Goal: Task Accomplishment & Management: Manage account settings

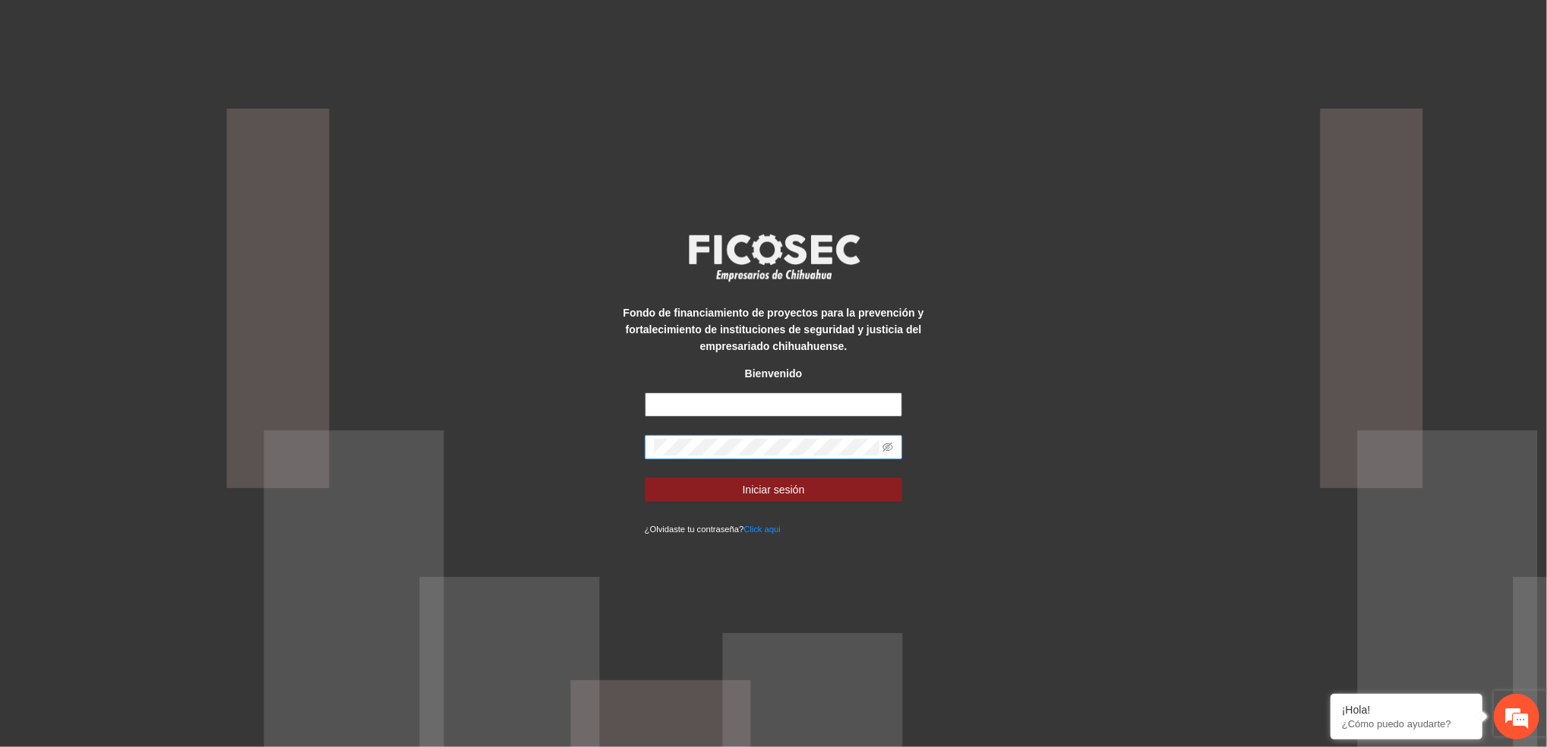
type input "**********"
click at [645, 478] on button "Iniciar sesión" at bounding box center [774, 490] width 258 height 24
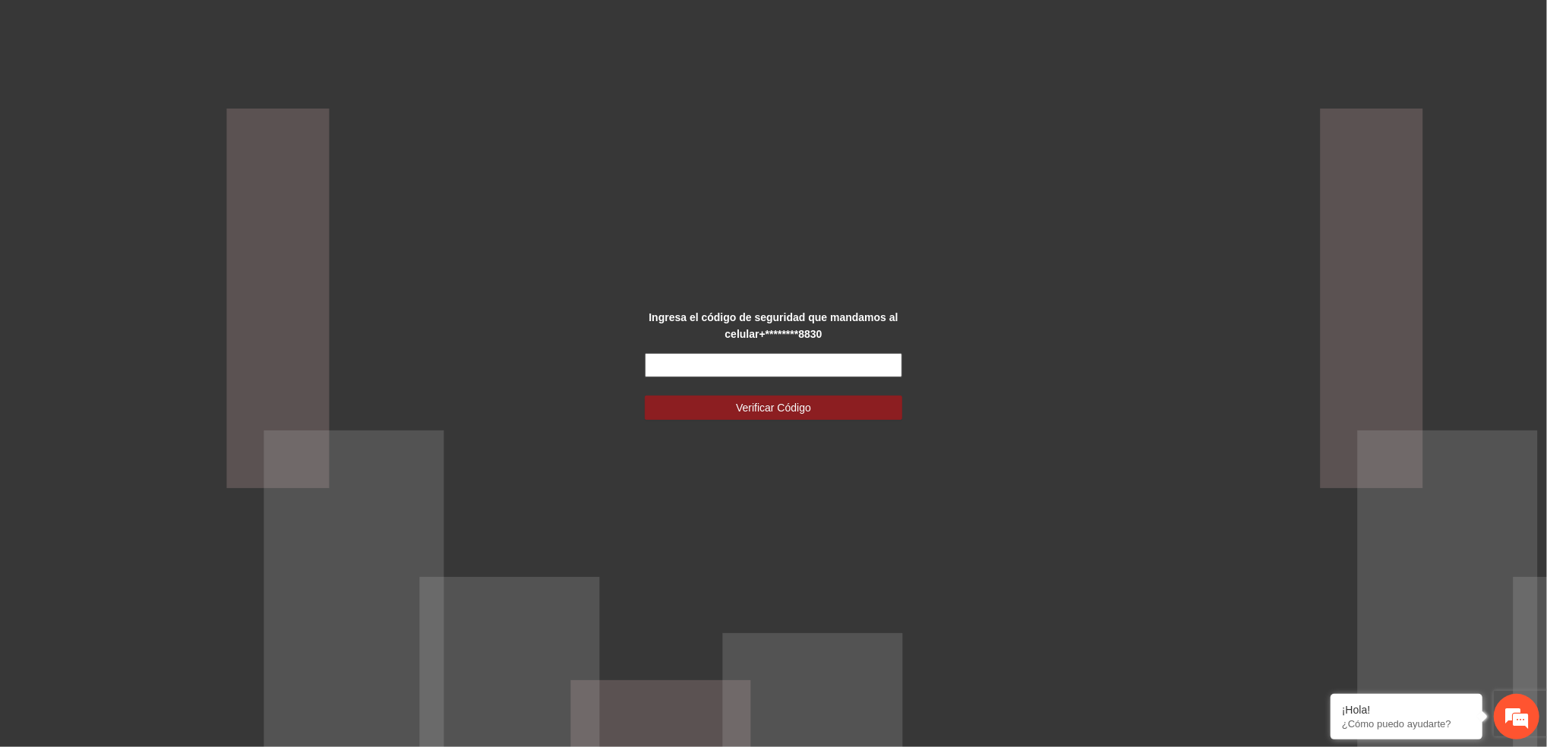
click at [780, 354] on input "text" at bounding box center [774, 365] width 258 height 24
type input "******"
click at [865, 415] on button "Verificar Código" at bounding box center [774, 408] width 258 height 24
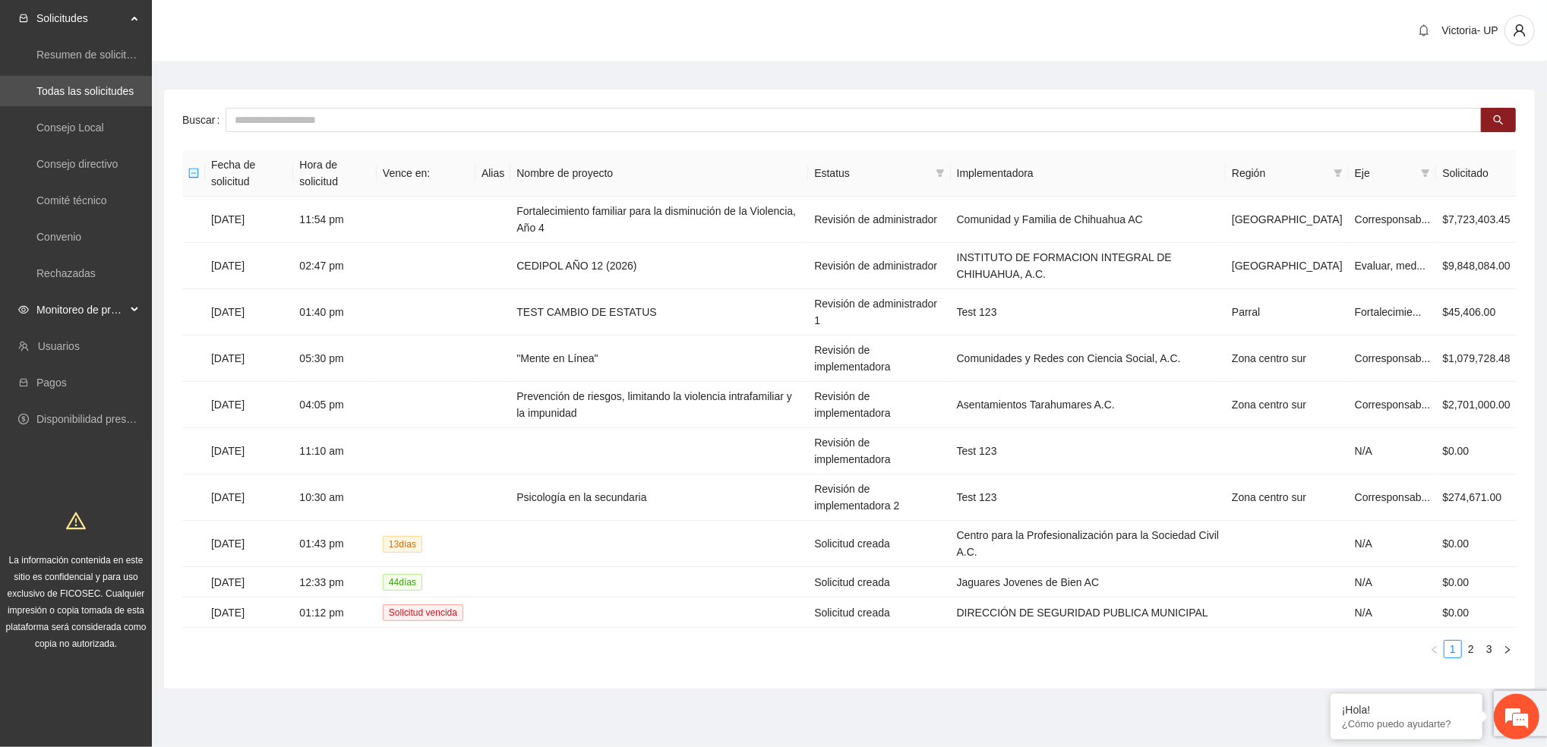
click at [52, 317] on span "Monitoreo de proyectos" at bounding box center [81, 310] width 90 height 30
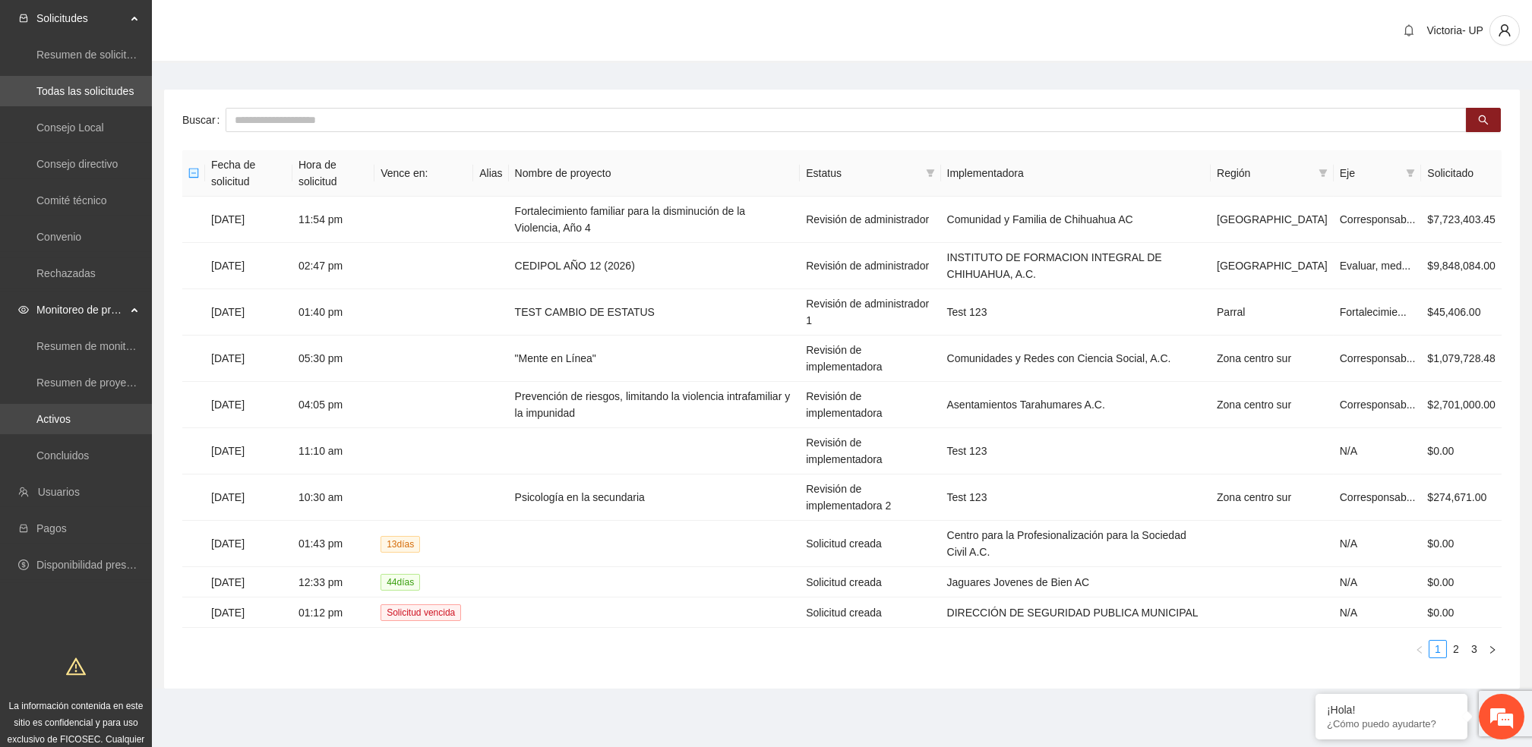
click at [71, 420] on link "Activos" at bounding box center [53, 419] width 34 height 12
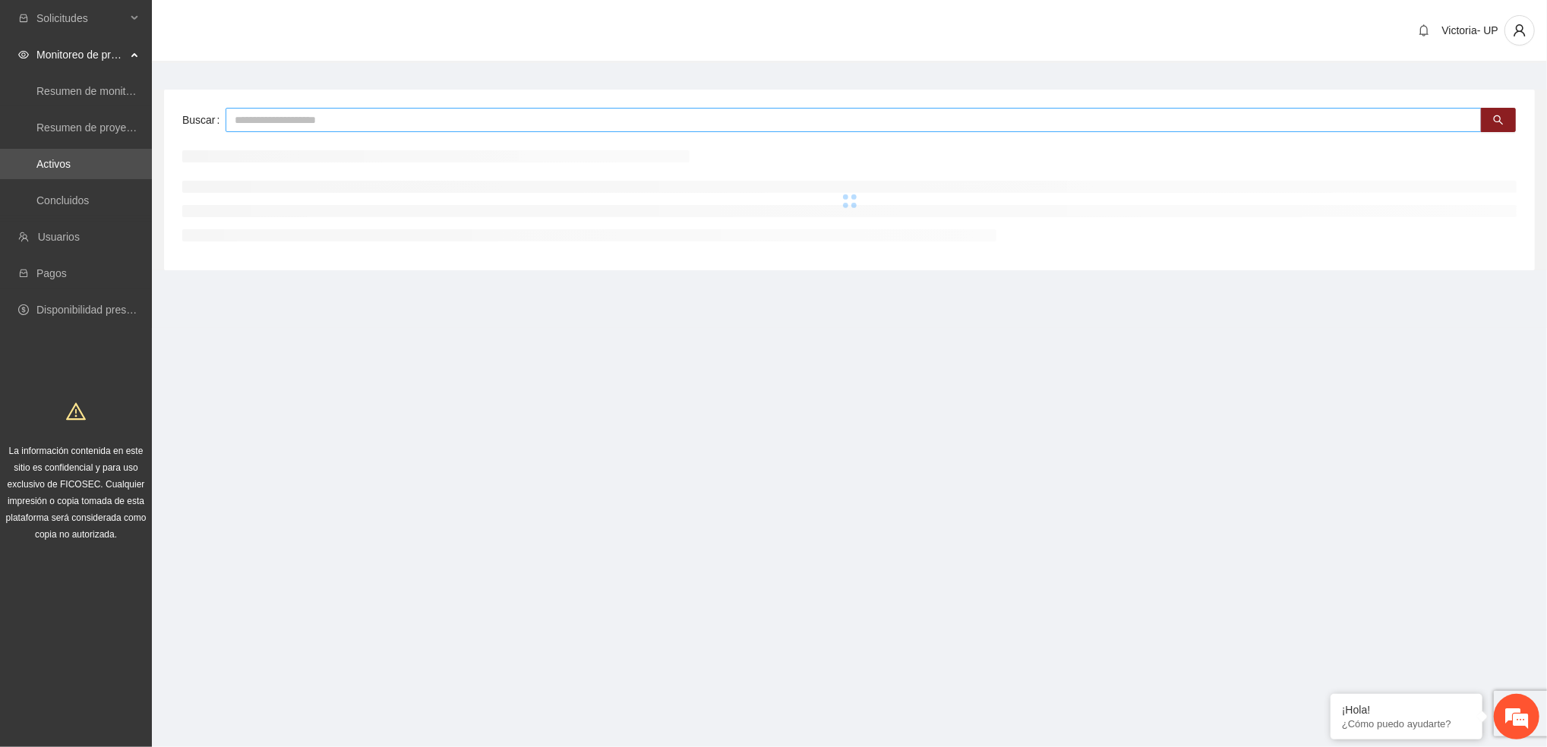
click at [367, 119] on input "text" at bounding box center [854, 120] width 1256 height 24
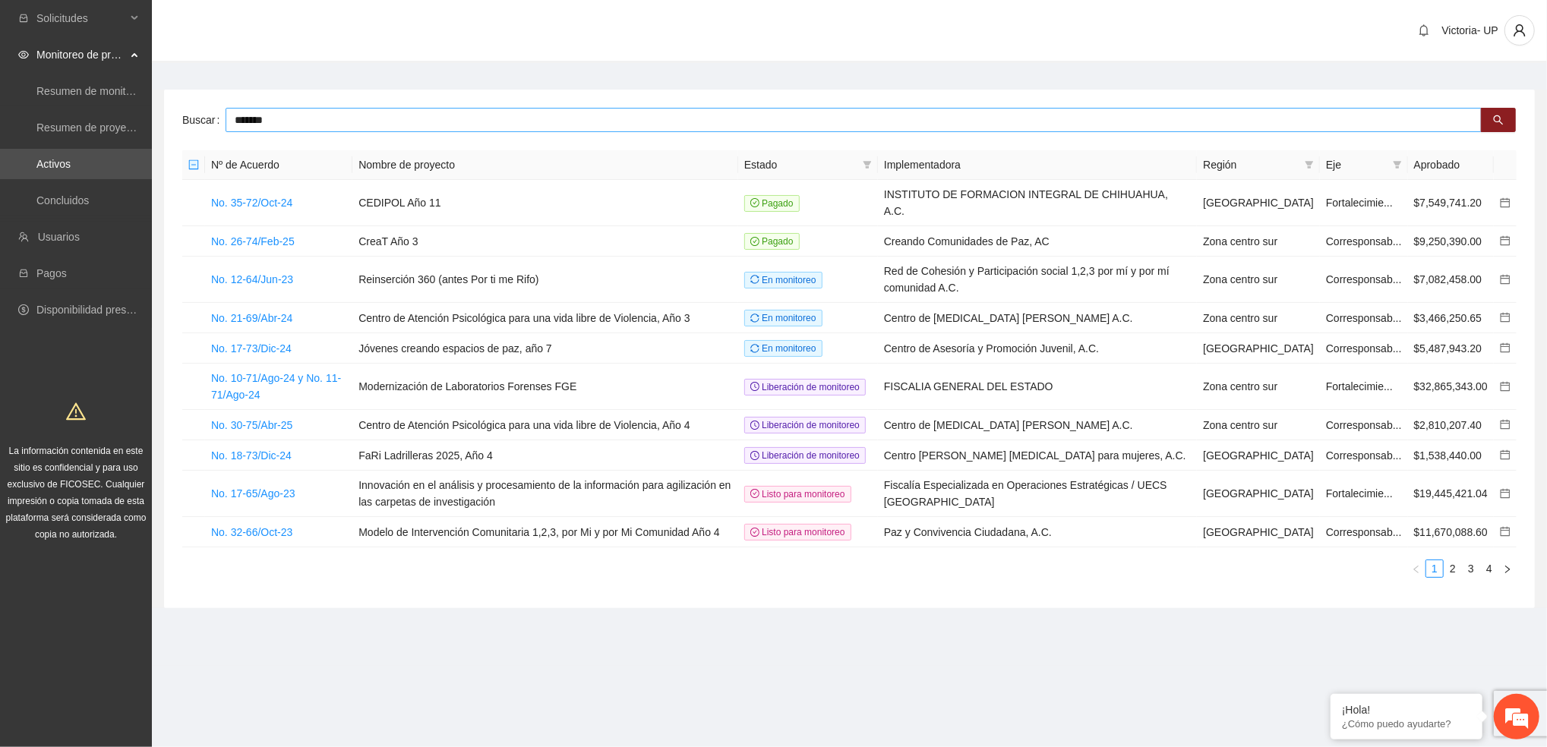
type input "*******"
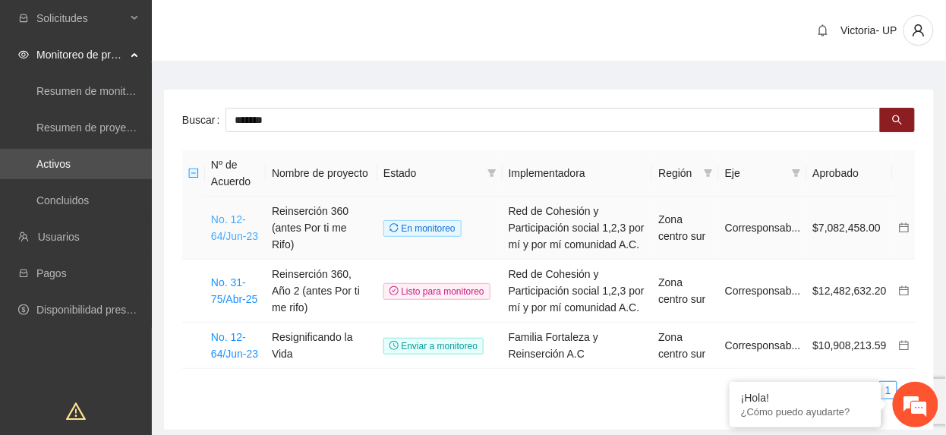
click at [247, 231] on link "No. 12-64/Jun-23" at bounding box center [234, 227] width 47 height 29
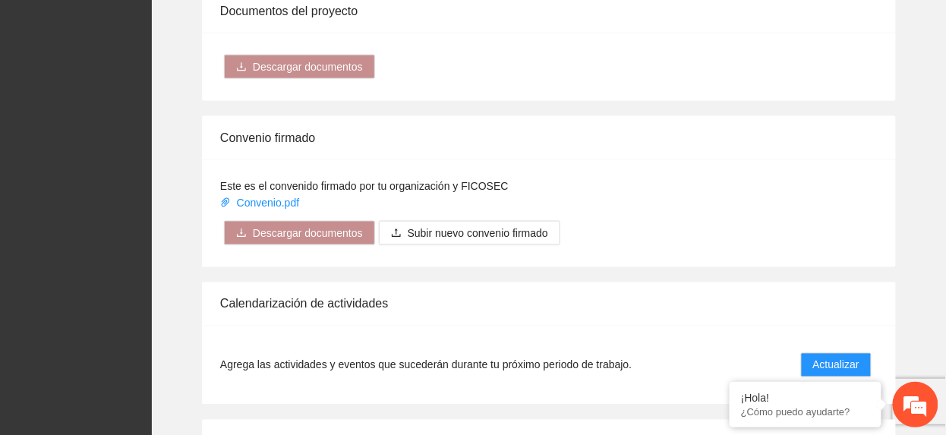
scroll to position [2127, 0]
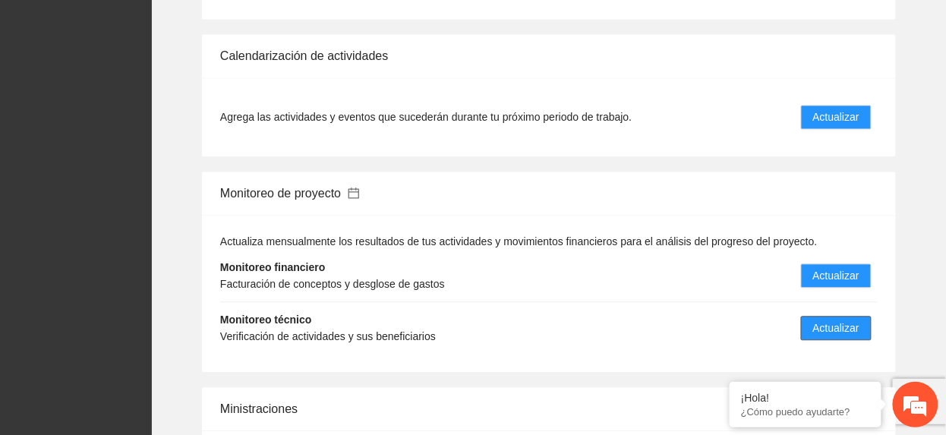
click at [857, 322] on span "Actualizar" at bounding box center [836, 329] width 46 height 17
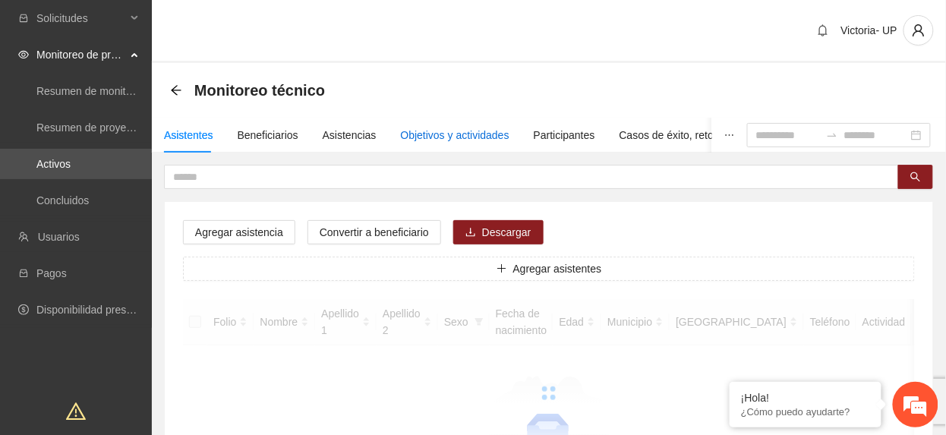
click at [434, 129] on div "Objetivos y actividades" at bounding box center [455, 135] width 109 height 17
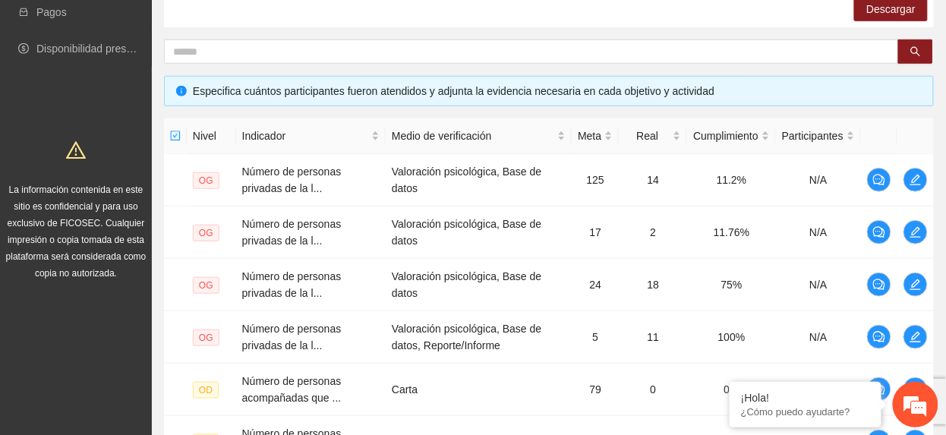
scroll to position [653, 0]
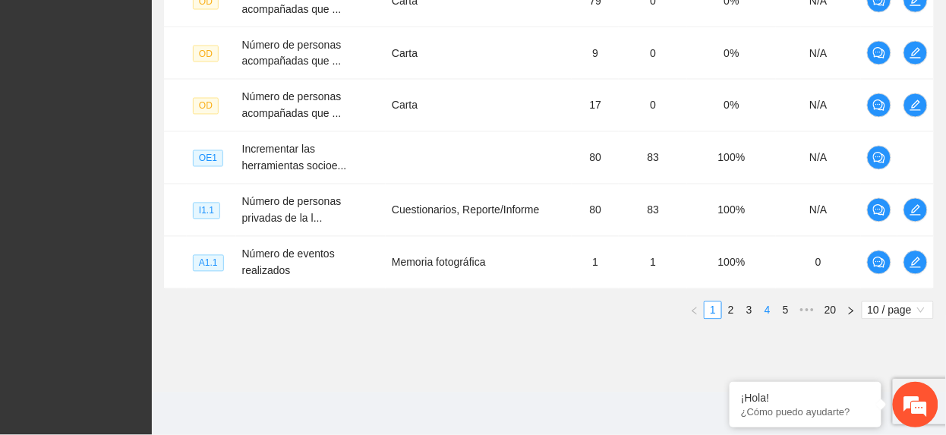
click at [772, 314] on link "4" at bounding box center [768, 310] width 17 height 17
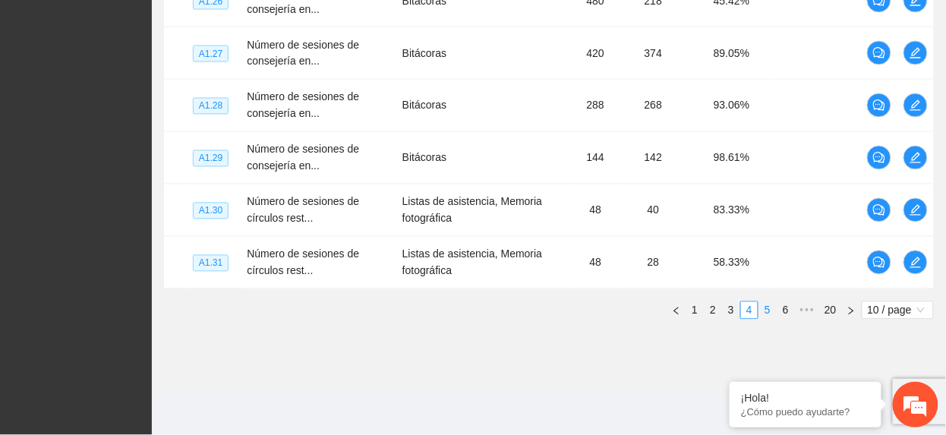
click at [773, 314] on link "5" at bounding box center [768, 310] width 17 height 17
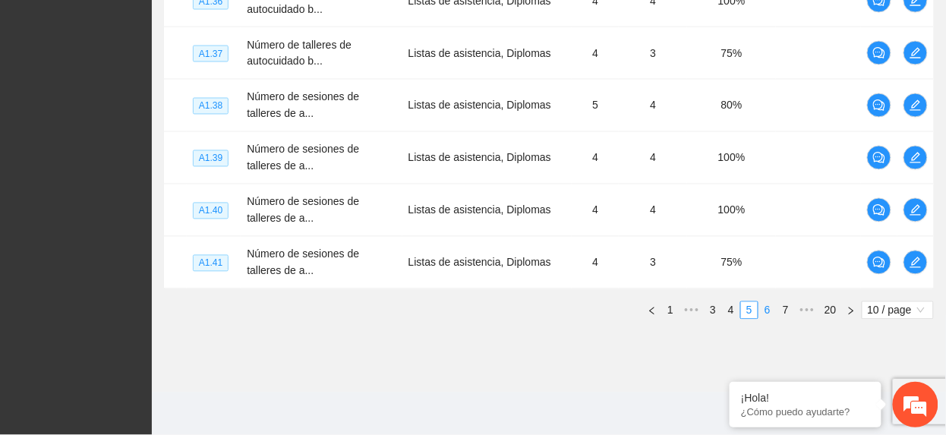
click at [766, 314] on link "6" at bounding box center [768, 310] width 17 height 17
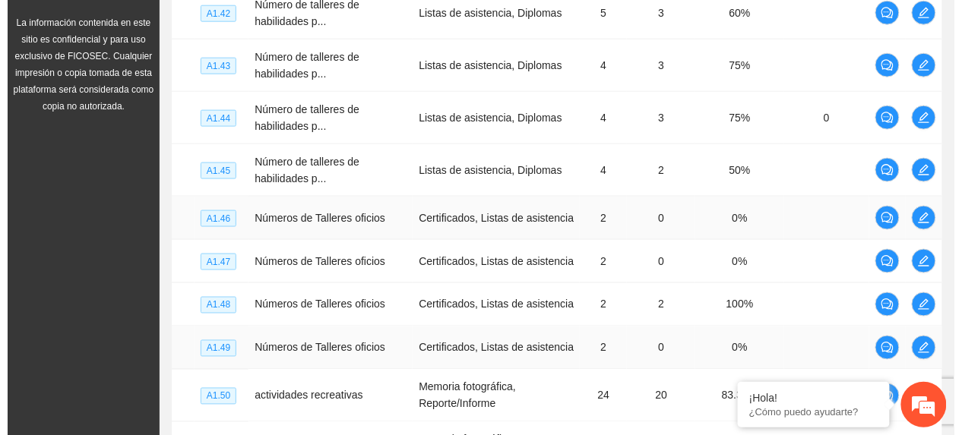
scroll to position [211, 0]
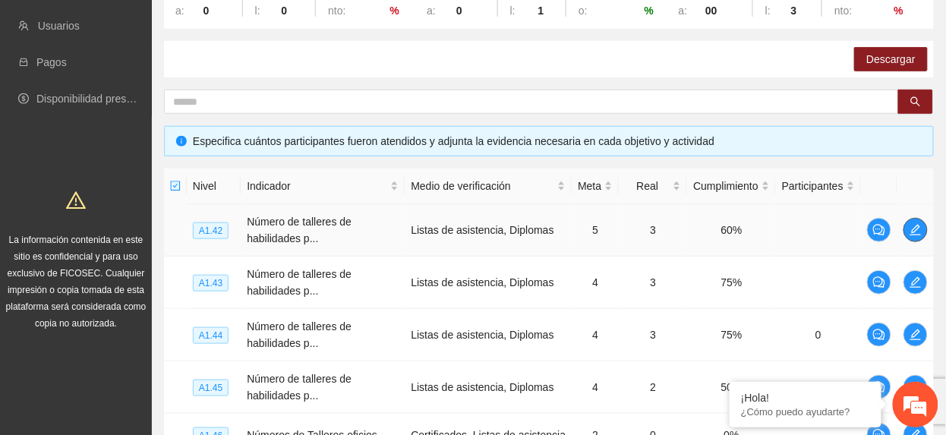
click at [918, 232] on icon "edit" at bounding box center [916, 230] width 12 height 12
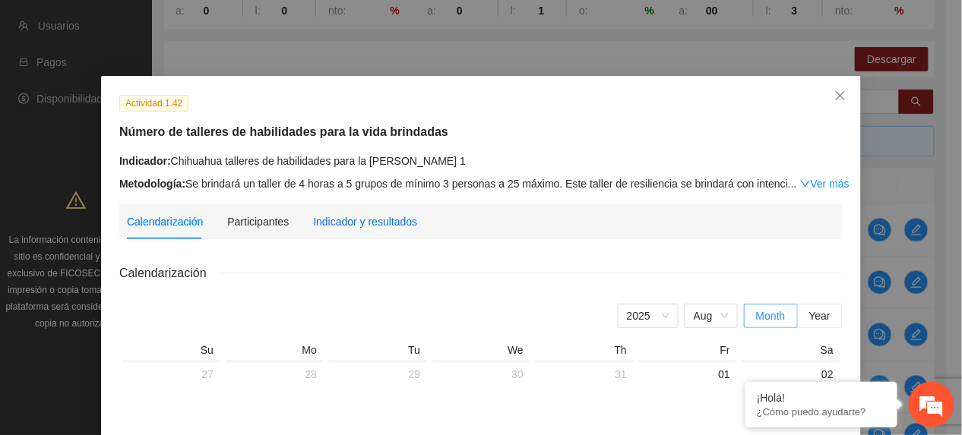
click at [322, 228] on div "Indicador y resultados" at bounding box center [365, 221] width 104 height 17
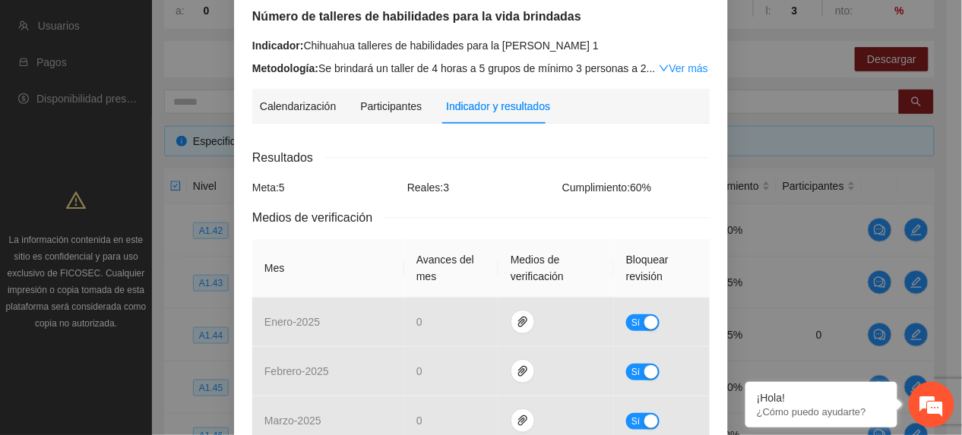
scroll to position [374, 0]
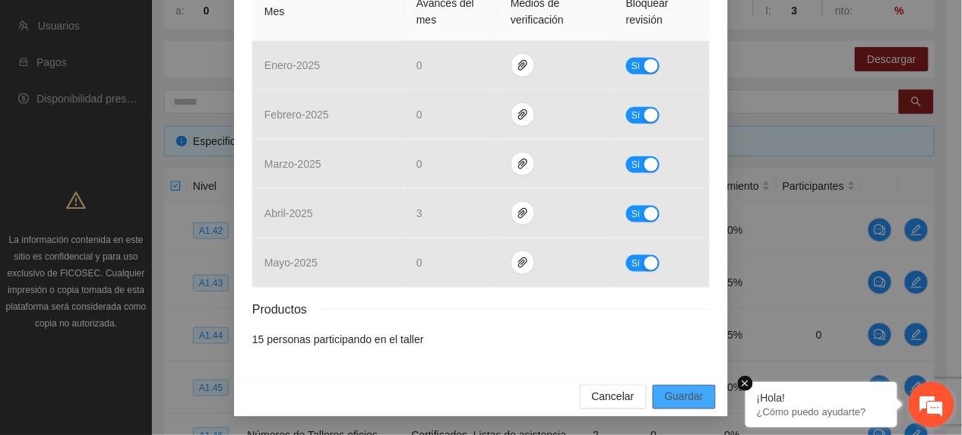
click at [652, 399] on button "Guardar" at bounding box center [683, 397] width 63 height 24
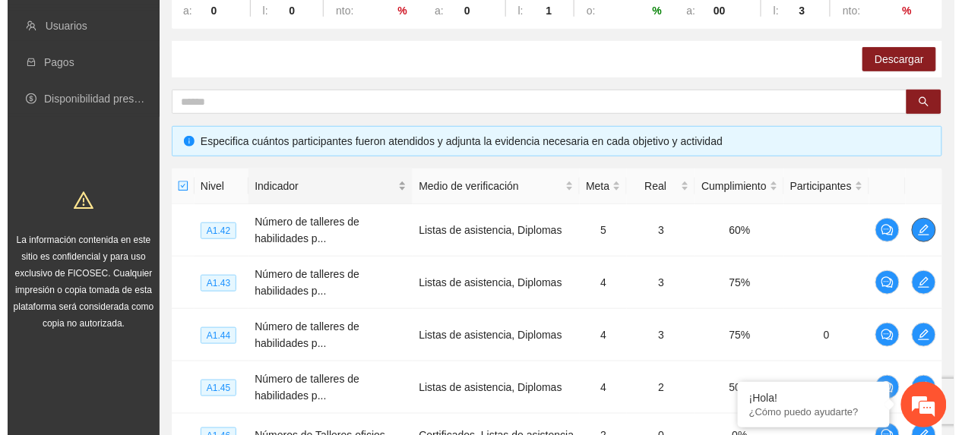
scroll to position [313, 0]
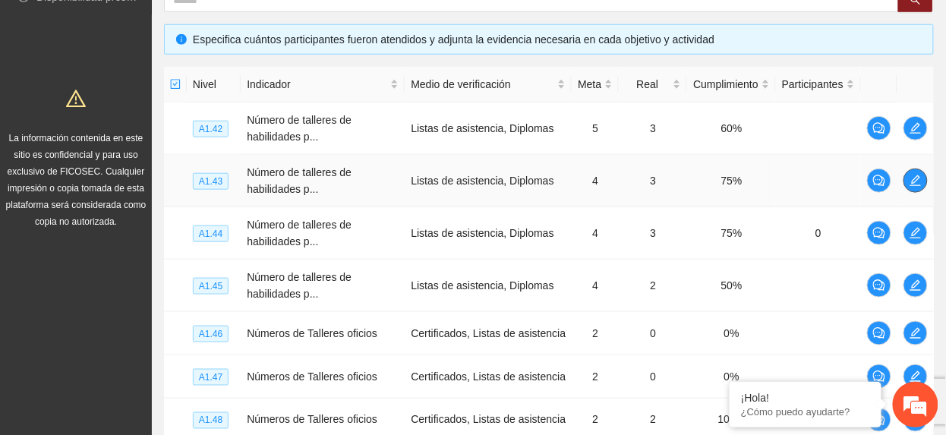
click at [921, 171] on button "button" at bounding box center [916, 181] width 24 height 24
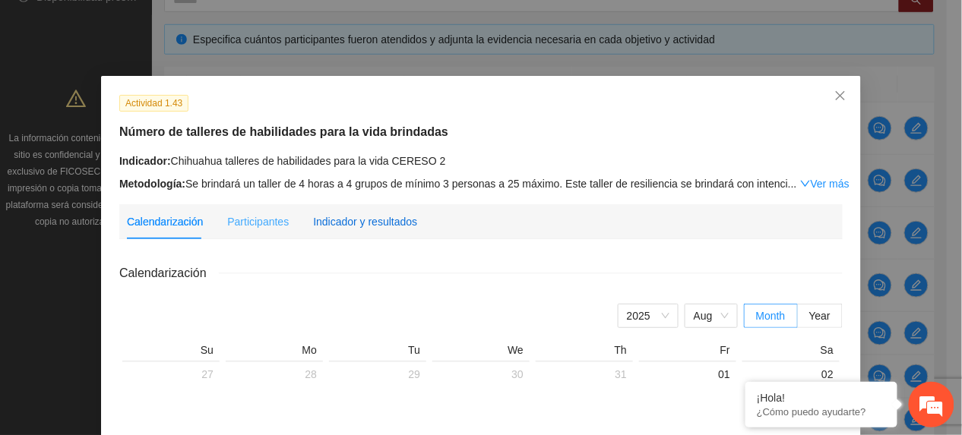
click at [393, 219] on div "Indicador y resultados" at bounding box center [365, 221] width 104 height 17
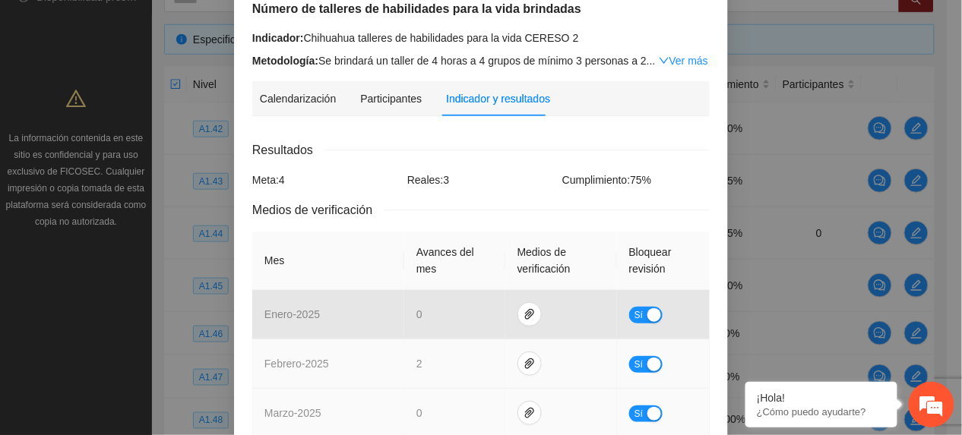
scroll to position [374, 0]
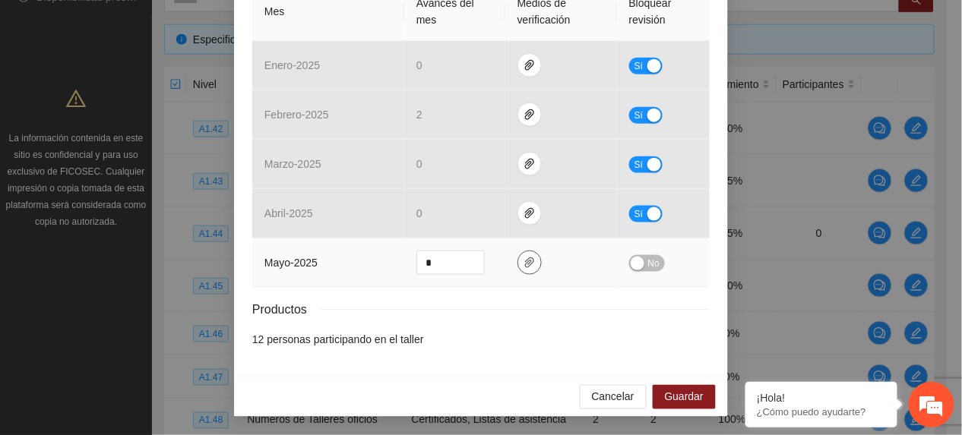
click at [523, 257] on icon "paper-clip" at bounding box center [529, 263] width 12 height 12
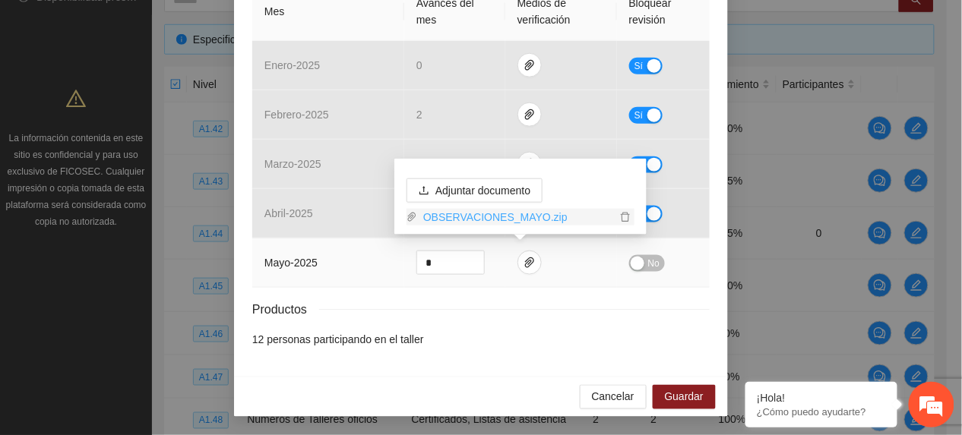
click at [496, 217] on link "OBSERVACIONES_MAYO.zip" at bounding box center [516, 217] width 199 height 17
drag, startPoint x: 643, startPoint y: 264, endPoint x: 681, endPoint y: 390, distance: 131.2
click at [645, 272] on td "No" at bounding box center [663, 262] width 93 height 49
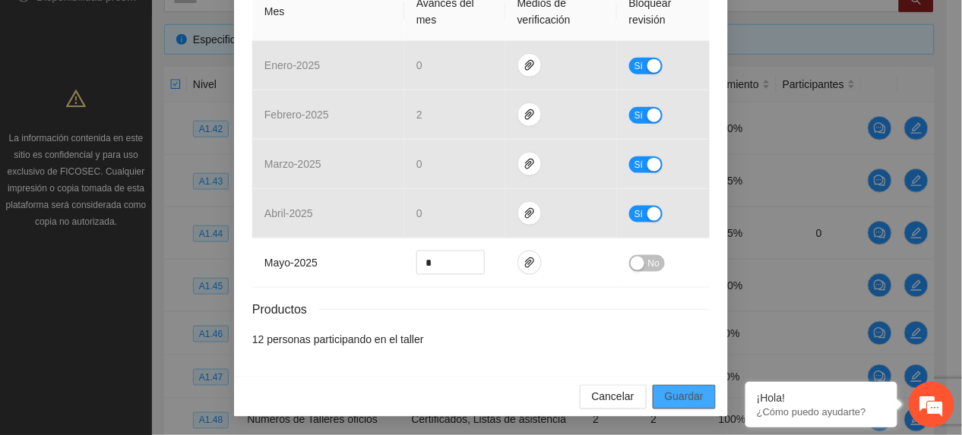
drag, startPoint x: 672, startPoint y: 398, endPoint x: 693, endPoint y: 411, distance: 24.2
click at [672, 399] on span "Guardar" at bounding box center [684, 397] width 39 height 17
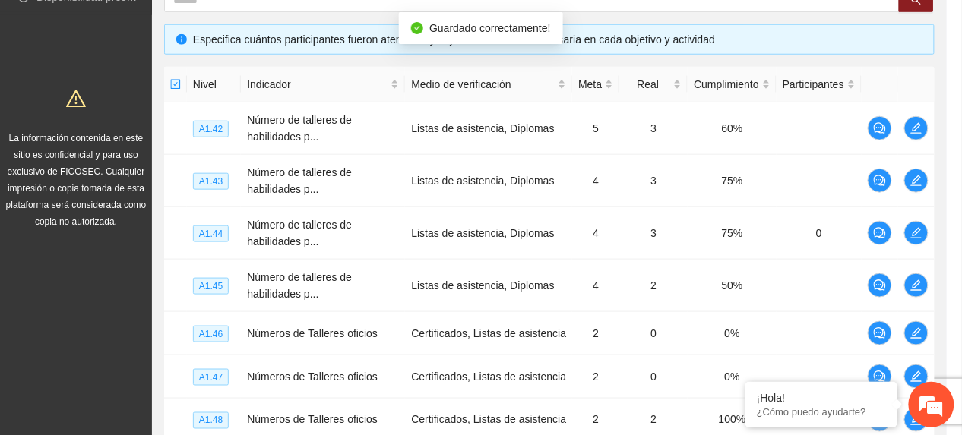
scroll to position [298, 0]
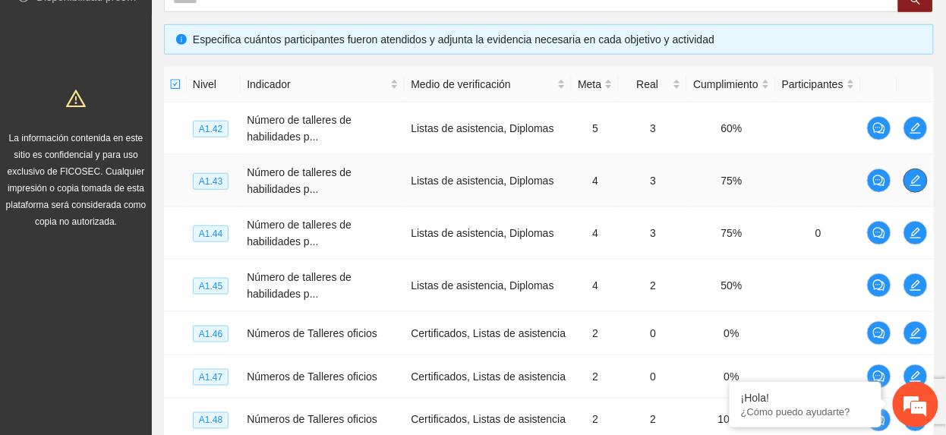
click at [915, 184] on icon "edit" at bounding box center [916, 180] width 11 height 11
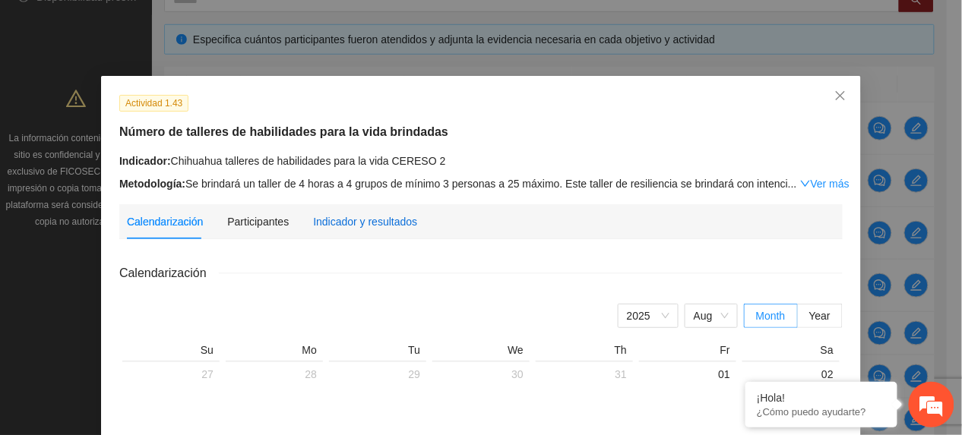
click at [384, 220] on div "Indicador y resultados" at bounding box center [365, 221] width 104 height 17
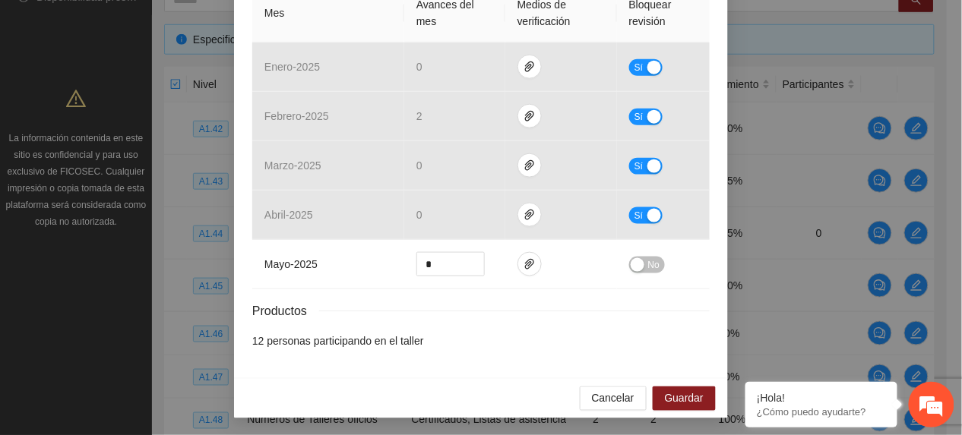
scroll to position [374, 0]
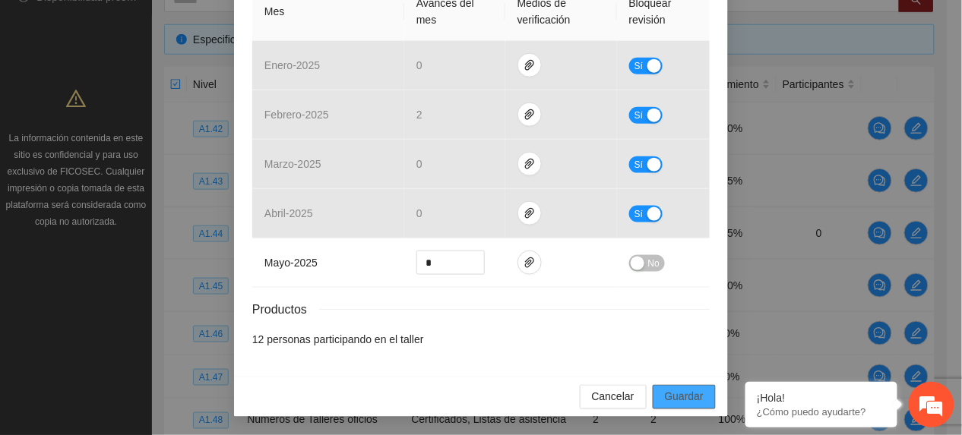
click at [684, 386] on button "Guardar" at bounding box center [683, 397] width 63 height 24
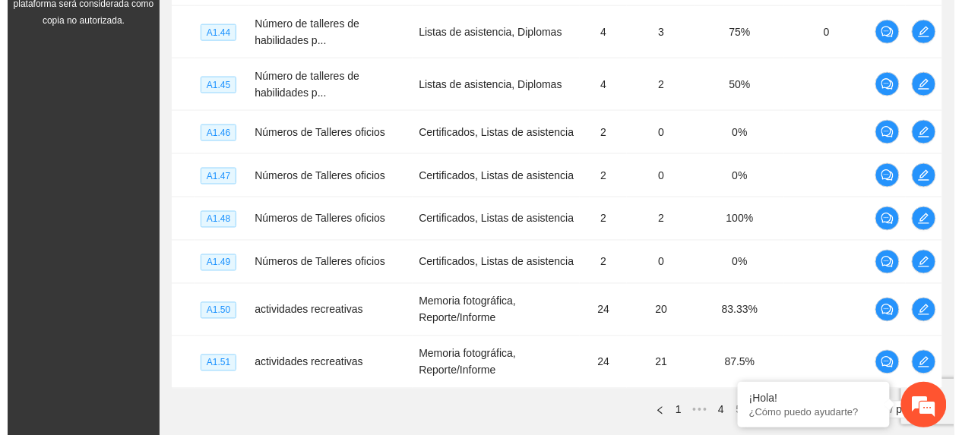
scroll to position [515, 0]
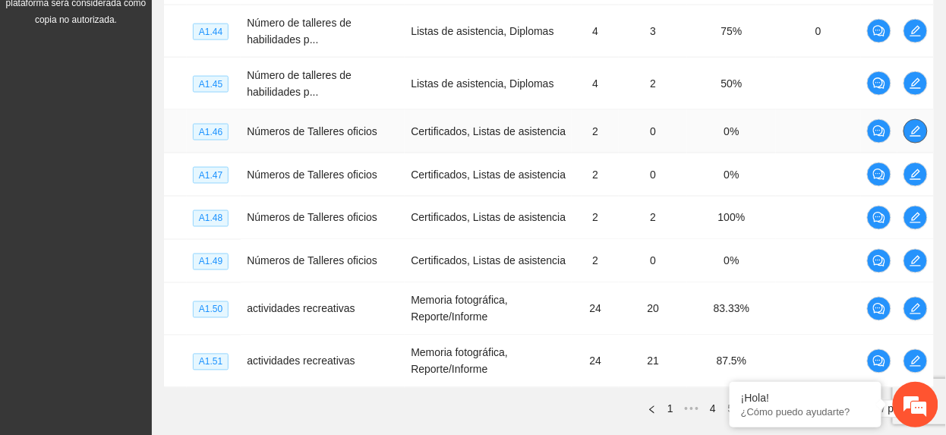
click at [915, 123] on button "button" at bounding box center [916, 131] width 24 height 24
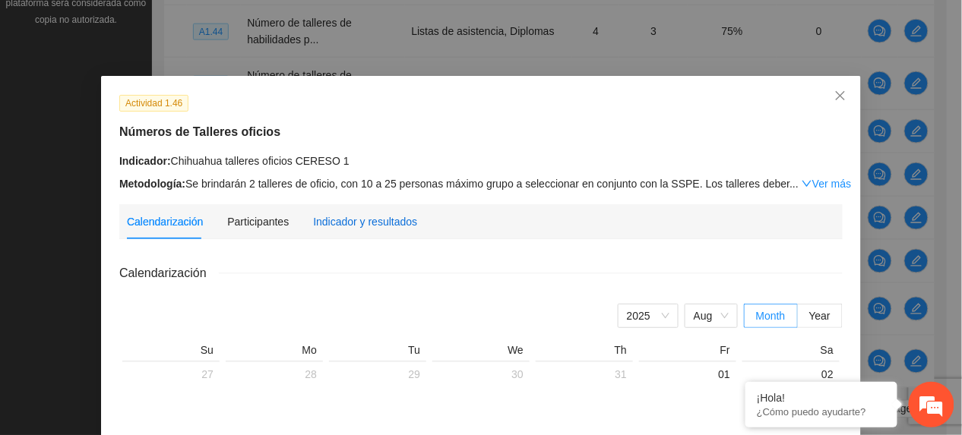
click at [362, 223] on div "Indicador y resultados" at bounding box center [365, 221] width 104 height 17
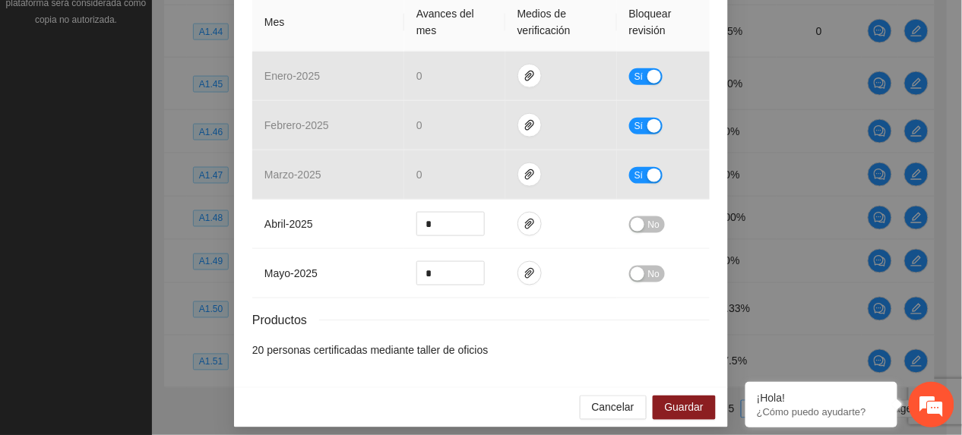
scroll to position [374, 0]
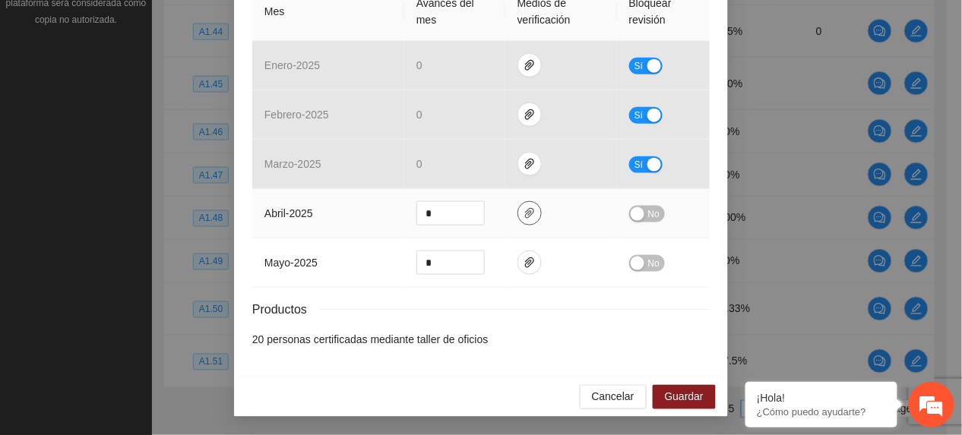
click at [525, 213] on icon "paper-clip" at bounding box center [529, 213] width 9 height 11
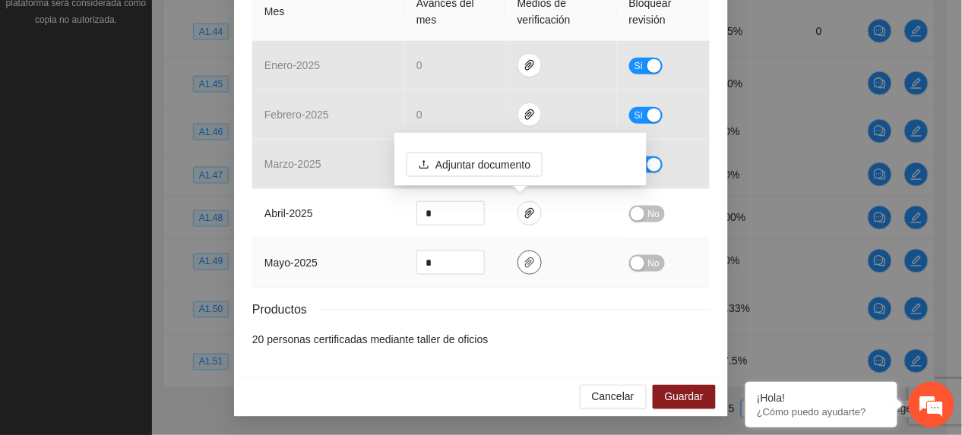
click at [526, 267] on icon "paper-clip" at bounding box center [529, 263] width 12 height 12
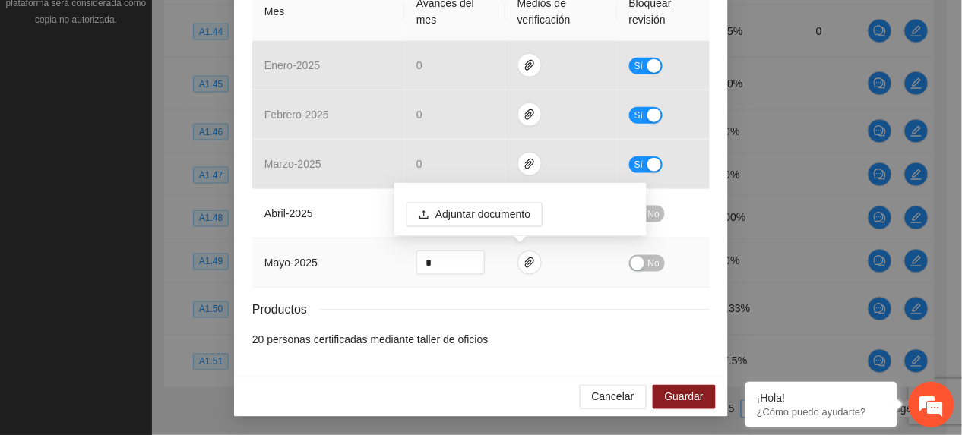
click at [645, 202] on div "Adjuntar documento" at bounding box center [520, 209] width 252 height 53
click at [652, 213] on span "No" at bounding box center [653, 214] width 11 height 17
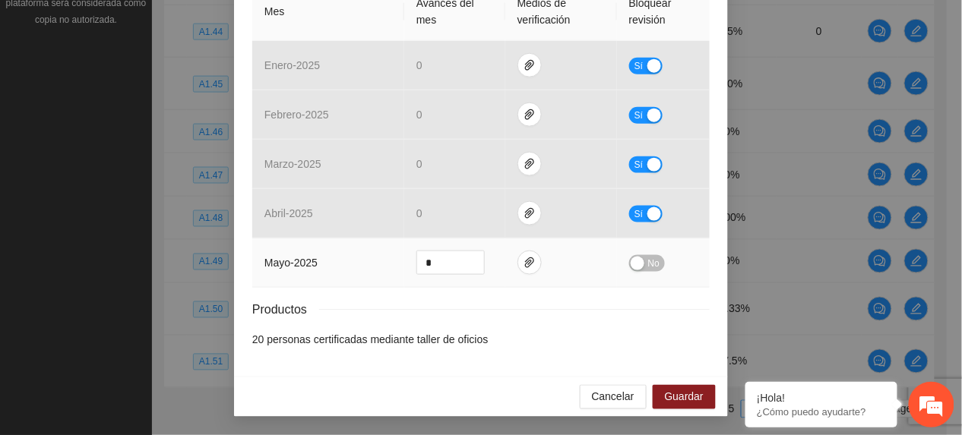
click at [648, 255] on span "No" at bounding box center [653, 263] width 11 height 17
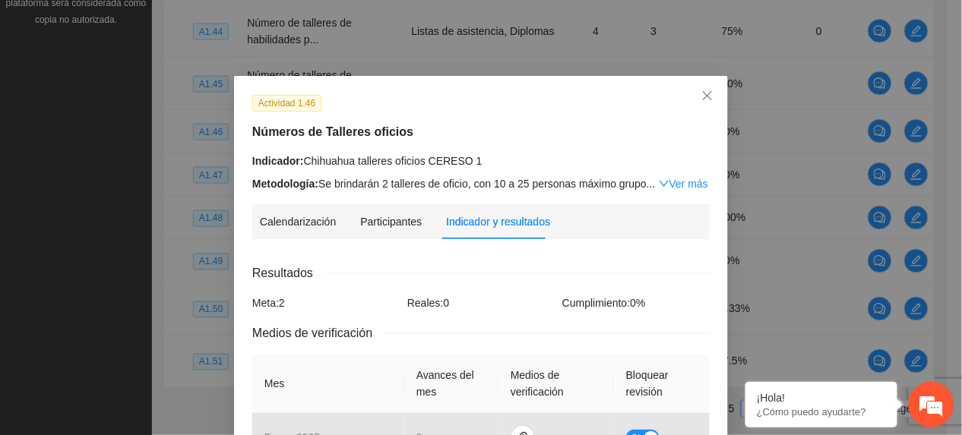
scroll to position [374, 0]
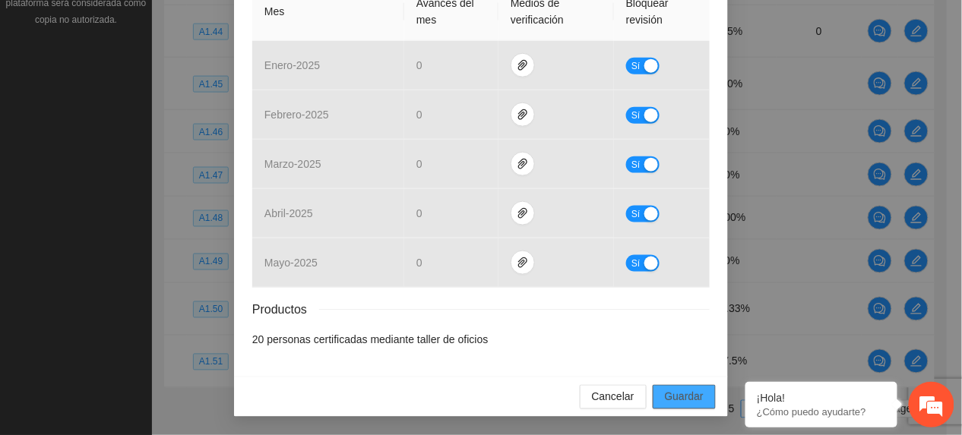
click at [694, 395] on span "Guardar" at bounding box center [684, 397] width 39 height 17
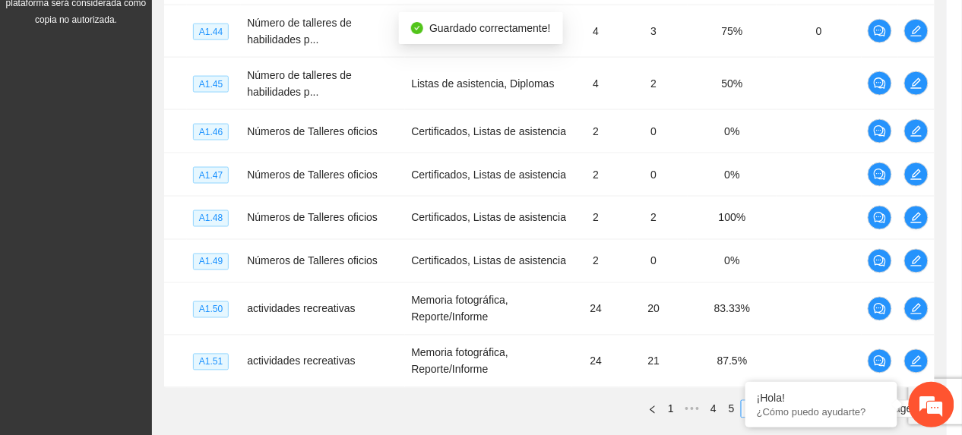
scroll to position [298, 0]
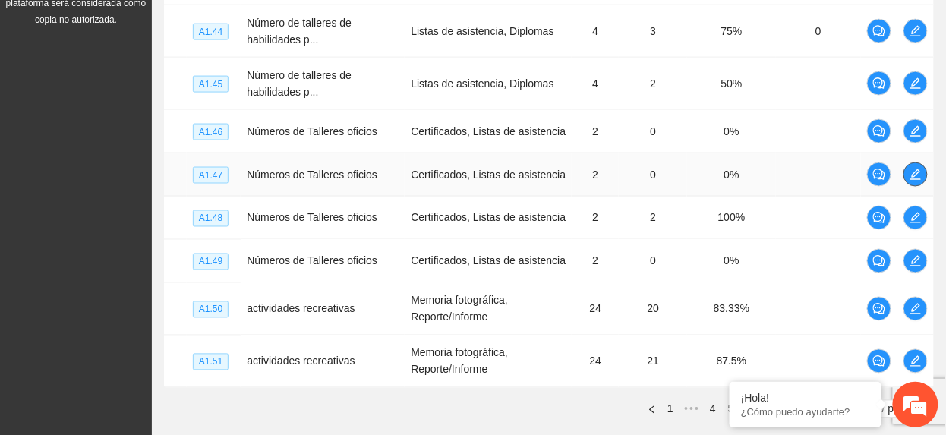
click at [913, 173] on icon "edit" at bounding box center [916, 175] width 12 height 12
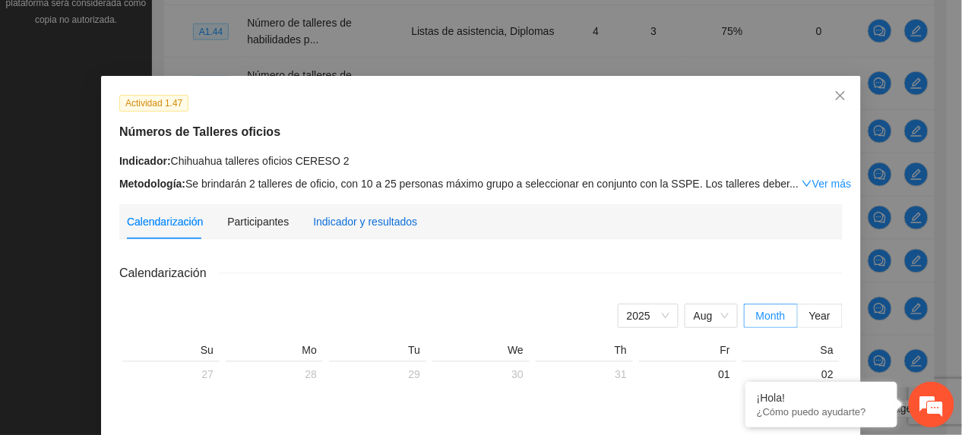
click at [317, 226] on div "Indicador y resultados" at bounding box center [365, 221] width 104 height 17
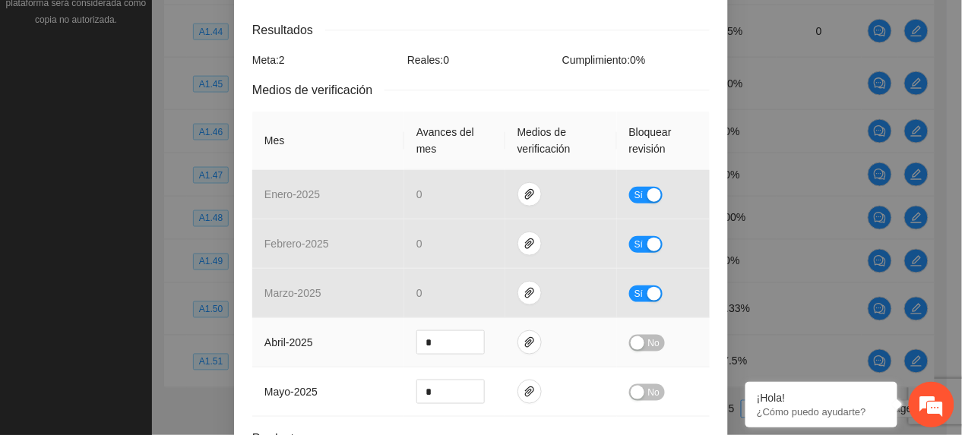
scroll to position [374, 0]
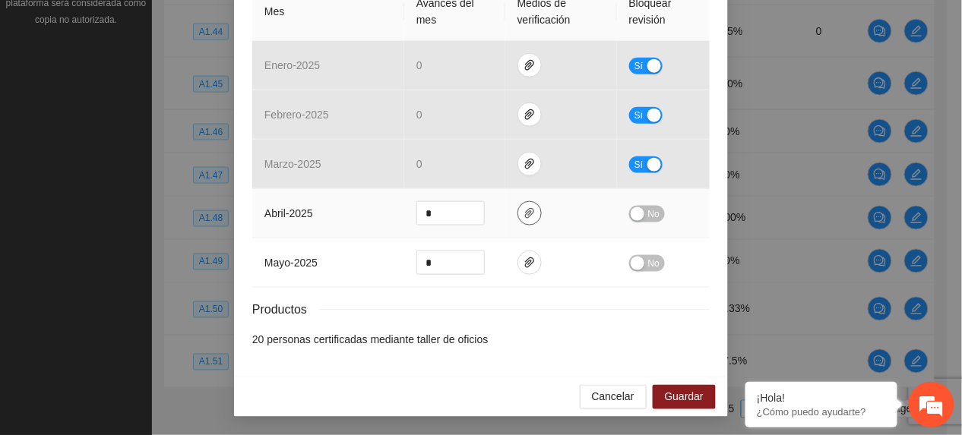
click at [526, 213] on icon "paper-clip" at bounding box center [529, 213] width 12 height 12
click at [525, 259] on icon "paper-clip" at bounding box center [529, 262] width 9 height 11
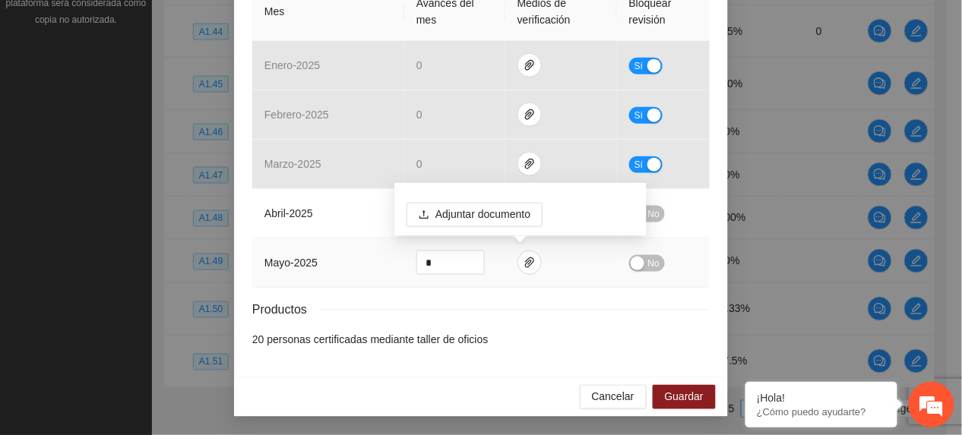
click at [643, 207] on div "Adjuntar documento" at bounding box center [520, 209] width 252 height 53
click at [654, 208] on button "No" at bounding box center [647, 214] width 36 height 17
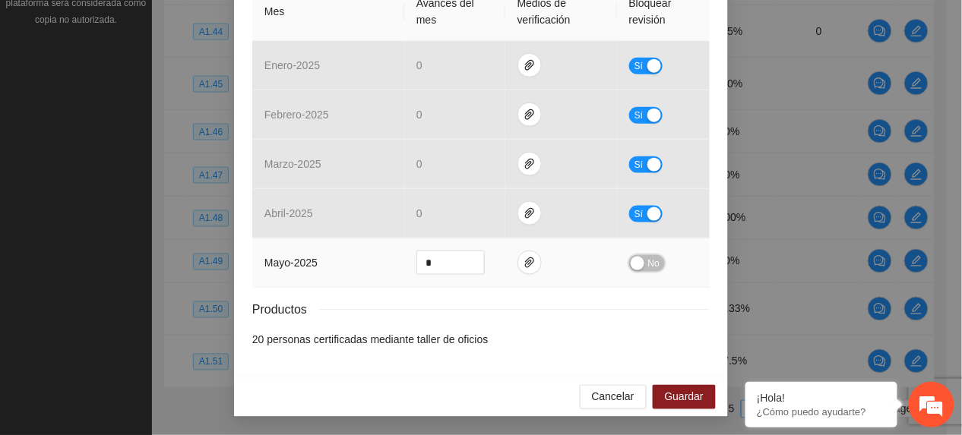
drag, startPoint x: 645, startPoint y: 258, endPoint x: 660, endPoint y: 295, distance: 40.2
click at [648, 259] on span "No" at bounding box center [653, 263] width 11 height 17
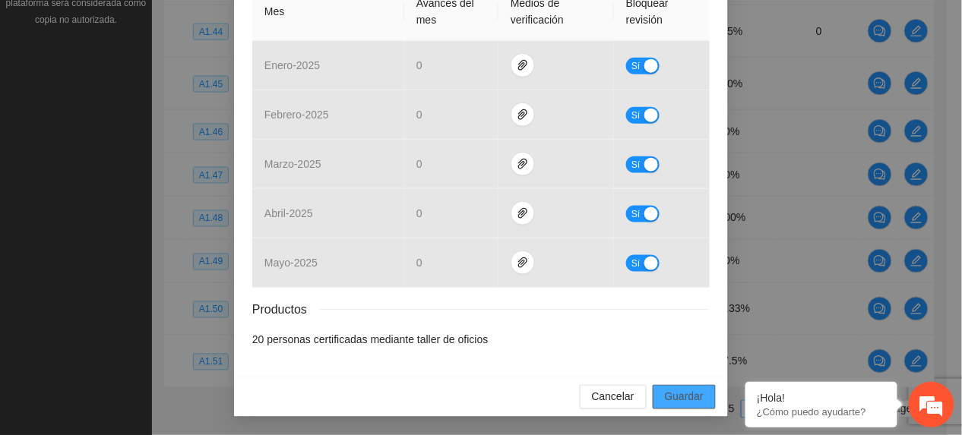
click at [688, 404] on span "Guardar" at bounding box center [684, 397] width 39 height 17
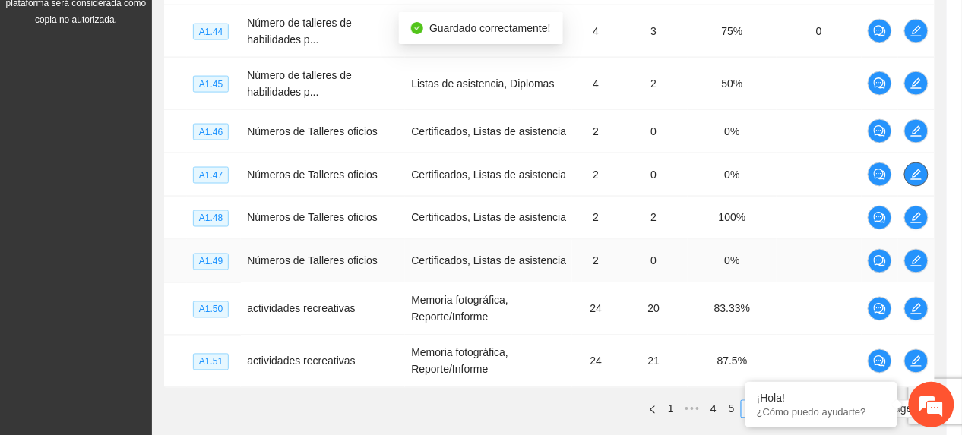
scroll to position [0, 0]
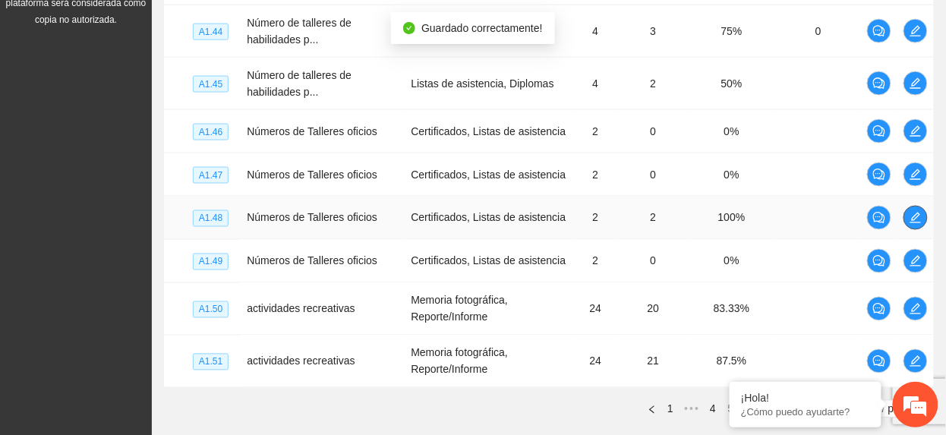
click at [916, 223] on icon "edit" at bounding box center [916, 218] width 12 height 12
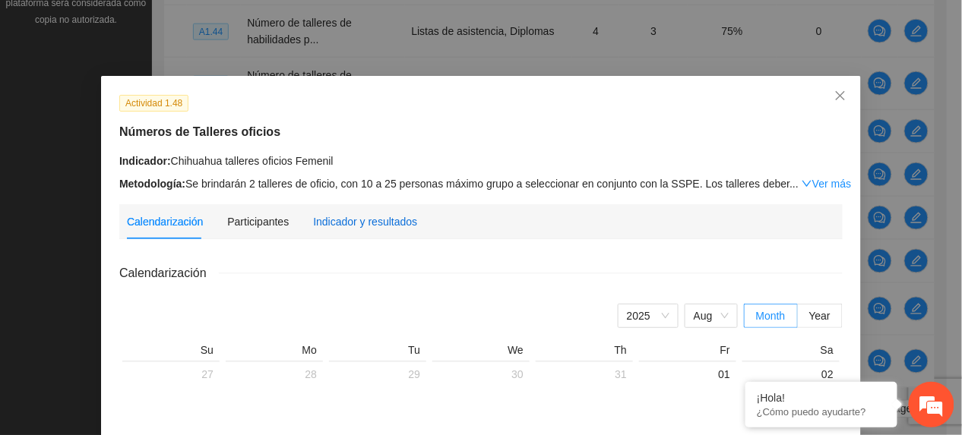
click at [352, 219] on div "Indicador y resultados" at bounding box center [365, 221] width 104 height 17
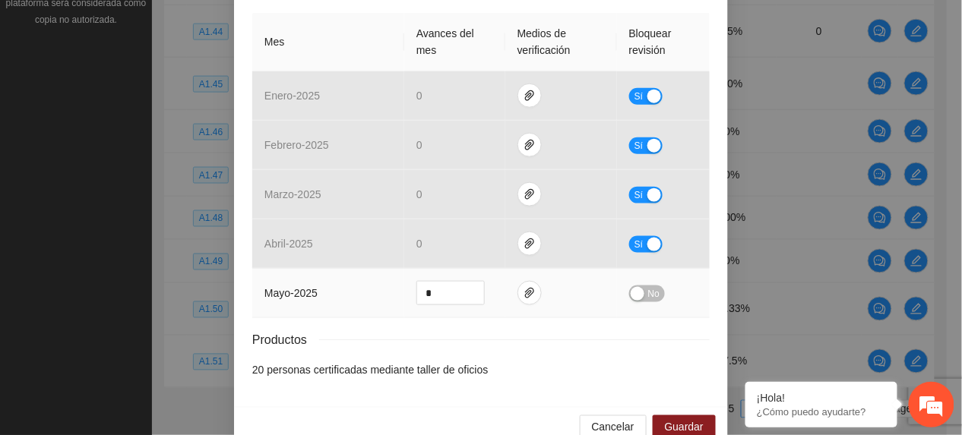
scroll to position [374, 0]
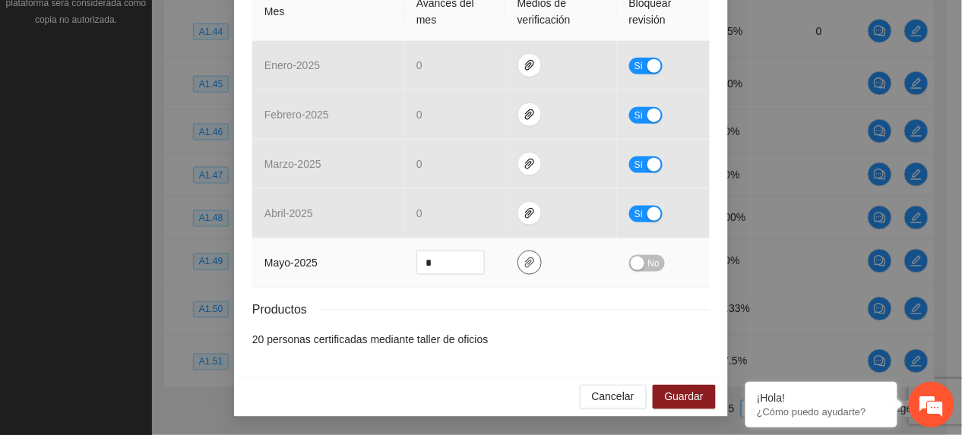
click at [524, 264] on icon "paper-clip" at bounding box center [529, 263] width 12 height 12
drag, startPoint x: 444, startPoint y: 260, endPoint x: 342, endPoint y: 264, distance: 102.6
click at [342, 264] on tr "mayo - 2025 * No" at bounding box center [480, 262] width 457 height 49
type input "*"
click at [648, 259] on span "No" at bounding box center [653, 263] width 11 height 17
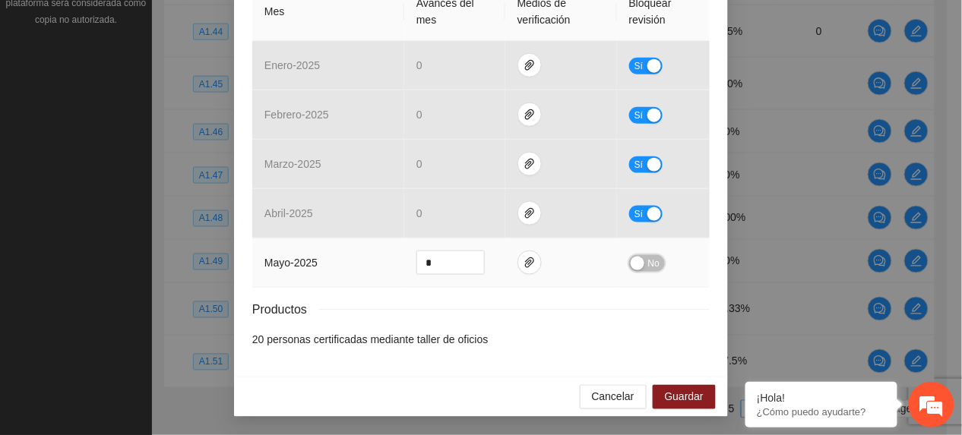
scroll to position [374, 0]
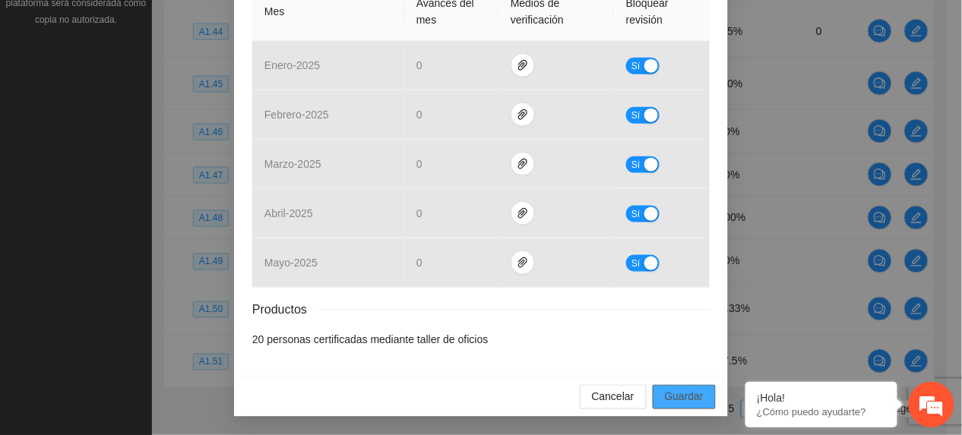
click at [685, 399] on span "Guardar" at bounding box center [684, 397] width 39 height 17
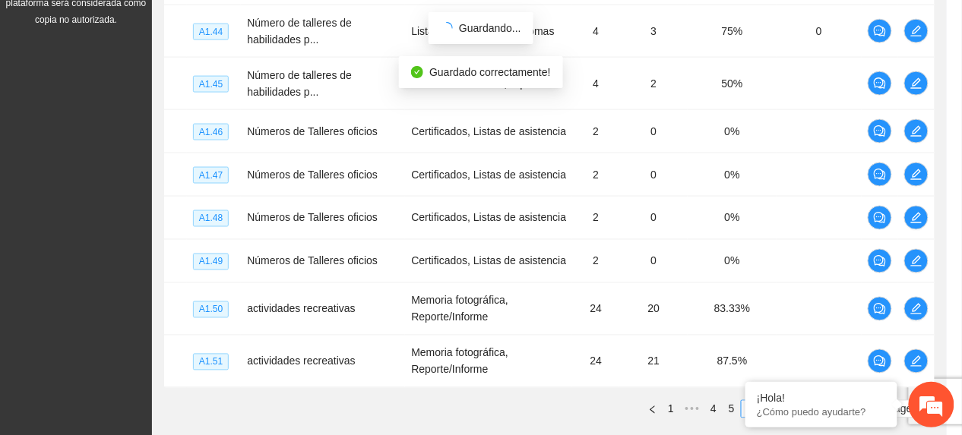
scroll to position [298, 0]
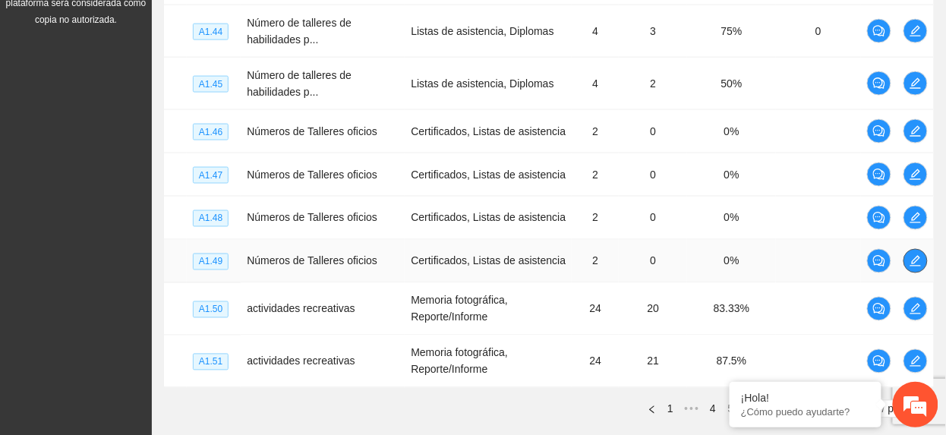
click at [921, 267] on icon "edit" at bounding box center [916, 261] width 11 height 11
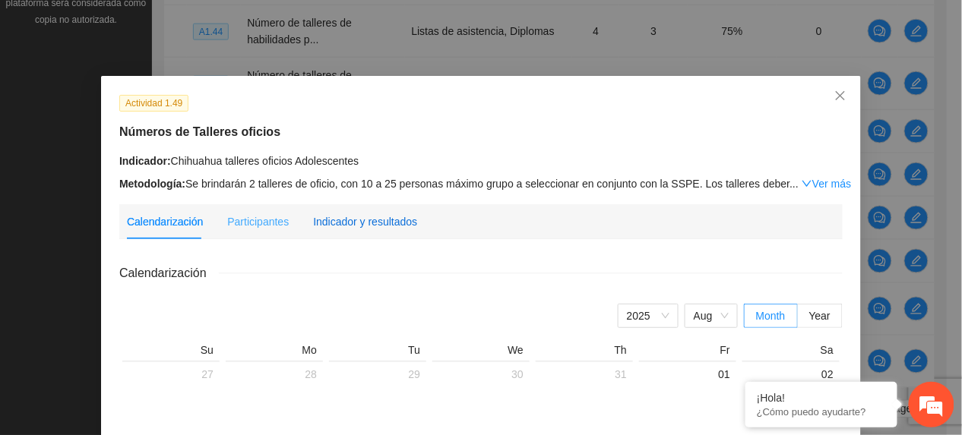
click at [359, 216] on div "Indicador y resultados" at bounding box center [365, 221] width 104 height 17
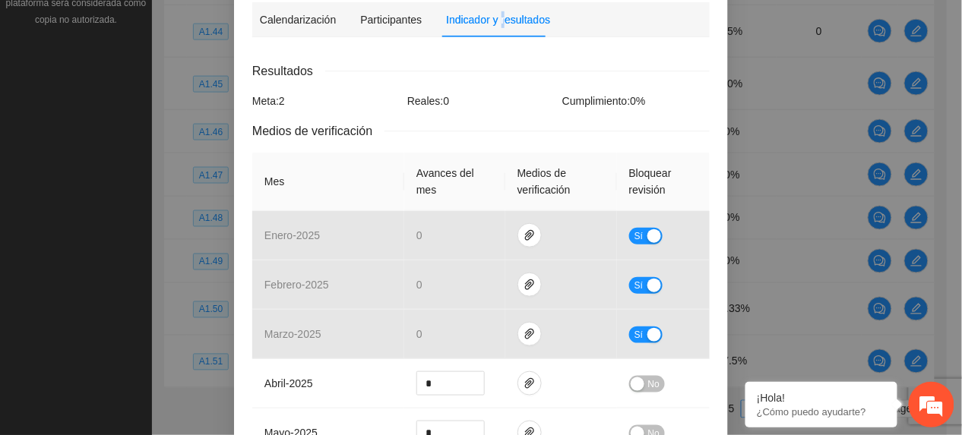
scroll to position [374, 0]
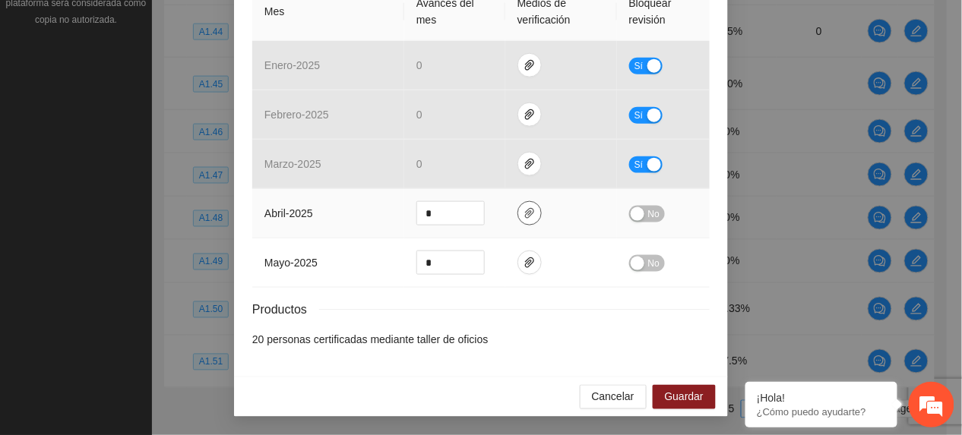
click at [523, 207] on icon "paper-clip" at bounding box center [529, 213] width 12 height 12
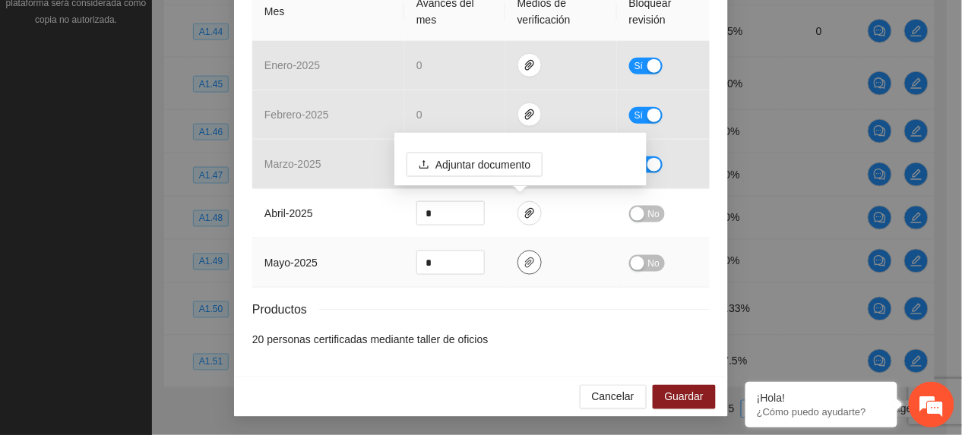
click at [523, 263] on icon "paper-clip" at bounding box center [529, 263] width 12 height 12
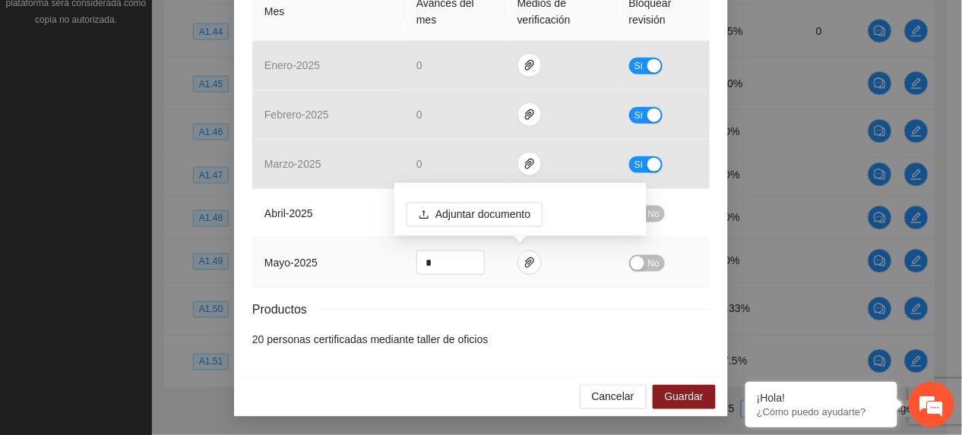
click at [642, 210] on div "Adjuntar documento" at bounding box center [520, 209] width 252 height 53
click at [653, 210] on button "No" at bounding box center [647, 214] width 36 height 17
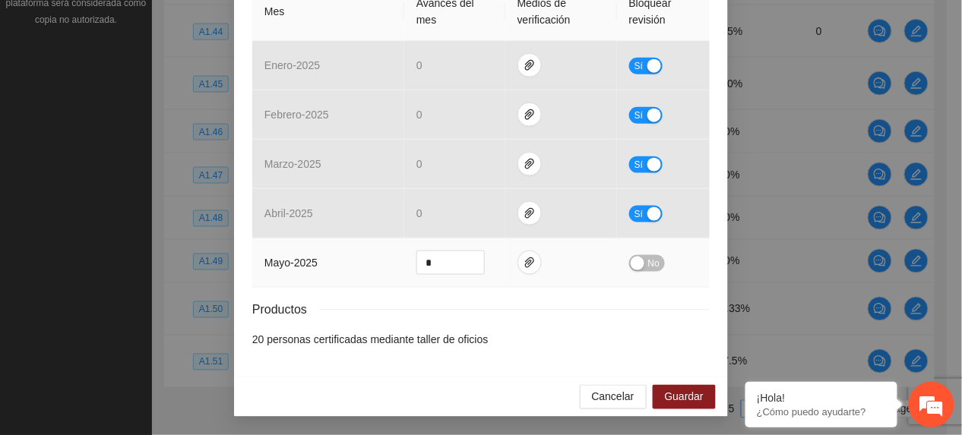
click at [648, 263] on span "No" at bounding box center [653, 263] width 11 height 17
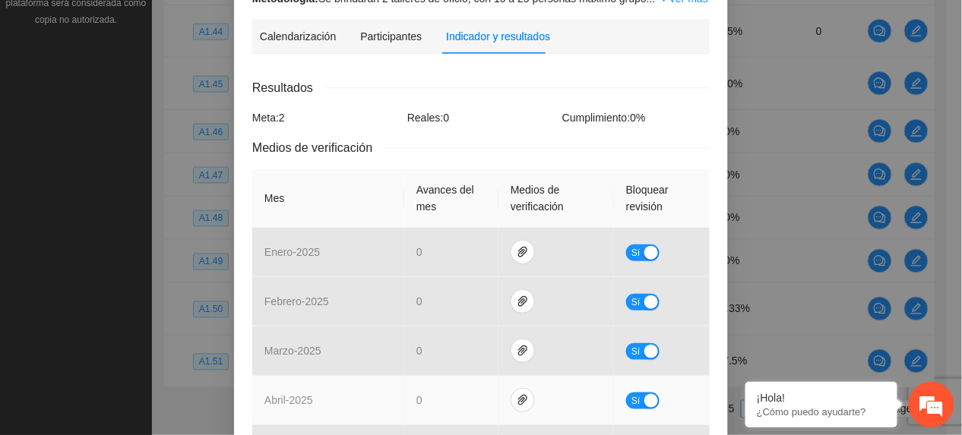
scroll to position [374, 0]
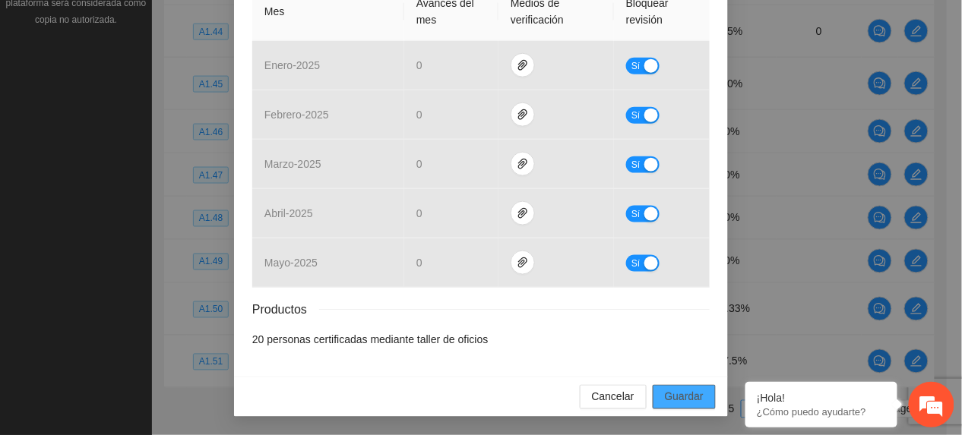
click at [673, 390] on span "Guardar" at bounding box center [684, 397] width 39 height 17
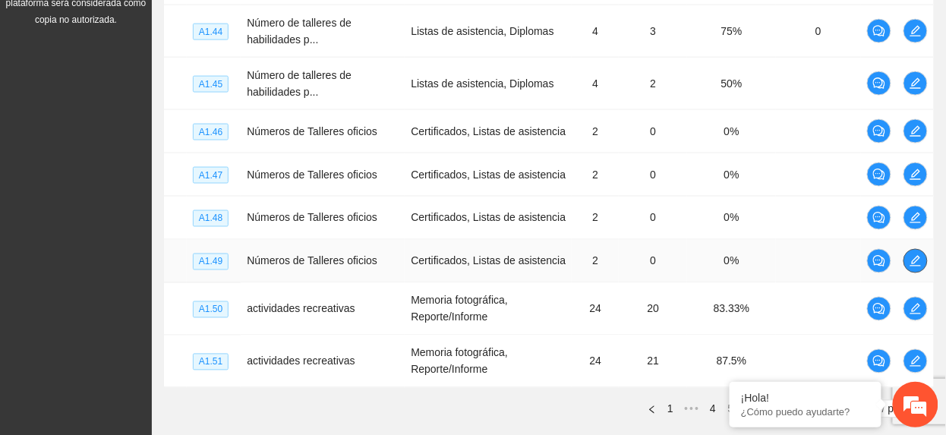
click at [914, 258] on icon "edit" at bounding box center [916, 261] width 12 height 12
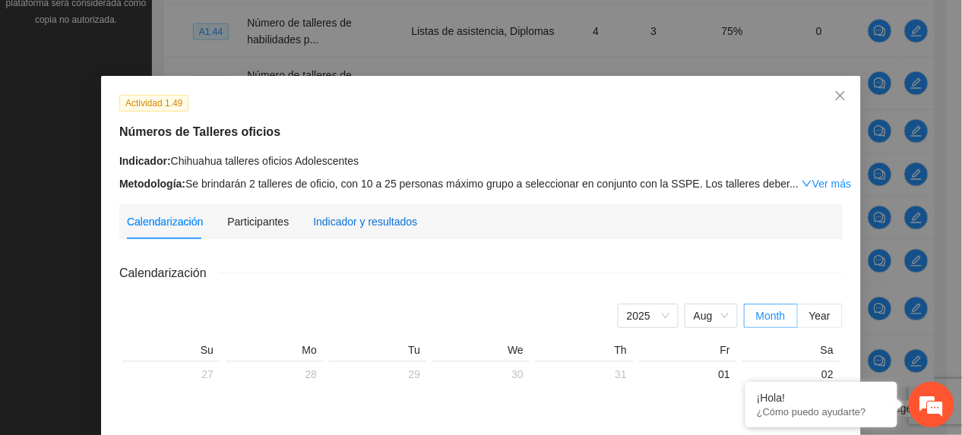
click at [393, 217] on div "Indicador y resultados" at bounding box center [365, 221] width 104 height 17
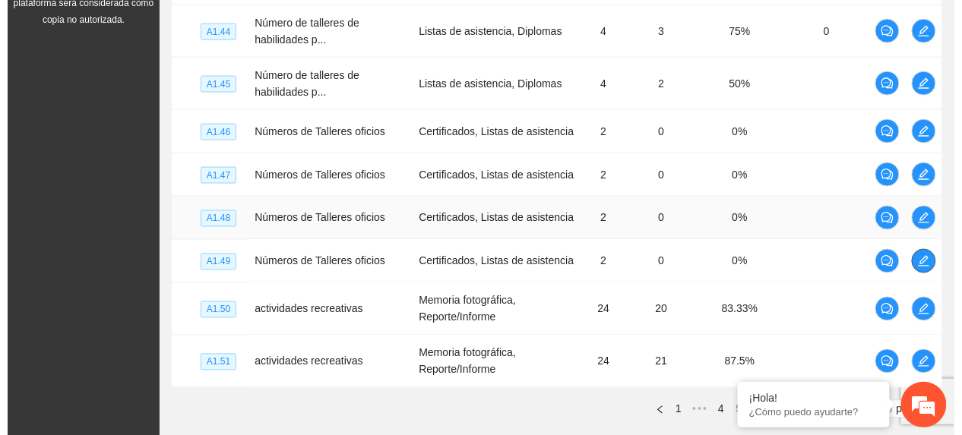
scroll to position [617, 0]
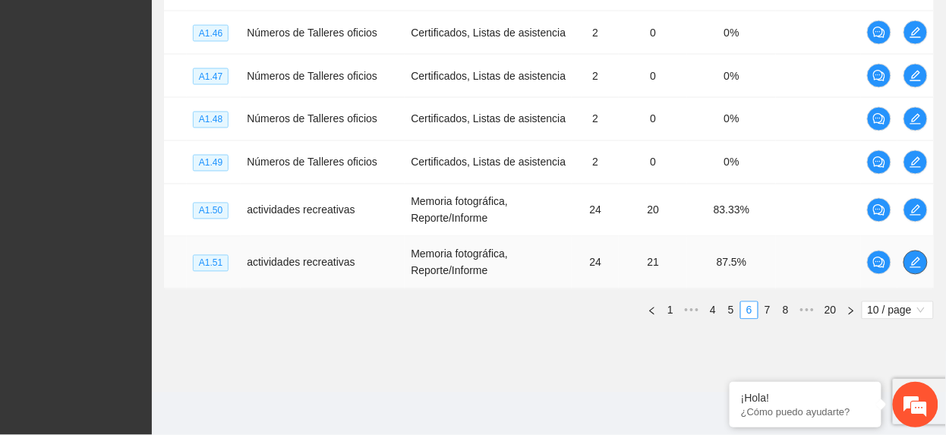
click at [910, 263] on icon "edit" at bounding box center [916, 263] width 12 height 12
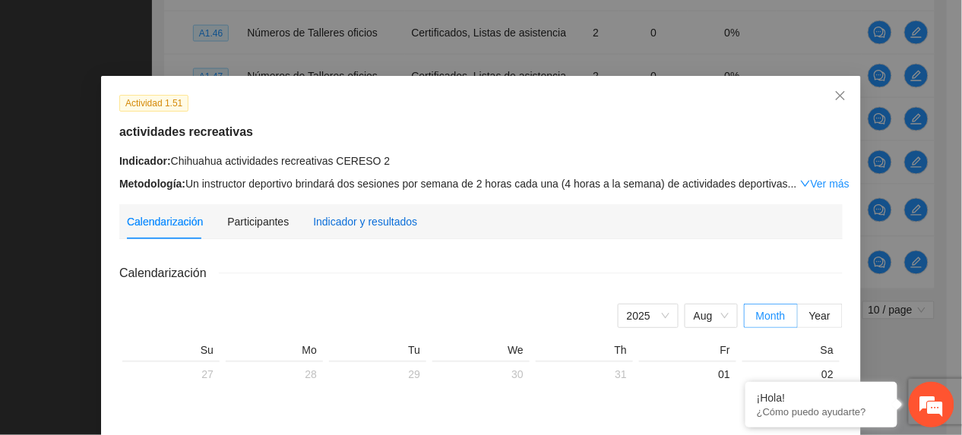
click at [384, 226] on div "Indicador y resultados" at bounding box center [365, 221] width 104 height 17
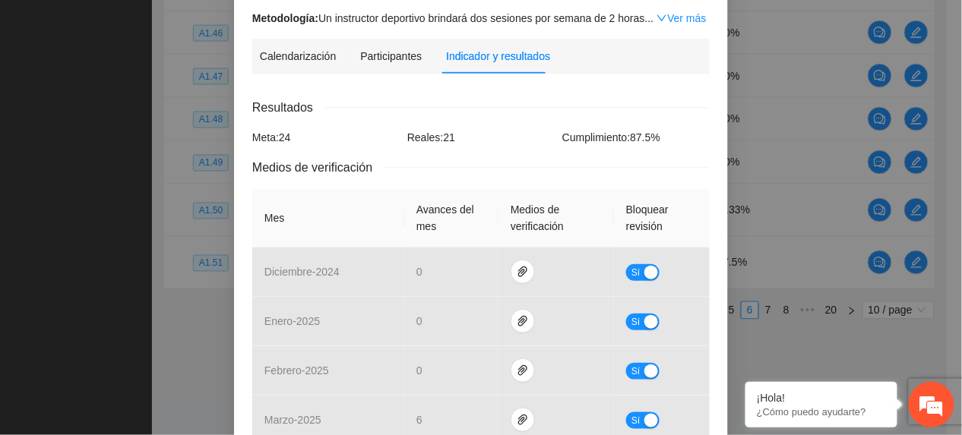
scroll to position [423, 0]
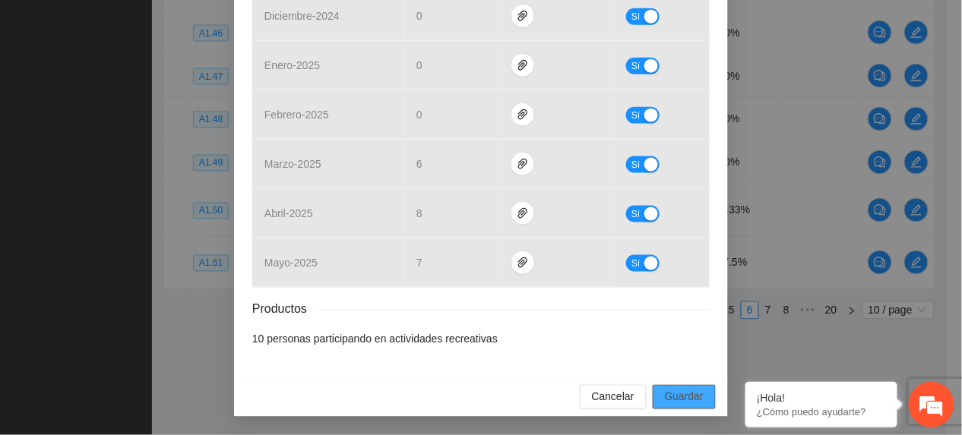
click at [678, 406] on span "Guardar" at bounding box center [684, 397] width 39 height 17
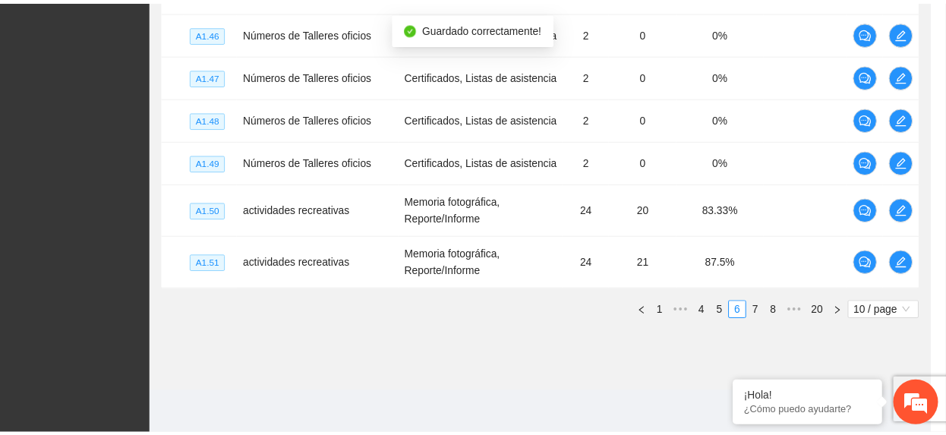
scroll to position [347, 0]
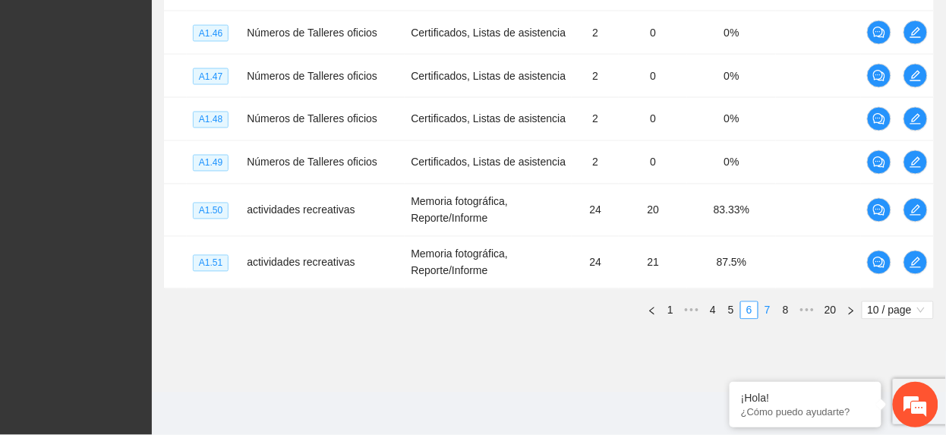
click at [769, 317] on link "7" at bounding box center [768, 310] width 17 height 17
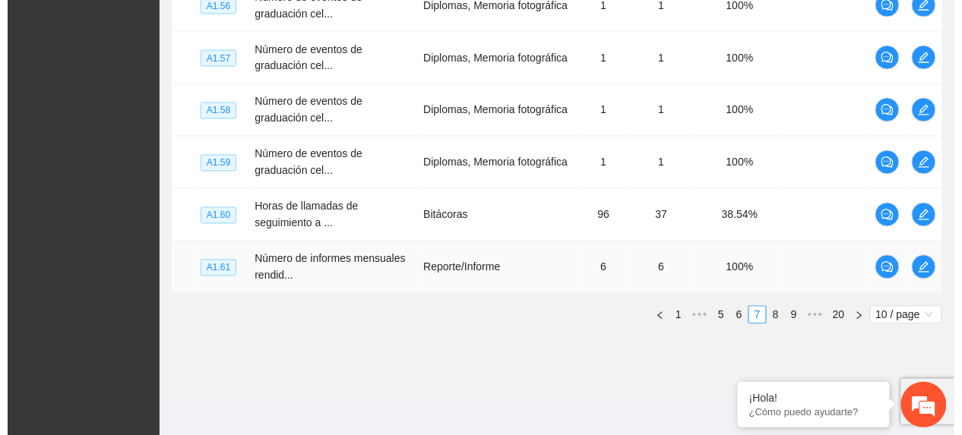
scroll to position [653, 0]
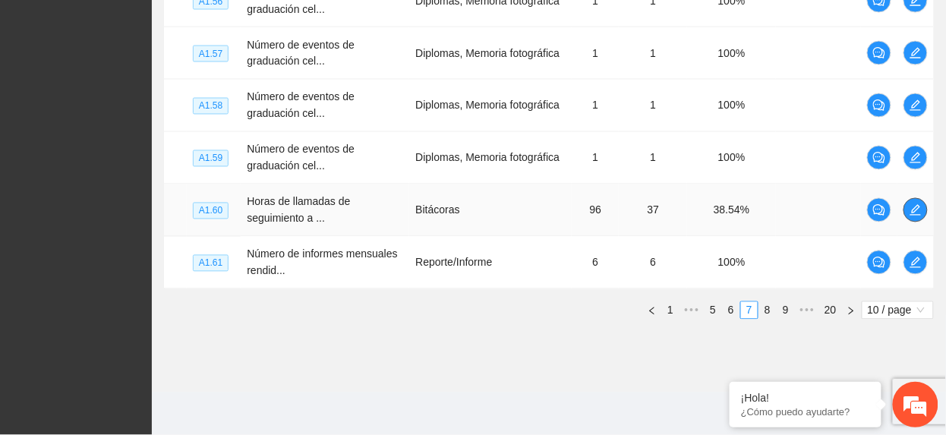
click at [911, 204] on icon "edit" at bounding box center [916, 210] width 12 height 12
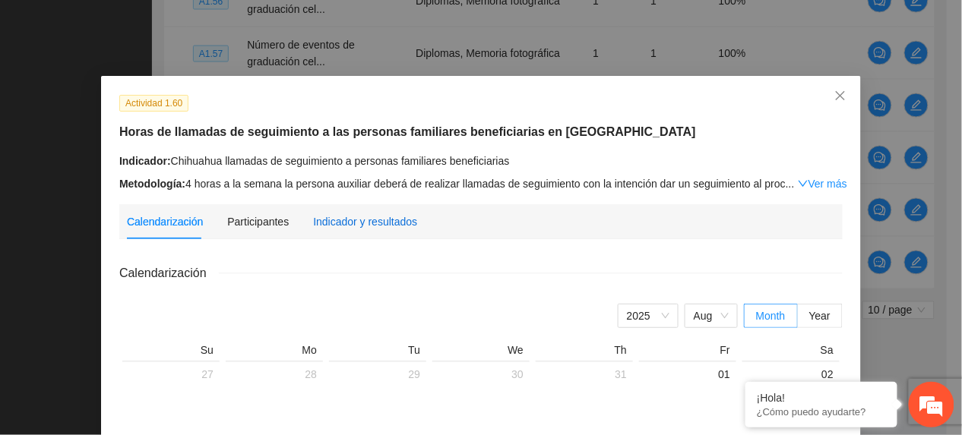
click at [335, 214] on div "Indicador y resultados" at bounding box center [365, 221] width 104 height 17
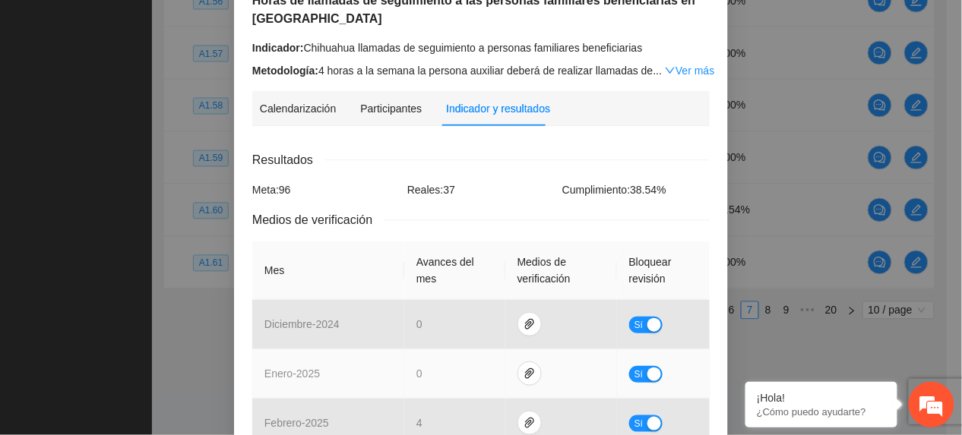
scroll to position [442, 0]
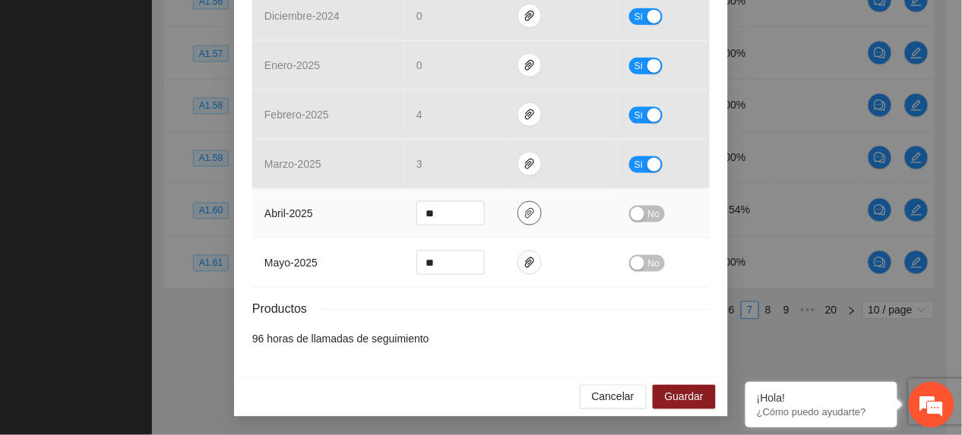
click at [523, 211] on icon "paper-clip" at bounding box center [529, 213] width 12 height 12
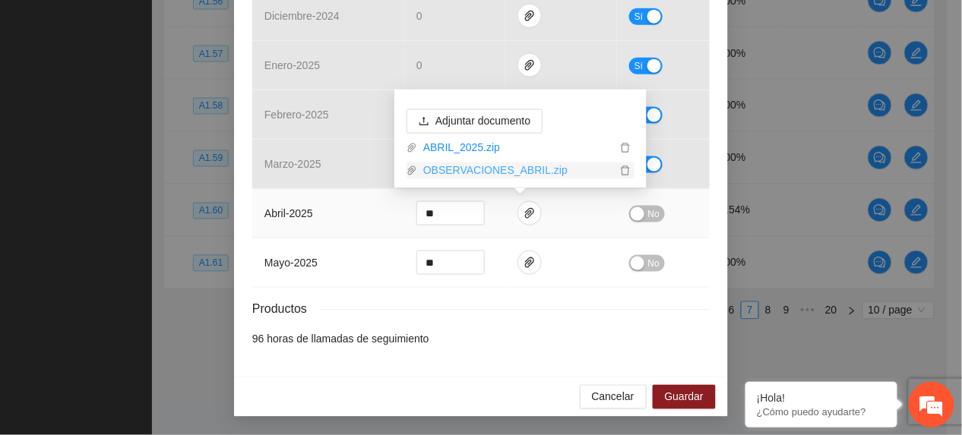
click at [488, 173] on link "OBSERVACIONES_ABRIL.zip" at bounding box center [516, 171] width 199 height 17
click at [430, 308] on div "Productos" at bounding box center [480, 309] width 457 height 19
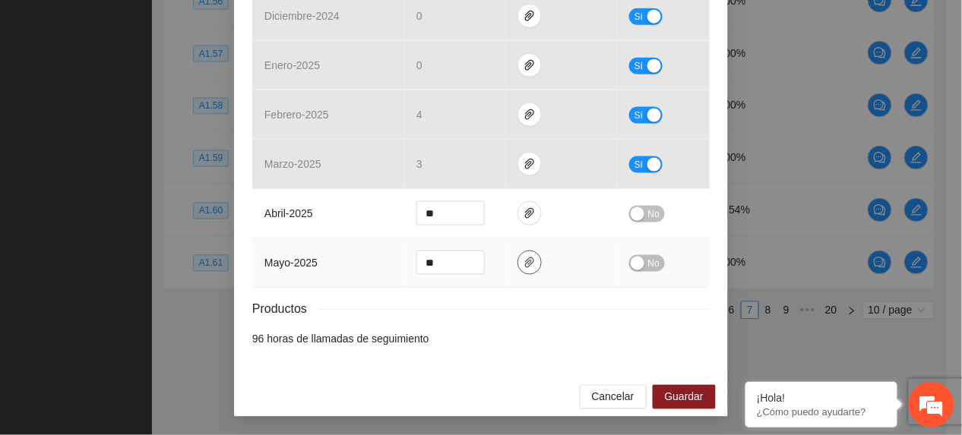
click at [526, 259] on icon "paper-clip" at bounding box center [529, 263] width 12 height 12
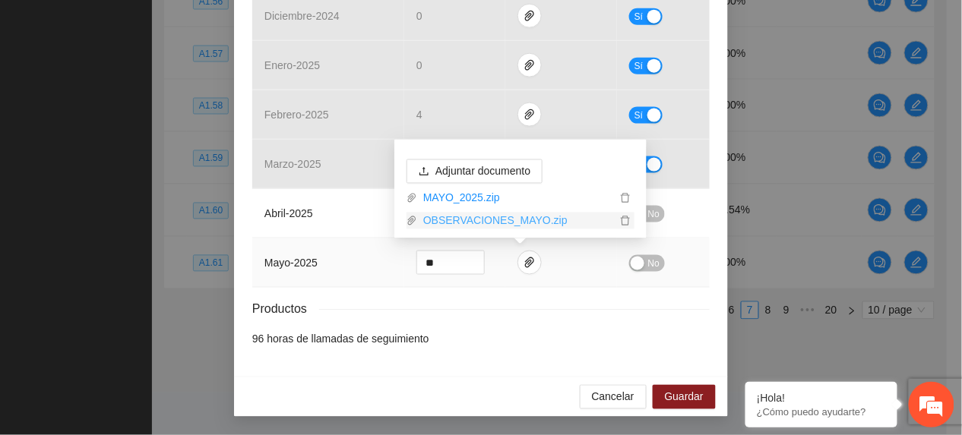
click at [487, 214] on link "OBSERVACIONES_MAYO.zip" at bounding box center [516, 221] width 199 height 17
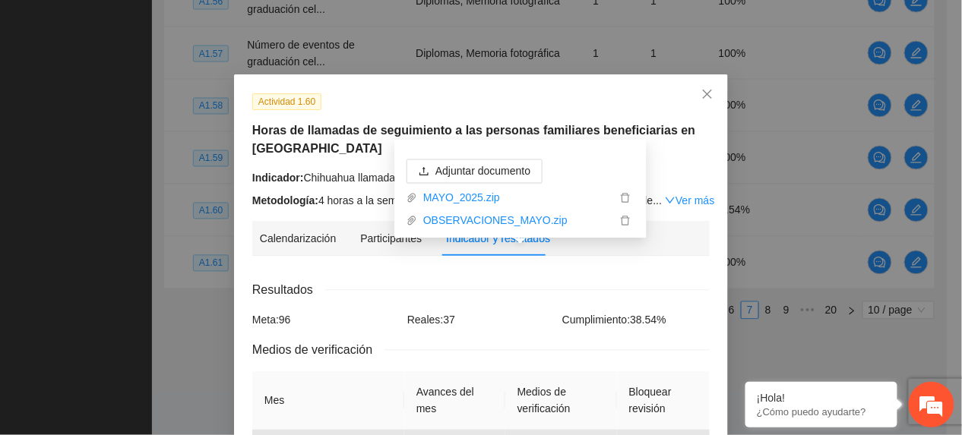
scroll to position [0, 0]
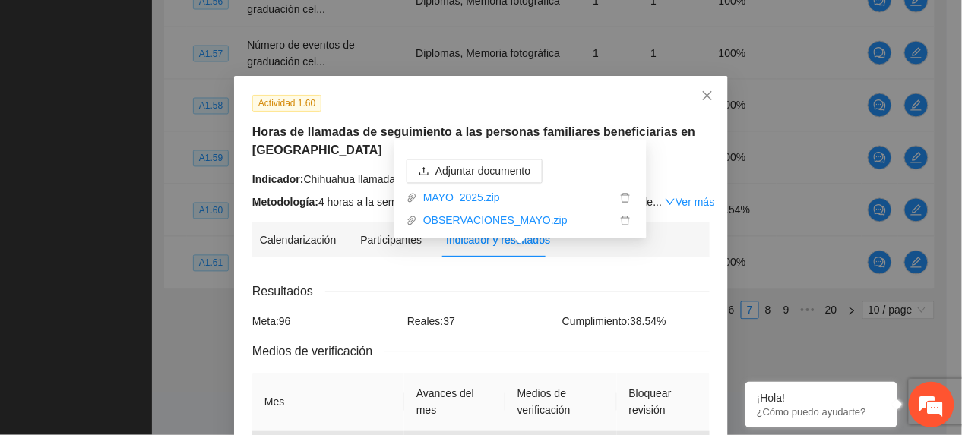
click at [280, 196] on strong "Metodología:" at bounding box center [285, 202] width 66 height 12
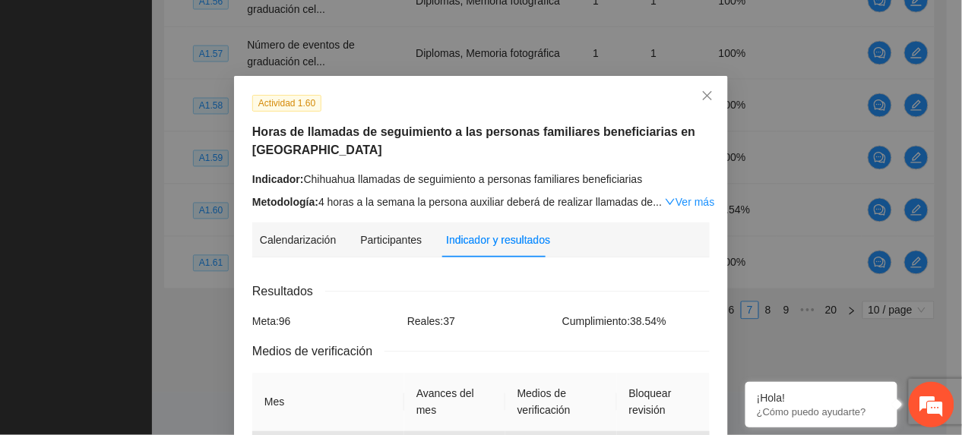
scroll to position [442, 0]
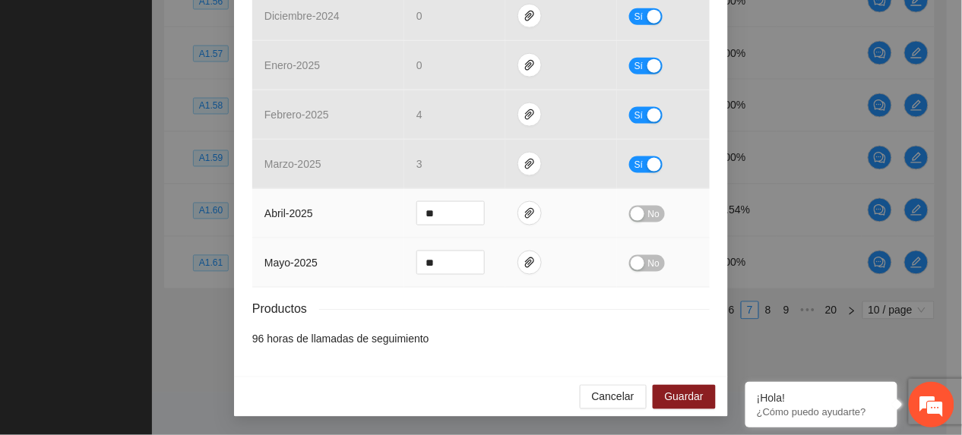
drag, startPoint x: 445, startPoint y: 263, endPoint x: 280, endPoint y: 213, distance: 173.0
click at [280, 213] on tbody "diciembre - 2024 0 Sí enero - 2025 0 Sí febrero - 2025 4 Sí marzo - 2025 3 Sí a…" at bounding box center [480, 140] width 457 height 296
type input "*"
click at [648, 265] on span "No" at bounding box center [653, 263] width 11 height 17
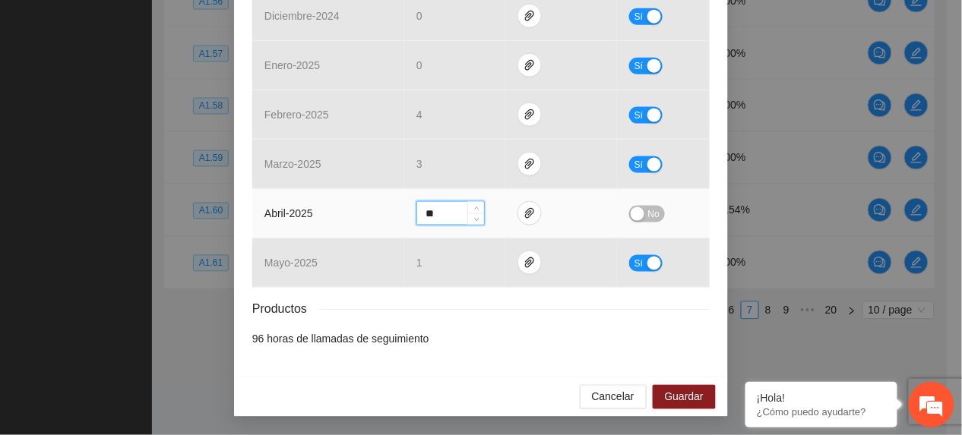
drag, startPoint x: 401, startPoint y: 213, endPoint x: 305, endPoint y: 192, distance: 97.9
click at [305, 192] on tr "abril - 2025 ** No" at bounding box center [480, 213] width 457 height 49
type input "***"
drag, startPoint x: 633, startPoint y: 213, endPoint x: 782, endPoint y: 210, distance: 148.1
click at [635, 213] on div "button" at bounding box center [637, 214] width 14 height 14
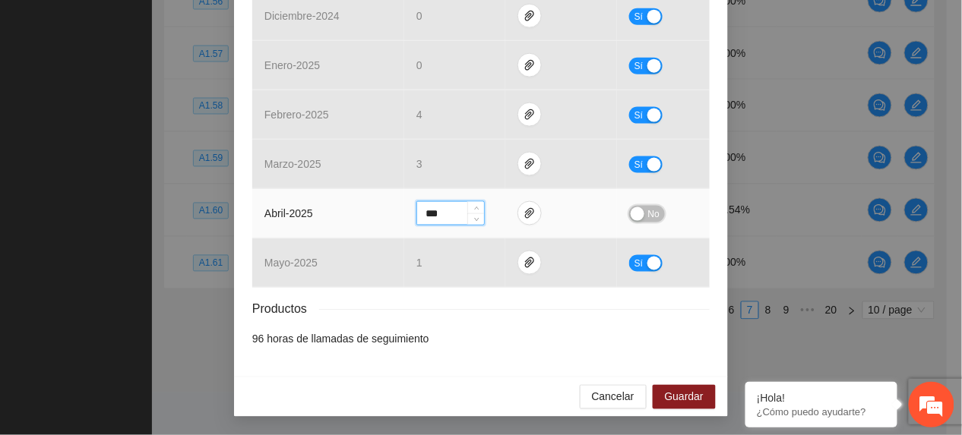
scroll to position [441, 0]
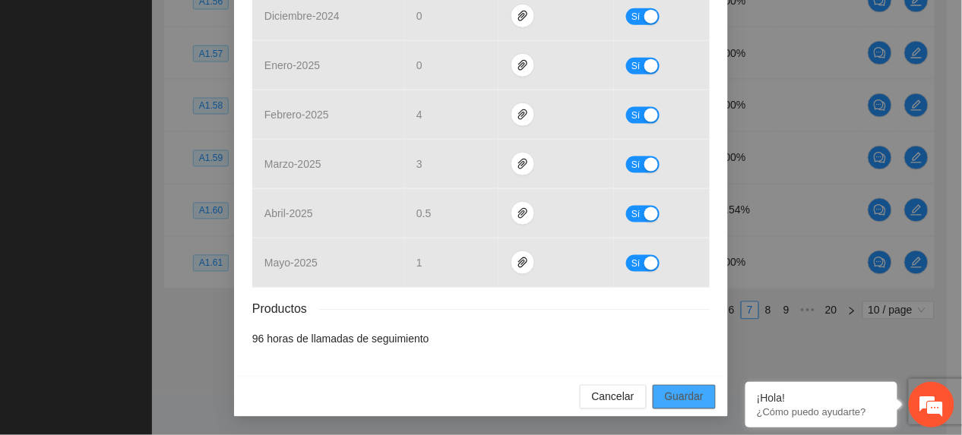
drag, startPoint x: 661, startPoint y: 406, endPoint x: 643, endPoint y: 374, distance: 36.1
click at [665, 405] on span "Guardar" at bounding box center [684, 397] width 39 height 17
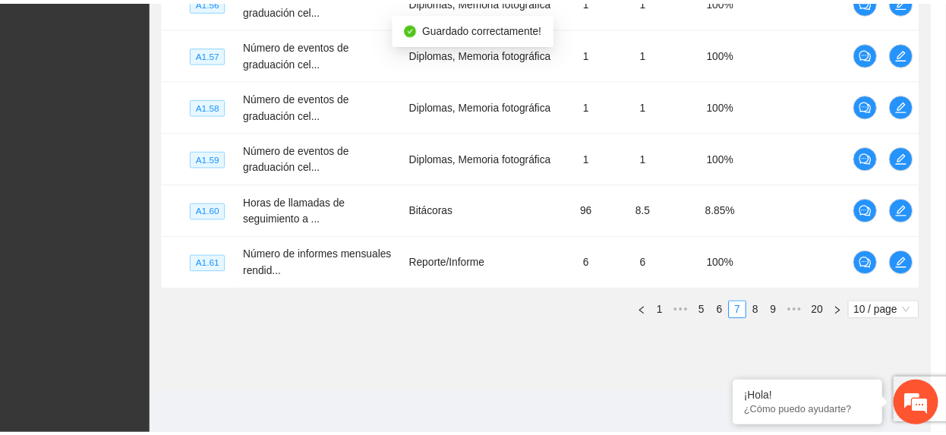
scroll to position [365, 0]
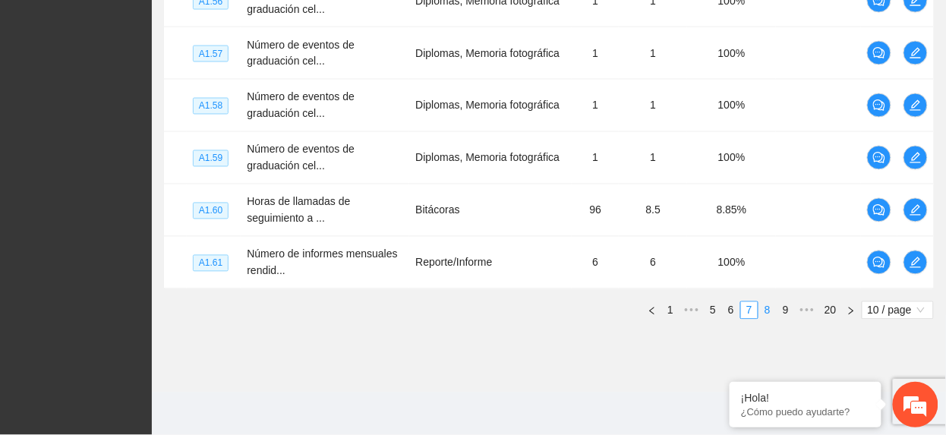
click at [769, 316] on link "8" at bounding box center [768, 310] width 17 height 17
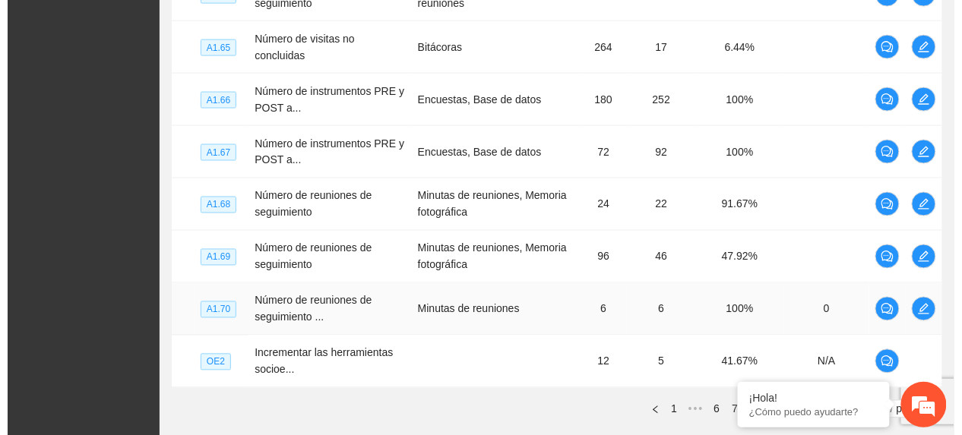
scroll to position [450, 0]
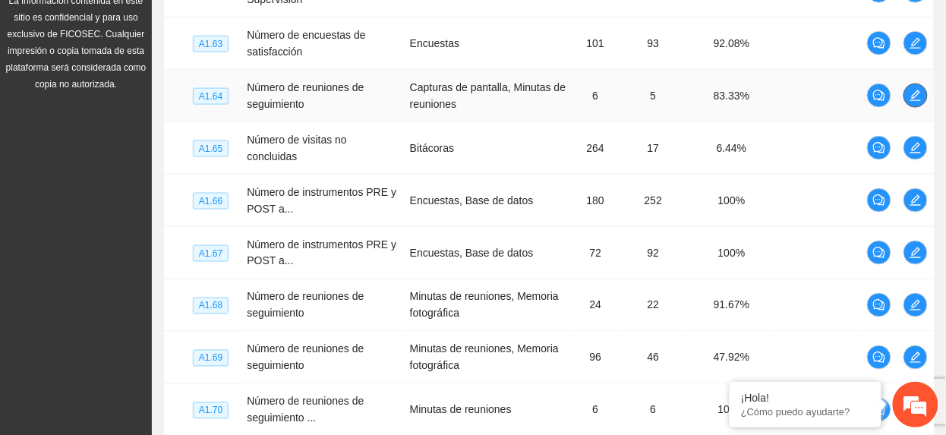
click at [908, 99] on span "edit" at bounding box center [916, 96] width 23 height 12
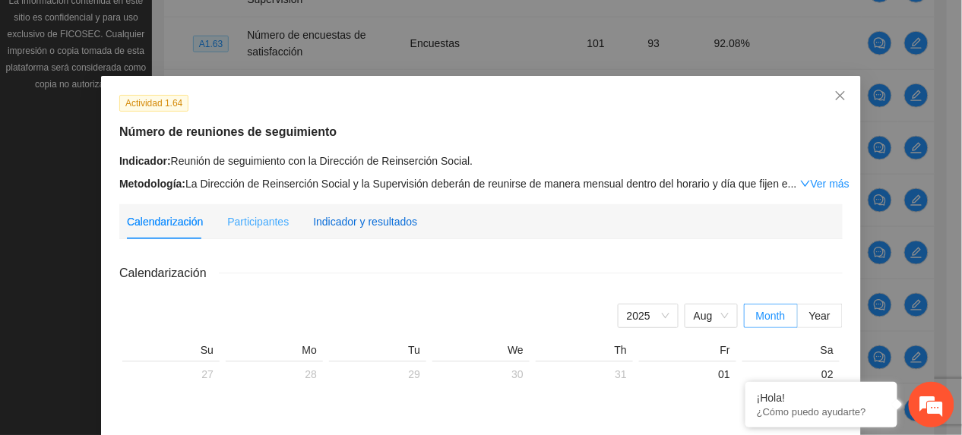
drag, startPoint x: 371, startPoint y: 226, endPoint x: 378, endPoint y: 229, distance: 7.8
click at [371, 226] on div "Indicador y resultados" at bounding box center [365, 221] width 104 height 17
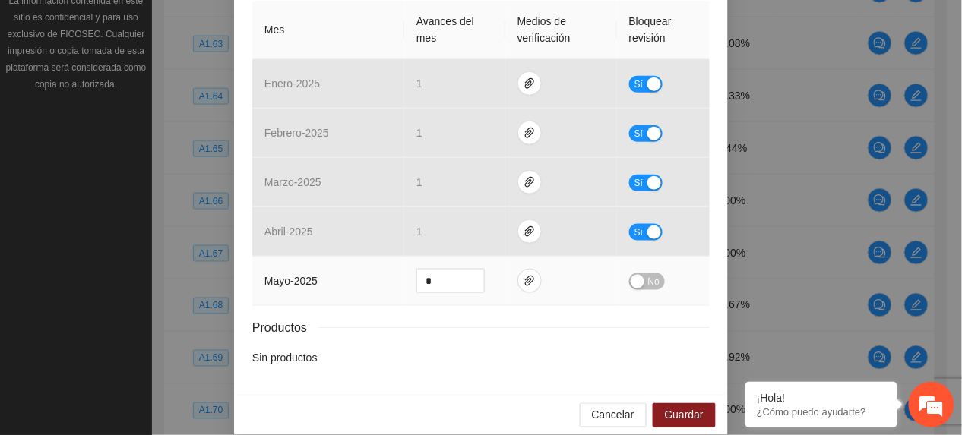
scroll to position [374, 0]
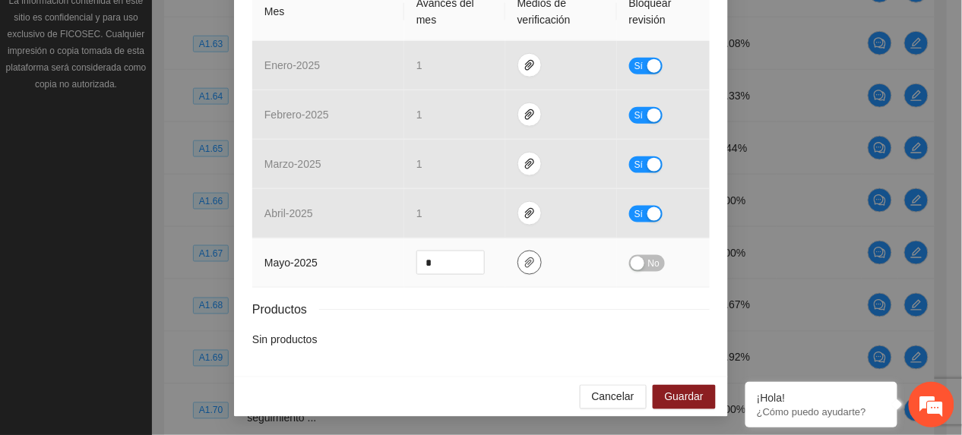
click at [523, 261] on icon "paper-clip" at bounding box center [529, 263] width 12 height 12
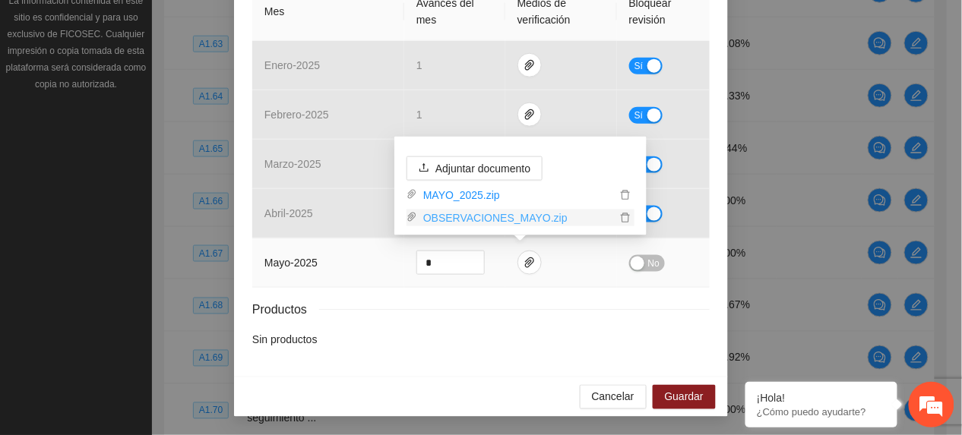
click at [469, 216] on link "OBSERVACIONES_MAYO.zip" at bounding box center [516, 218] width 199 height 17
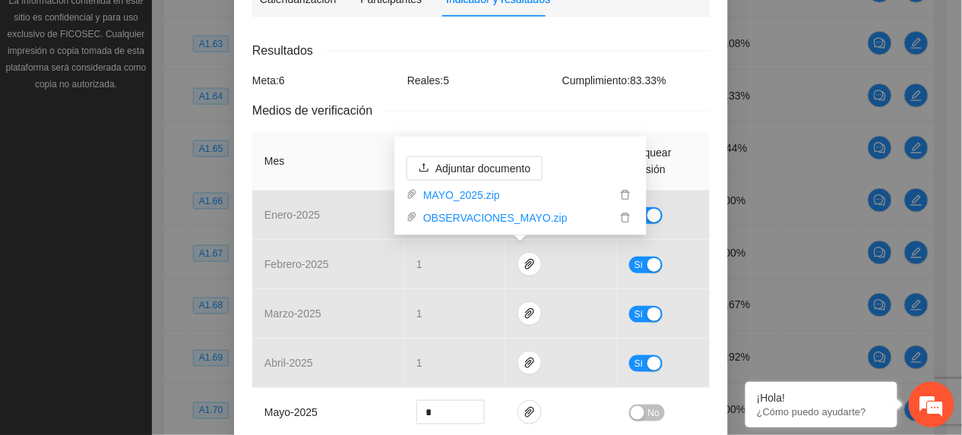
scroll to position [0, 0]
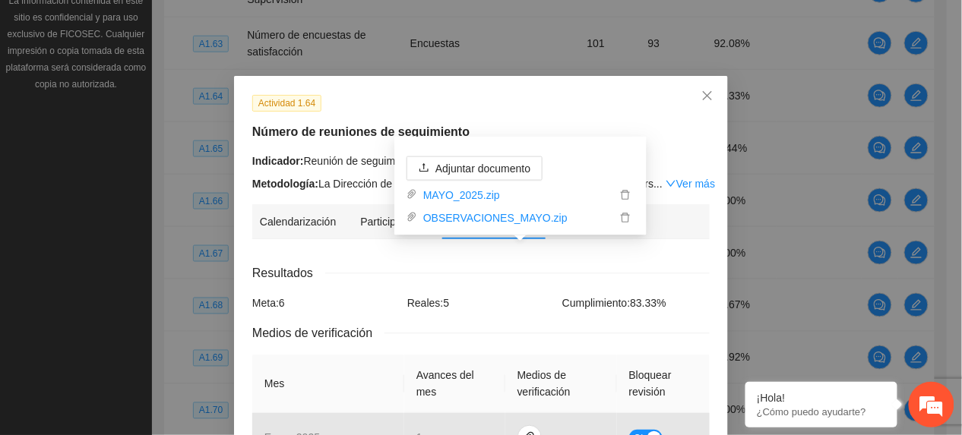
click at [298, 111] on div "Actividad 1.64 Número de reuniones de seguimiento Indicador: Reunión de seguimi…" at bounding box center [481, 143] width 469 height 98
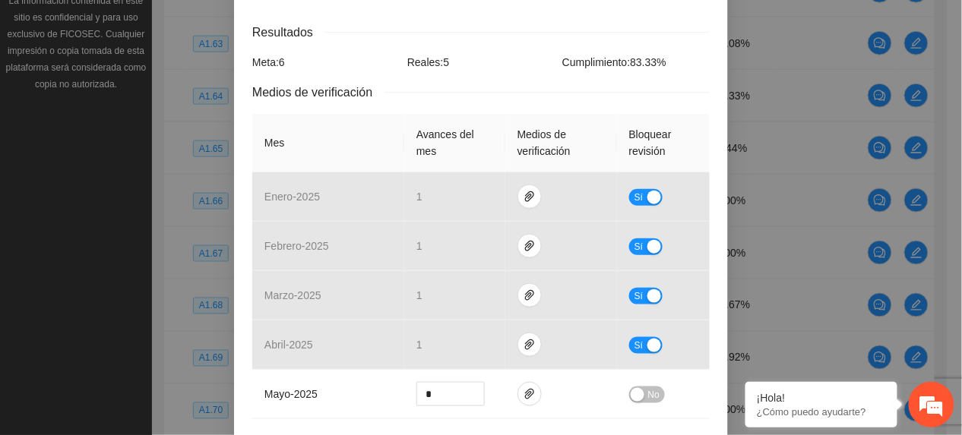
scroll to position [374, 0]
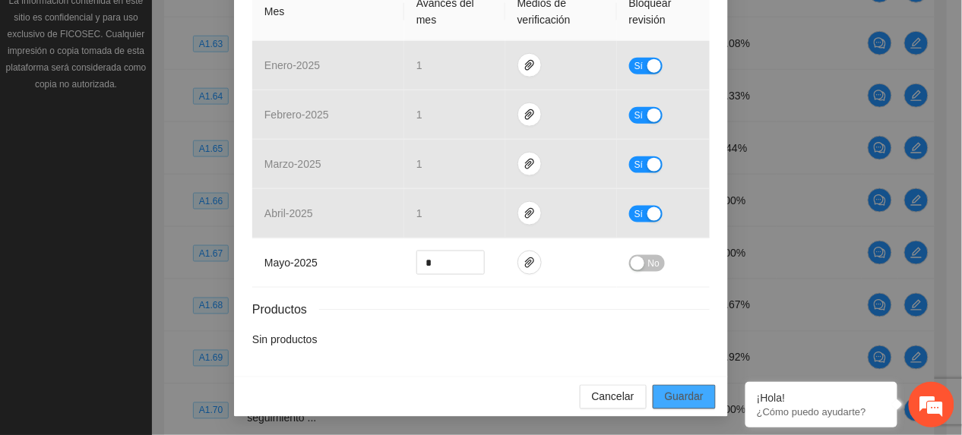
click at [679, 403] on span "Guardar" at bounding box center [684, 397] width 39 height 17
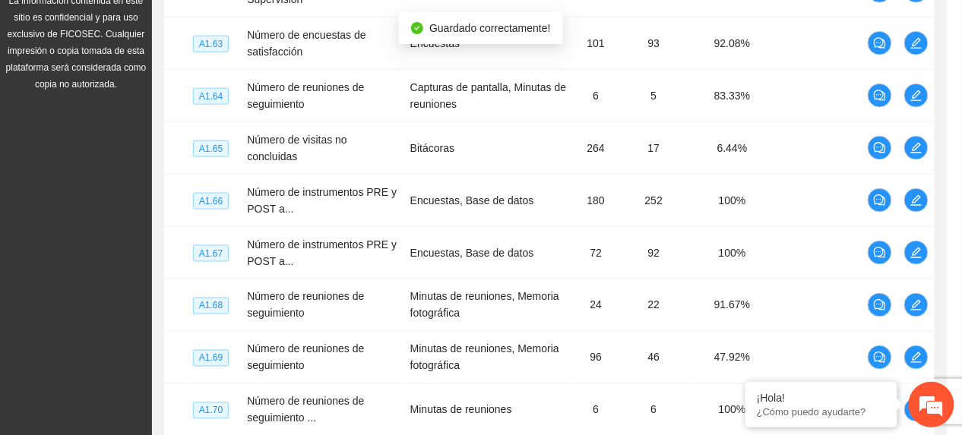
scroll to position [298, 0]
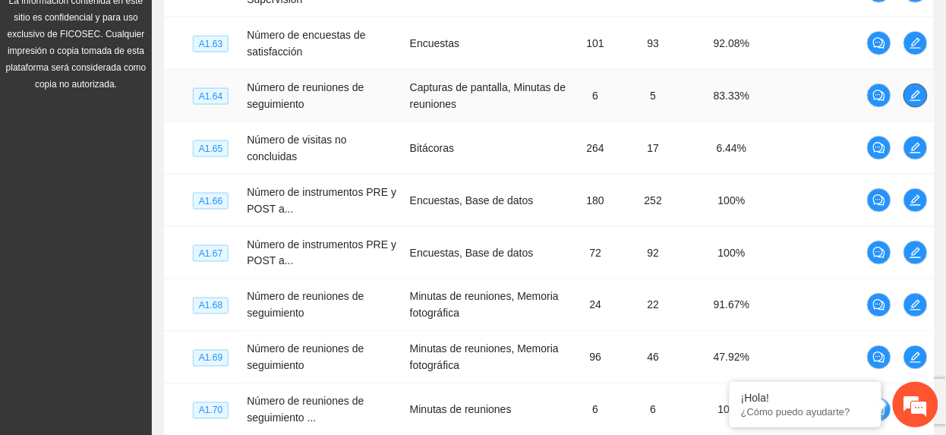
click at [915, 88] on button "button" at bounding box center [916, 96] width 24 height 24
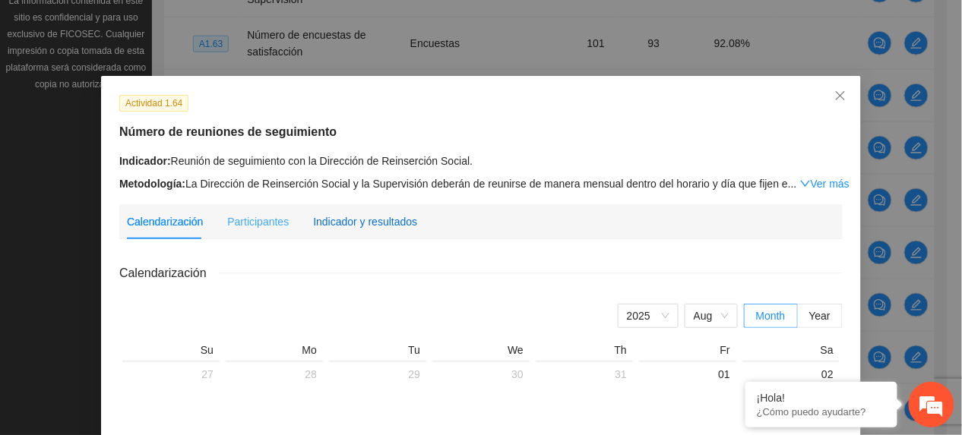
click at [392, 222] on div "Indicador y resultados" at bounding box center [365, 221] width 104 height 17
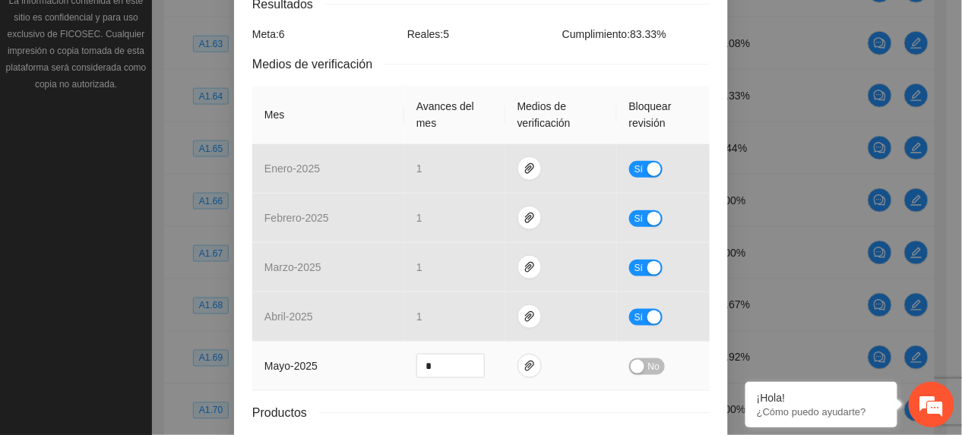
scroll to position [374, 0]
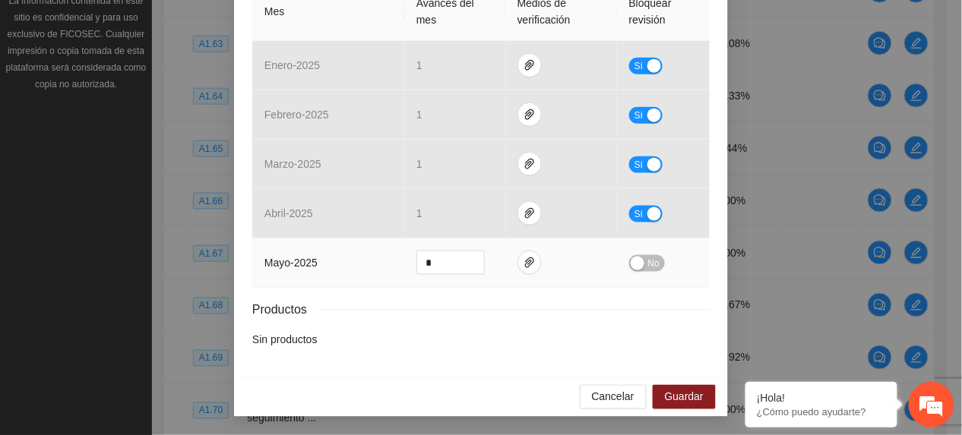
click at [648, 275] on td "No" at bounding box center [663, 262] width 93 height 49
click at [648, 263] on span "No" at bounding box center [653, 263] width 11 height 17
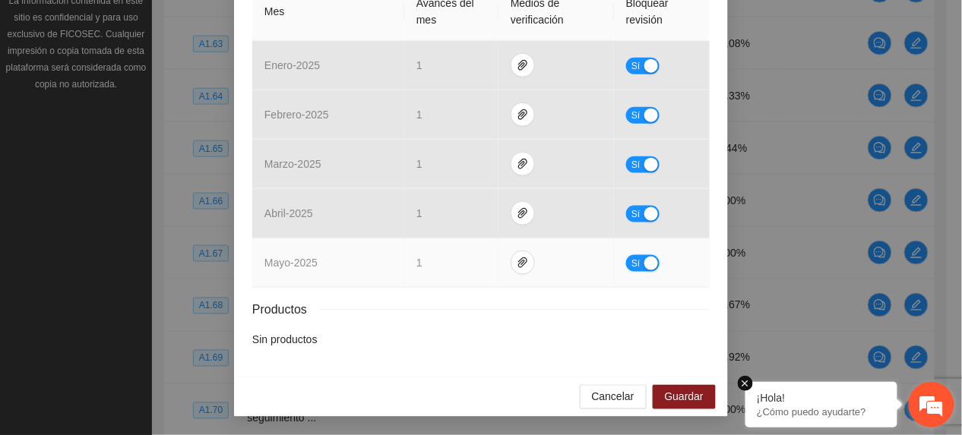
scroll to position [374, 0]
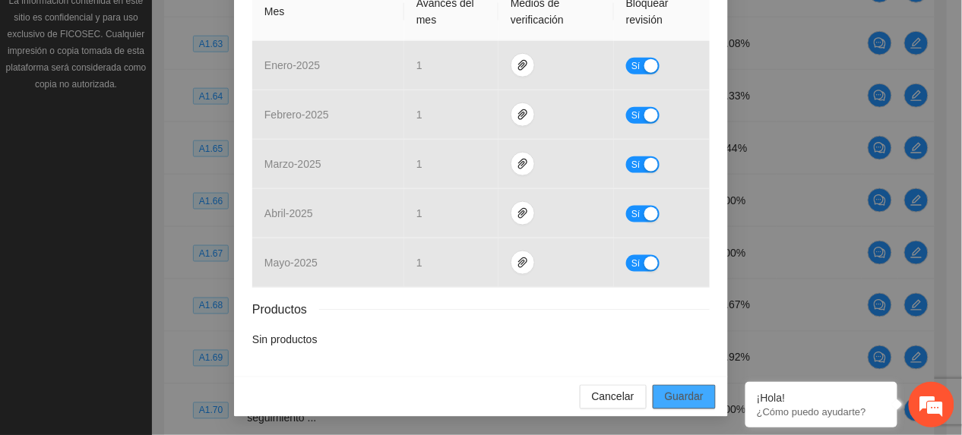
click at [682, 401] on span "Guardar" at bounding box center [684, 397] width 39 height 17
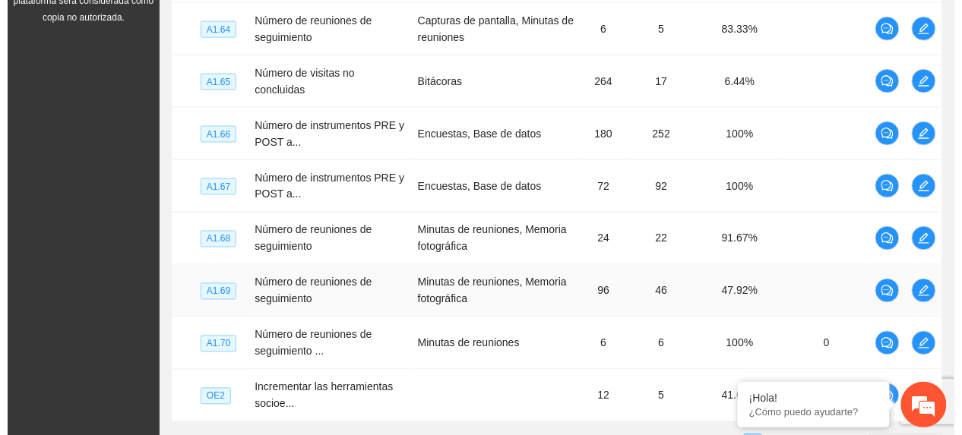
scroll to position [551, 0]
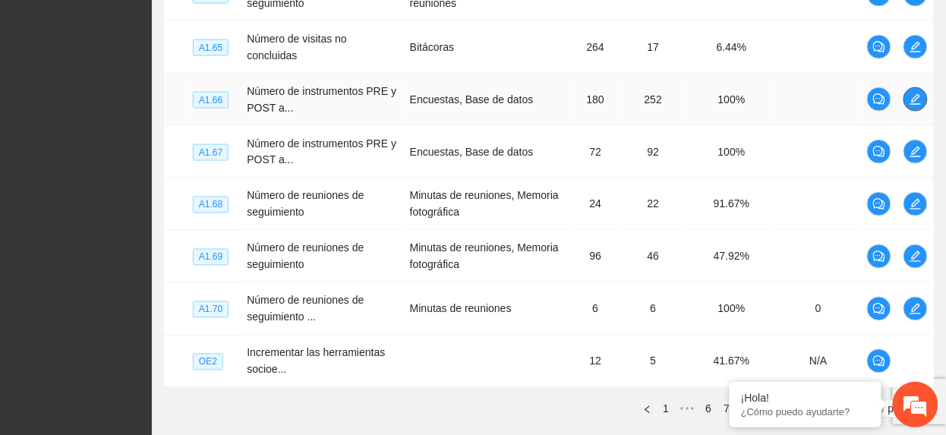
drag, startPoint x: 912, startPoint y: 97, endPoint x: 903, endPoint y: 102, distance: 10.2
click at [907, 100] on span "edit" at bounding box center [916, 99] width 23 height 12
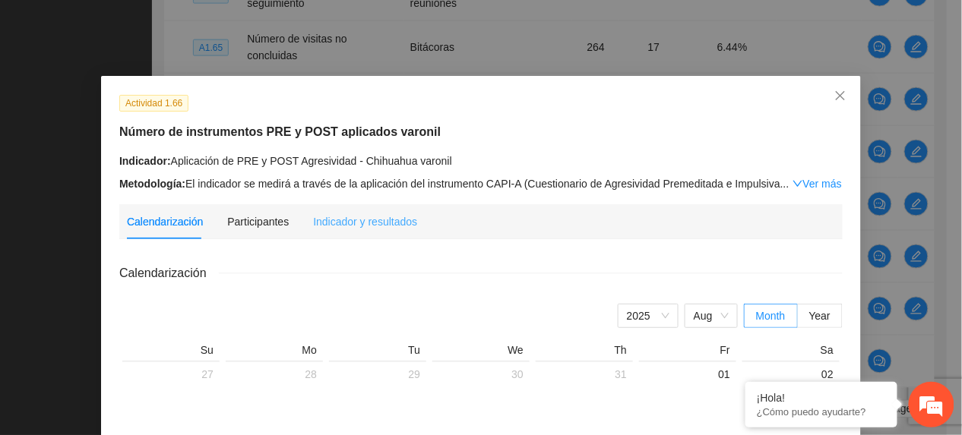
click at [335, 234] on div "Indicador y resultados" at bounding box center [365, 221] width 104 height 35
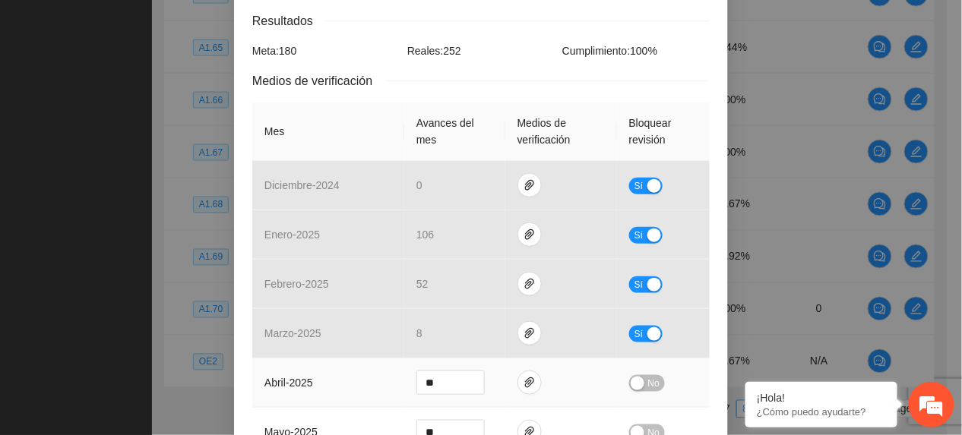
scroll to position [405, 0]
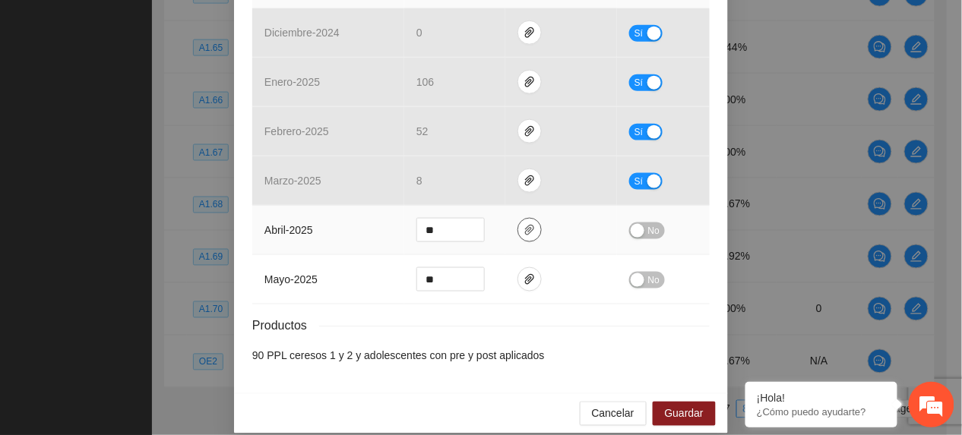
click at [518, 223] on button "button" at bounding box center [529, 230] width 24 height 24
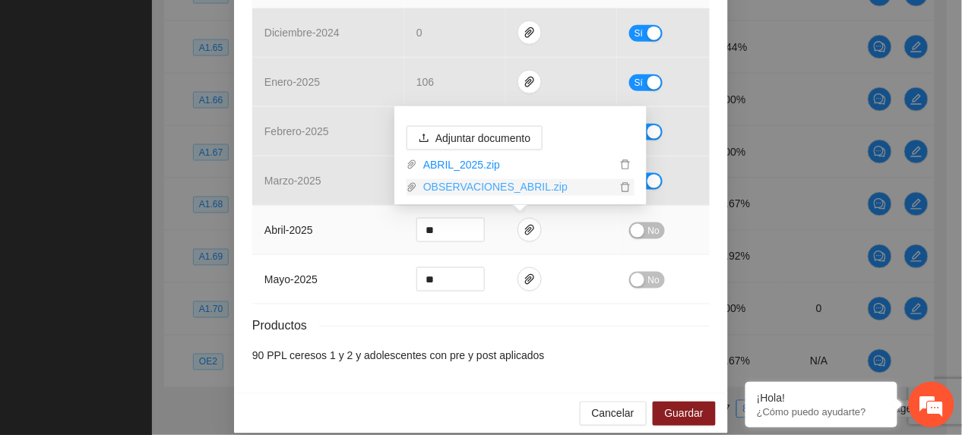
click at [494, 190] on link "OBSERVACIONES_ABRIL.zip" at bounding box center [516, 187] width 199 height 17
drag, startPoint x: 384, startPoint y: 314, endPoint x: 445, endPoint y: 304, distance: 61.6
click at [386, 314] on div "Resultados Meta: 180 Reales: 252 Cumplimiento: 100 % Medios de verificación Mes…" at bounding box center [480, 112] width 457 height 506
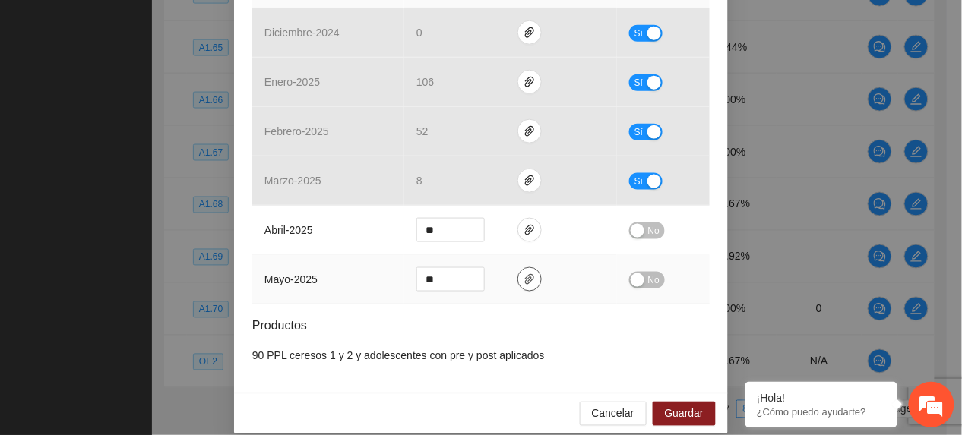
click at [523, 283] on icon "paper-clip" at bounding box center [529, 279] width 12 height 12
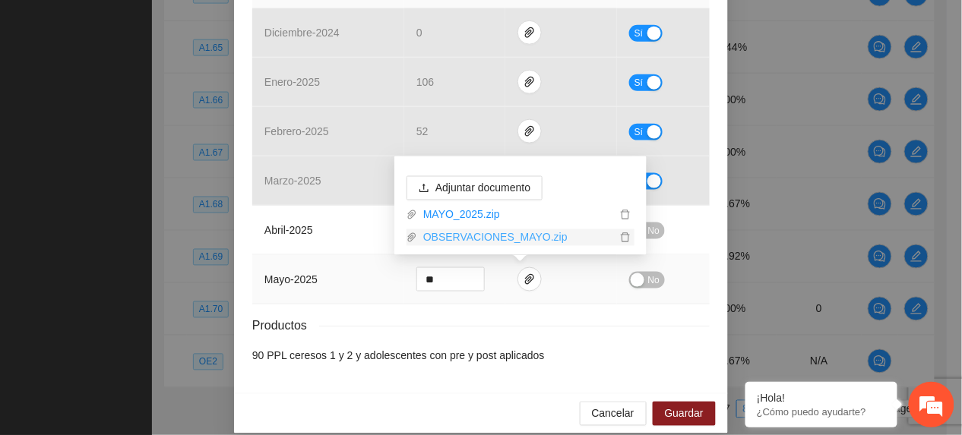
click at [493, 235] on link "OBSERVACIONES_MAYO.zip" at bounding box center [516, 237] width 199 height 17
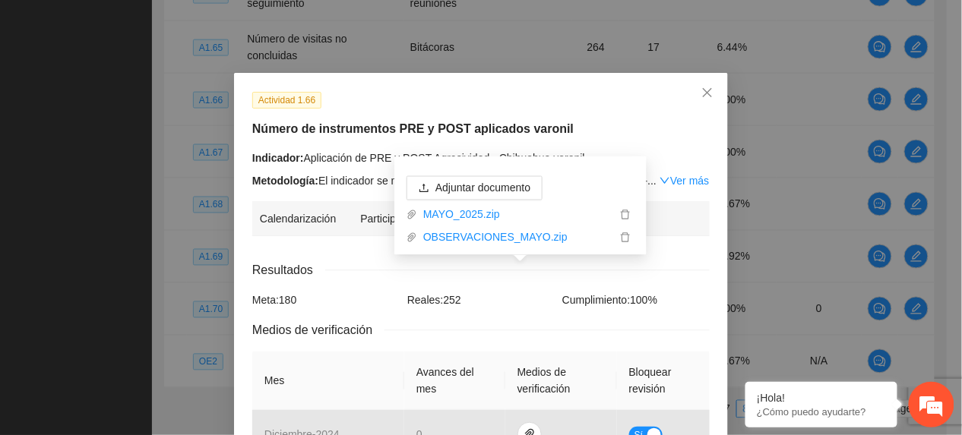
scroll to position [0, 0]
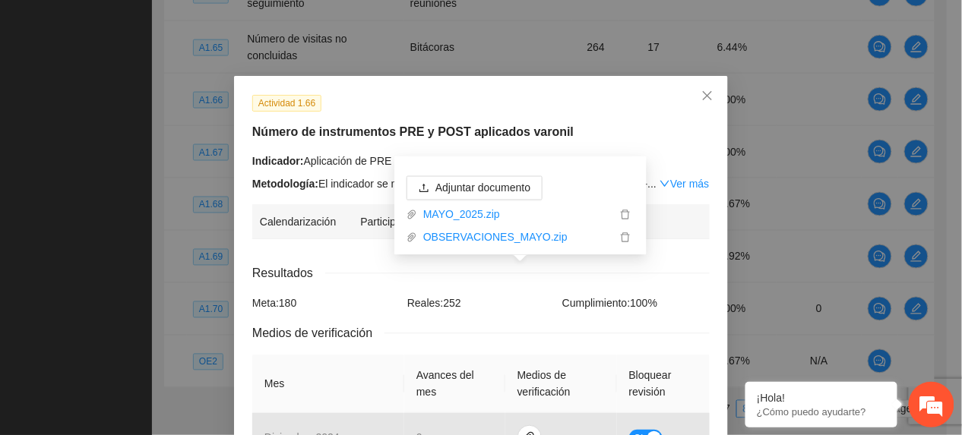
drag, startPoint x: 356, startPoint y: 134, endPoint x: 354, endPoint y: 146, distance: 11.6
click at [356, 134] on h5 "Número de instrumentos PRE y POST aplicados varonil" at bounding box center [480, 132] width 457 height 18
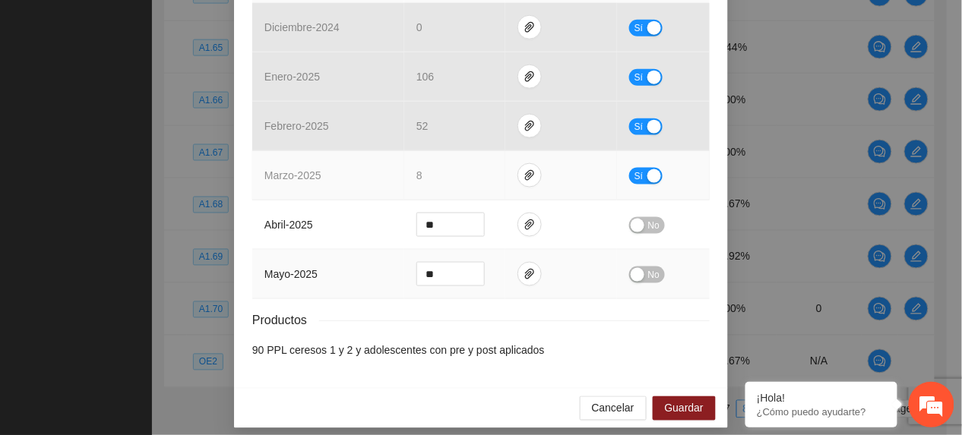
scroll to position [424, 0]
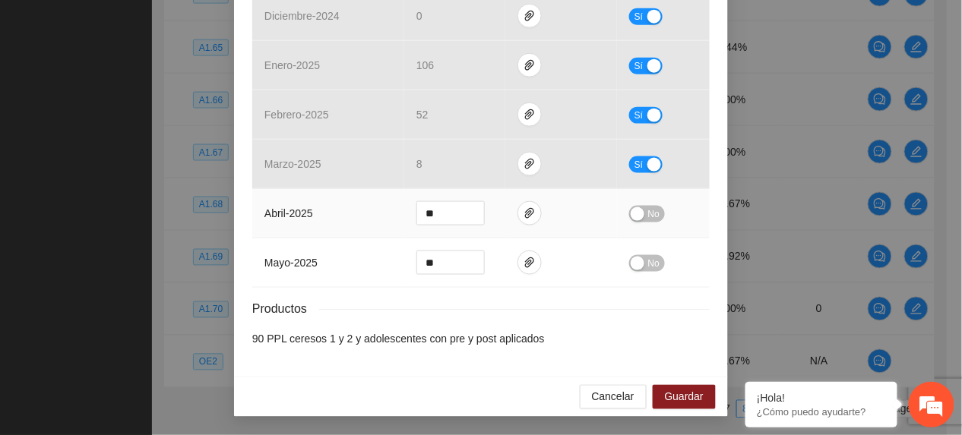
drag, startPoint x: 643, startPoint y: 219, endPoint x: 651, endPoint y: 214, distance: 9.5
click at [648, 217] on span "No" at bounding box center [653, 214] width 11 height 17
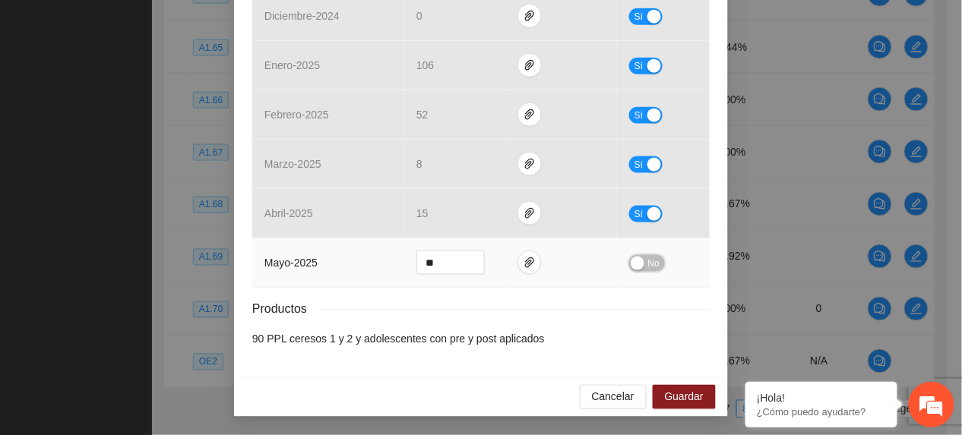
drag, startPoint x: 652, startPoint y: 264, endPoint x: 664, endPoint y: 363, distance: 99.5
click at [650, 266] on span "No" at bounding box center [653, 263] width 11 height 17
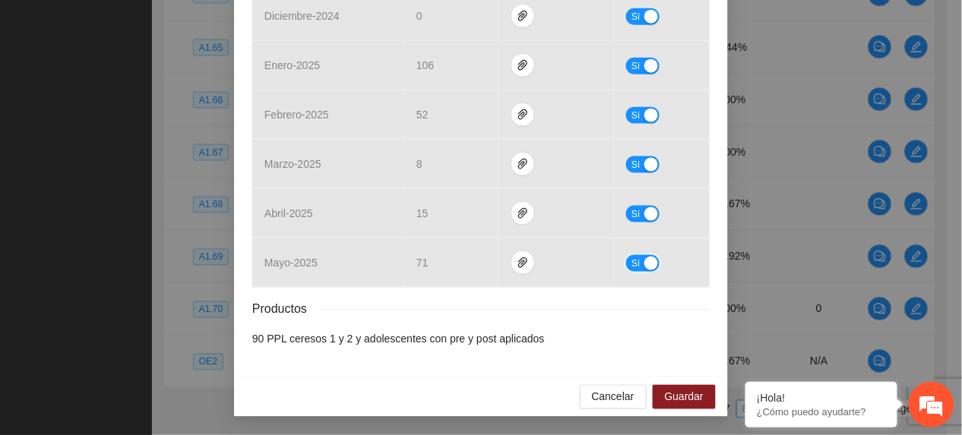
scroll to position [423, 0]
click at [675, 403] on span "Guardar" at bounding box center [684, 397] width 39 height 17
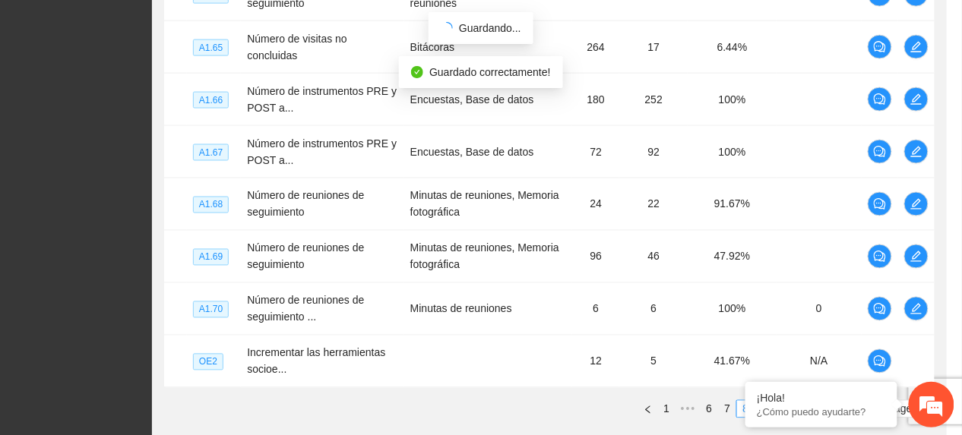
scroll to position [347, 0]
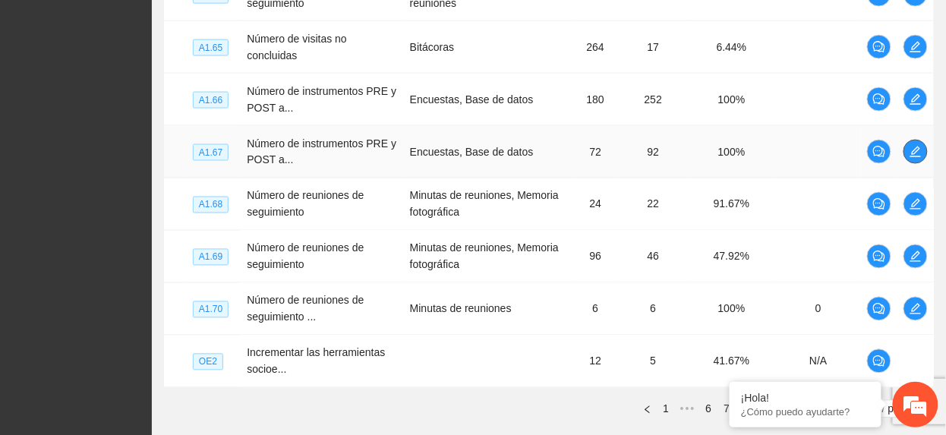
click at [921, 147] on button "button" at bounding box center [916, 152] width 24 height 24
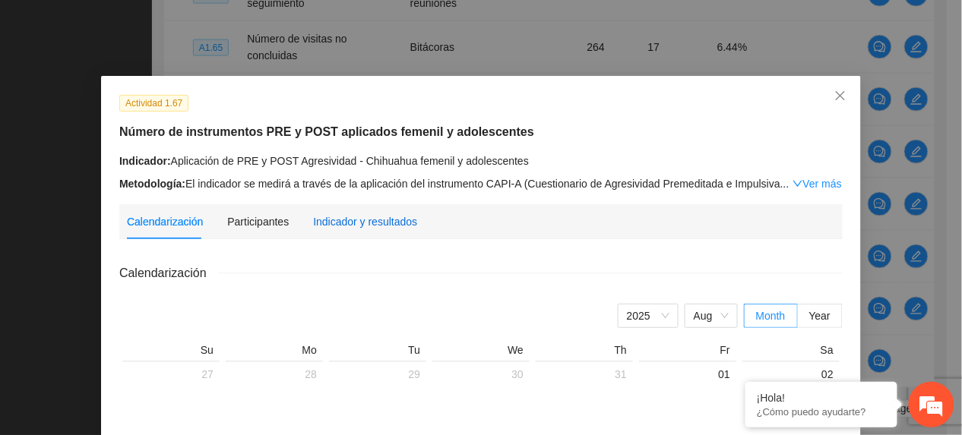
click at [362, 225] on div "Indicador y resultados" at bounding box center [365, 221] width 104 height 17
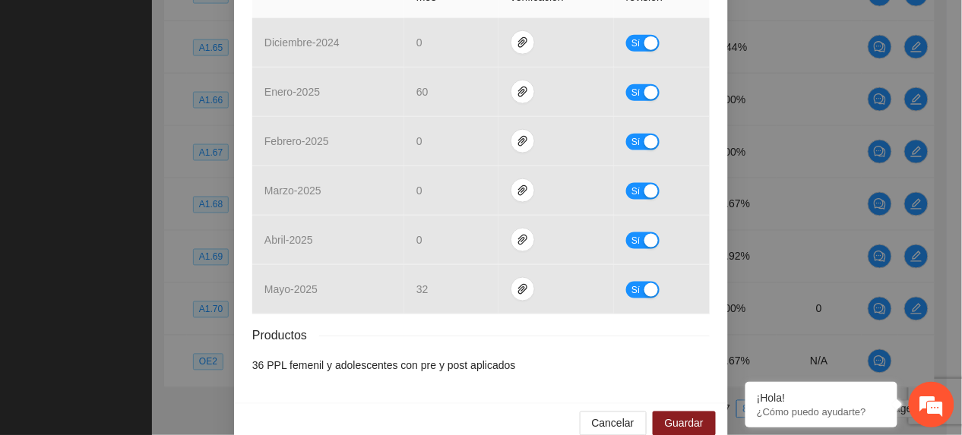
scroll to position [405, 0]
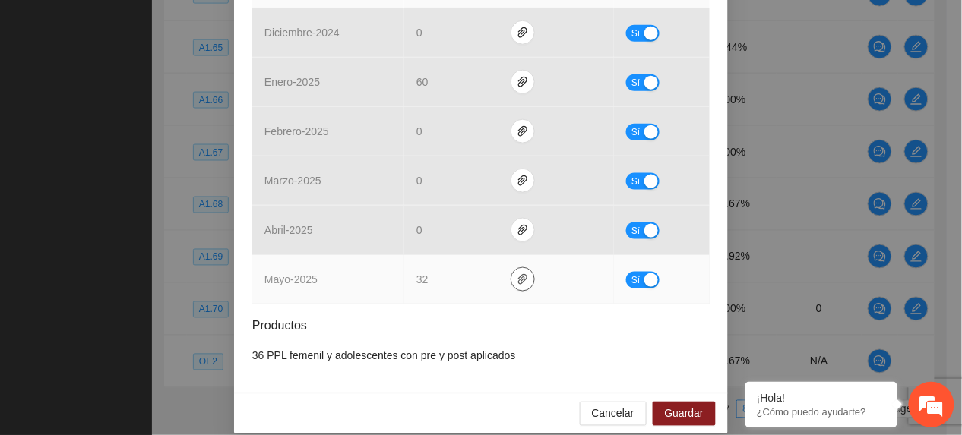
click at [516, 280] on icon "paper-clip" at bounding box center [522, 279] width 12 height 12
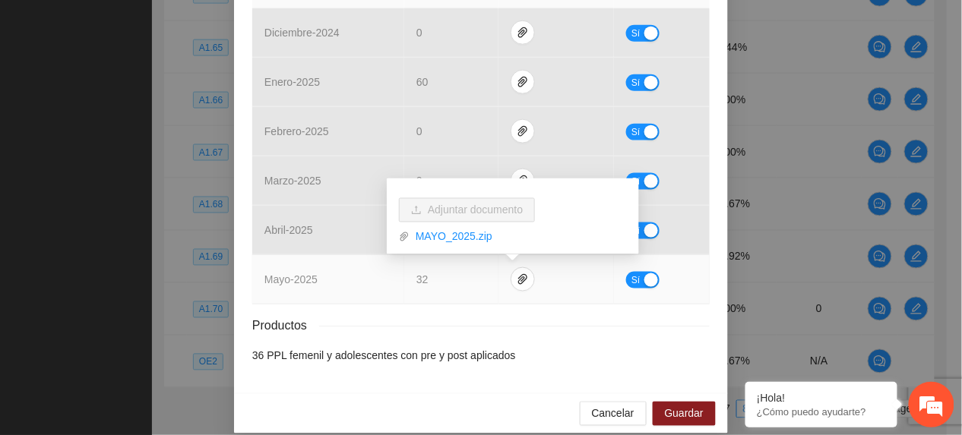
click at [633, 280] on button "Sí" at bounding box center [642, 280] width 33 height 17
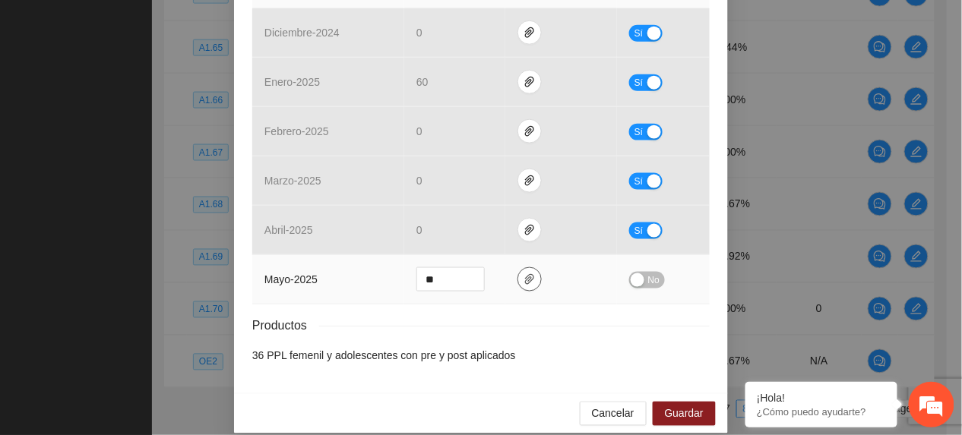
click at [518, 283] on span "paper-clip" at bounding box center [529, 279] width 23 height 12
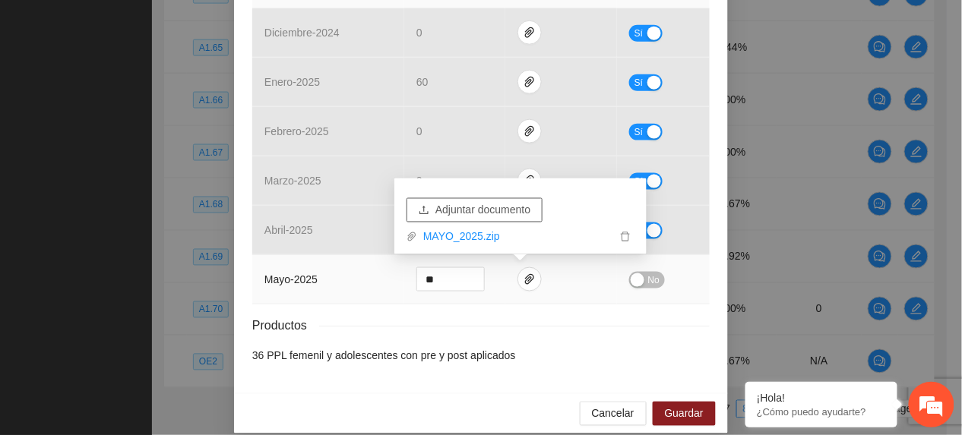
click at [526, 204] on span "Adjuntar documento" at bounding box center [482, 210] width 95 height 17
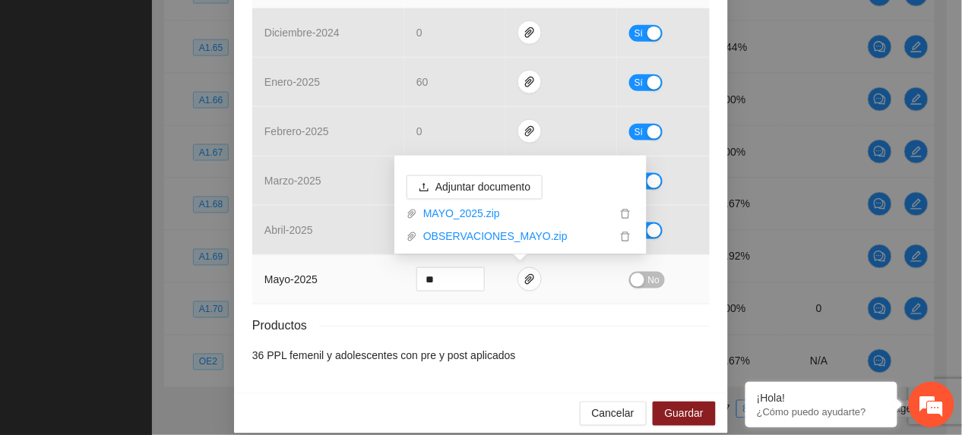
click at [639, 283] on button "No" at bounding box center [647, 280] width 36 height 17
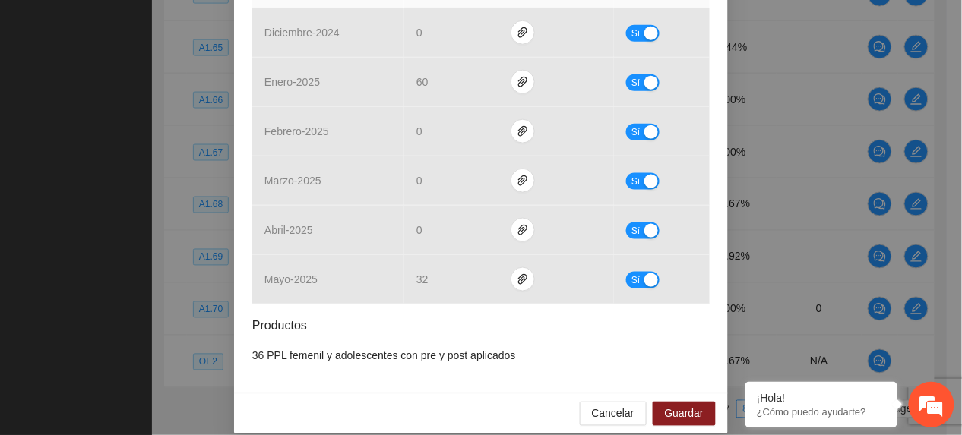
click at [682, 428] on div "Cancelar Guardar" at bounding box center [481, 413] width 494 height 40
click at [681, 422] on span "Guardar" at bounding box center [684, 414] width 39 height 17
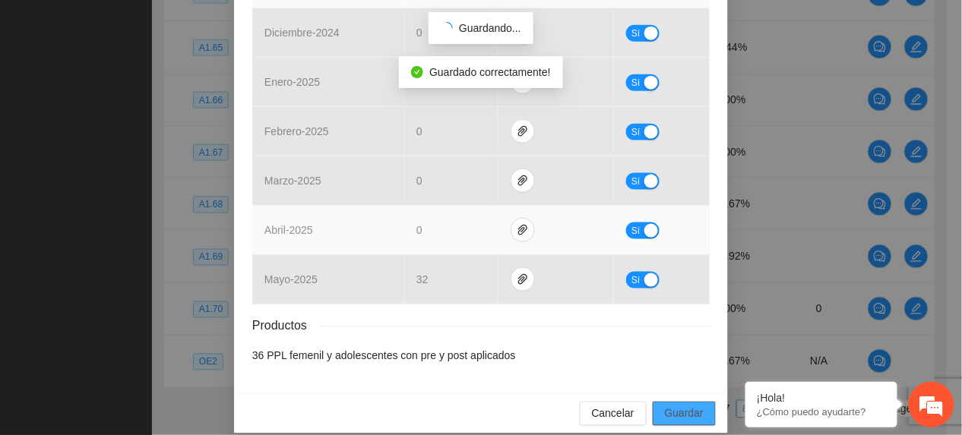
scroll to position [347, 0]
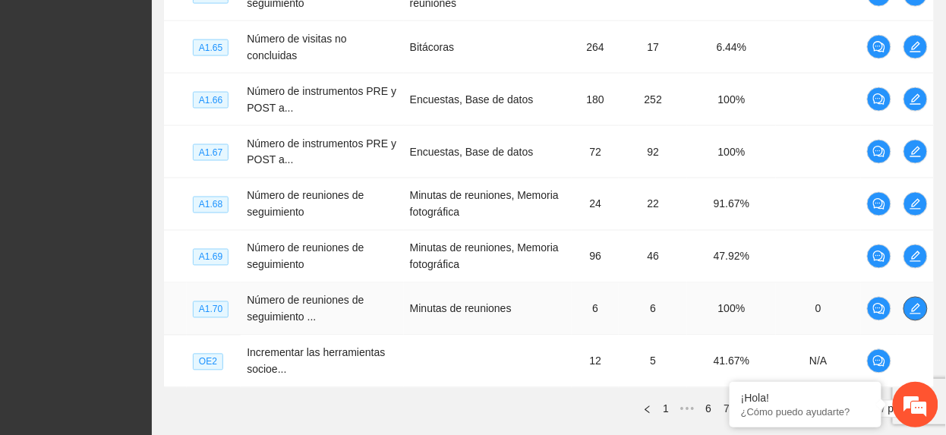
click at [911, 314] on icon "edit" at bounding box center [916, 309] width 12 height 12
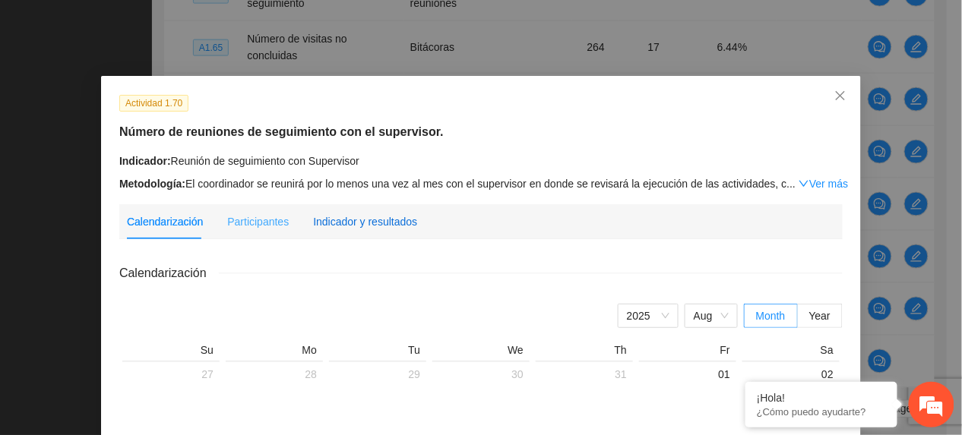
click at [359, 216] on div "Indicador y resultados" at bounding box center [365, 221] width 104 height 17
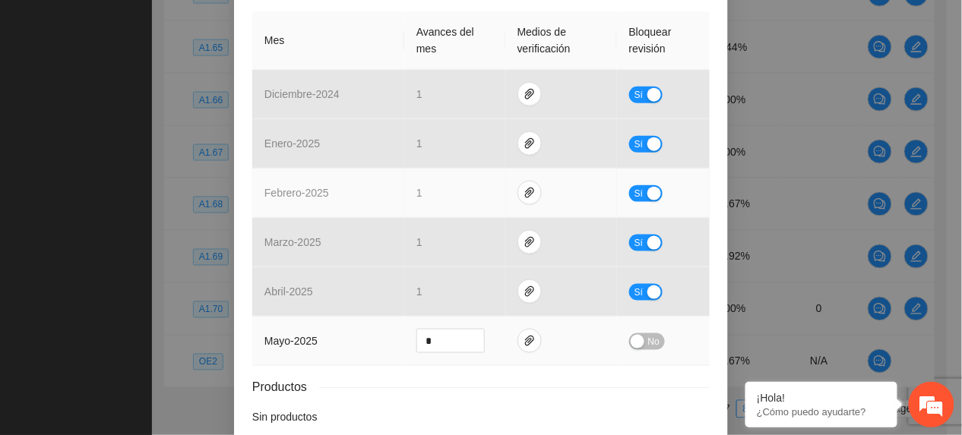
scroll to position [424, 0]
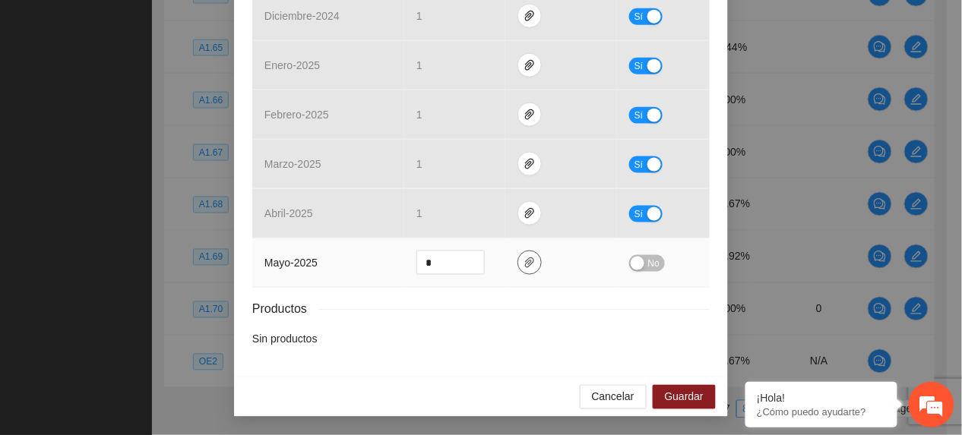
click at [518, 257] on span "paper-clip" at bounding box center [529, 263] width 23 height 12
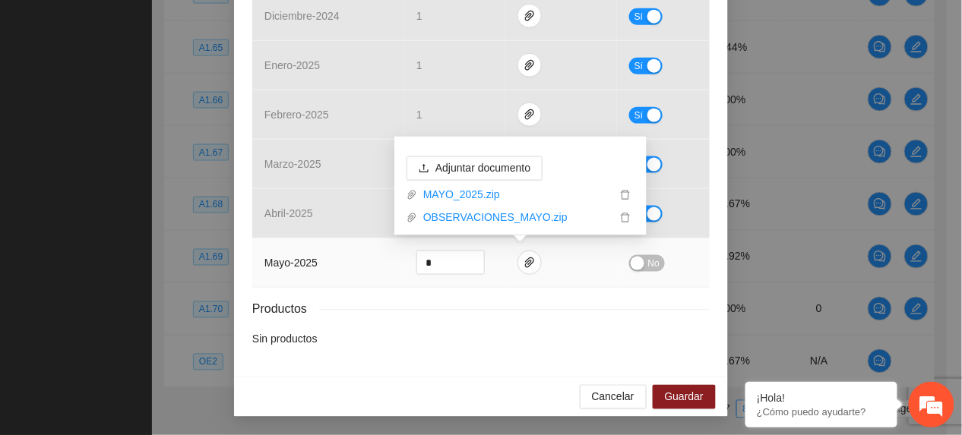
drag, startPoint x: 482, startPoint y: 217, endPoint x: 489, endPoint y: 234, distance: 18.4
click at [482, 217] on link "OBSERVACIONES_MAYO.zip" at bounding box center [516, 218] width 199 height 17
click at [387, 344] on div "Resultados Meta: 6 Reales: 6 Cumplimiento: 100 % Medios de verificación Mes Ava…" at bounding box center [480, 95] width 457 height 506
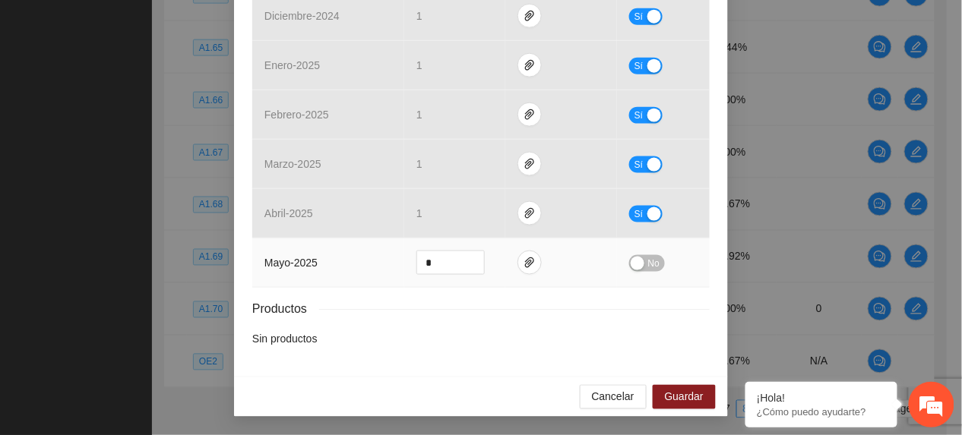
drag, startPoint x: 641, startPoint y: 258, endPoint x: 687, endPoint y: 348, distance: 100.5
click at [648, 261] on span "No" at bounding box center [653, 263] width 11 height 17
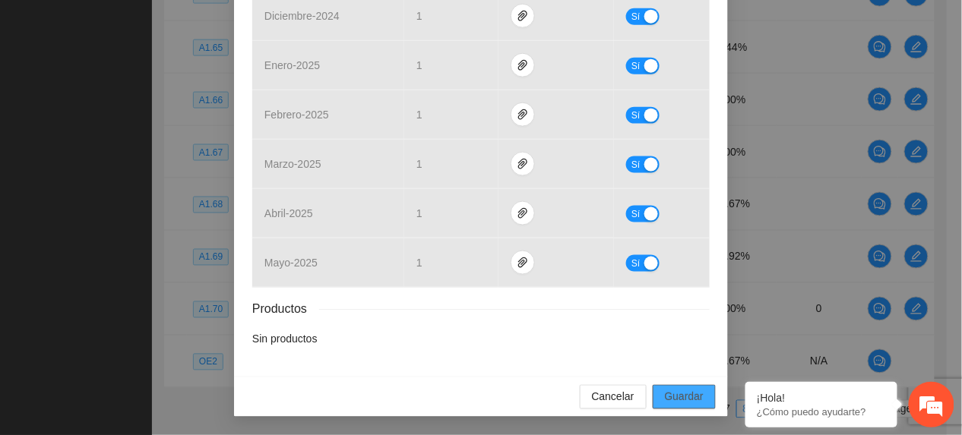
click at [667, 396] on span "Guardar" at bounding box center [684, 397] width 39 height 17
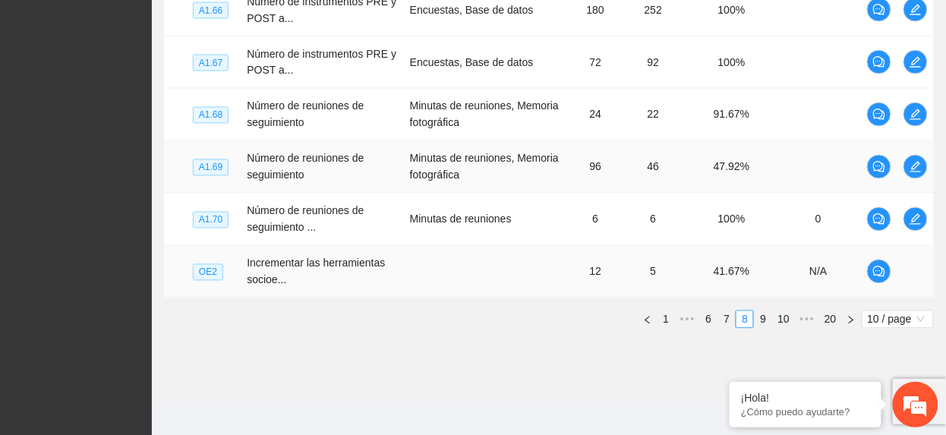
scroll to position [653, 0]
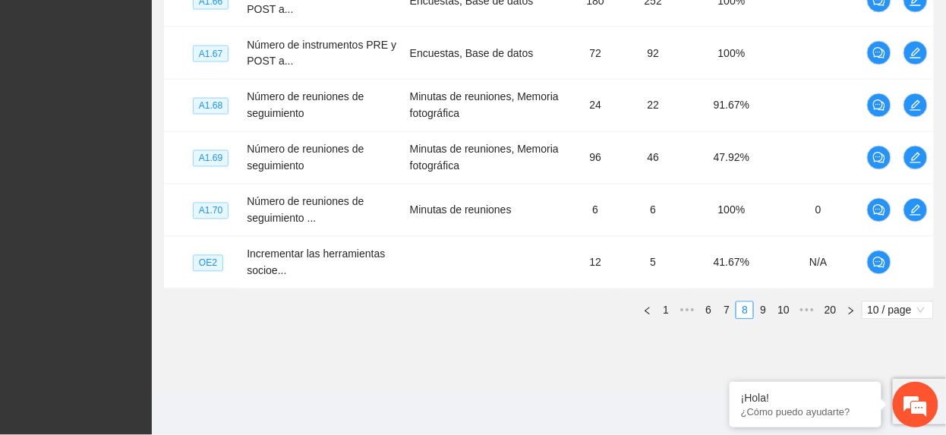
drag, startPoint x: 760, startPoint y: 308, endPoint x: 782, endPoint y: 349, distance: 46.9
click at [761, 310] on link "9" at bounding box center [763, 310] width 17 height 17
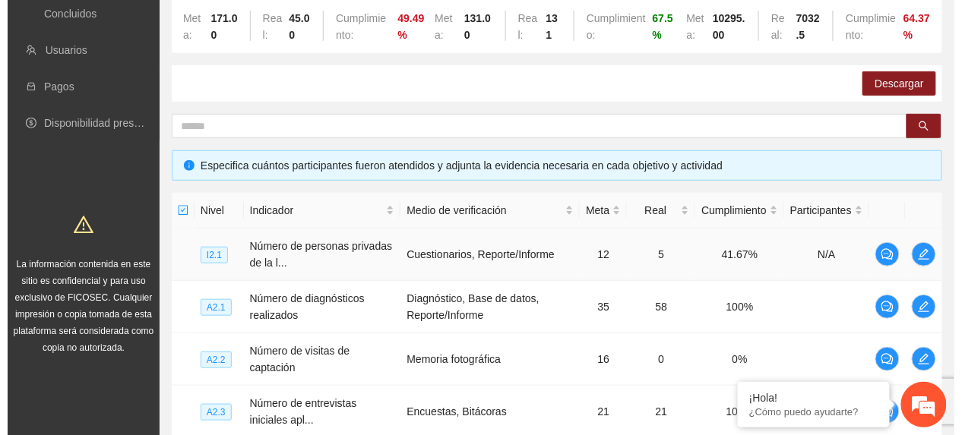
scroll to position [202, 0]
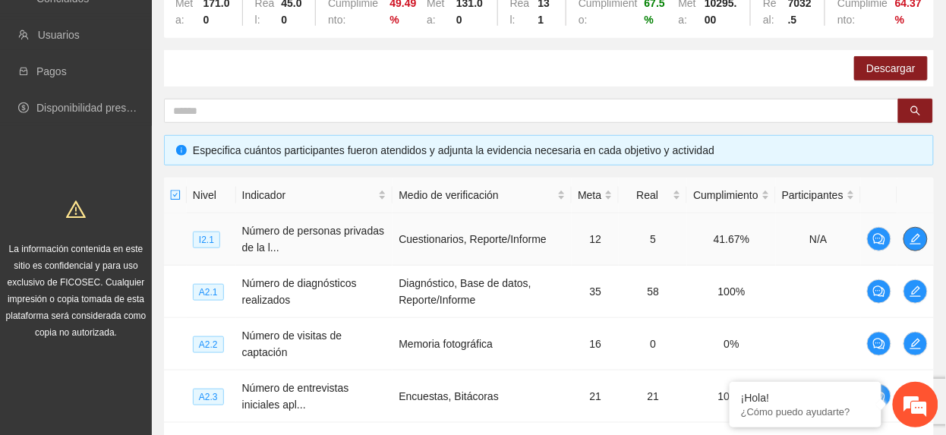
click at [914, 237] on icon "edit" at bounding box center [916, 239] width 12 height 12
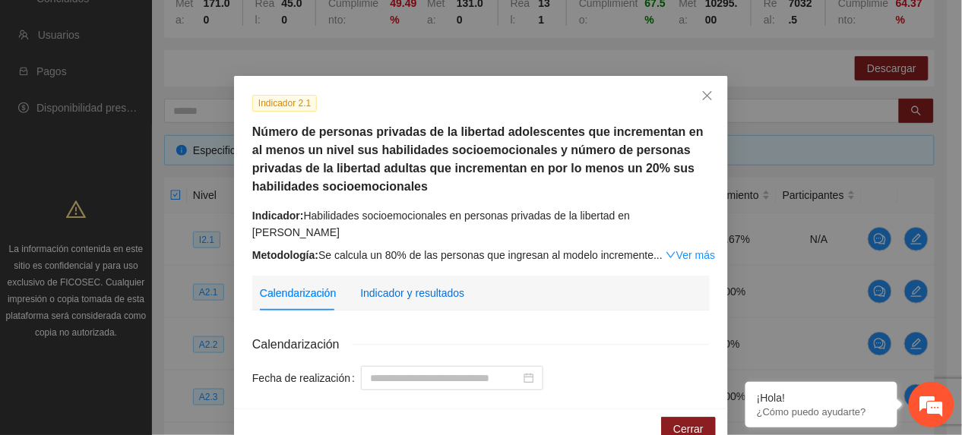
click at [408, 285] on div "Indicador y resultados" at bounding box center [412, 293] width 104 height 17
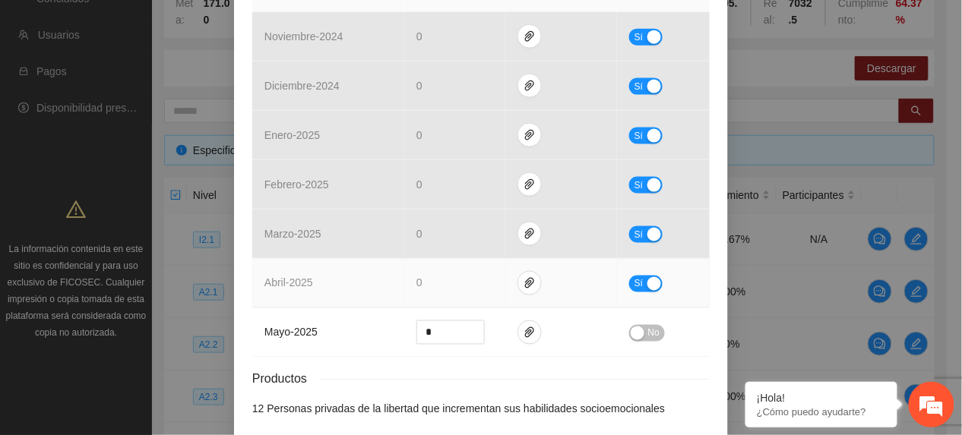
scroll to position [506, 0]
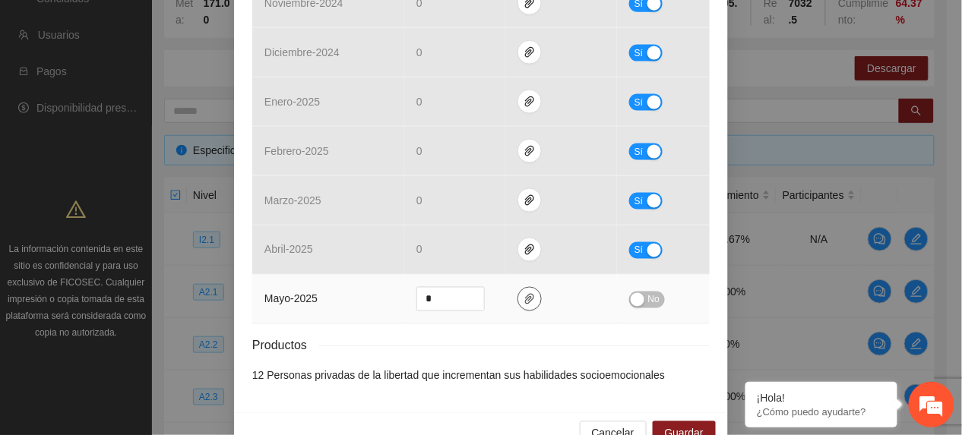
click at [523, 293] on icon "paper-clip" at bounding box center [529, 299] width 12 height 12
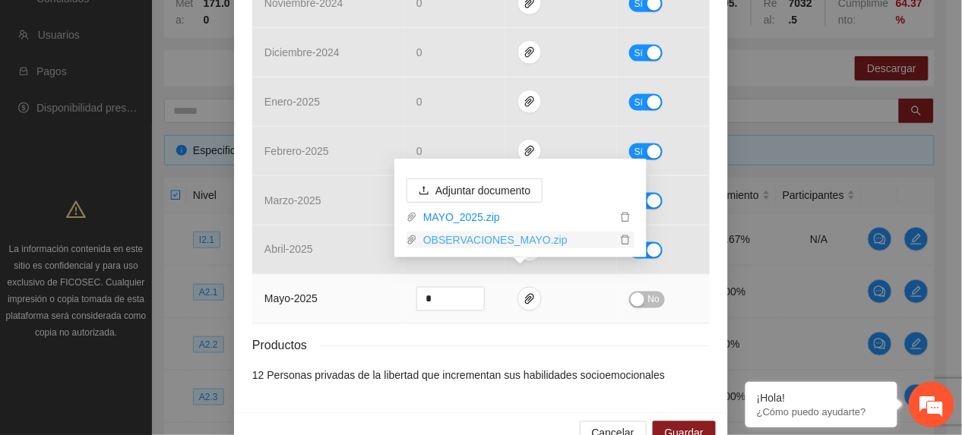
click at [468, 237] on link "OBSERVACIONES_MAYO.zip" at bounding box center [516, 240] width 199 height 17
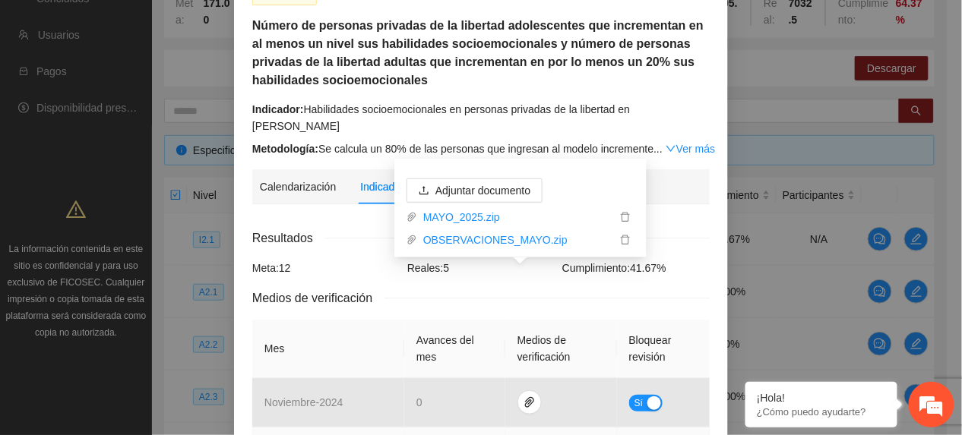
scroll to position [0, 0]
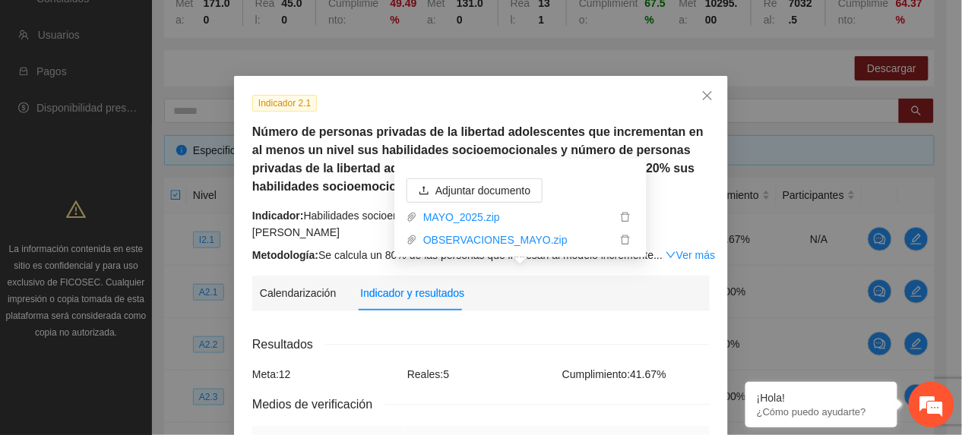
click at [349, 135] on h5 "Número de personas privadas de la libertad adolescentes que incrementan en al m…" at bounding box center [480, 159] width 457 height 73
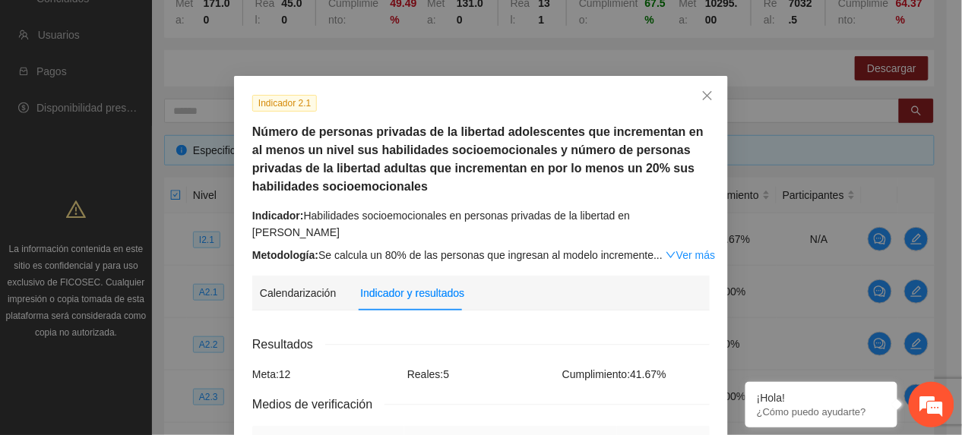
scroll to position [529, 0]
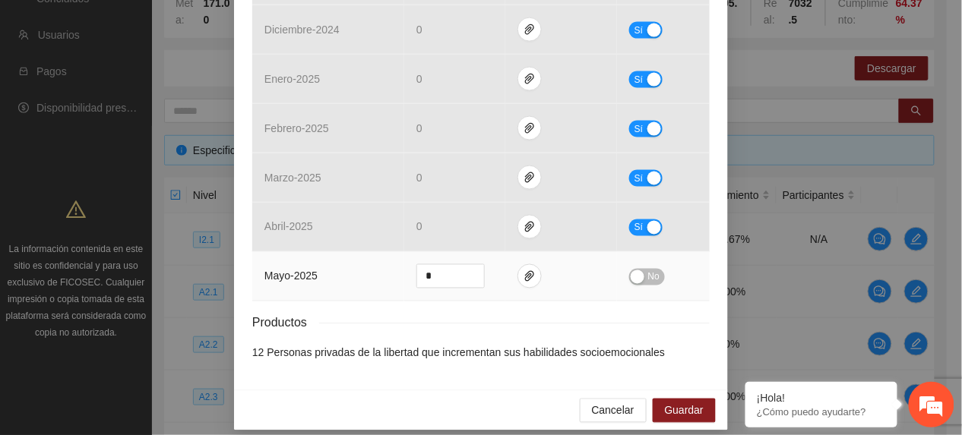
click at [648, 269] on span "No" at bounding box center [653, 277] width 11 height 17
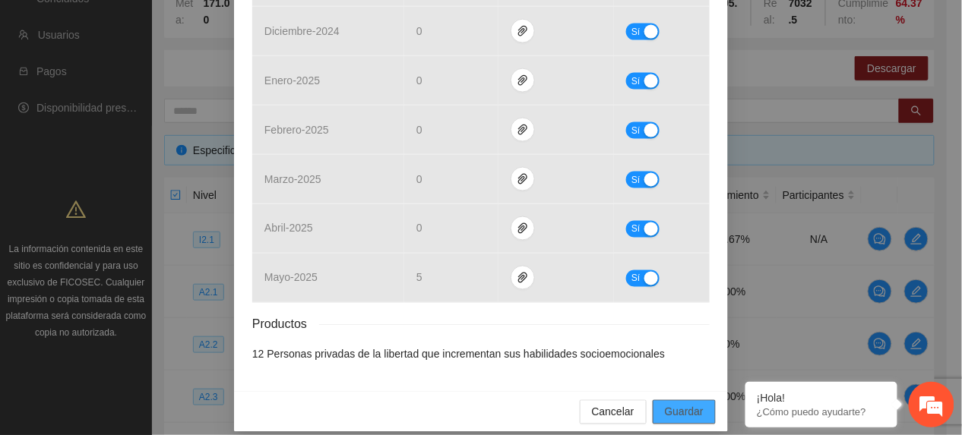
click at [669, 404] on span "Guardar" at bounding box center [684, 412] width 39 height 17
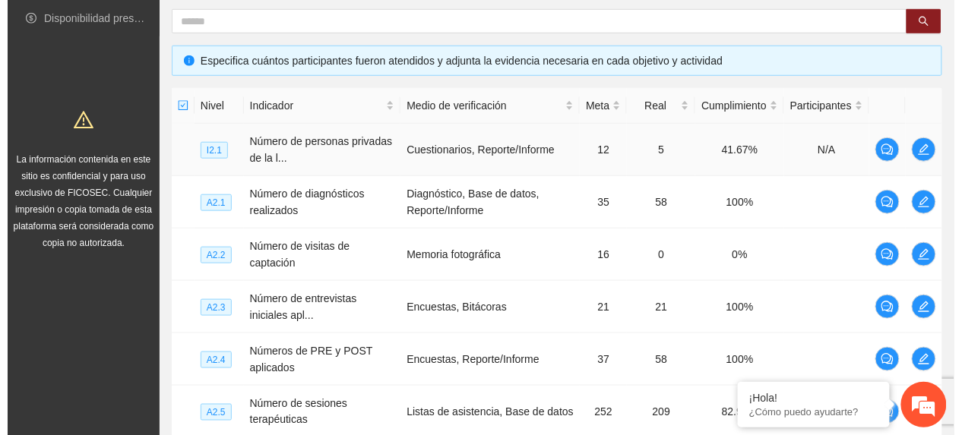
scroll to position [304, 0]
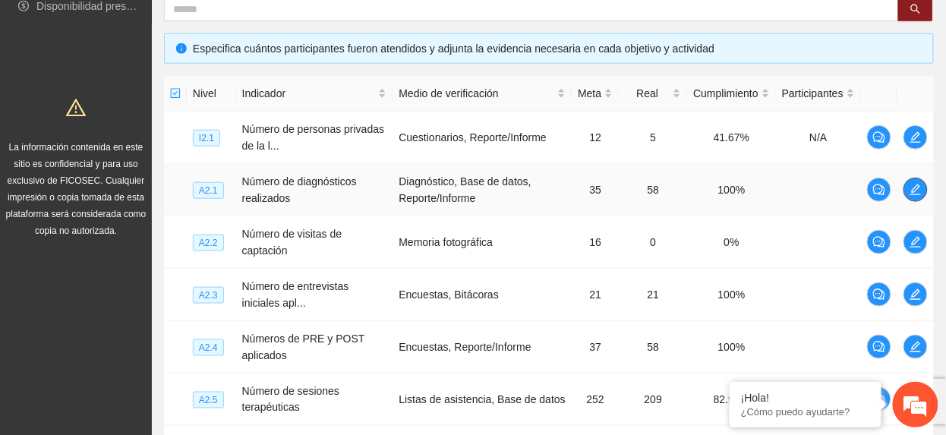
click at [908, 195] on span "edit" at bounding box center [916, 190] width 23 height 12
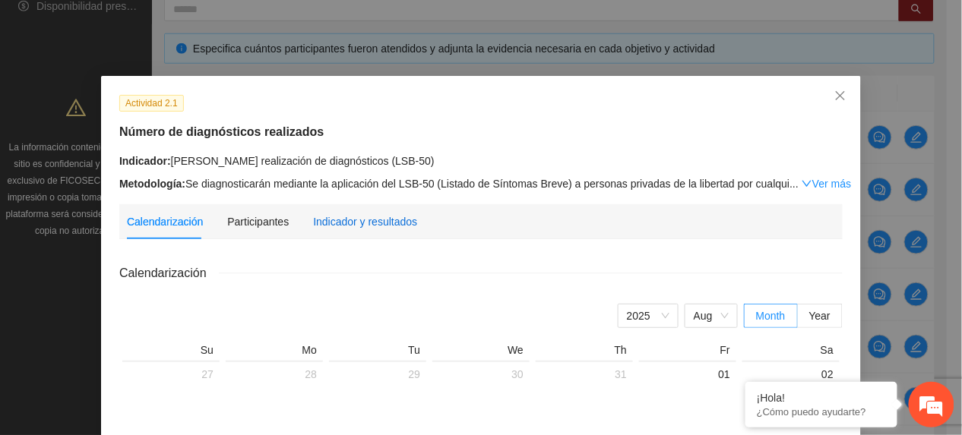
drag, startPoint x: 324, startPoint y: 229, endPoint x: 317, endPoint y: 242, distance: 14.6
click at [325, 231] on div "Indicador y resultados" at bounding box center [365, 221] width 104 height 35
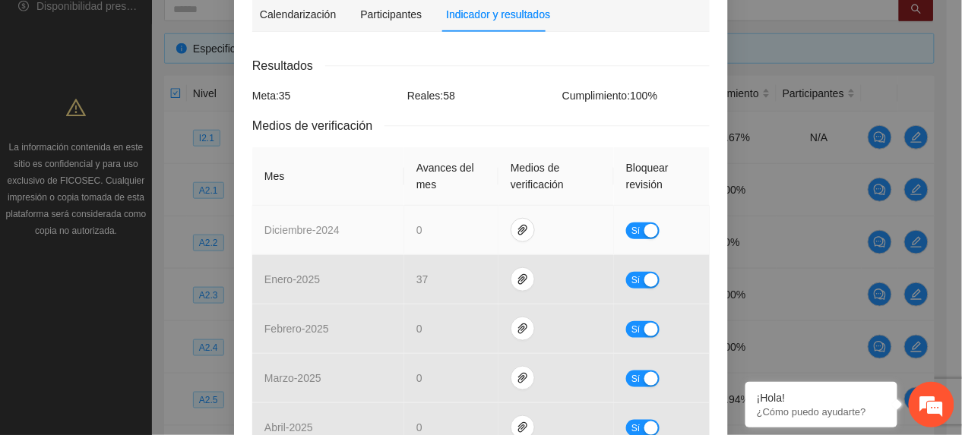
scroll to position [405, 0]
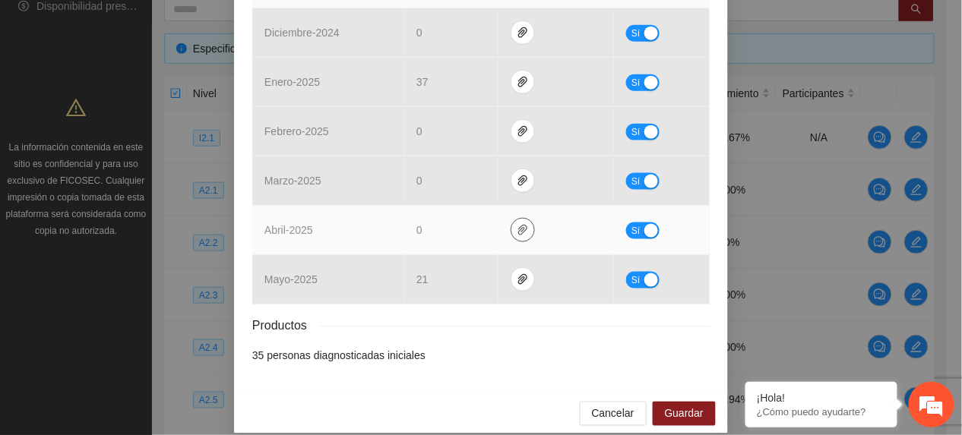
click at [511, 231] on span "paper-clip" at bounding box center [522, 230] width 23 height 12
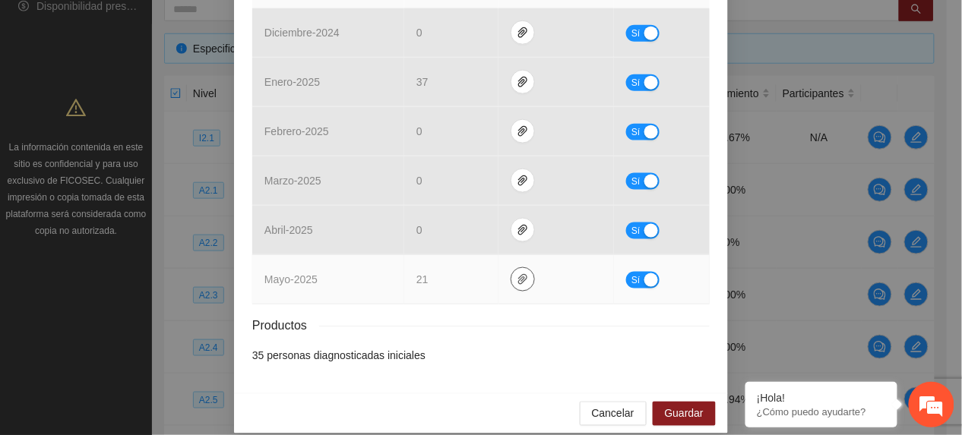
click at [518, 290] on button "button" at bounding box center [522, 279] width 24 height 24
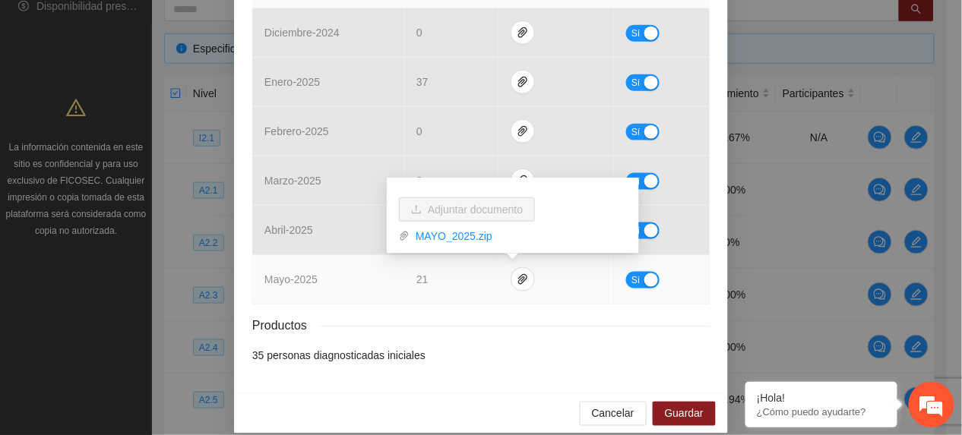
click at [626, 284] on button "Sí" at bounding box center [642, 280] width 33 height 17
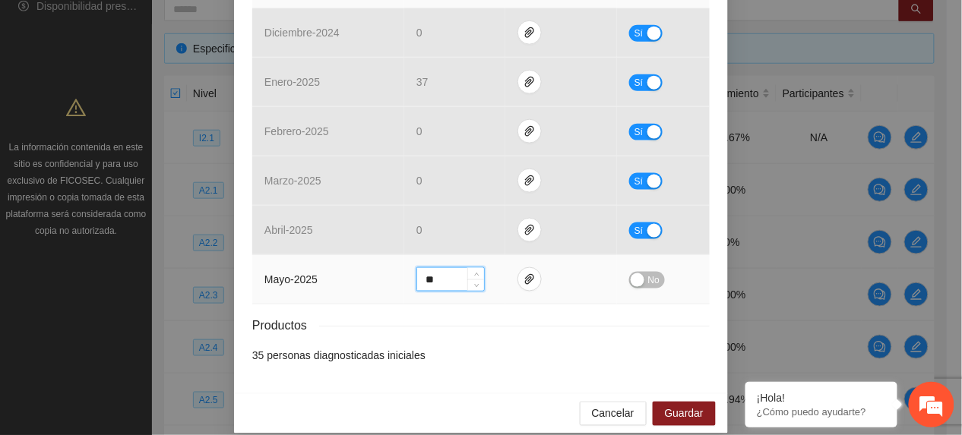
drag, startPoint x: 456, startPoint y: 280, endPoint x: 384, endPoint y: 284, distance: 72.3
click at [384, 284] on tr "mayo - 2025 ** No" at bounding box center [480, 279] width 457 height 49
type input "*"
drag, startPoint x: 649, startPoint y: 276, endPoint x: 647, endPoint y: 292, distance: 16.0
click at [648, 276] on span "No" at bounding box center [653, 280] width 11 height 17
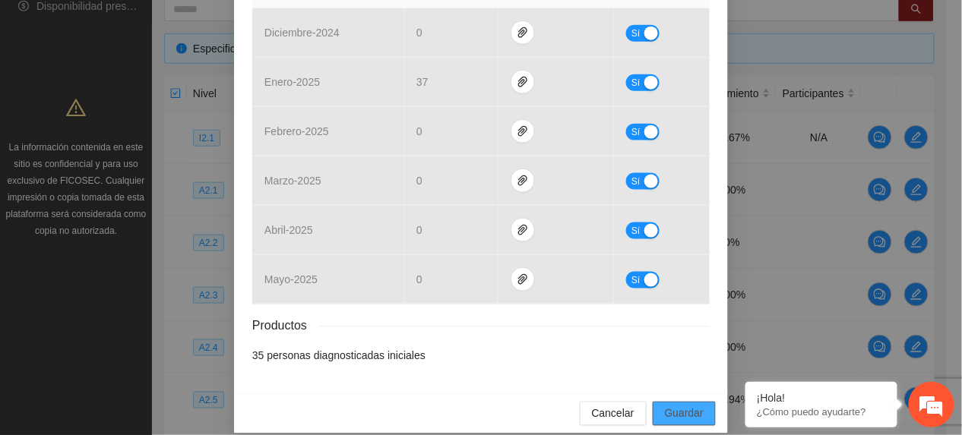
click at [665, 422] on span "Guardar" at bounding box center [684, 414] width 39 height 17
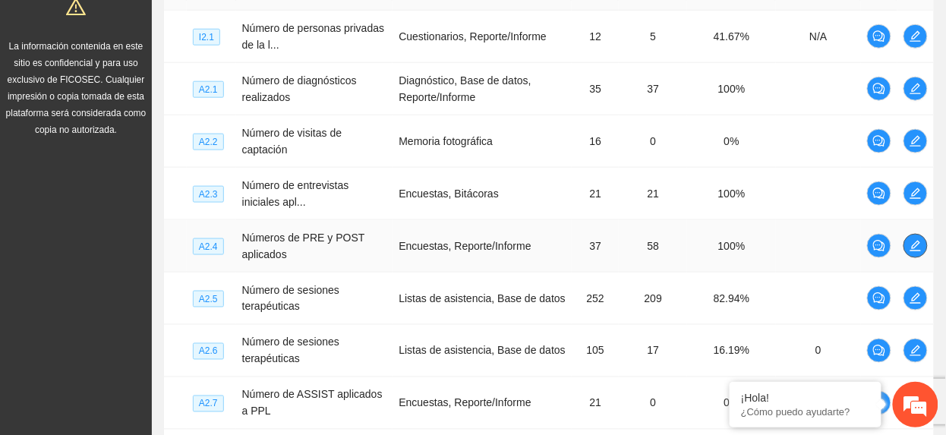
click at [921, 250] on icon "edit" at bounding box center [916, 246] width 12 height 12
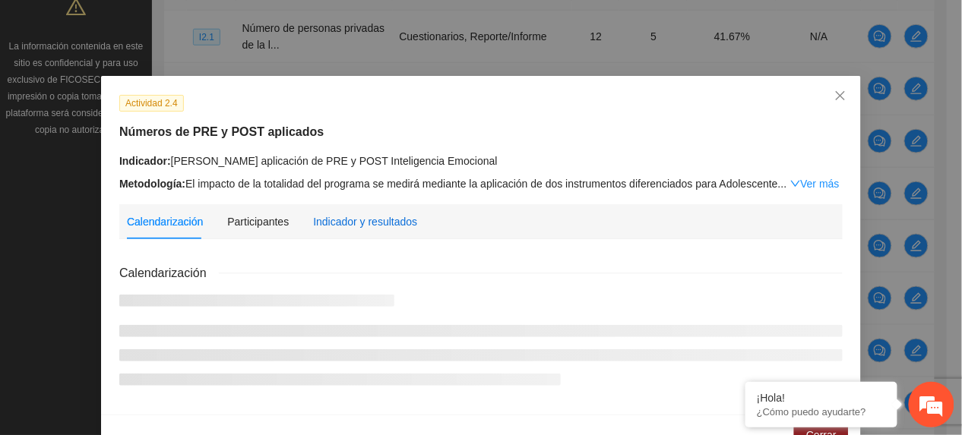
click at [371, 228] on div "Indicador y resultados" at bounding box center [365, 221] width 104 height 17
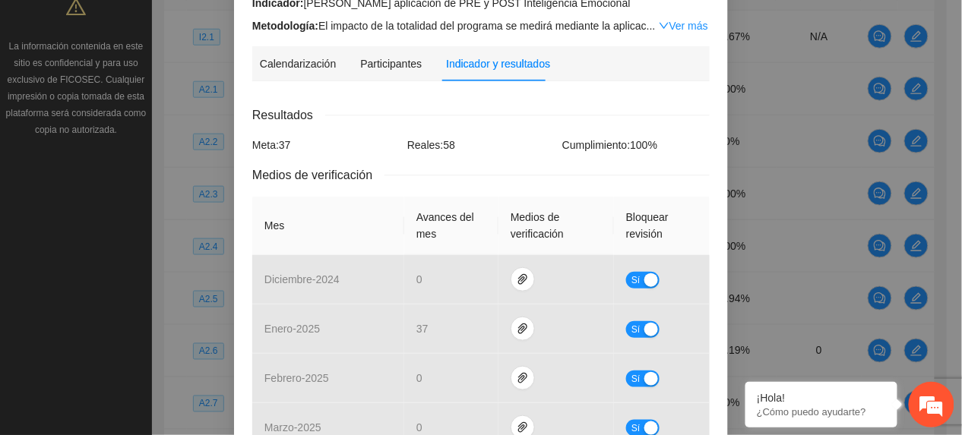
scroll to position [441, 0]
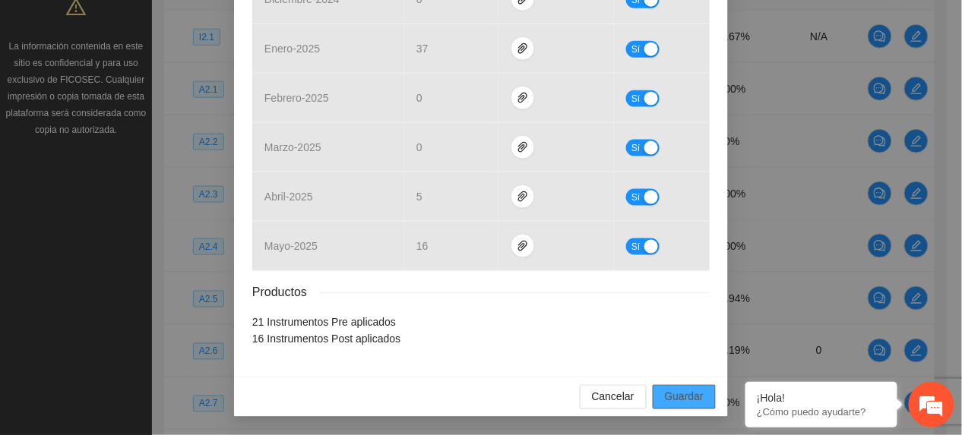
click at [690, 396] on span "Guardar" at bounding box center [684, 397] width 39 height 17
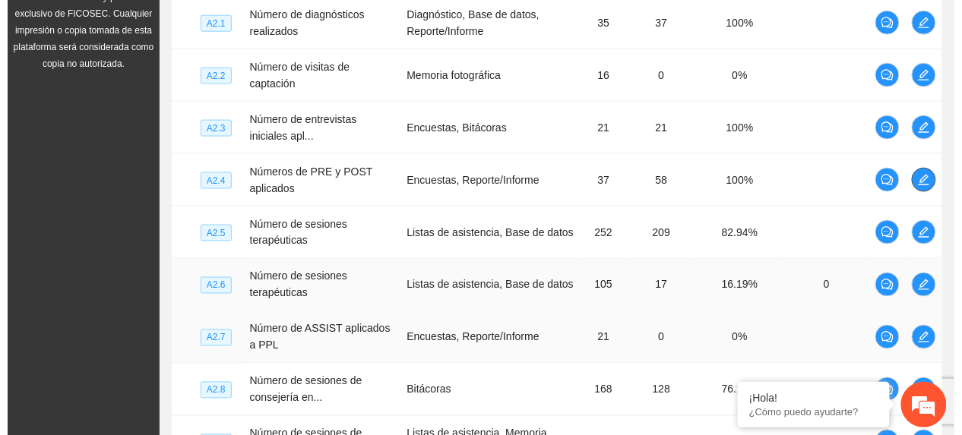
scroll to position [506, 0]
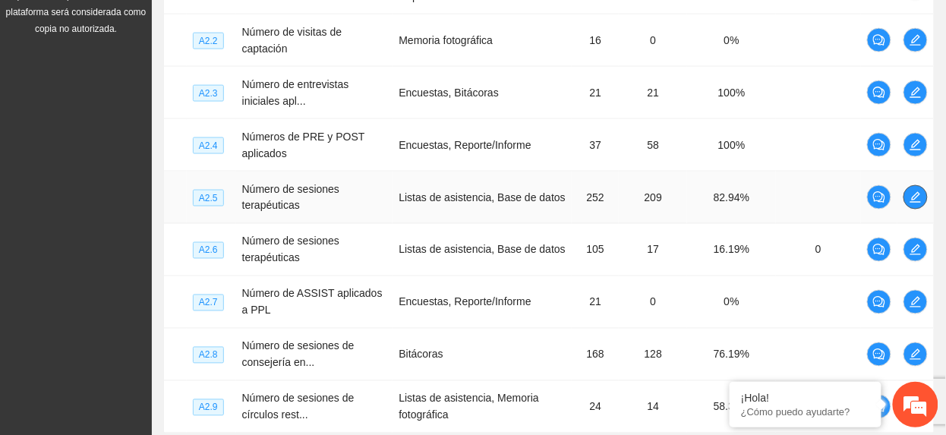
click at [922, 196] on span "edit" at bounding box center [916, 197] width 23 height 12
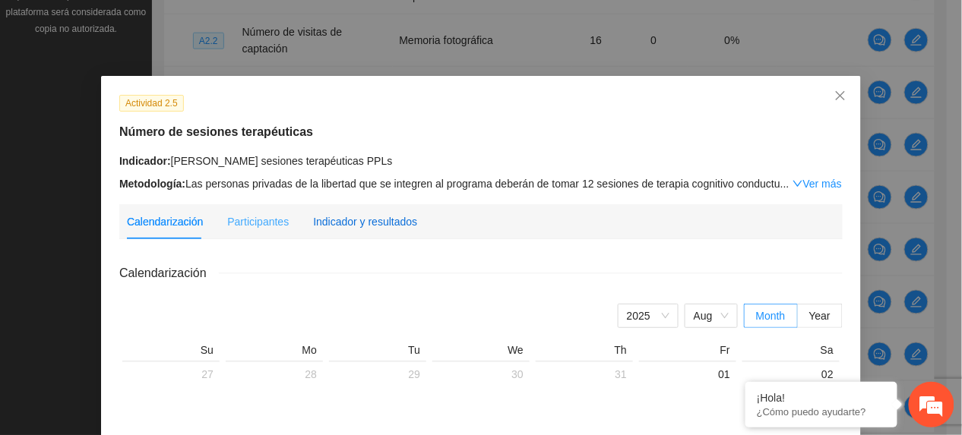
click at [358, 219] on div "Indicador y resultados" at bounding box center [365, 221] width 104 height 17
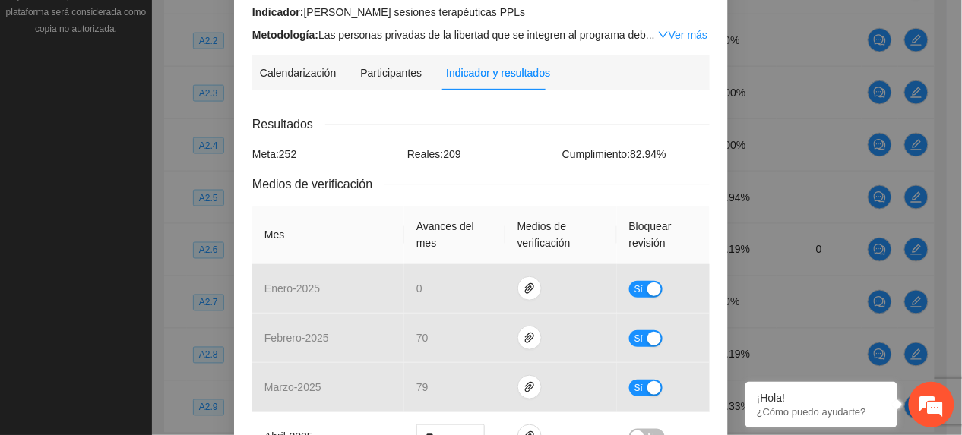
scroll to position [304, 0]
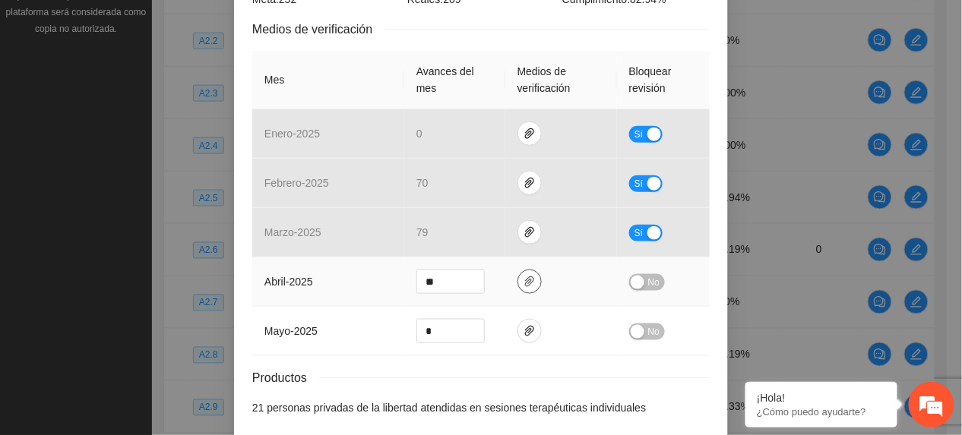
click at [523, 287] on icon "paper-clip" at bounding box center [529, 282] width 12 height 12
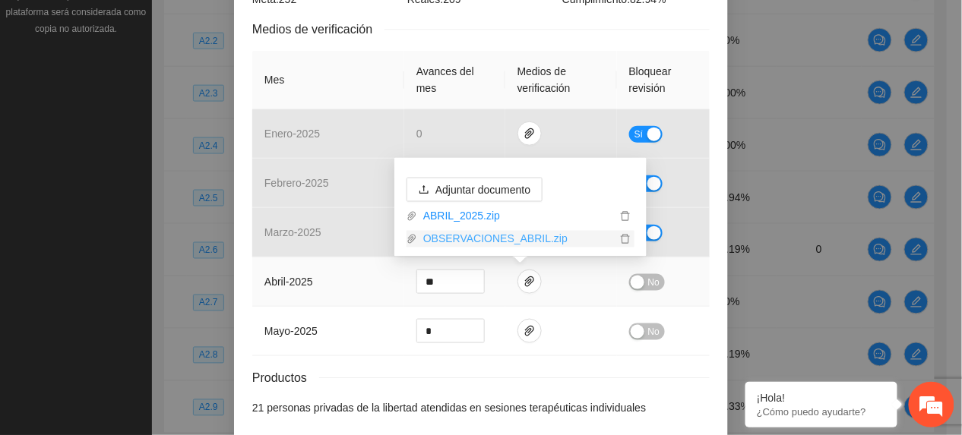
drag, startPoint x: 463, startPoint y: 235, endPoint x: 463, endPoint y: 244, distance: 8.4
click at [463, 235] on link "OBSERVACIONES_ABRIL.zip" at bounding box center [516, 239] width 199 height 17
click at [651, 278] on span "No" at bounding box center [653, 282] width 11 height 17
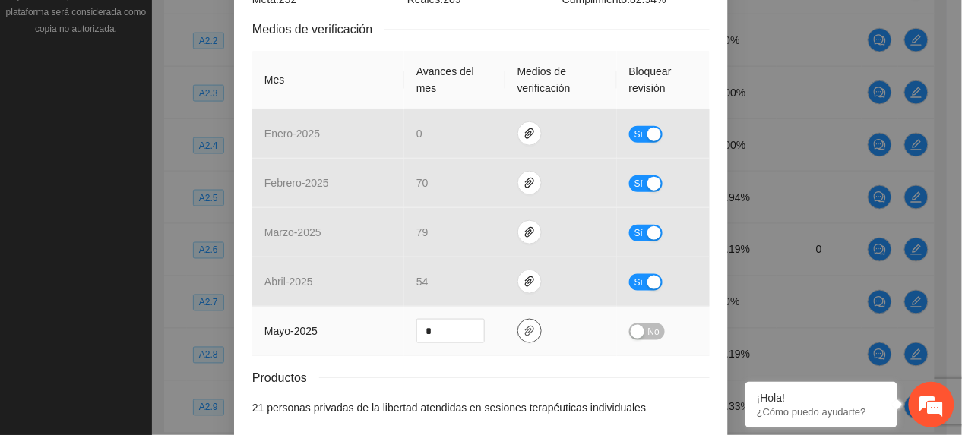
click at [523, 332] on icon "paper-clip" at bounding box center [529, 331] width 12 height 12
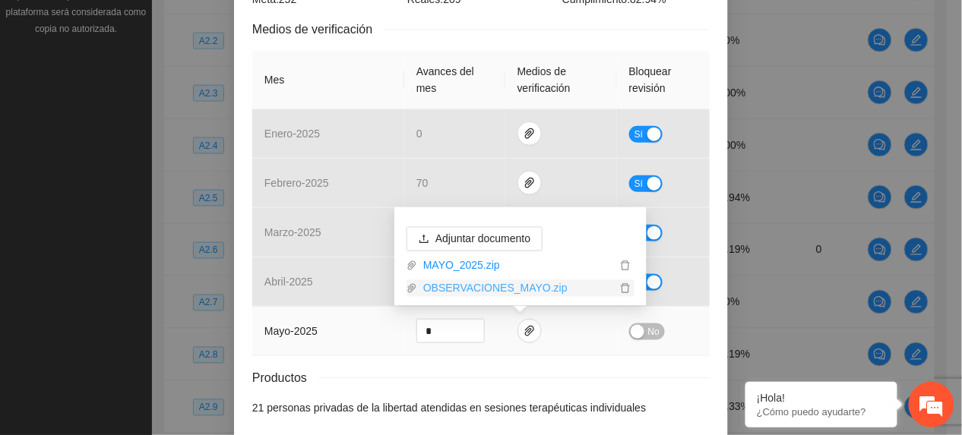
click at [477, 289] on link "OBSERVACIONES_MAYO.zip" at bounding box center [516, 288] width 199 height 17
drag, startPoint x: 390, startPoint y: 331, endPoint x: 474, endPoint y: 341, distance: 84.9
click at [392, 331] on td "mayo - 2025" at bounding box center [328, 331] width 152 height 49
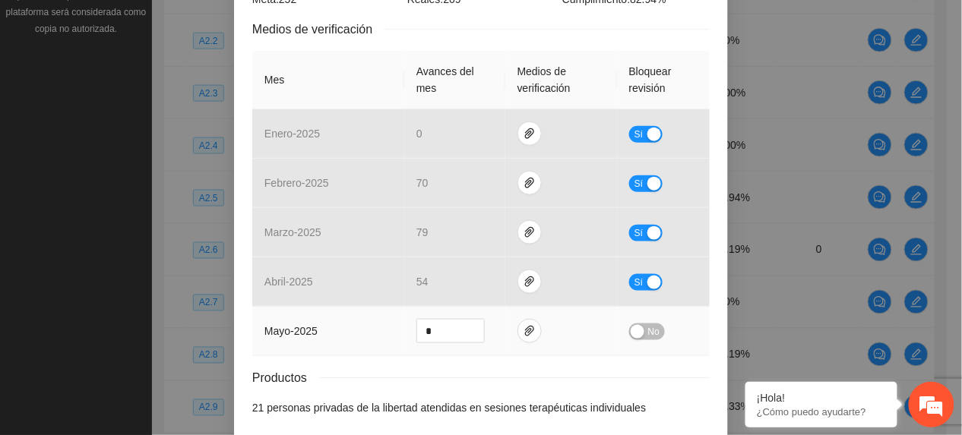
click at [654, 325] on div "No" at bounding box center [663, 331] width 68 height 17
click at [648, 327] on span "No" at bounding box center [653, 332] width 11 height 17
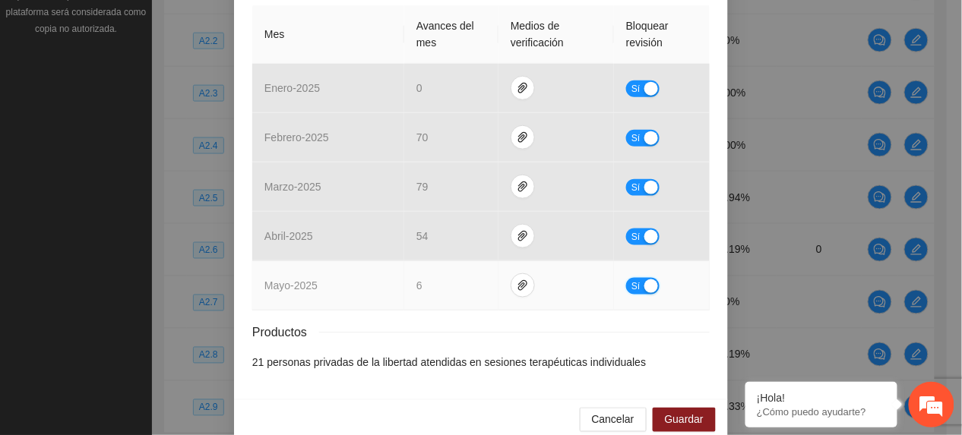
scroll to position [374, 0]
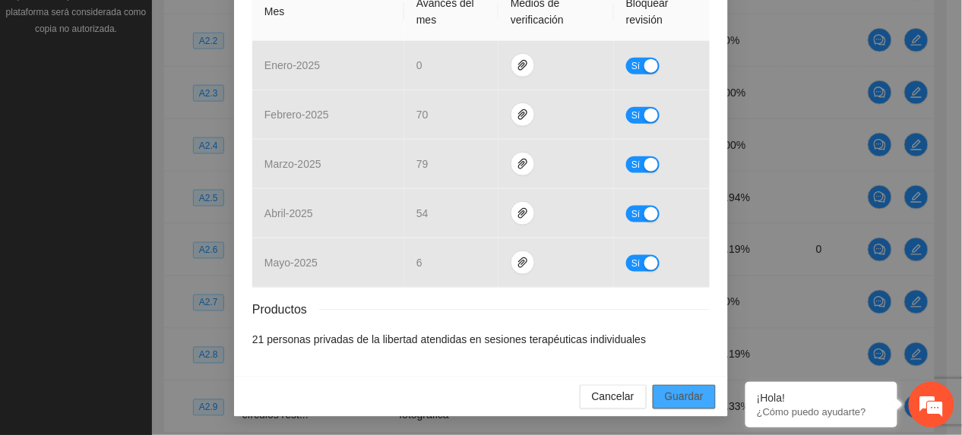
drag, startPoint x: 676, startPoint y: 398, endPoint x: 684, endPoint y: 400, distance: 7.7
click at [678, 401] on span "Guardar" at bounding box center [684, 397] width 39 height 17
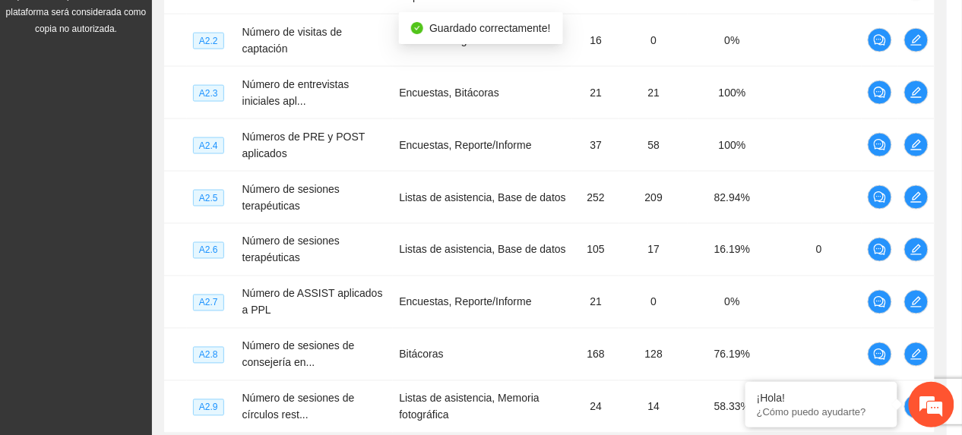
scroll to position [298, 0]
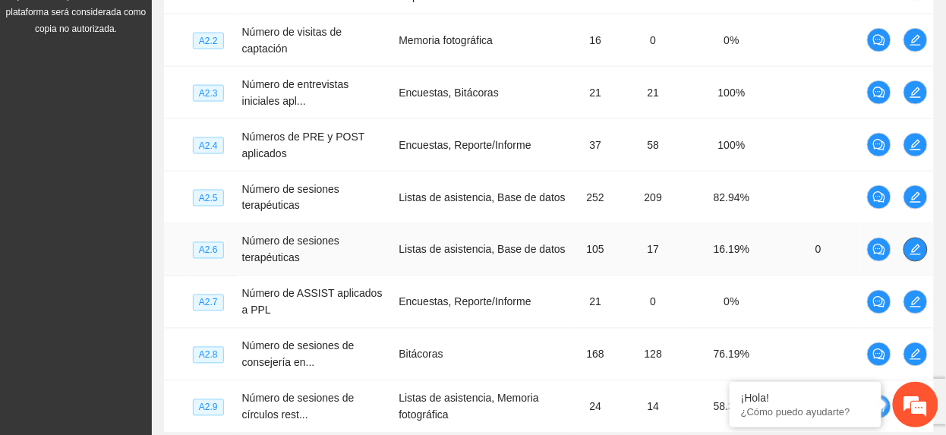
click at [919, 256] on icon "edit" at bounding box center [916, 250] width 12 height 12
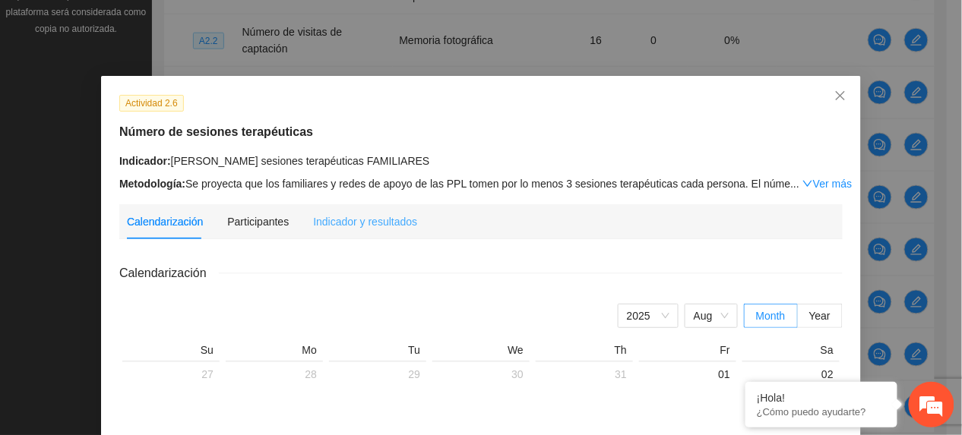
click at [324, 207] on div "Indicador y resultados" at bounding box center [365, 221] width 104 height 35
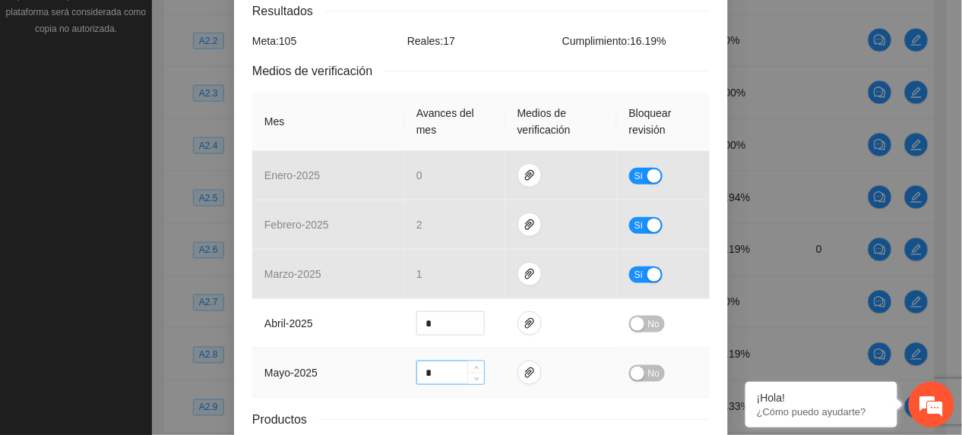
scroll to position [374, 0]
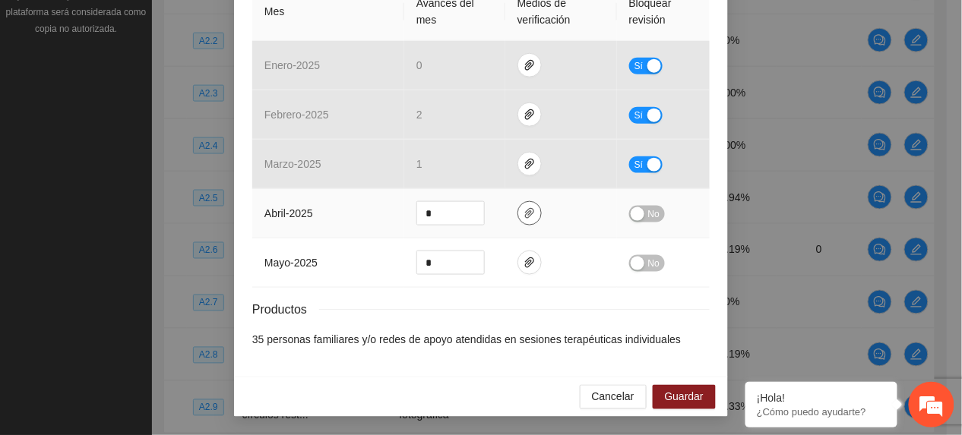
click at [523, 213] on icon "paper-clip" at bounding box center [529, 213] width 12 height 12
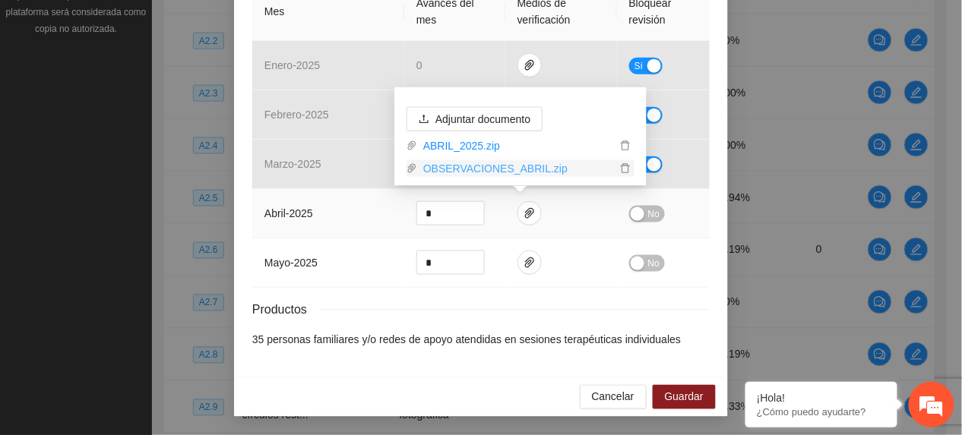
click at [498, 164] on link "OBSERVACIONES_ABRIL.zip" at bounding box center [516, 168] width 199 height 17
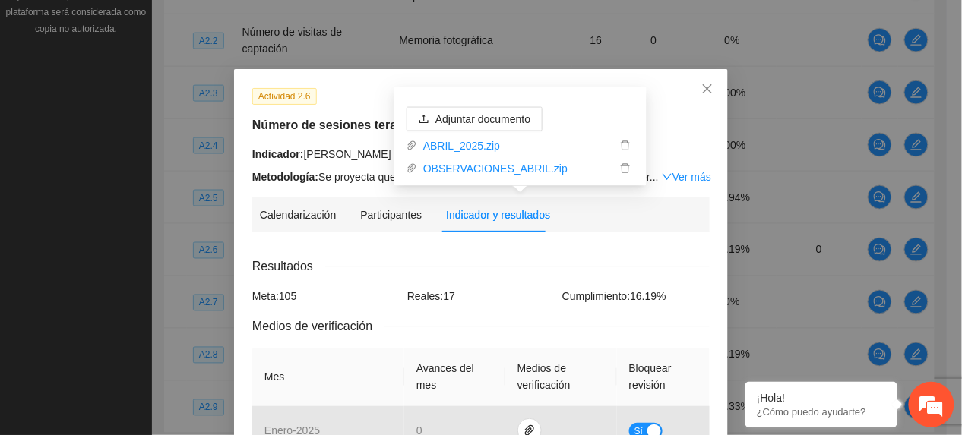
scroll to position [0, 0]
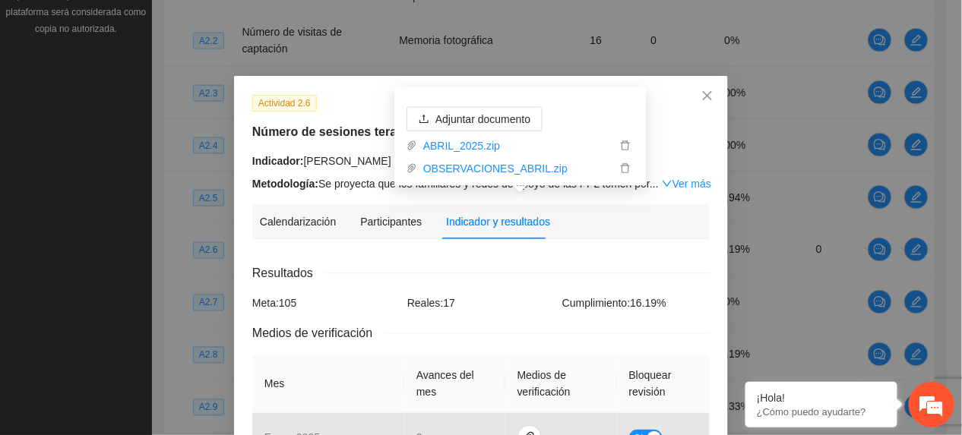
click at [295, 128] on h5 "Número de sesiones terapéuticas" at bounding box center [480, 132] width 457 height 18
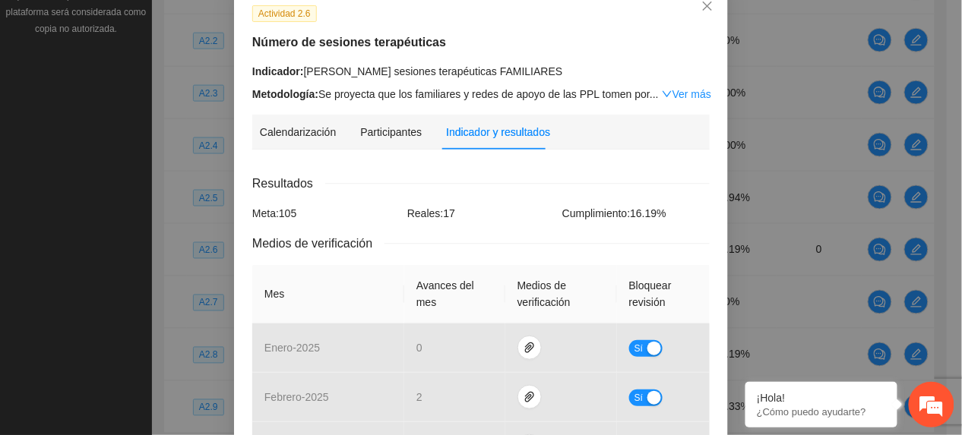
scroll to position [304, 0]
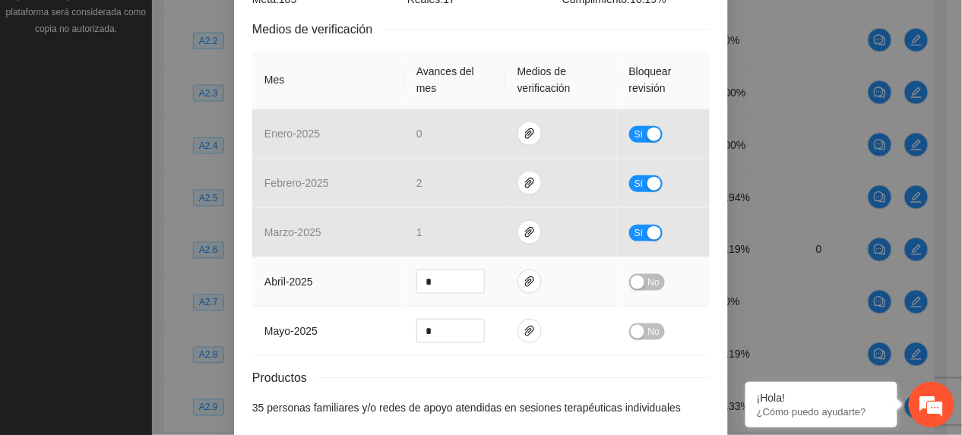
click at [657, 283] on button "No" at bounding box center [647, 282] width 36 height 17
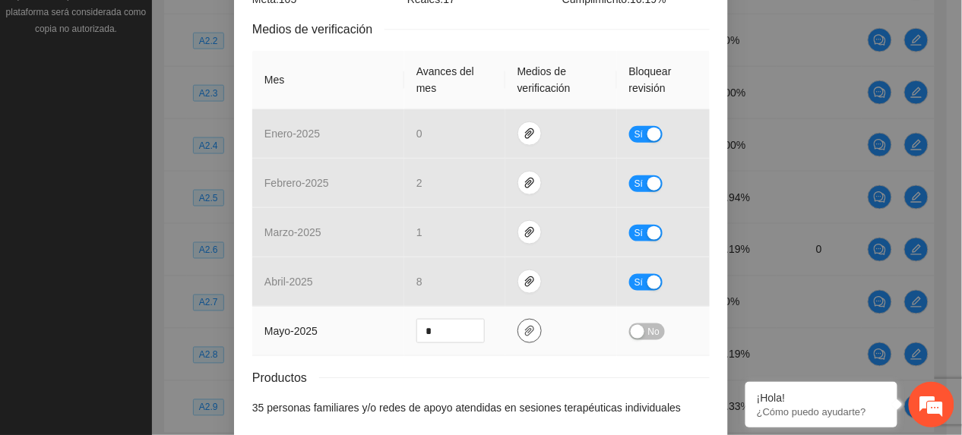
click at [518, 330] on span "paper-clip" at bounding box center [529, 331] width 23 height 12
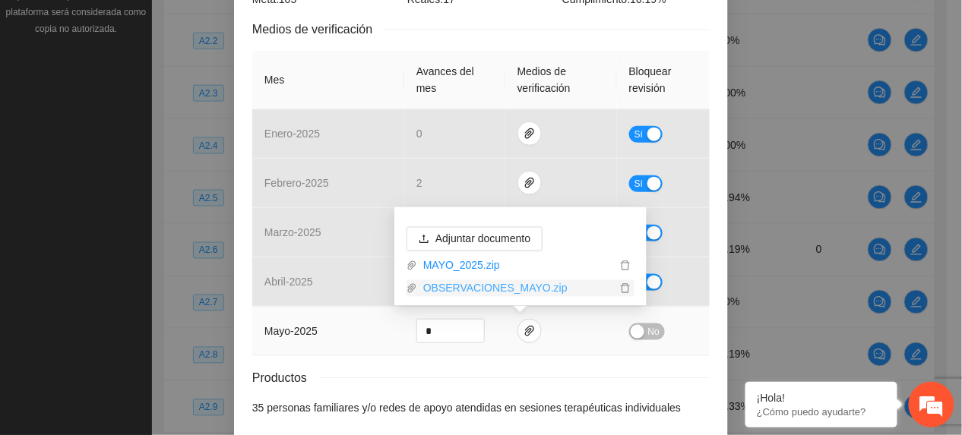
click at [466, 286] on link "OBSERVACIONES_MAYO.zip" at bounding box center [516, 288] width 199 height 17
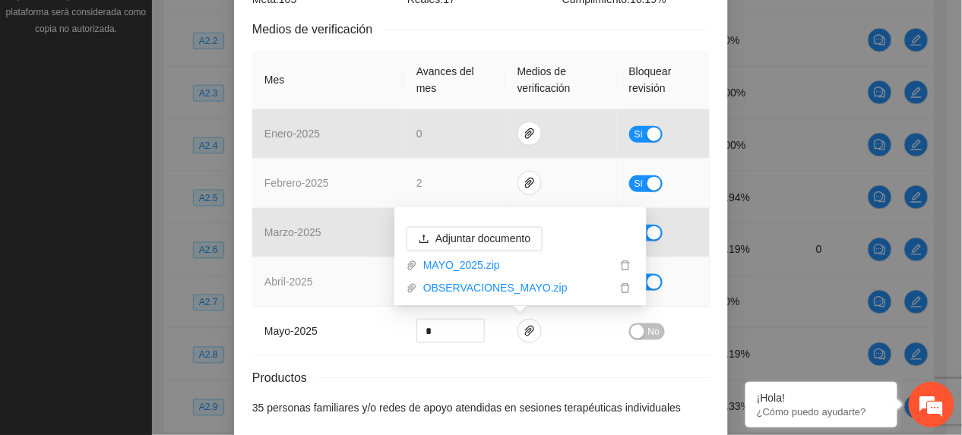
scroll to position [374, 0]
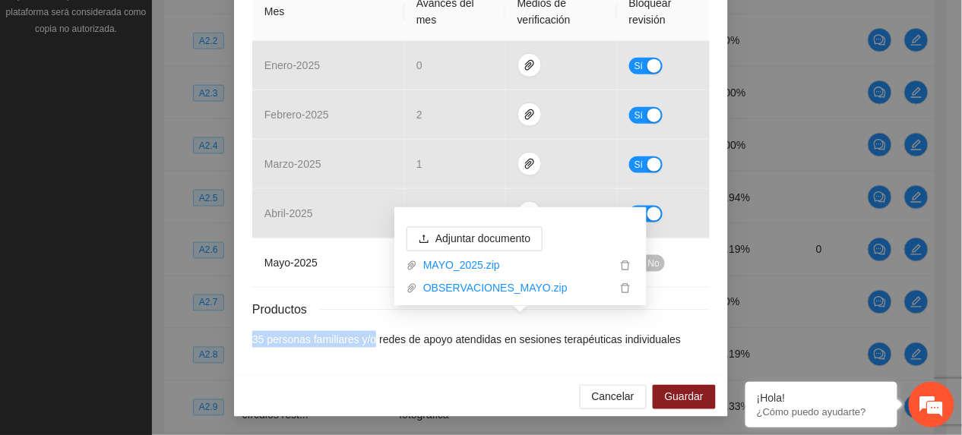
click at [368, 321] on div "Resultados Meta: 105 Reales: 17 Cumplimiento: 16.19 % Medios de verificación Me…" at bounding box center [480, 119] width 457 height 456
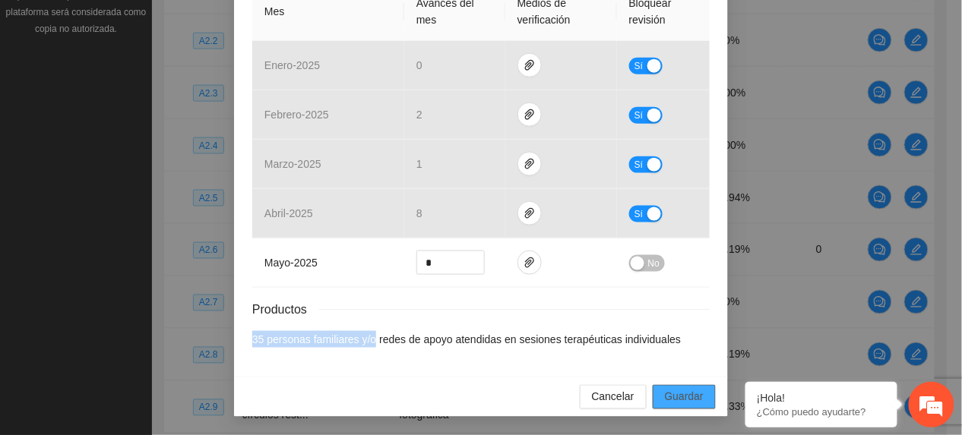
click at [690, 392] on span "Guardar" at bounding box center [684, 397] width 39 height 17
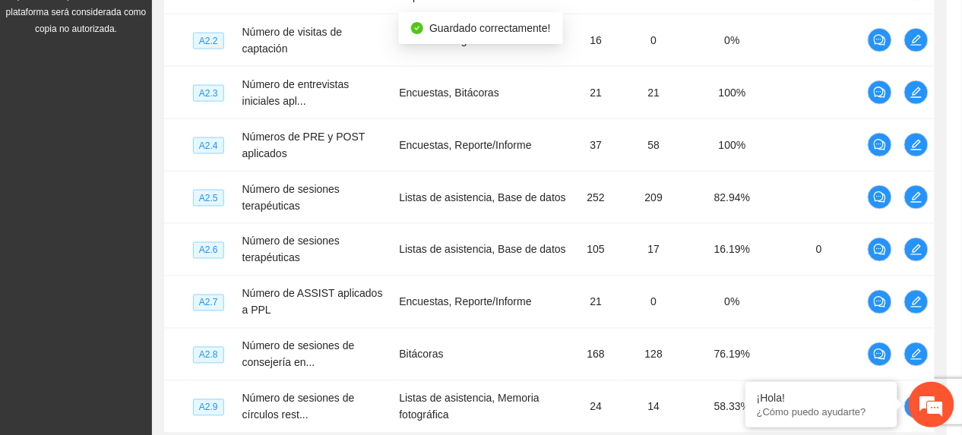
scroll to position [298, 0]
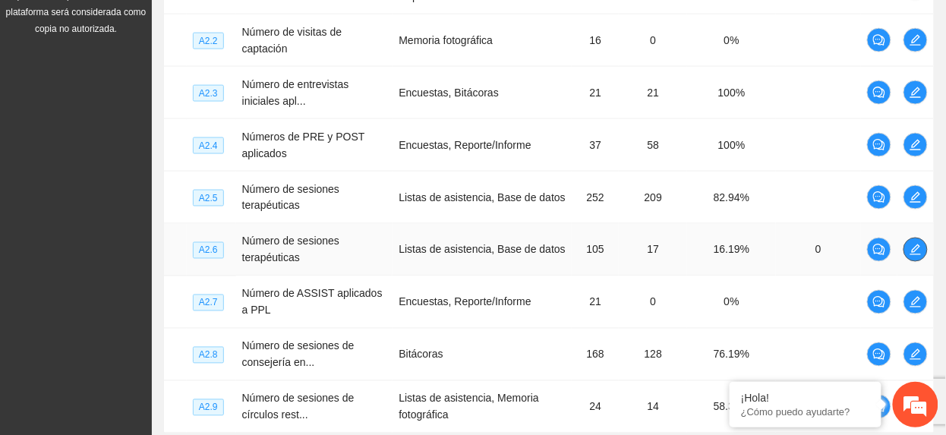
click at [910, 256] on icon "edit" at bounding box center [916, 250] width 12 height 12
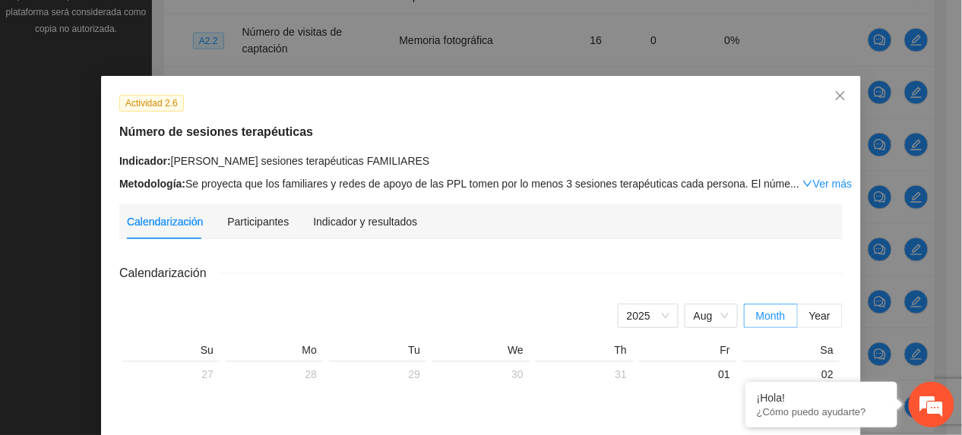
drag, startPoint x: 348, startPoint y: 231, endPoint x: 338, endPoint y: 232, distance: 9.9
click at [349, 231] on div "Indicador y resultados" at bounding box center [365, 221] width 104 height 35
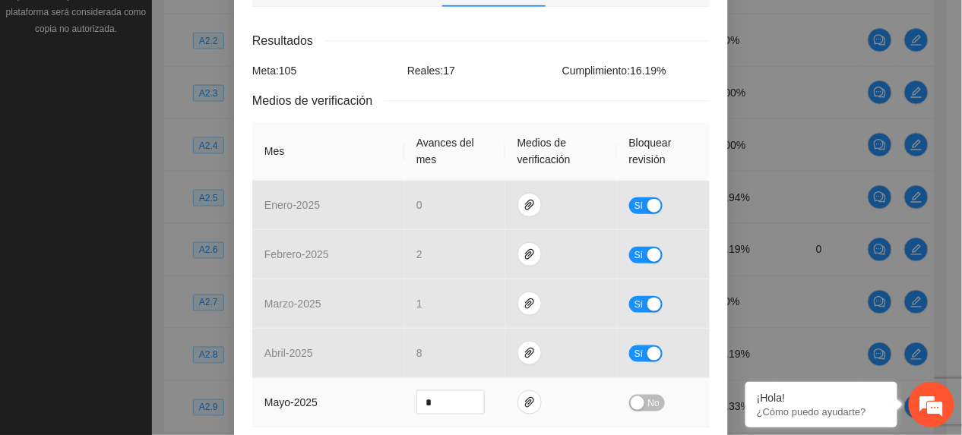
click at [648, 403] on span "No" at bounding box center [653, 403] width 11 height 17
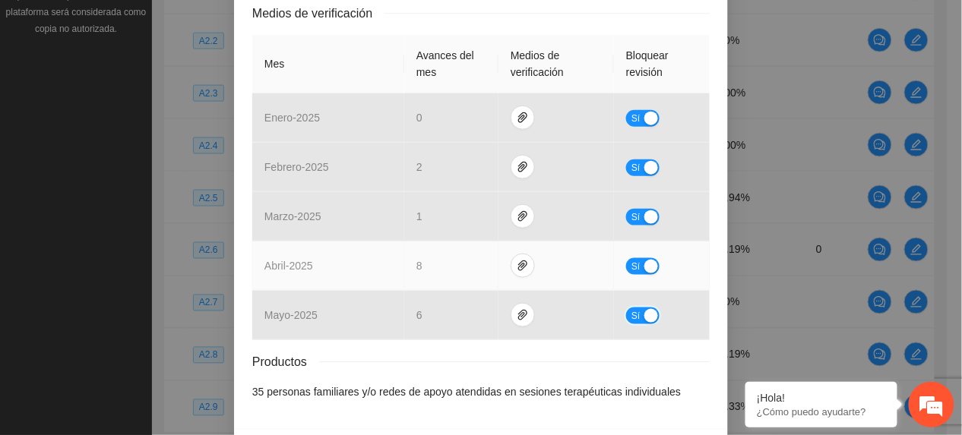
scroll to position [374, 0]
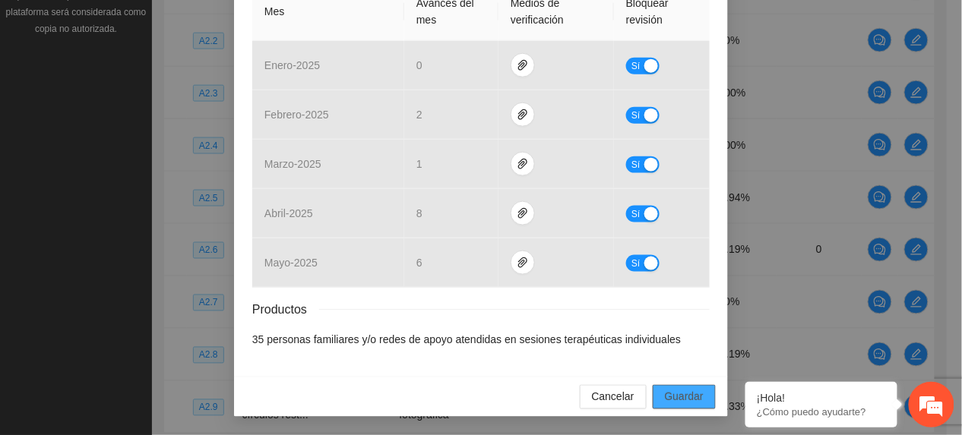
click at [700, 406] on button "Guardar" at bounding box center [683, 397] width 63 height 24
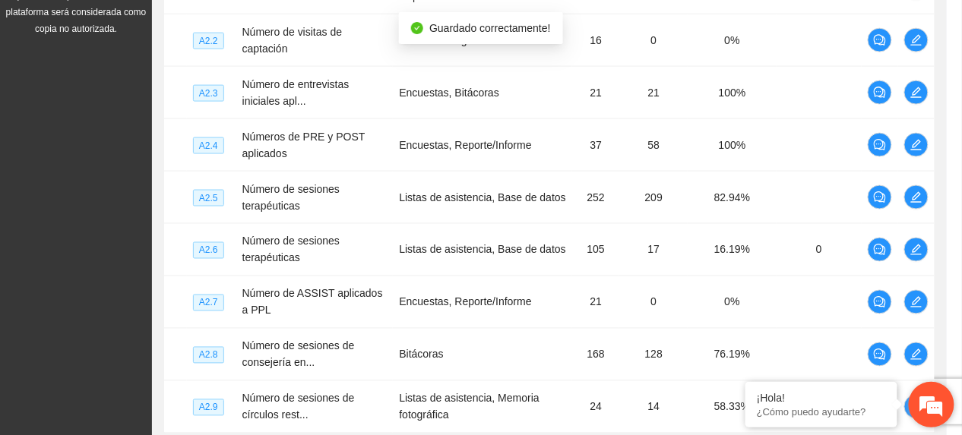
scroll to position [298, 0]
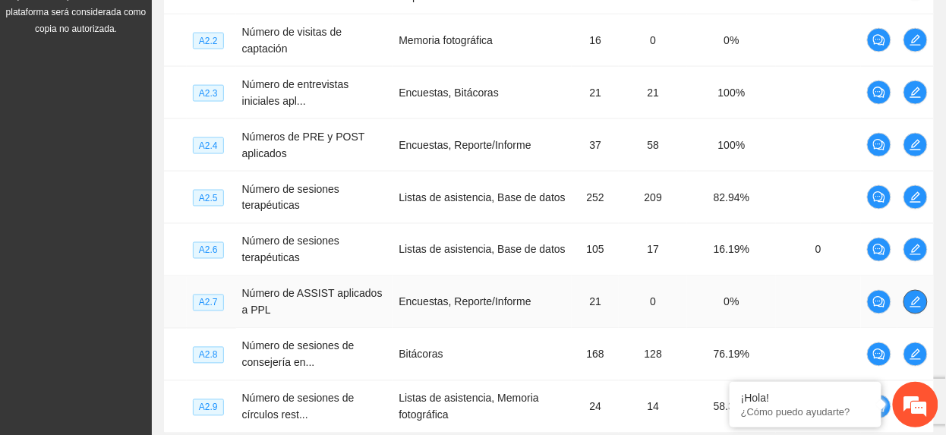
click at [915, 308] on icon "edit" at bounding box center [916, 302] width 11 height 11
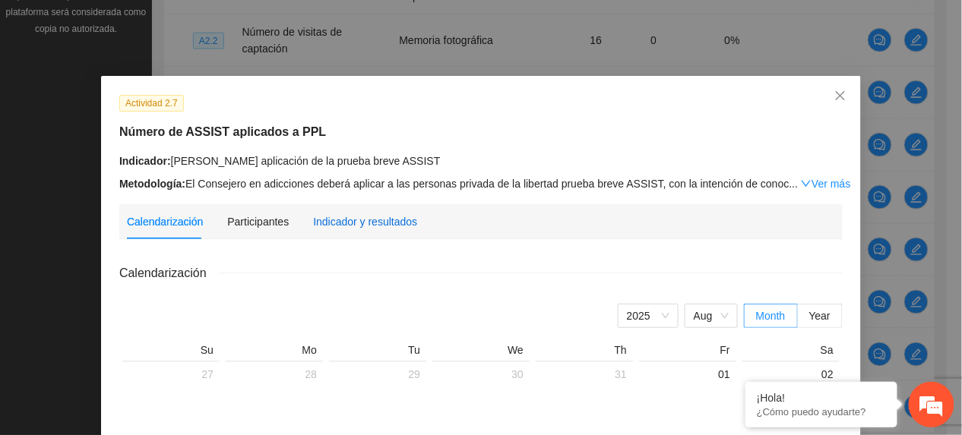
click at [345, 213] on div "Indicador y resultados" at bounding box center [365, 221] width 104 height 17
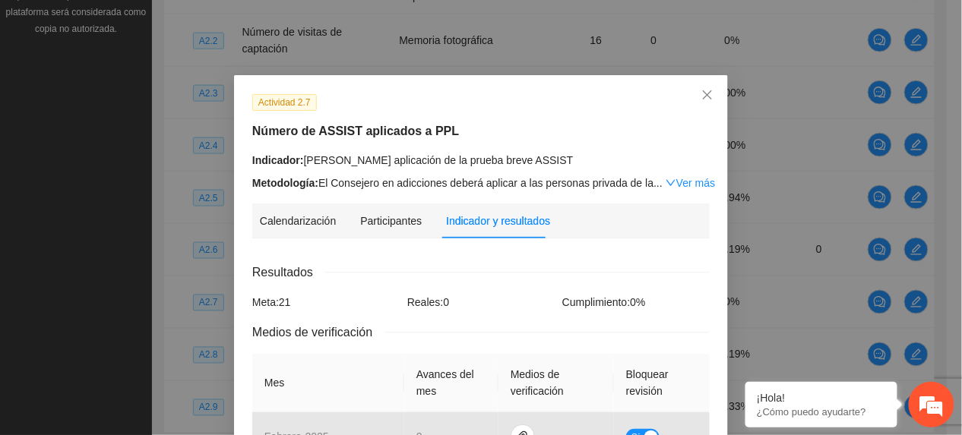
scroll to position [0, 0]
click at [709, 93] on span "Close" at bounding box center [707, 96] width 41 height 41
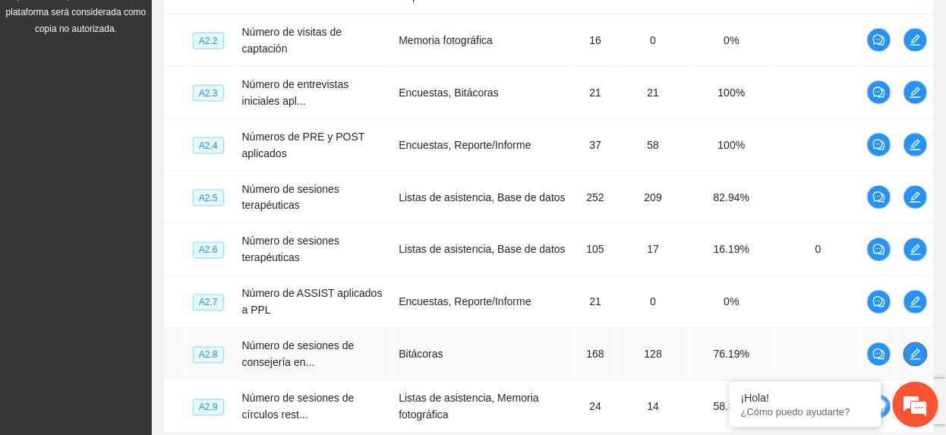
click at [907, 360] on span "edit" at bounding box center [916, 355] width 23 height 12
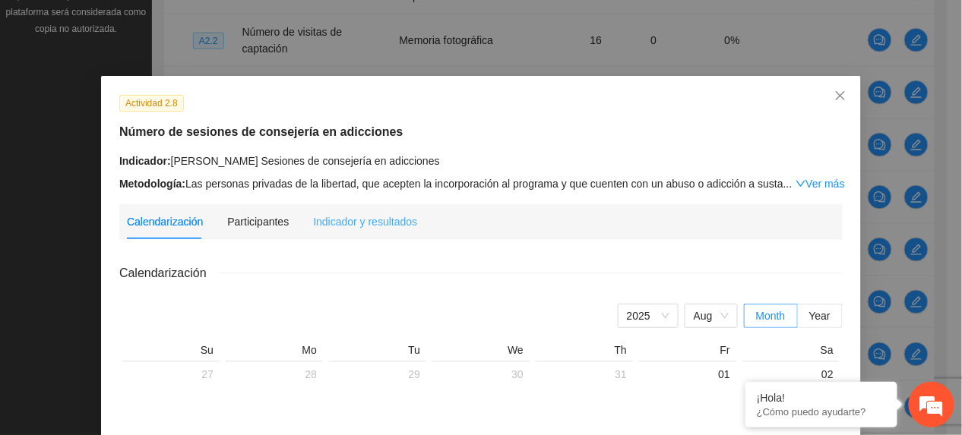
click at [355, 232] on div "Indicador y resultados" at bounding box center [365, 221] width 104 height 35
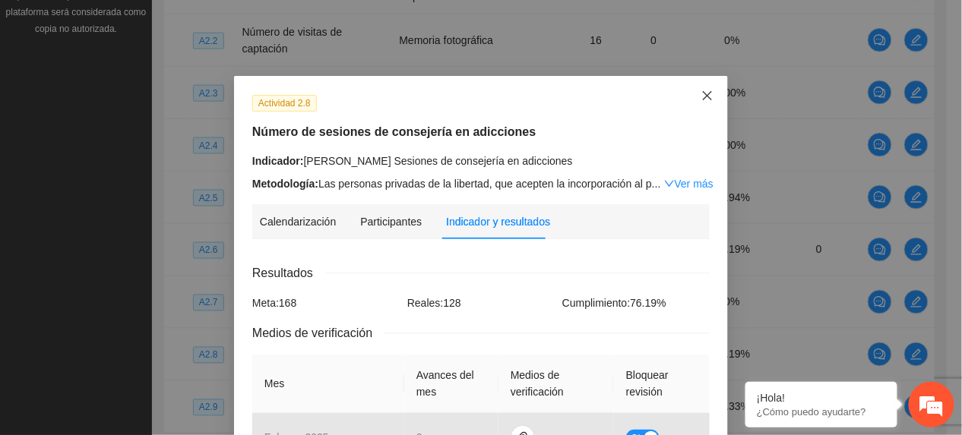
click at [690, 94] on span "Close" at bounding box center [707, 96] width 41 height 41
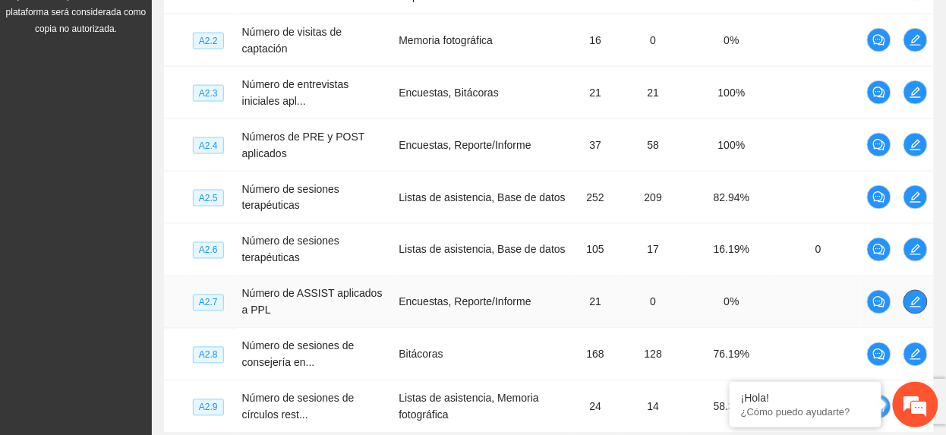
click at [911, 296] on button "button" at bounding box center [916, 302] width 24 height 24
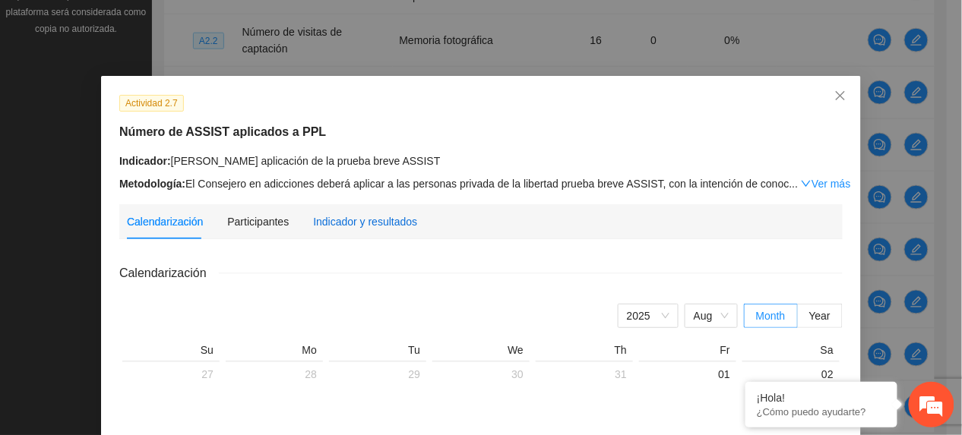
click at [351, 223] on div "Indicador y resultados" at bounding box center [365, 221] width 104 height 17
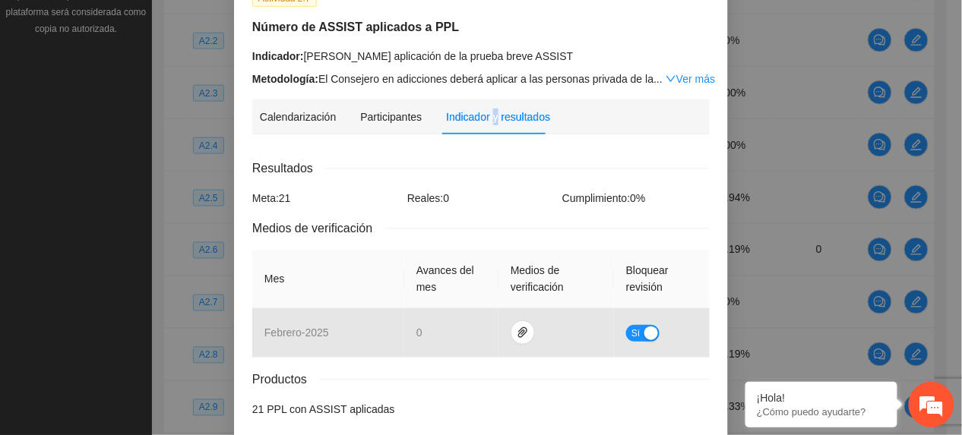
scroll to position [175, 0]
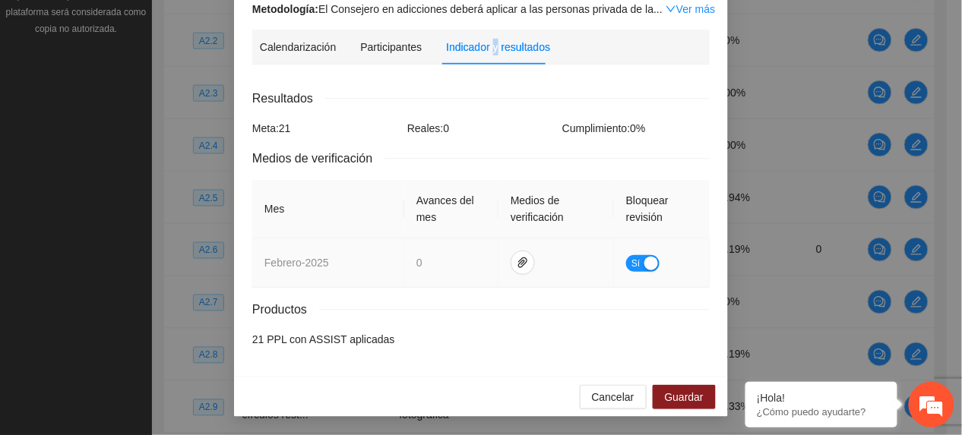
click at [626, 261] on button "Sí" at bounding box center [642, 263] width 33 height 17
click at [523, 260] on icon "paper-clip" at bounding box center [529, 263] width 12 height 12
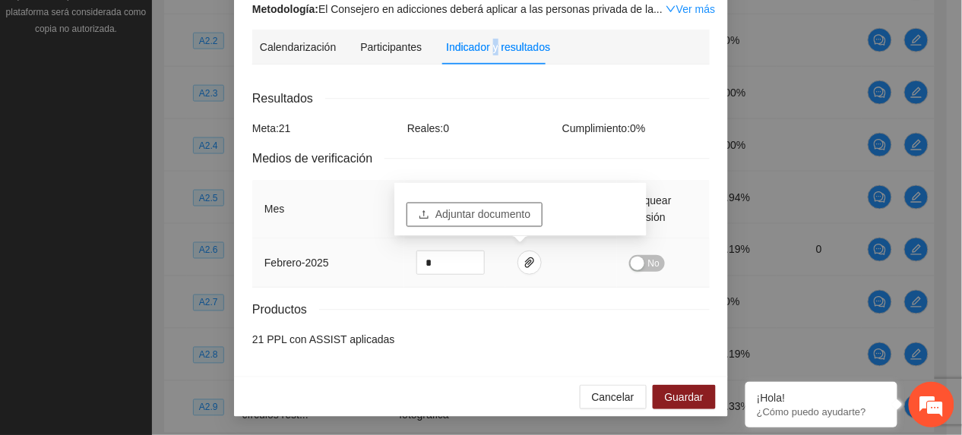
click at [500, 219] on span "Adjuntar documento" at bounding box center [482, 215] width 95 height 17
click at [648, 263] on span "No" at bounding box center [653, 263] width 11 height 17
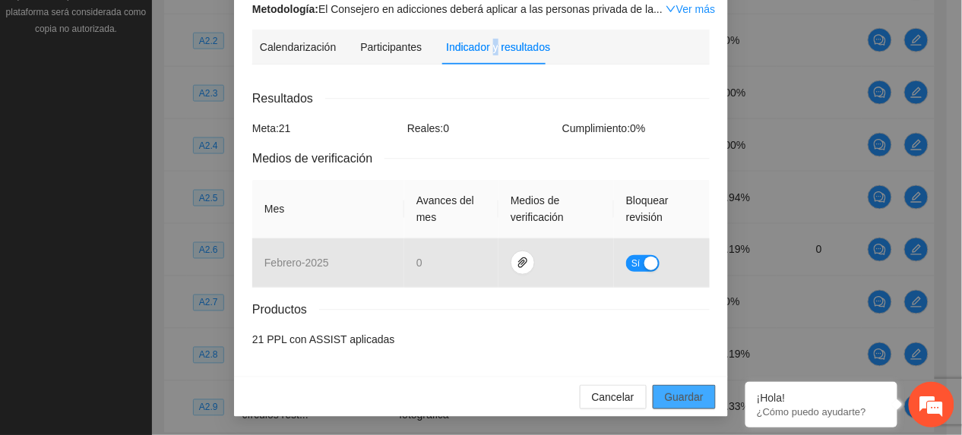
click at [679, 390] on span "Guardar" at bounding box center [684, 397] width 39 height 17
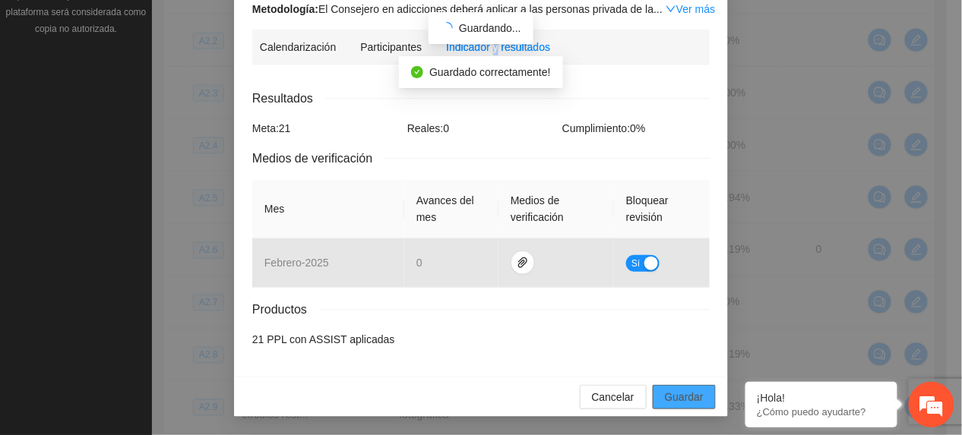
scroll to position [99, 0]
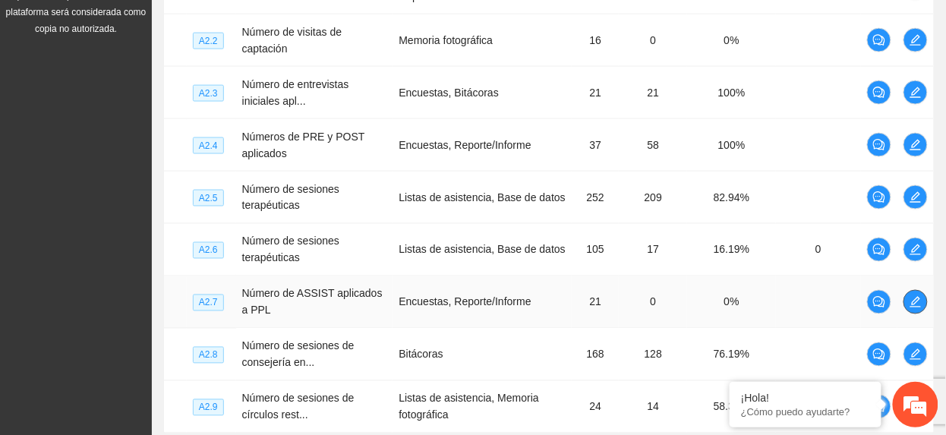
click at [913, 308] on icon "edit" at bounding box center [916, 302] width 12 height 12
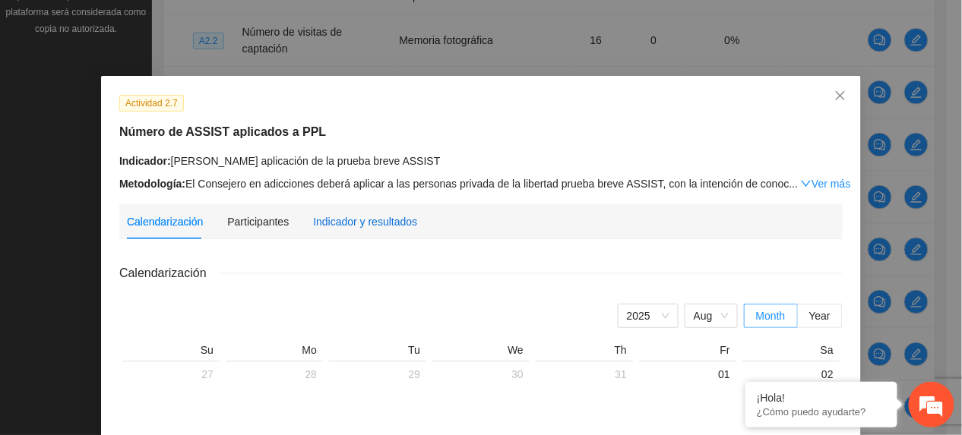
click at [357, 219] on div "Indicador y resultados" at bounding box center [365, 221] width 104 height 17
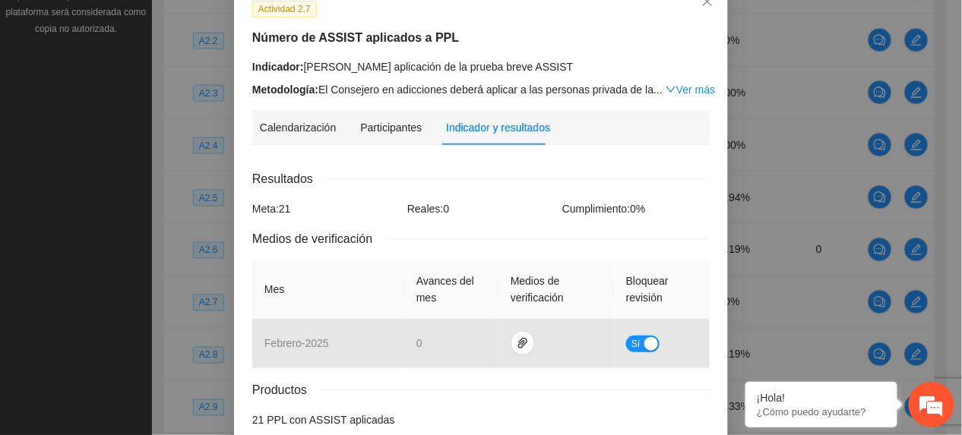
scroll to position [175, 0]
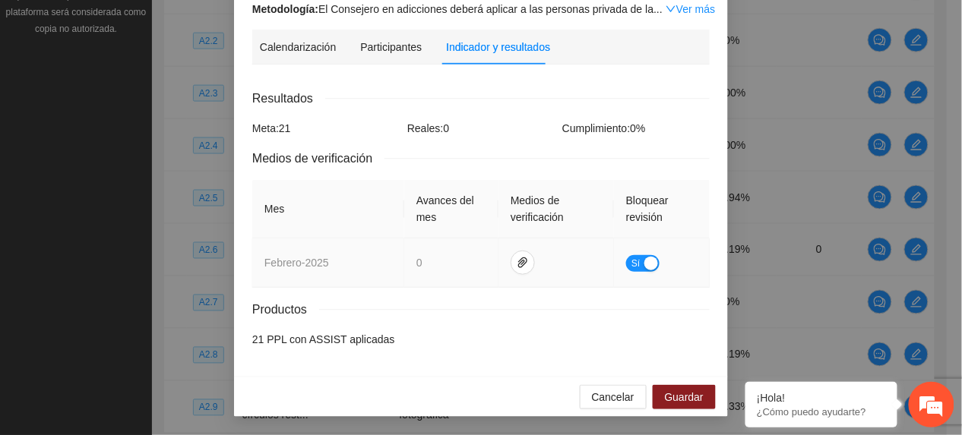
click at [631, 264] on span "Sí" at bounding box center [635, 263] width 9 height 17
drag, startPoint x: 447, startPoint y: 260, endPoint x: 293, endPoint y: 223, distance: 158.4
click at [293, 223] on table "Mes Avances del mes Medios de verificación Bloquear revisión febrero - 2025 * No" at bounding box center [480, 234] width 457 height 108
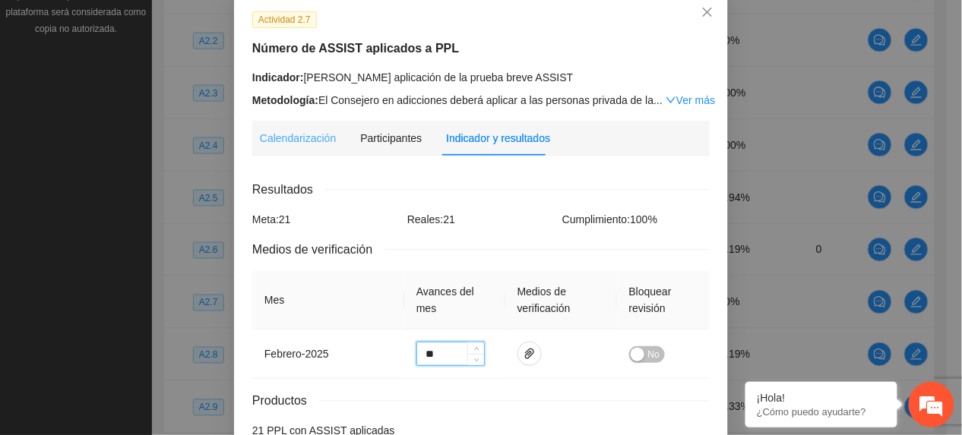
scroll to position [0, 0]
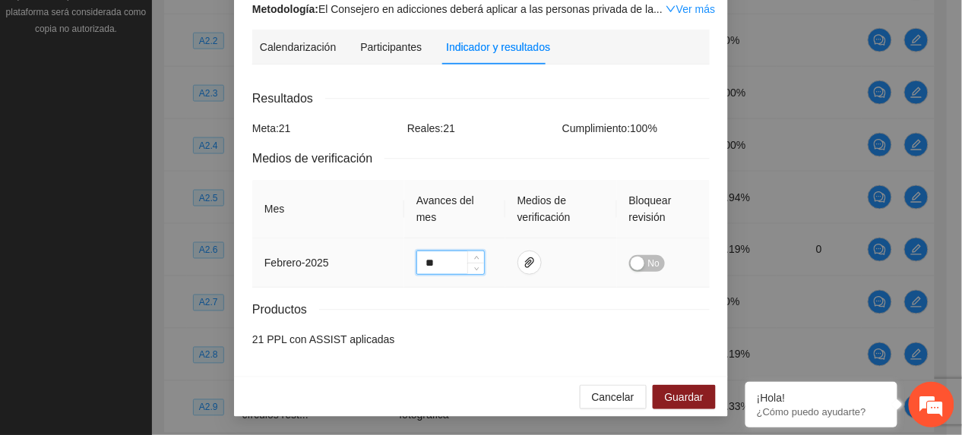
type input "**"
drag, startPoint x: 635, startPoint y: 258, endPoint x: 675, endPoint y: 325, distance: 78.0
click at [638, 260] on button "No" at bounding box center [647, 263] width 36 height 17
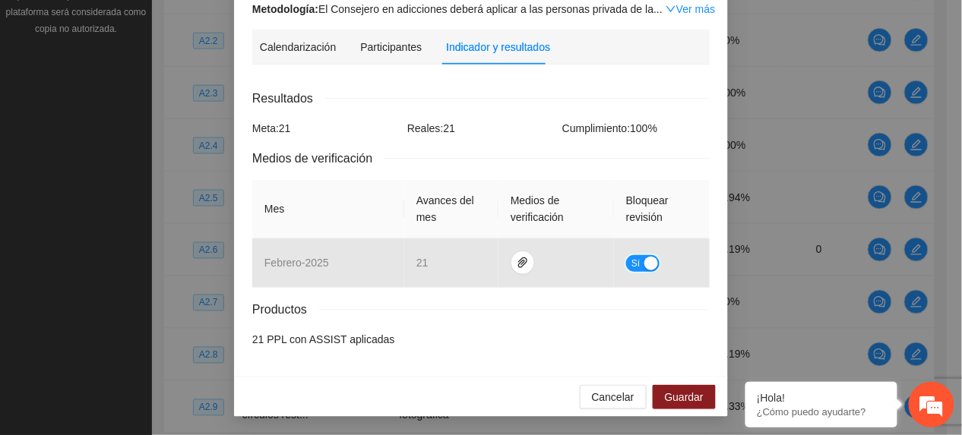
scroll to position [175, 0]
drag, startPoint x: 668, startPoint y: 386, endPoint x: 682, endPoint y: 389, distance: 14.0
click at [667, 386] on button "Guardar" at bounding box center [683, 397] width 63 height 24
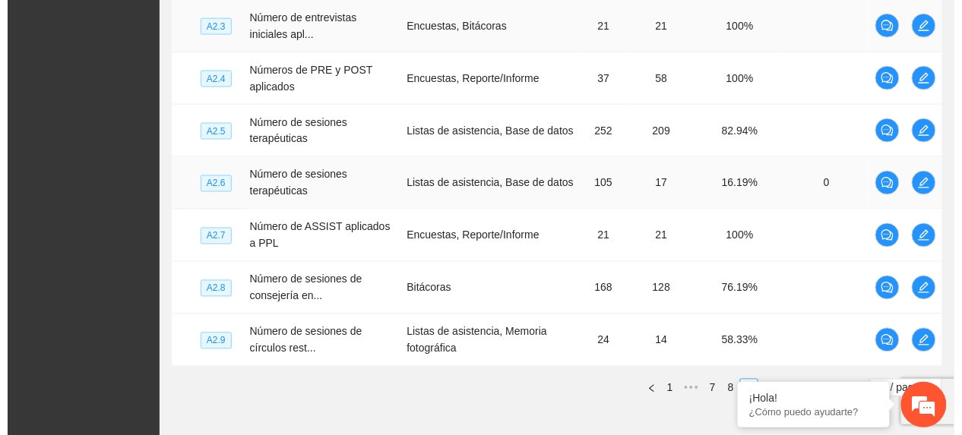
scroll to position [608, 0]
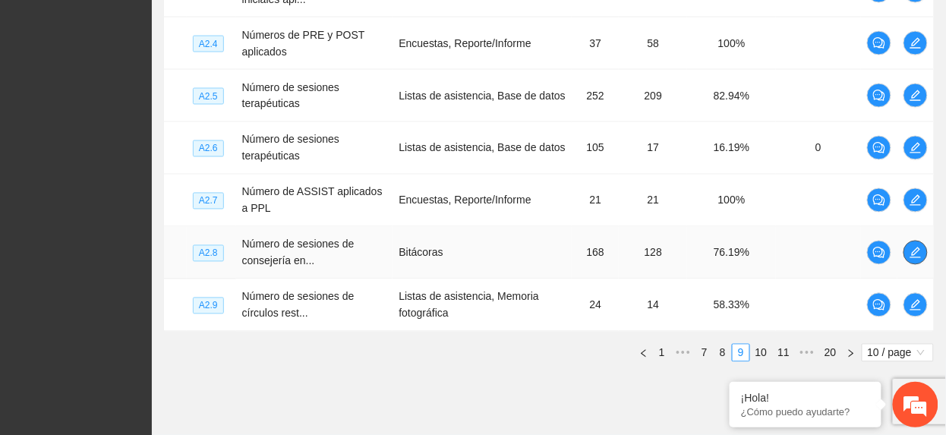
click at [912, 254] on icon "edit" at bounding box center [916, 253] width 12 height 12
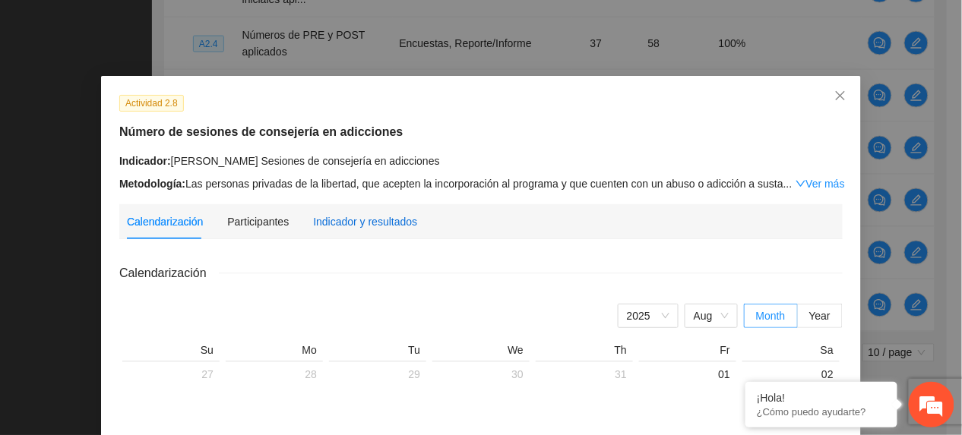
click at [392, 220] on div "Indicador y resultados" at bounding box center [365, 221] width 104 height 17
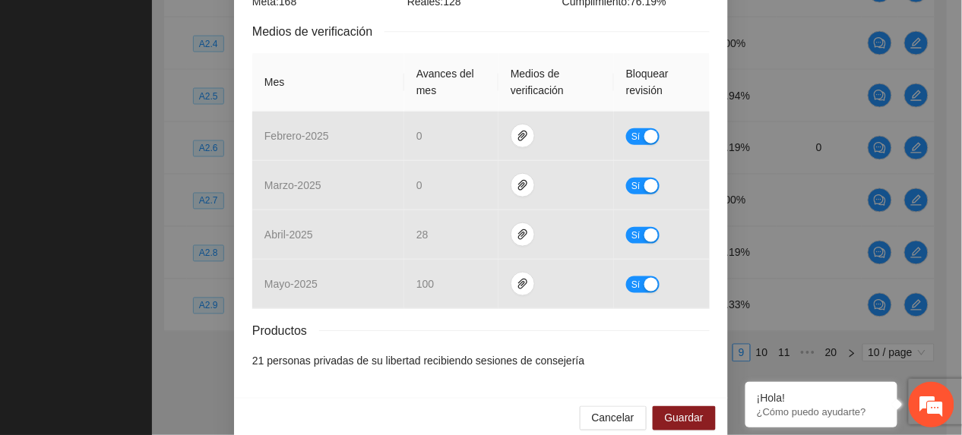
scroll to position [324, 0]
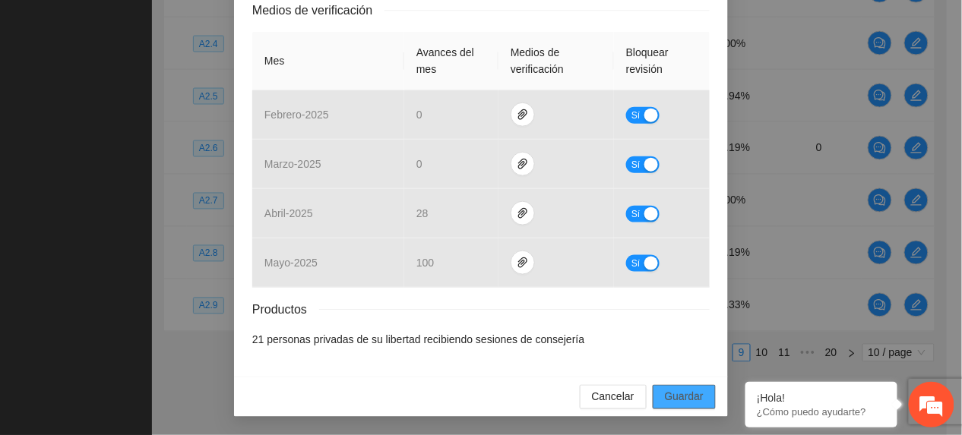
drag, startPoint x: 688, startPoint y: 392, endPoint x: 541, endPoint y: 88, distance: 337.7
click at [687, 392] on span "Guardar" at bounding box center [684, 397] width 39 height 17
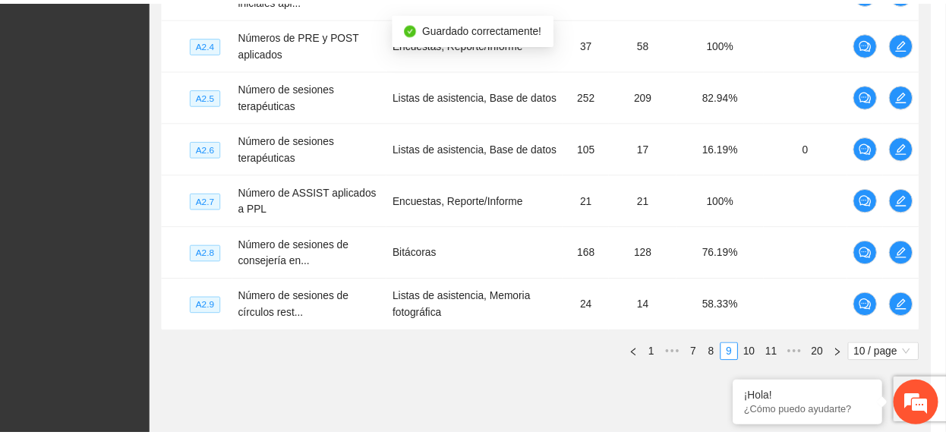
scroll to position [0, 0]
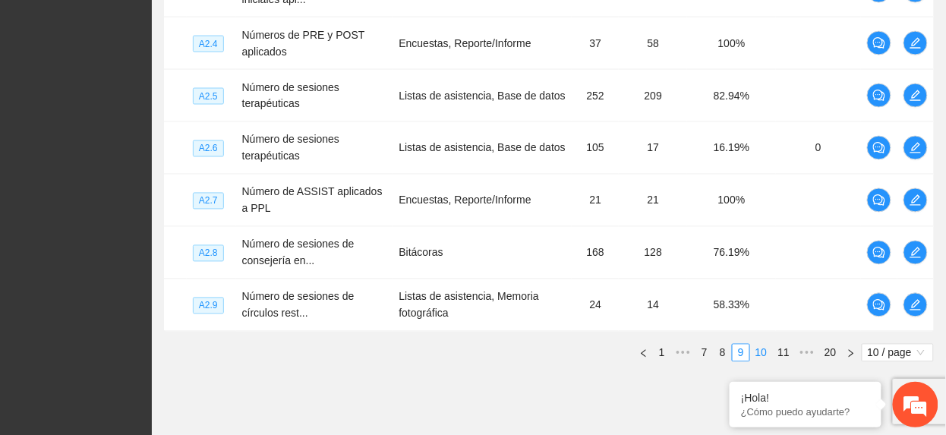
click at [764, 357] on link "10" at bounding box center [761, 353] width 21 height 17
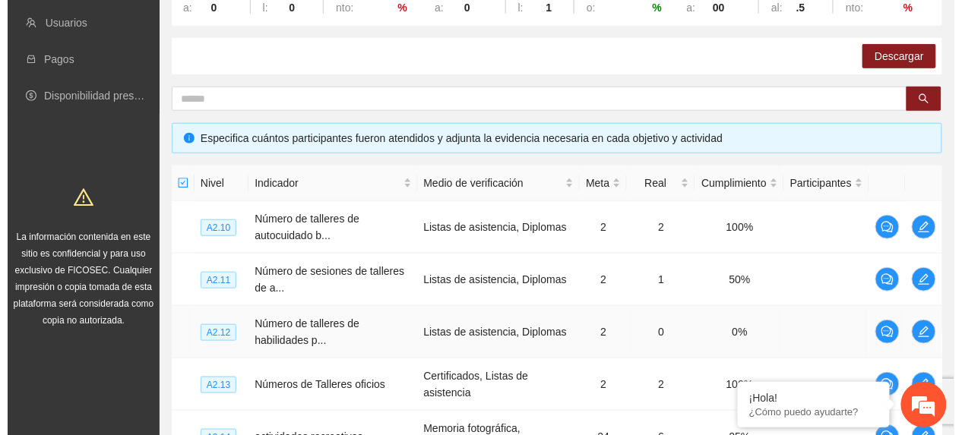
scroll to position [202, 0]
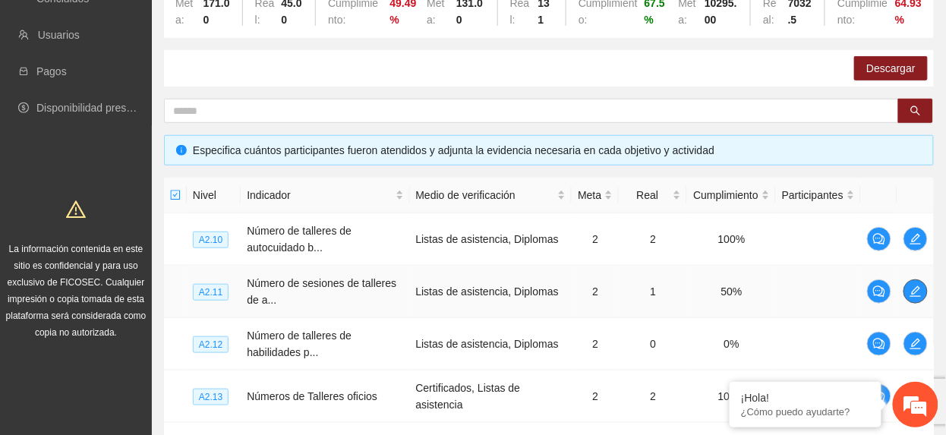
click at [921, 286] on icon "edit" at bounding box center [916, 292] width 12 height 12
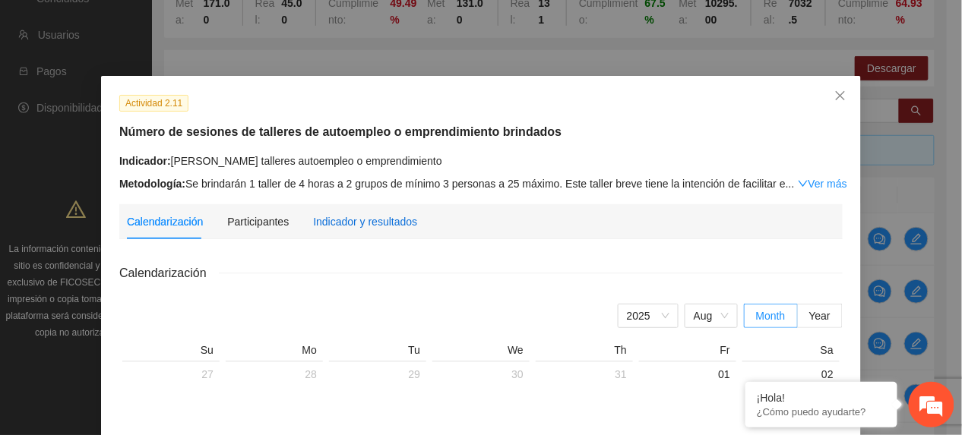
drag, startPoint x: 360, startPoint y: 223, endPoint x: 372, endPoint y: 243, distance: 23.2
click at [360, 225] on div "Indicador y resultados" at bounding box center [365, 221] width 104 height 17
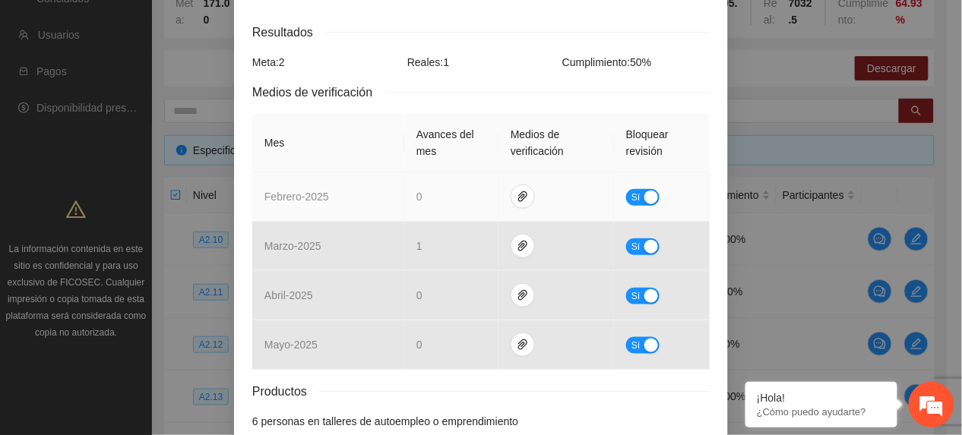
scroll to position [324, 0]
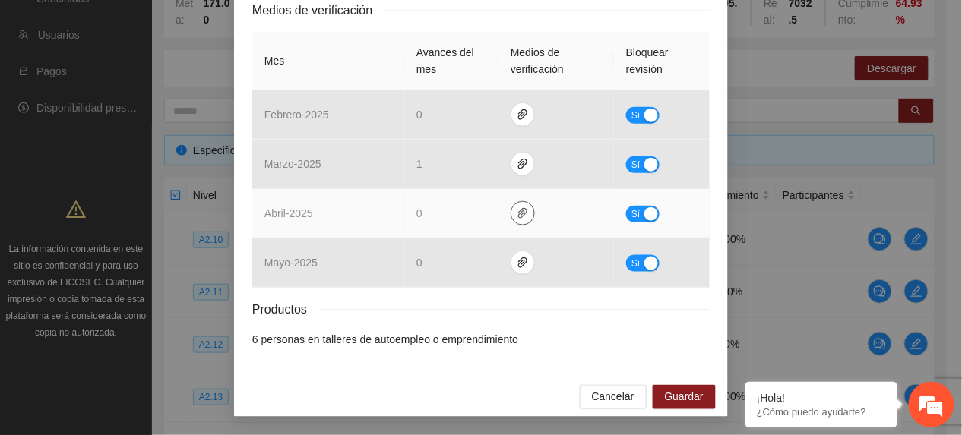
click at [516, 213] on icon "paper-clip" at bounding box center [522, 213] width 12 height 12
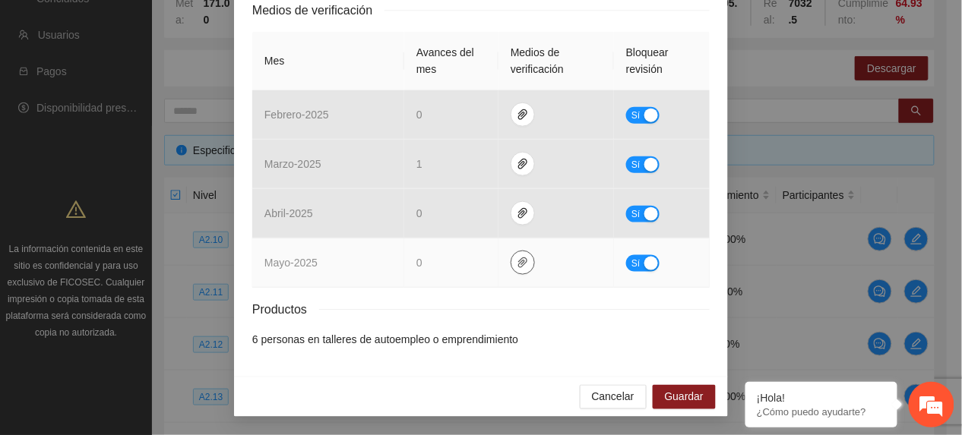
drag, startPoint x: 518, startPoint y: 271, endPoint x: 507, endPoint y: 251, distance: 23.1
click at [518, 272] on button "button" at bounding box center [522, 263] width 24 height 24
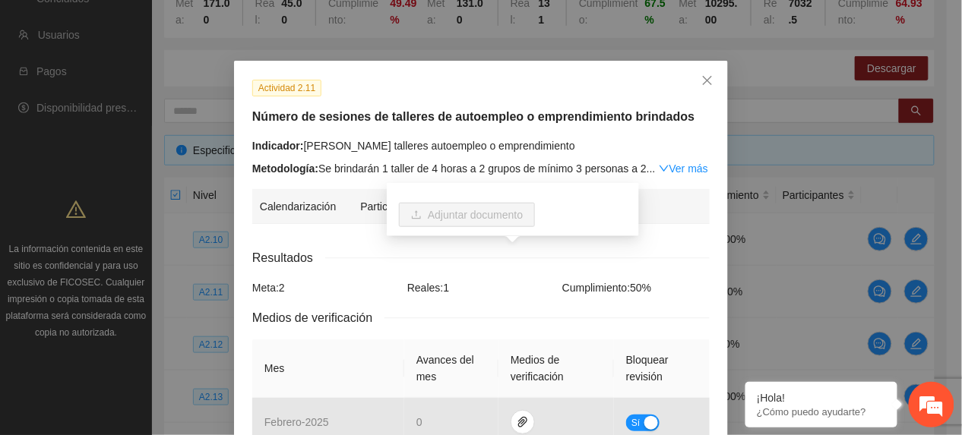
scroll to position [0, 0]
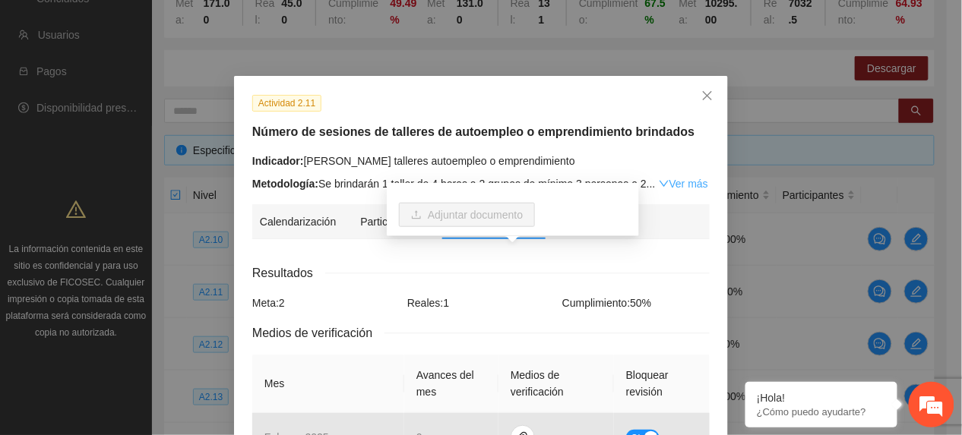
click at [666, 180] on link "Ver más" at bounding box center [683, 184] width 49 height 12
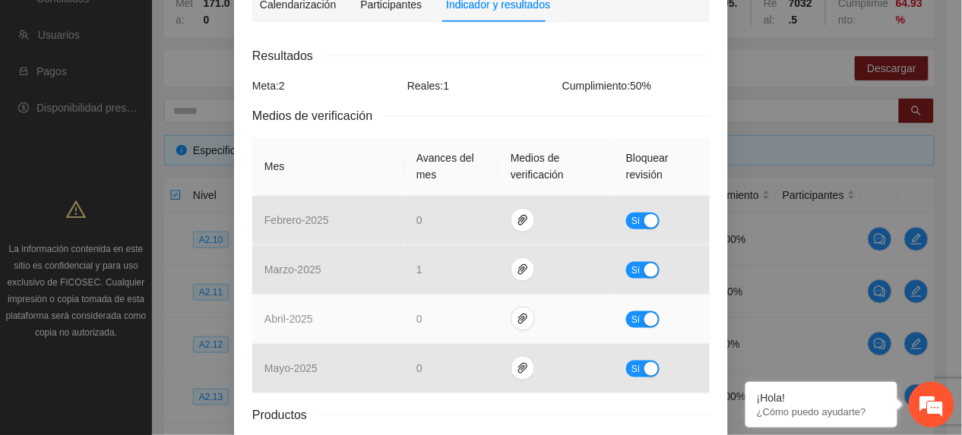
scroll to position [390, 0]
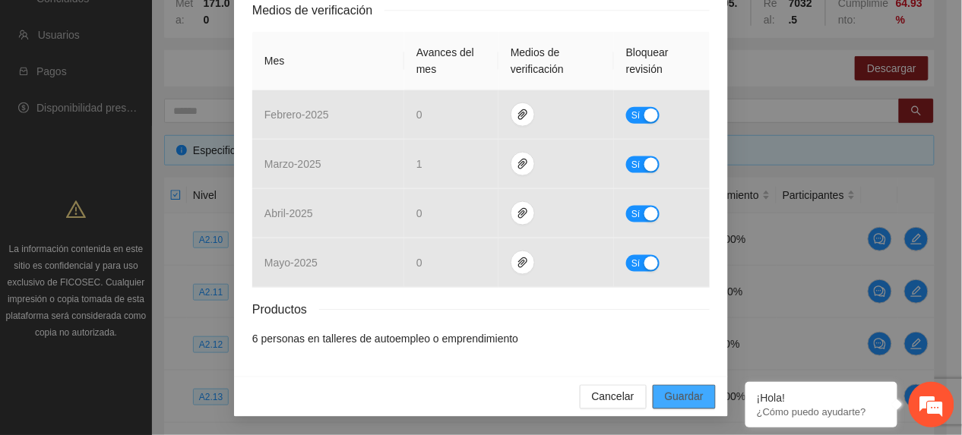
drag, startPoint x: 693, startPoint y: 393, endPoint x: 709, endPoint y: 368, distance: 30.4
click at [693, 393] on span "Guardar" at bounding box center [684, 397] width 39 height 17
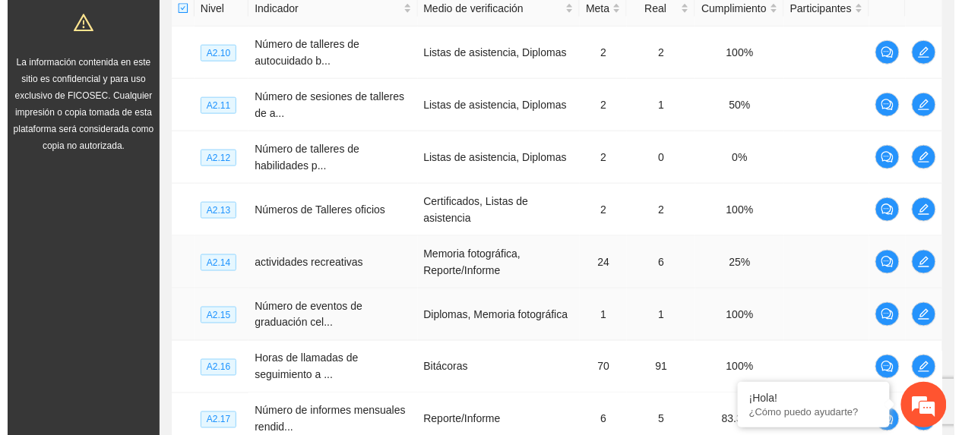
scroll to position [405, 0]
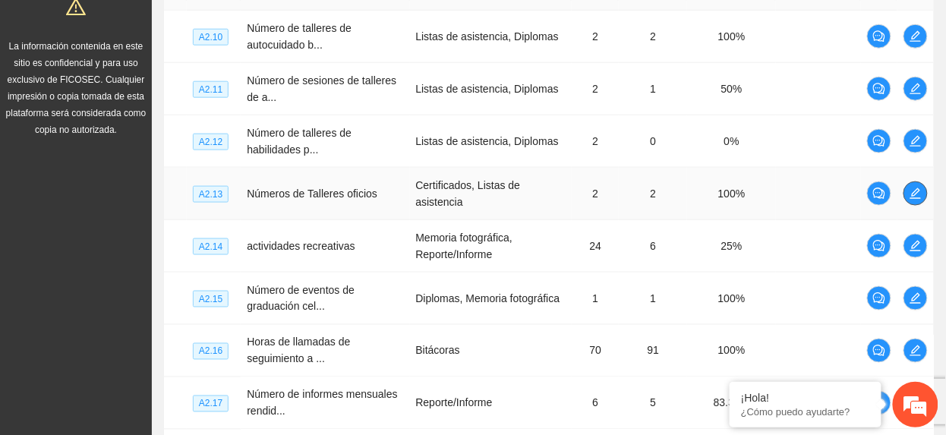
click at [917, 188] on icon "edit" at bounding box center [916, 194] width 12 height 12
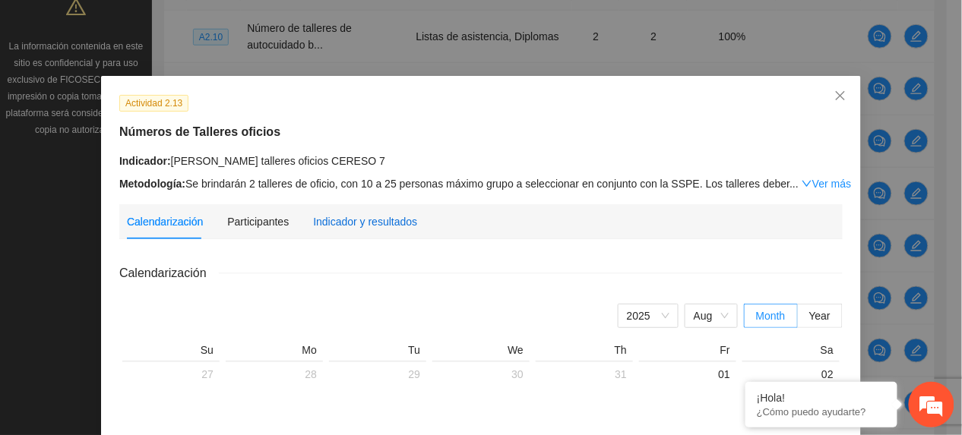
click at [322, 217] on div "Indicador y resultados" at bounding box center [365, 221] width 104 height 17
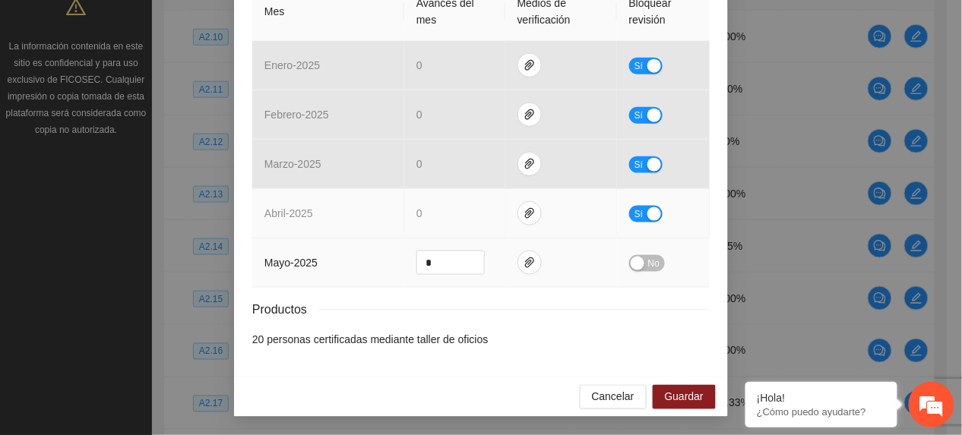
scroll to position [374, 0]
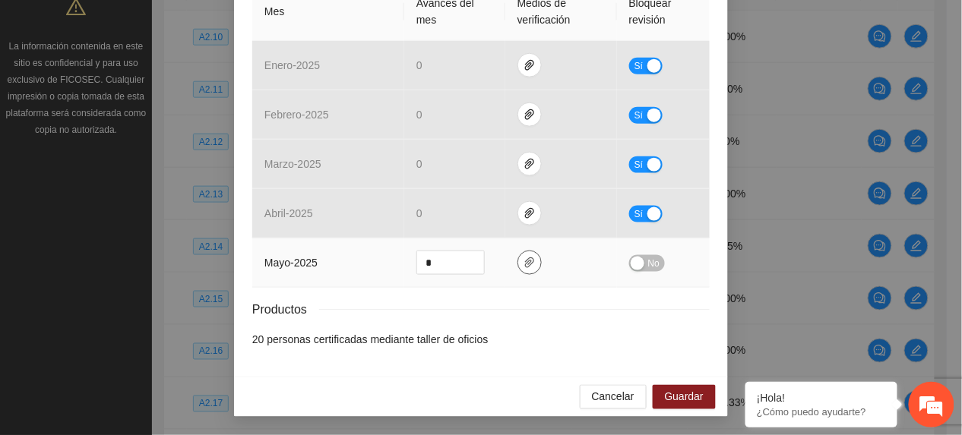
drag, startPoint x: 523, startPoint y: 254, endPoint x: 532, endPoint y: 248, distance: 11.0
click at [526, 254] on button "button" at bounding box center [529, 263] width 24 height 24
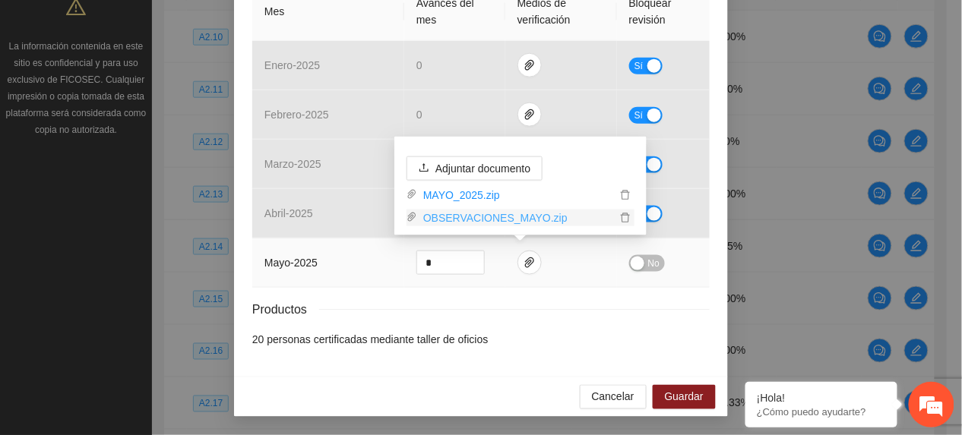
click at [501, 220] on link "OBSERVACIONES_MAYO.zip" at bounding box center [516, 218] width 199 height 17
click at [411, 295] on div "Resultados Meta: 2 Reales: 2 Cumplimiento: 100 % Medios de verificación Mes Ava…" at bounding box center [480, 119] width 457 height 456
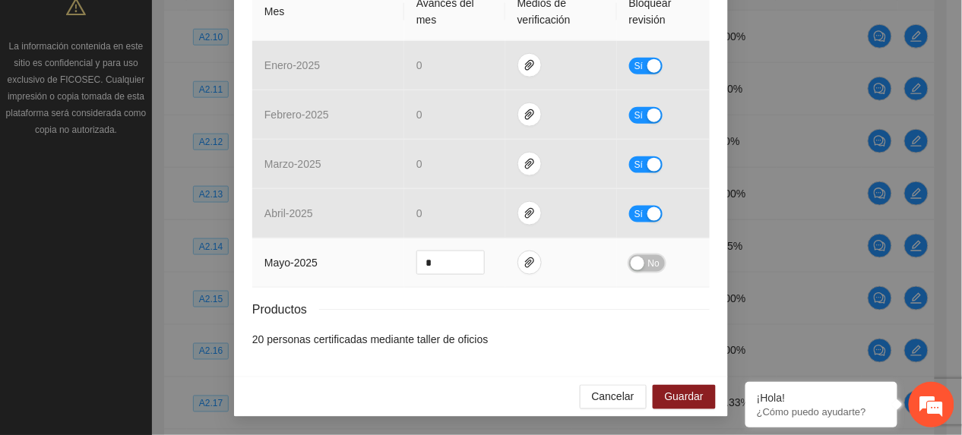
click at [648, 265] on span "No" at bounding box center [653, 263] width 11 height 17
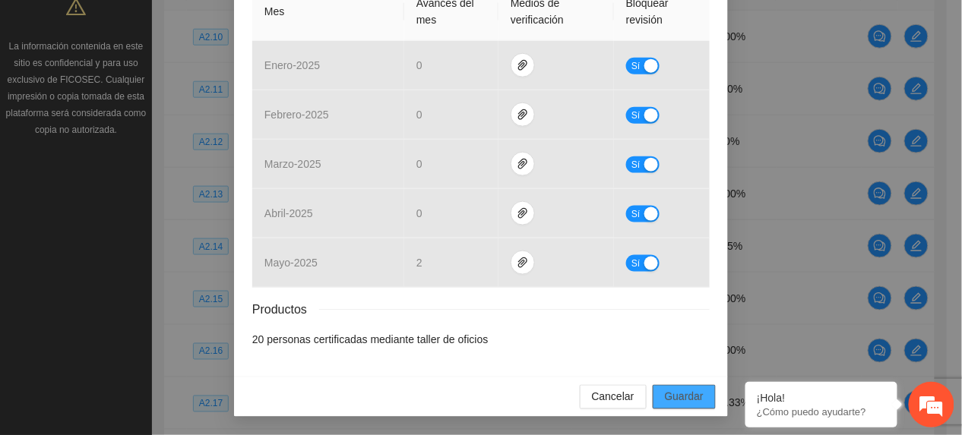
click at [687, 387] on button "Guardar" at bounding box center [683, 397] width 63 height 24
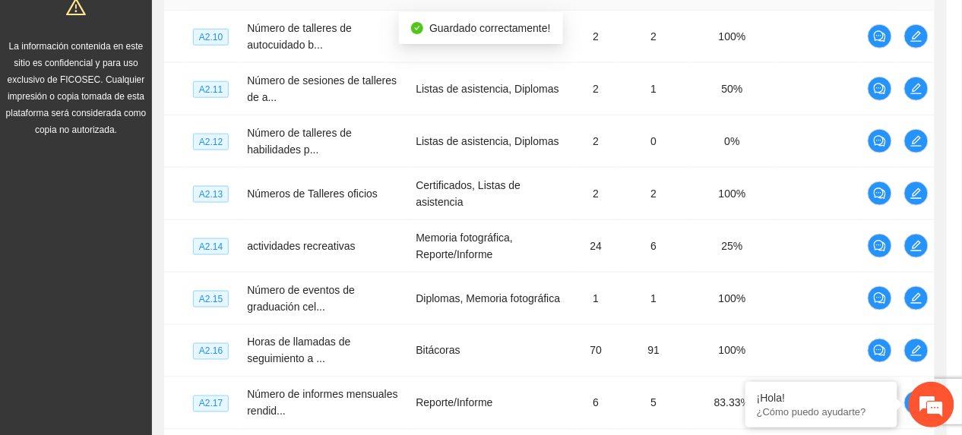
scroll to position [298, 0]
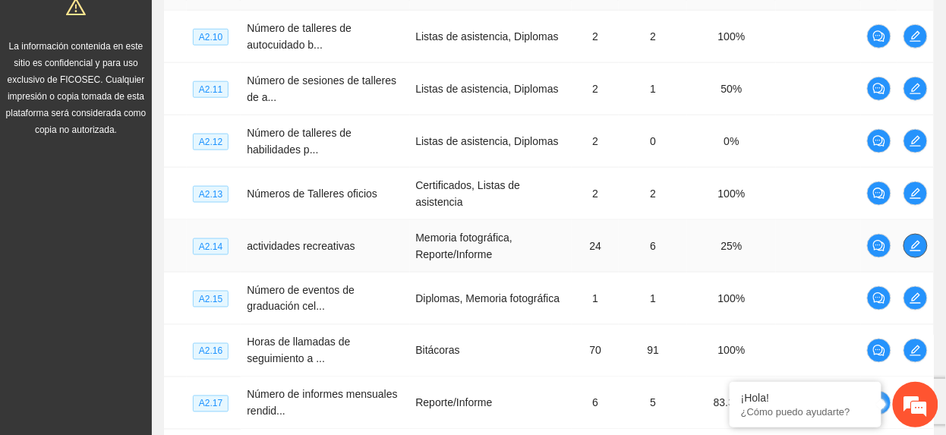
click at [924, 240] on span "edit" at bounding box center [916, 246] width 23 height 12
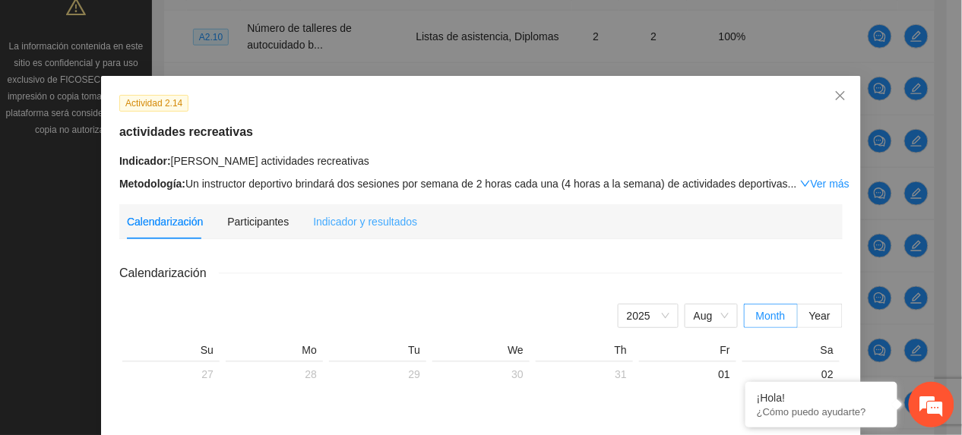
click at [335, 207] on div "Indicador y resultados" at bounding box center [365, 221] width 104 height 35
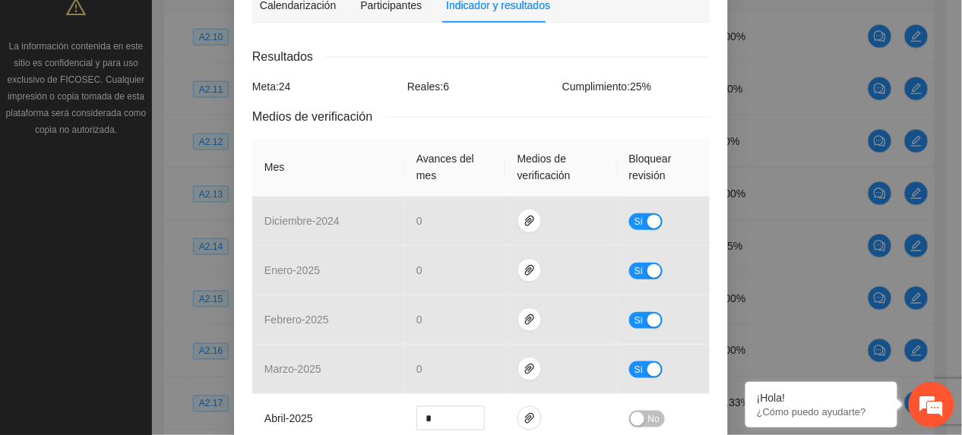
scroll to position [405, 0]
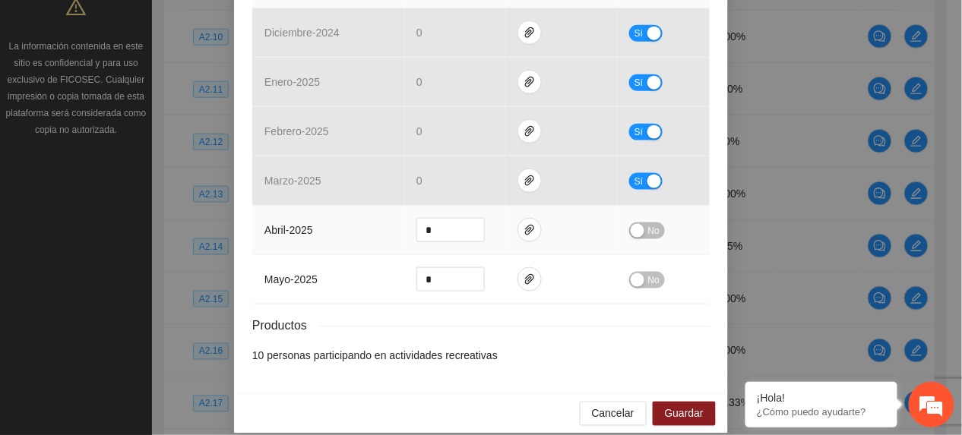
click at [507, 225] on td at bounding box center [561, 230] width 112 height 49
click at [523, 231] on icon "paper-clip" at bounding box center [529, 230] width 12 height 12
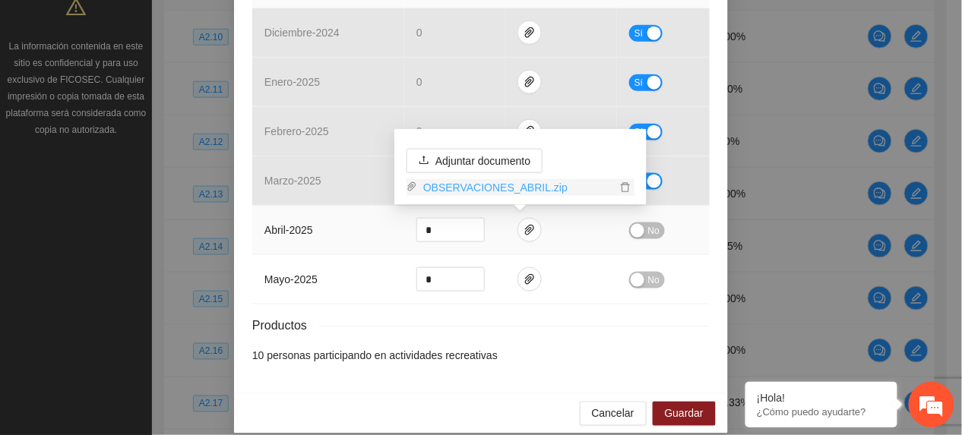
click at [465, 184] on link "OBSERVACIONES_ABRIL.zip" at bounding box center [516, 187] width 199 height 17
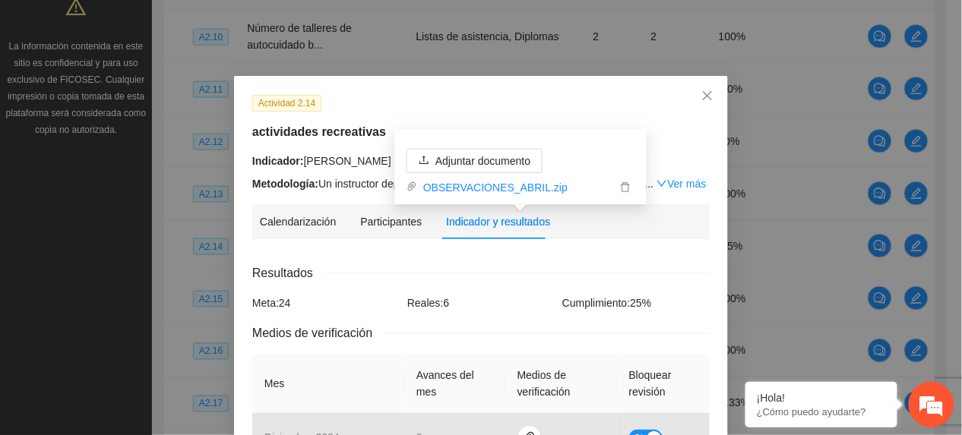
scroll to position [424, 0]
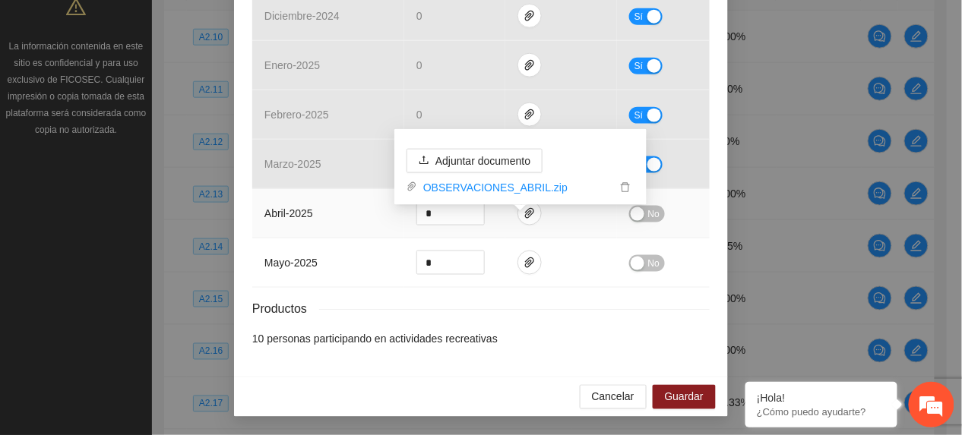
drag, startPoint x: 298, startPoint y: 229, endPoint x: 387, endPoint y: 223, distance: 89.0
click at [298, 229] on td "abril - 2025" at bounding box center [328, 213] width 152 height 49
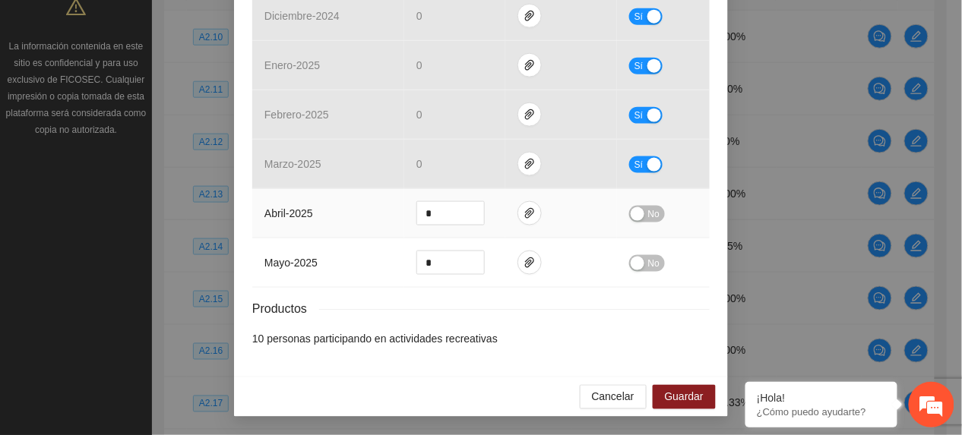
click at [648, 220] on span "No" at bounding box center [653, 214] width 11 height 17
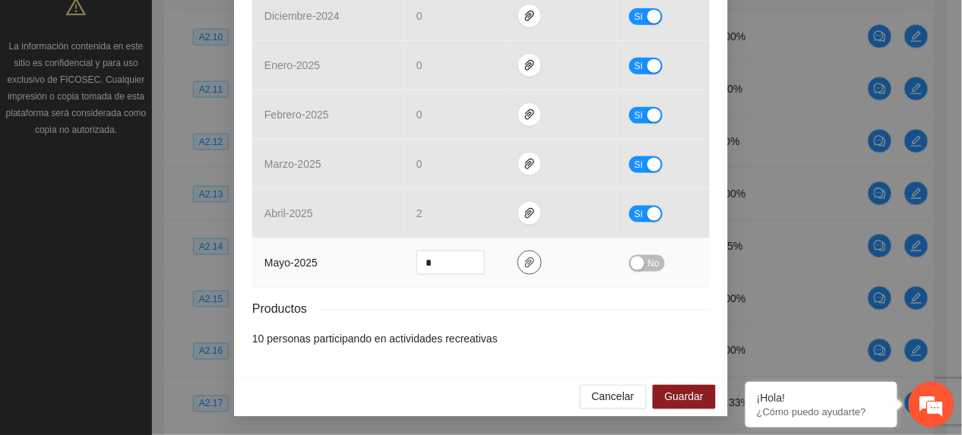
click at [525, 261] on icon "paper-clip" at bounding box center [529, 262] width 9 height 11
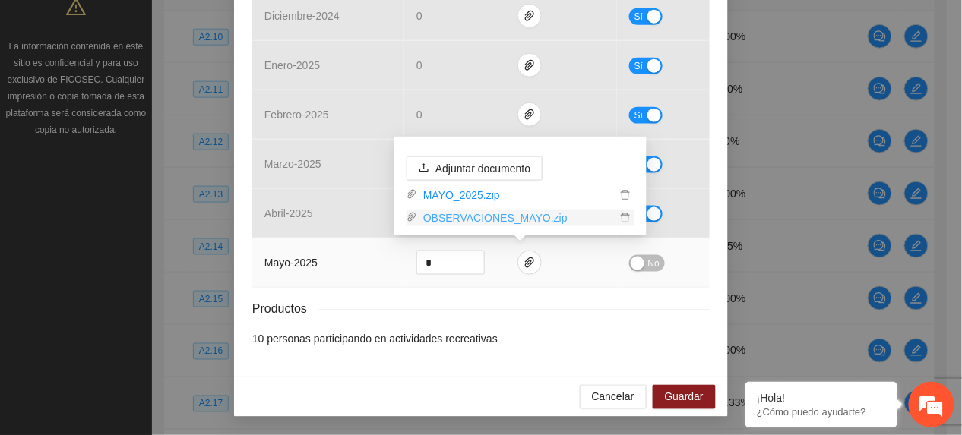
click at [469, 213] on link "OBSERVACIONES_MAYO.zip" at bounding box center [516, 218] width 199 height 17
drag, startPoint x: 337, startPoint y: 267, endPoint x: 387, endPoint y: 277, distance: 51.1
click at [337, 267] on td "mayo - 2025" at bounding box center [328, 262] width 152 height 49
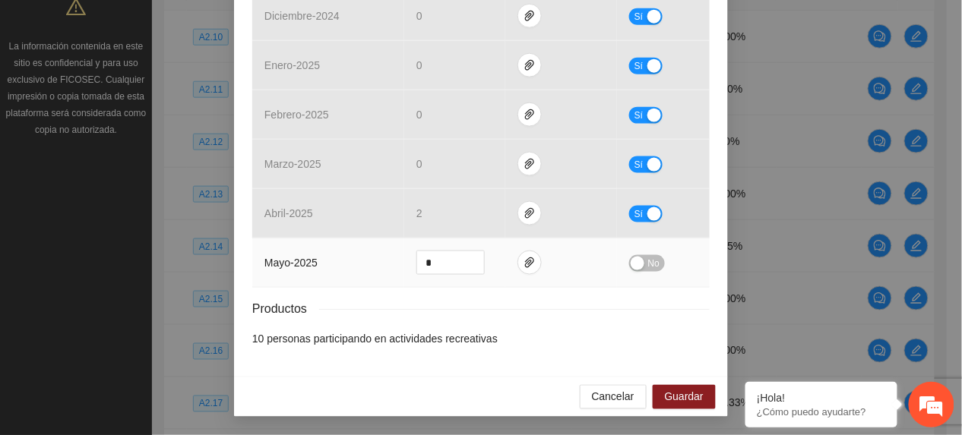
click at [648, 260] on span "No" at bounding box center [653, 263] width 11 height 17
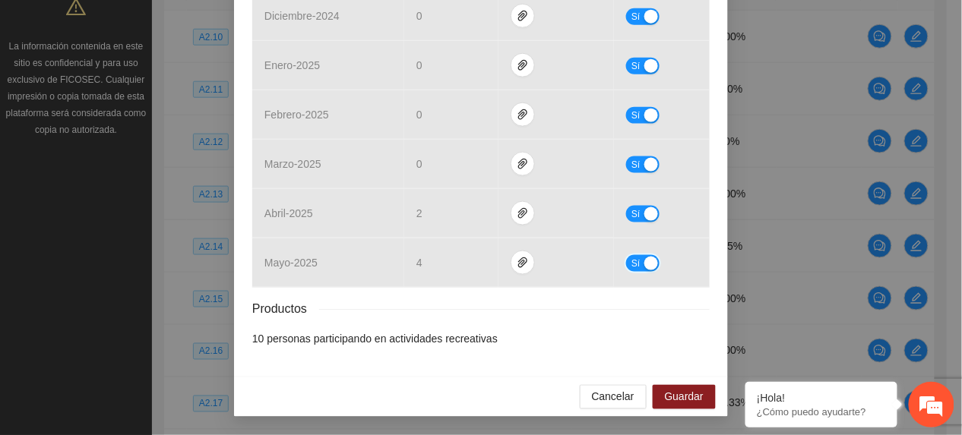
scroll to position [423, 0]
click at [675, 393] on span "Guardar" at bounding box center [684, 397] width 39 height 17
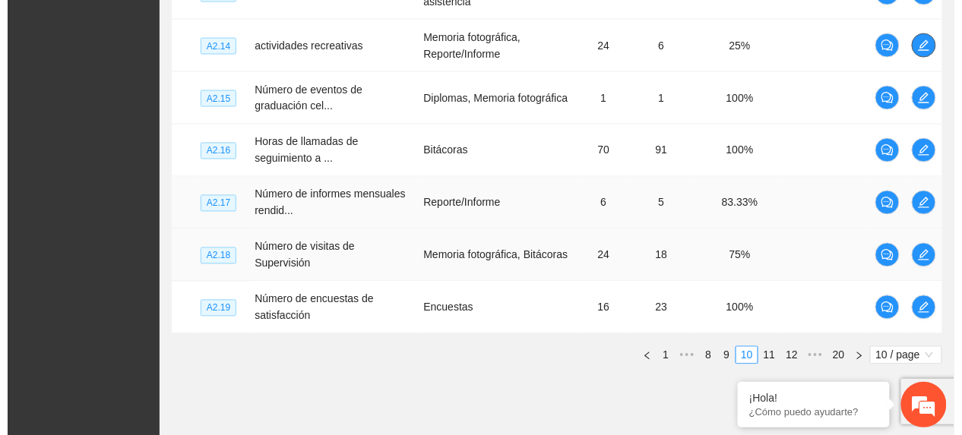
scroll to position [608, 0]
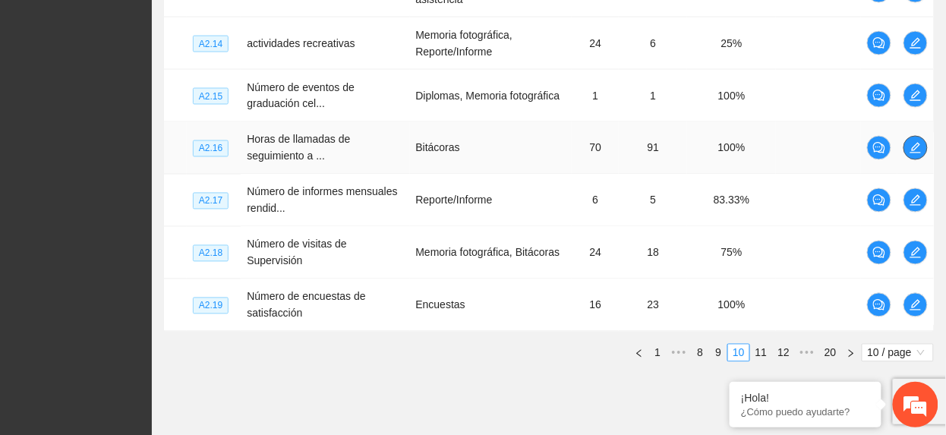
click at [915, 147] on button "button" at bounding box center [916, 148] width 24 height 24
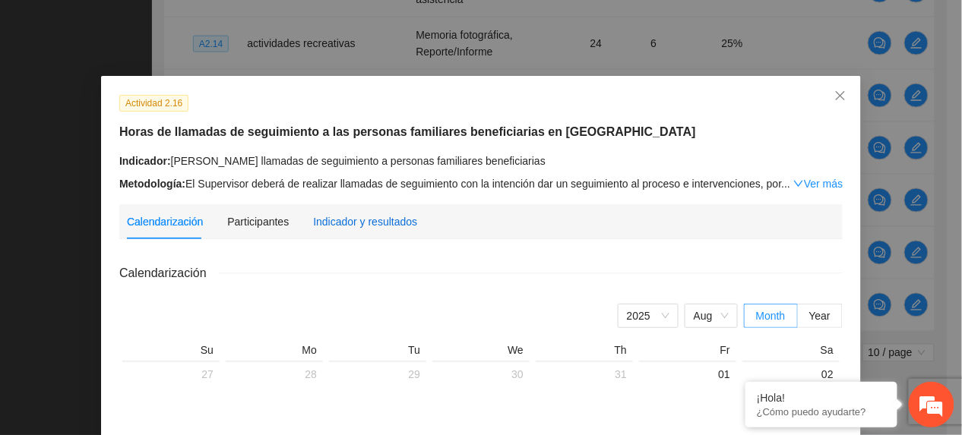
click at [371, 216] on div "Indicador y resultados" at bounding box center [365, 221] width 104 height 17
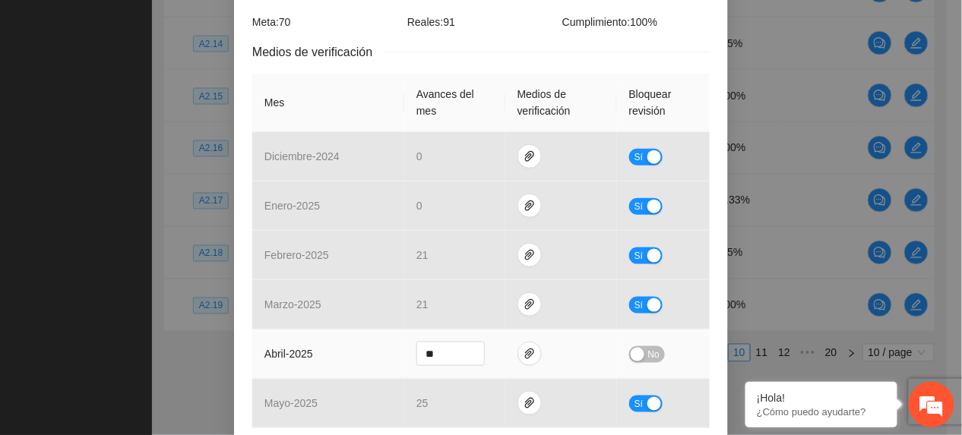
scroll to position [0, 0]
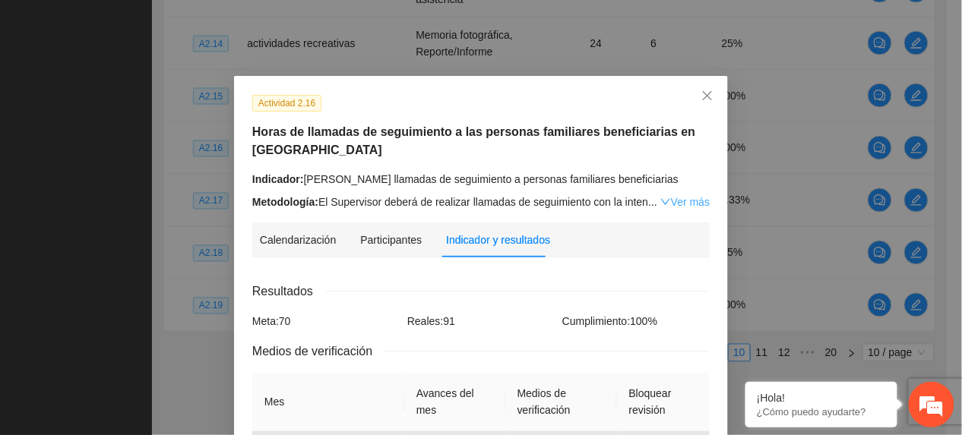
click at [673, 201] on link "Ver más" at bounding box center [684, 202] width 49 height 12
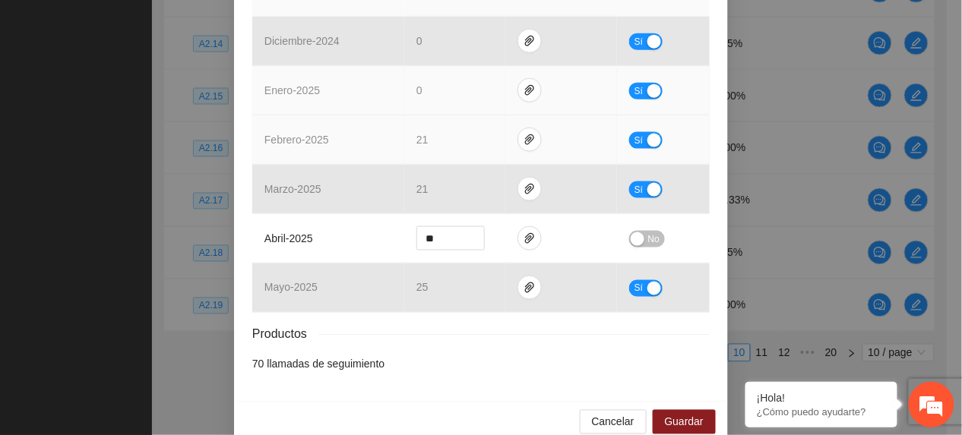
scroll to position [459, 0]
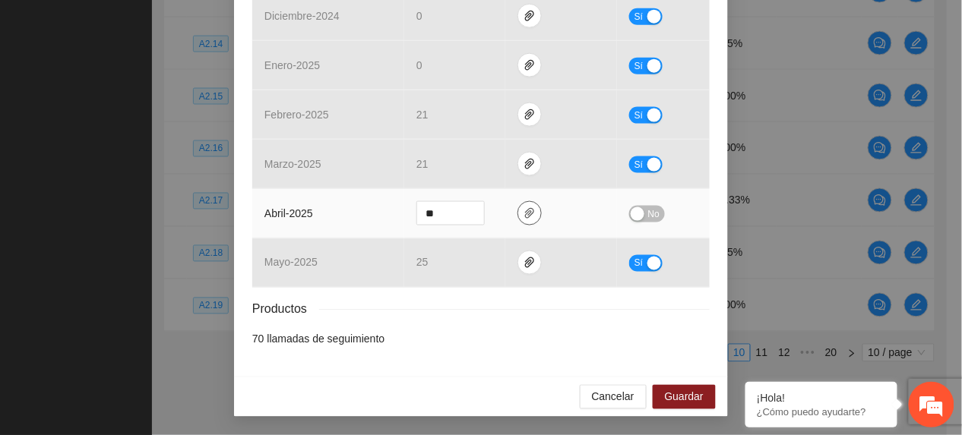
click at [526, 213] on icon "paper-clip" at bounding box center [529, 213] width 12 height 12
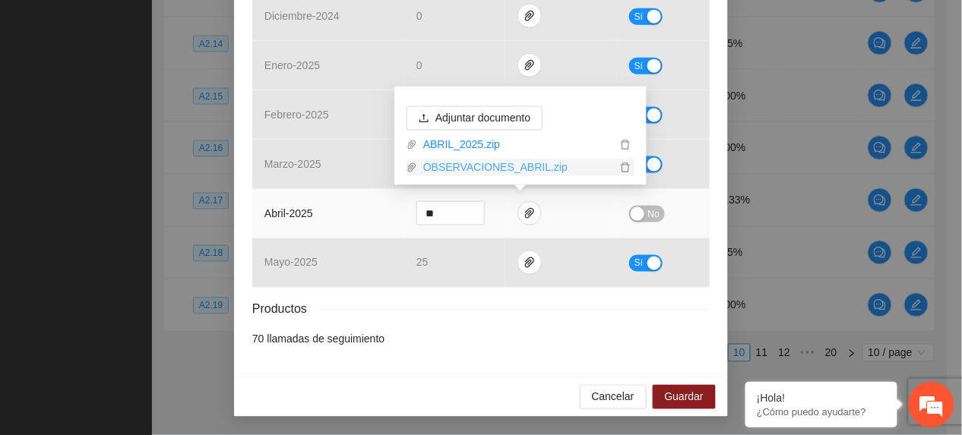
click at [486, 165] on link "OBSERVACIONES_ABRIL.zip" at bounding box center [516, 167] width 199 height 17
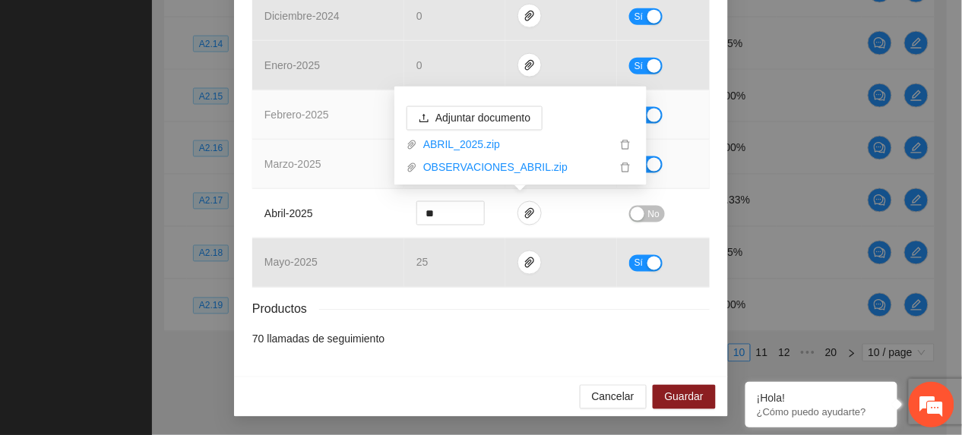
drag, startPoint x: 301, startPoint y: 125, endPoint x: 273, endPoint y: 144, distance: 33.3
click at [286, 131] on td "febrero - 2025" at bounding box center [328, 114] width 152 height 49
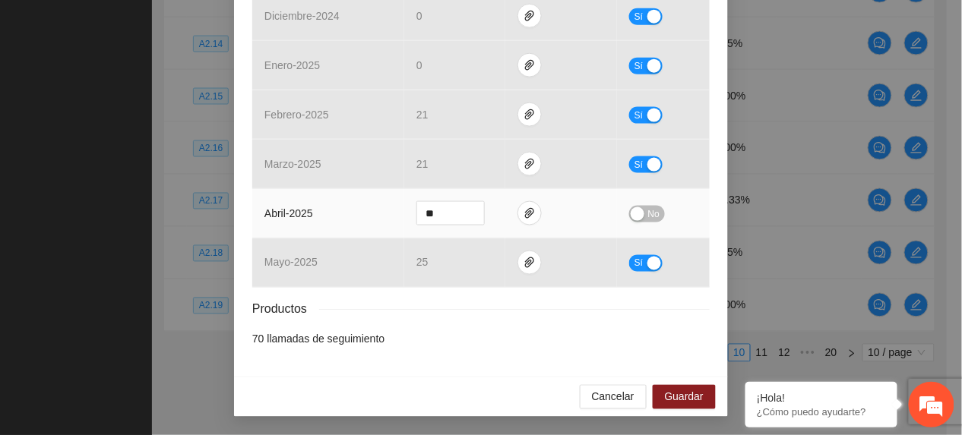
drag, startPoint x: 649, startPoint y: 207, endPoint x: 724, endPoint y: 228, distance: 77.9
click at [649, 208] on span "No" at bounding box center [653, 214] width 11 height 17
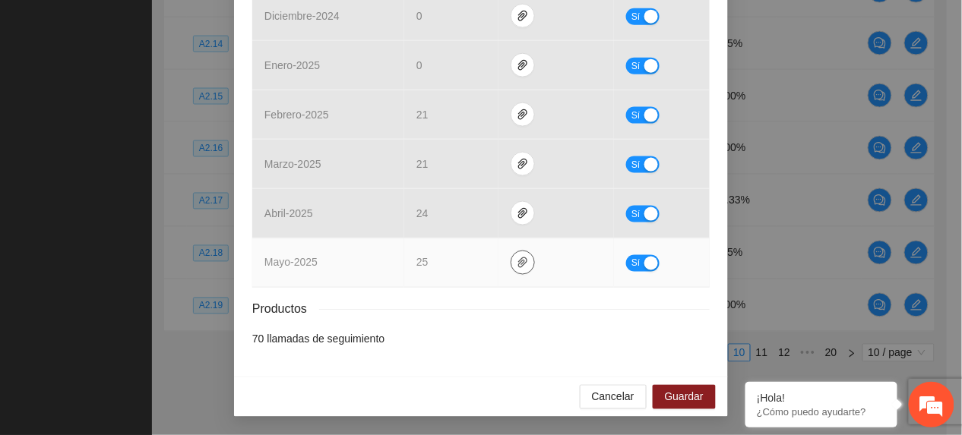
click at [518, 263] on icon "paper-clip" at bounding box center [522, 262] width 9 height 11
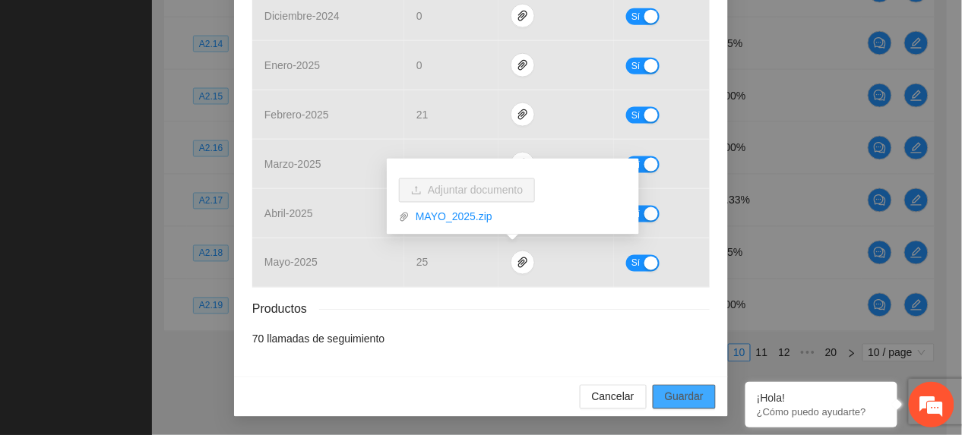
drag, startPoint x: 693, startPoint y: 381, endPoint x: 693, endPoint y: 393, distance: 12.2
click at [693, 387] on div "Cancelar Guardar" at bounding box center [481, 397] width 494 height 40
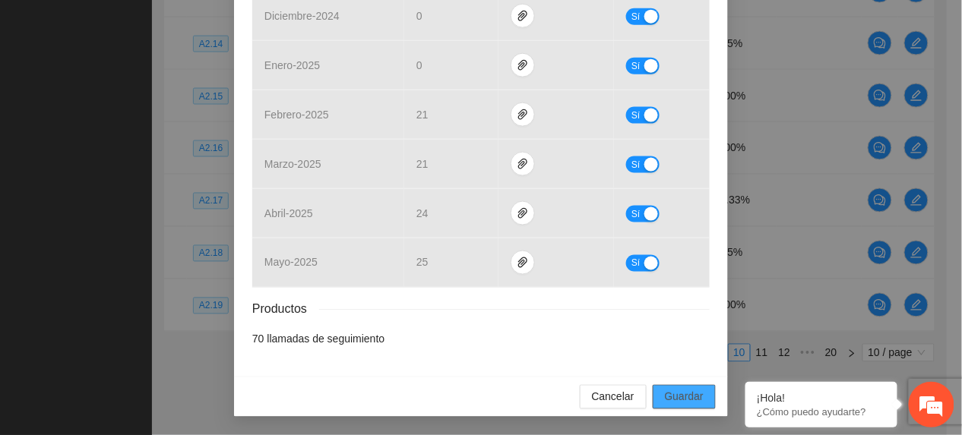
click at [678, 401] on span "Guardar" at bounding box center [684, 397] width 39 height 17
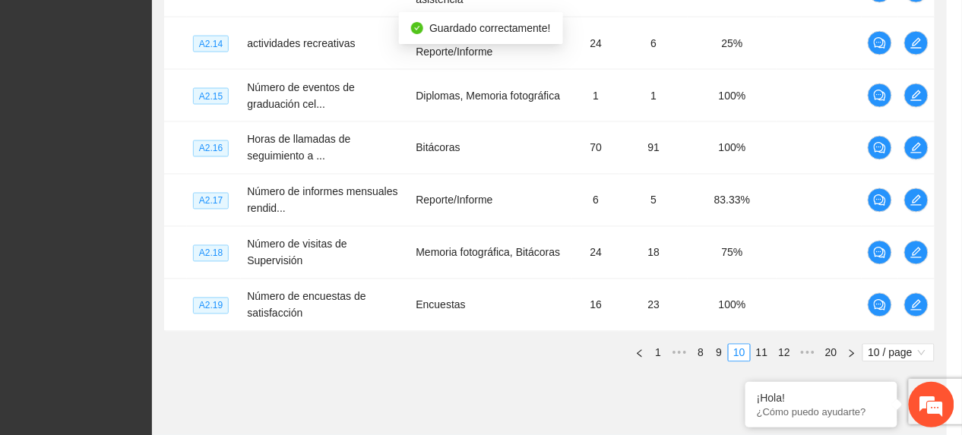
scroll to position [383, 0]
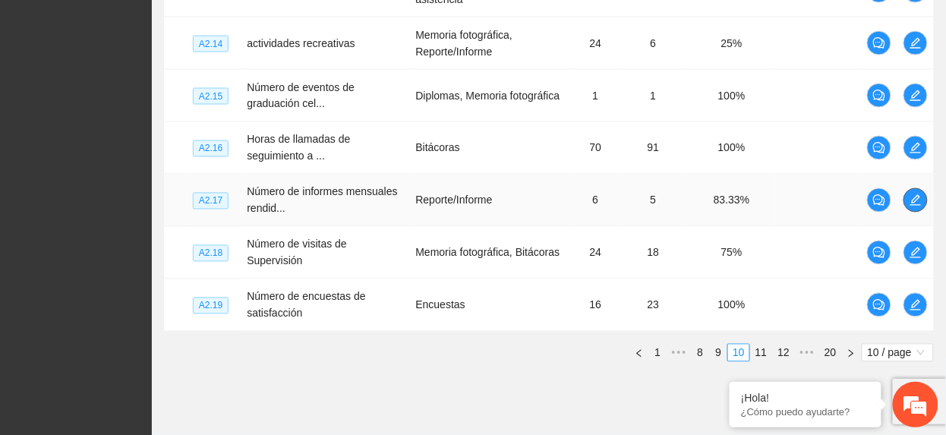
click at [916, 196] on icon "edit" at bounding box center [916, 200] width 12 height 12
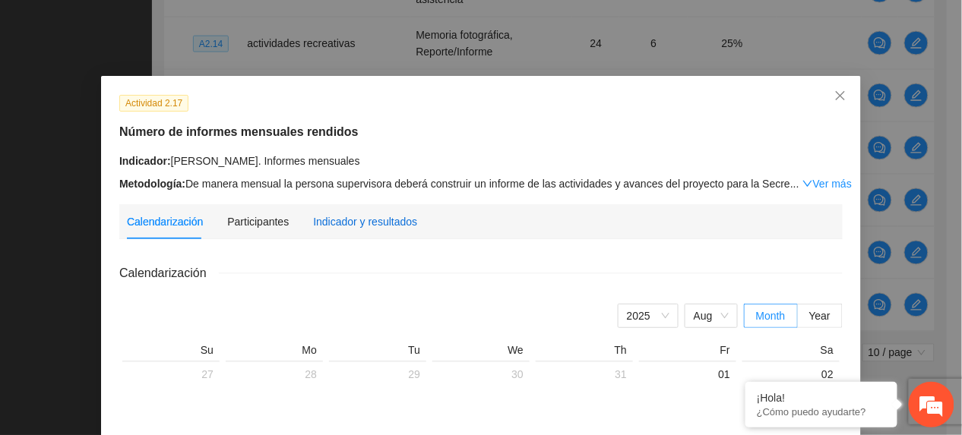
click at [368, 217] on div "Indicador y resultados" at bounding box center [365, 221] width 104 height 17
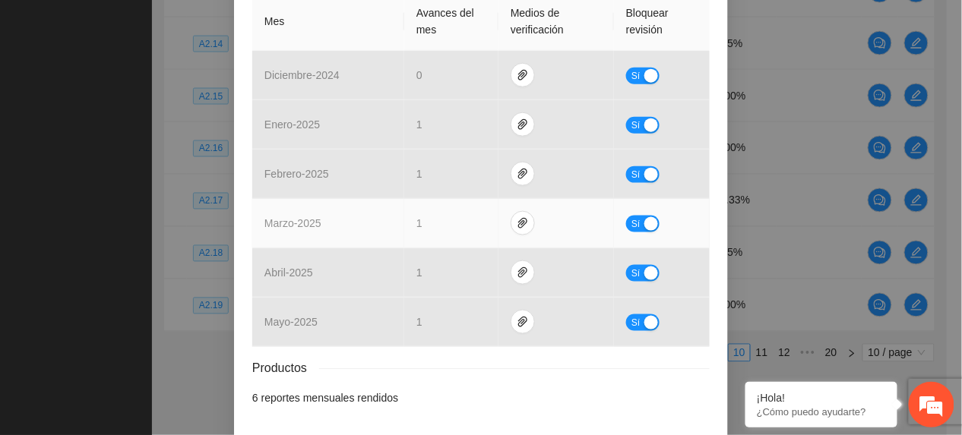
scroll to position [423, 0]
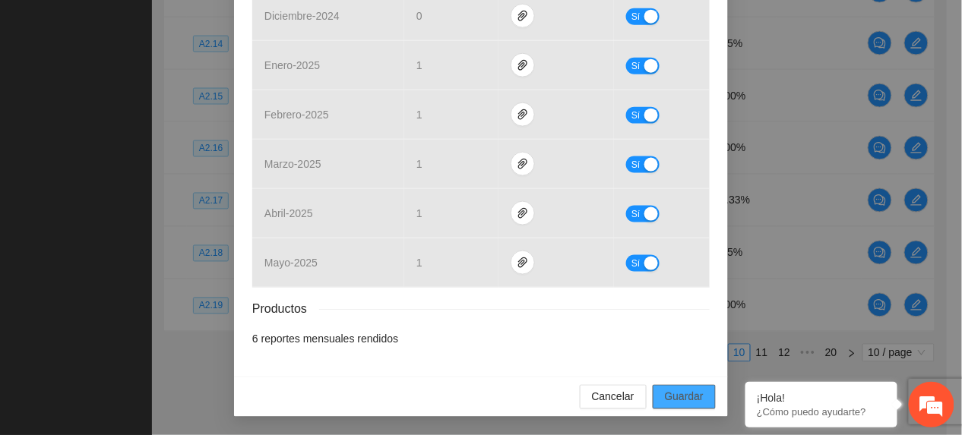
click at [652, 399] on button "Guardar" at bounding box center [683, 397] width 63 height 24
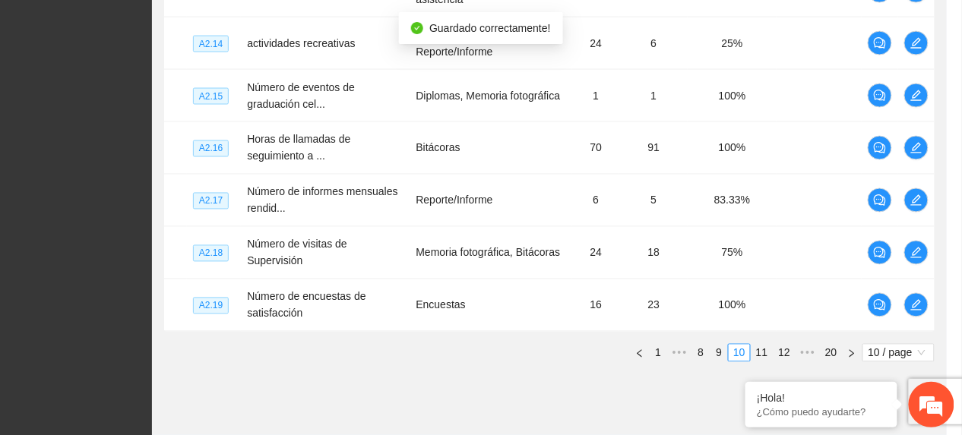
scroll to position [347, 0]
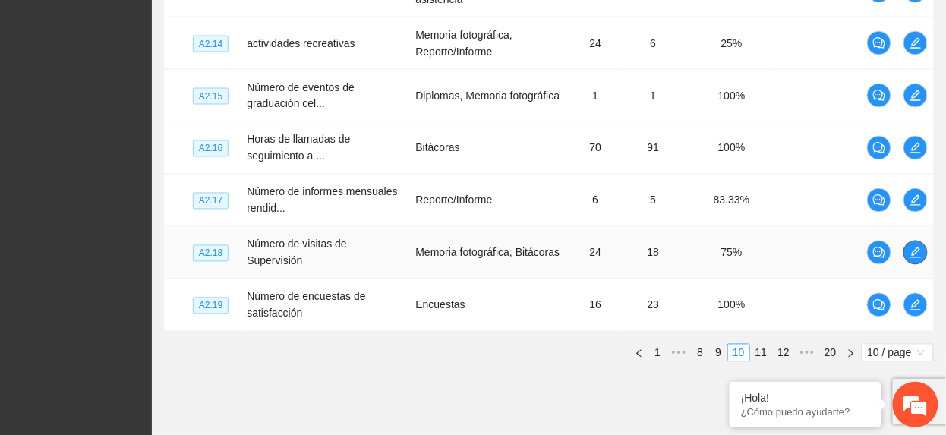
click at [919, 250] on icon "edit" at bounding box center [916, 253] width 12 height 12
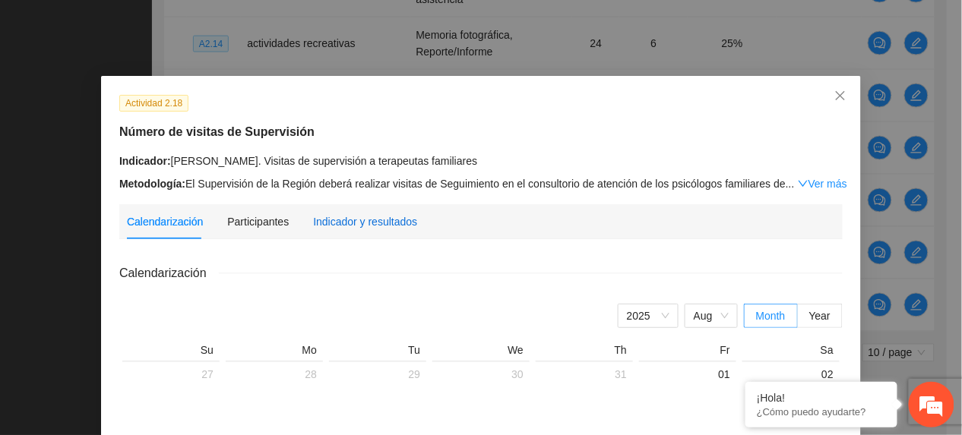
click at [326, 214] on div "Indicador y resultados" at bounding box center [365, 221] width 104 height 17
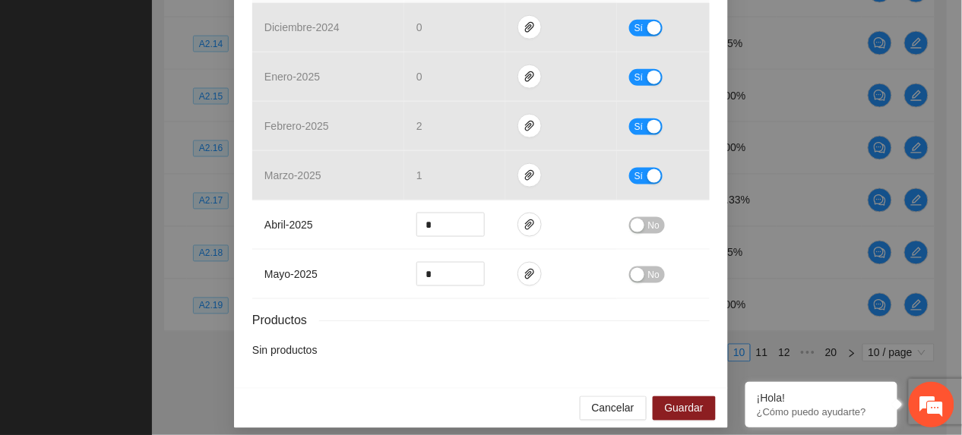
scroll to position [424, 0]
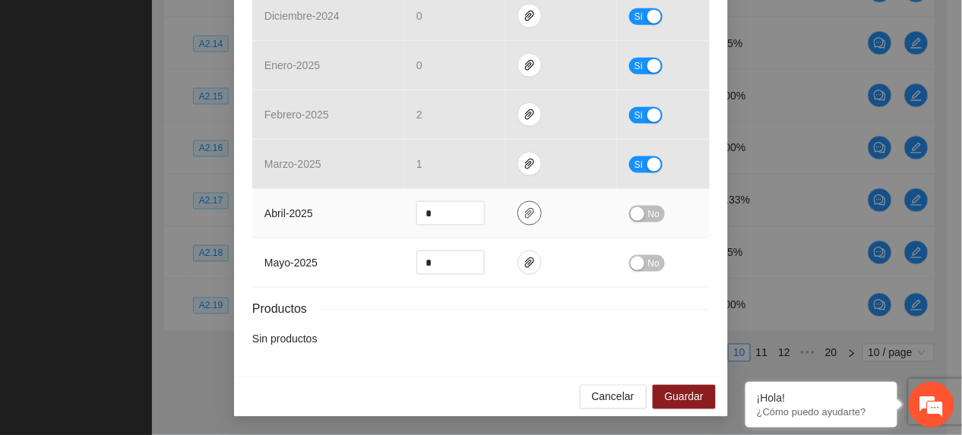
click at [523, 211] on icon "paper-clip" at bounding box center [529, 213] width 12 height 12
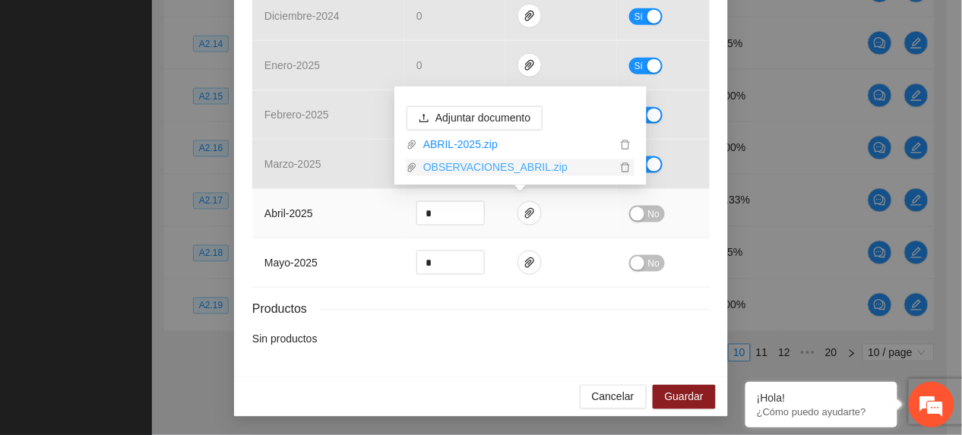
click at [497, 172] on link "OBSERVACIONES_ABRIL.zip" at bounding box center [516, 167] width 199 height 17
drag, startPoint x: 360, startPoint y: 244, endPoint x: 371, endPoint y: 250, distance: 12.2
click at [360, 244] on td "mayo - 2025" at bounding box center [328, 262] width 152 height 49
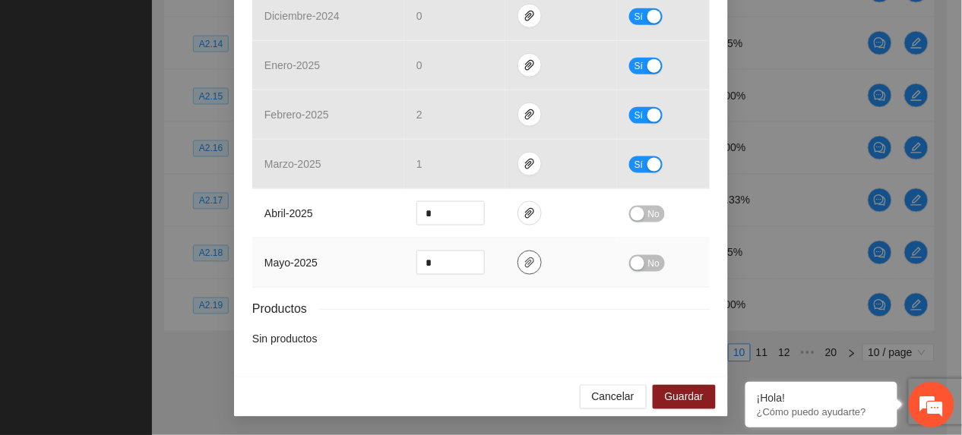
click at [523, 261] on icon "paper-clip" at bounding box center [529, 263] width 12 height 12
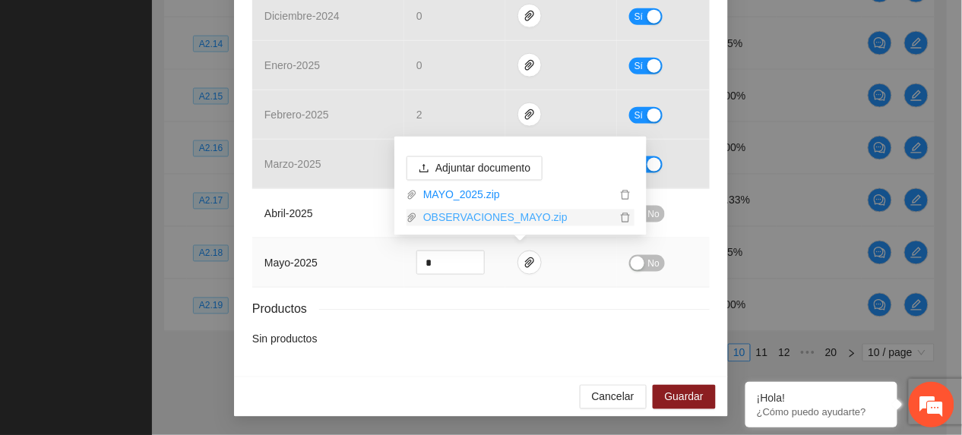
click at [475, 216] on link "OBSERVACIONES_MAYO.zip" at bounding box center [516, 218] width 199 height 17
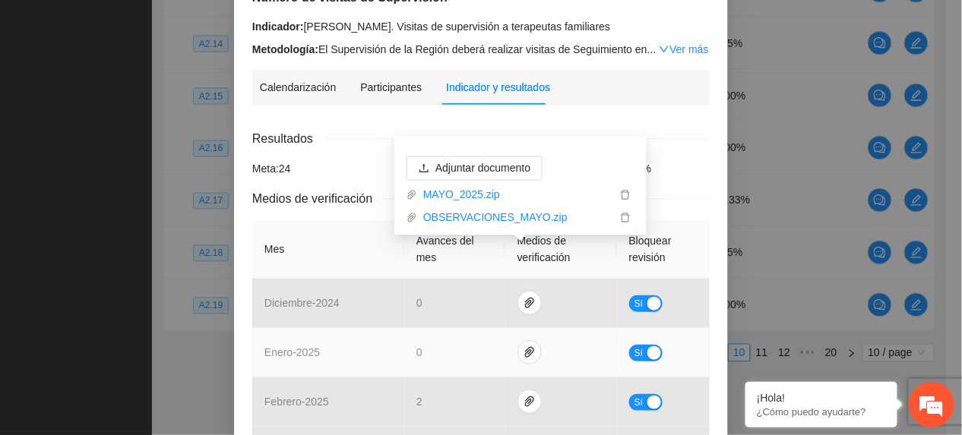
scroll to position [323, 0]
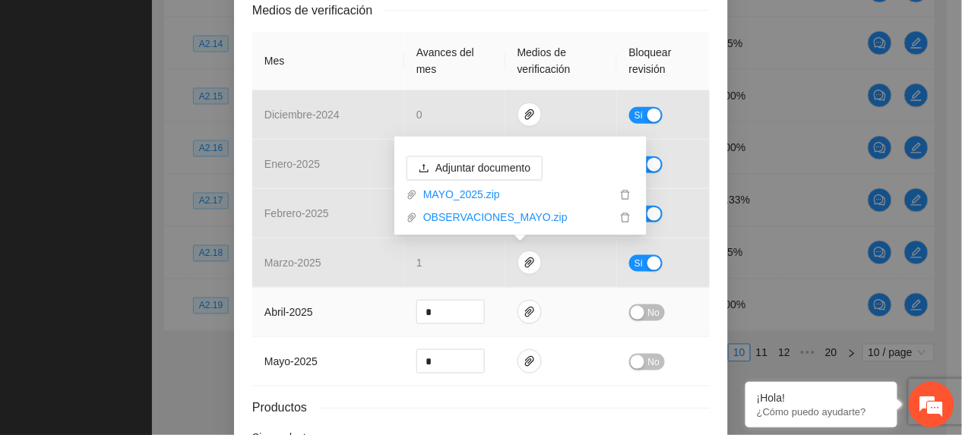
click at [339, 307] on td "abril - 2025" at bounding box center [328, 312] width 152 height 49
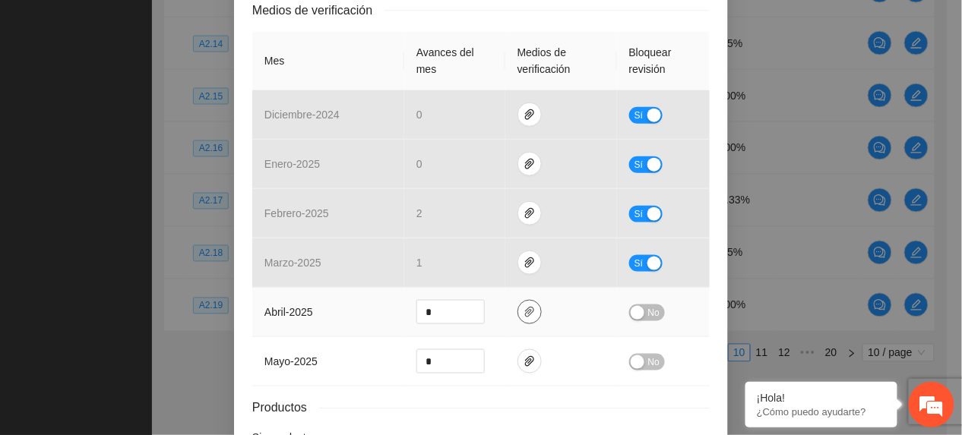
click at [526, 321] on button "button" at bounding box center [529, 312] width 24 height 24
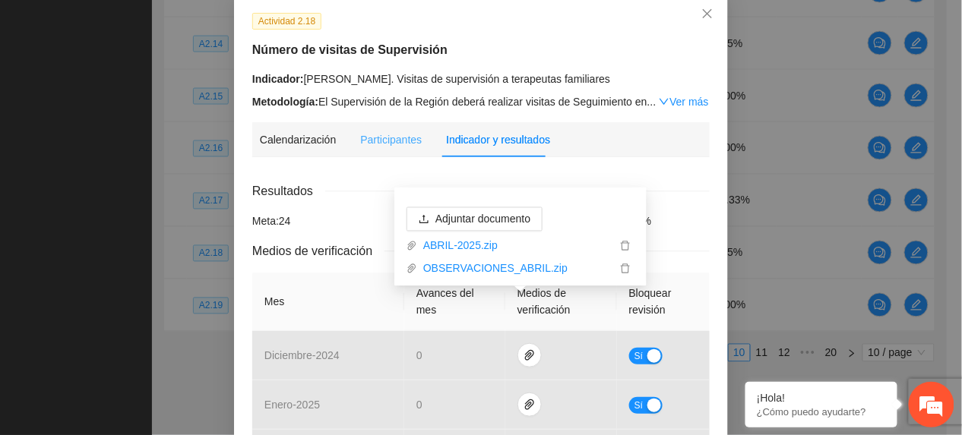
scroll to position [304, 0]
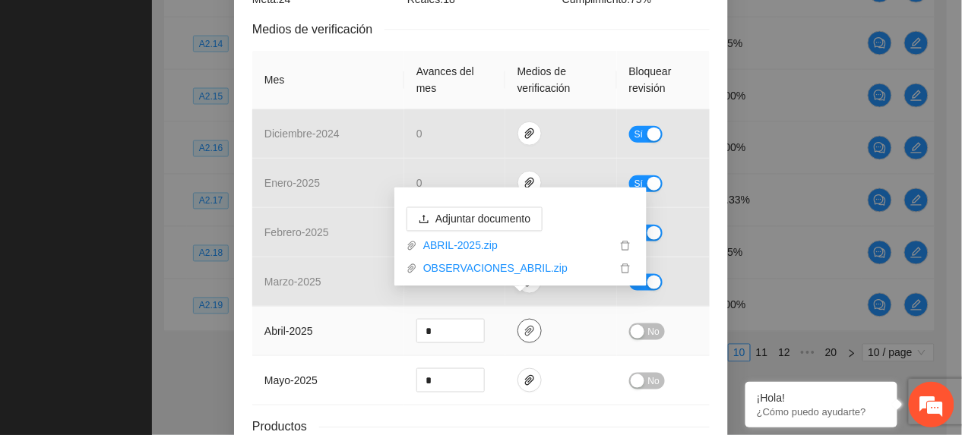
click at [518, 332] on span "paper-clip" at bounding box center [529, 331] width 23 height 12
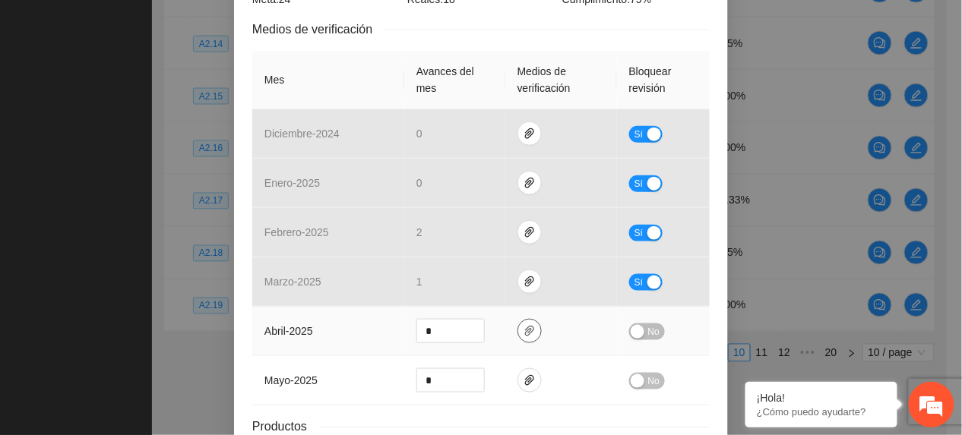
click at [523, 336] on icon "paper-clip" at bounding box center [529, 331] width 12 height 12
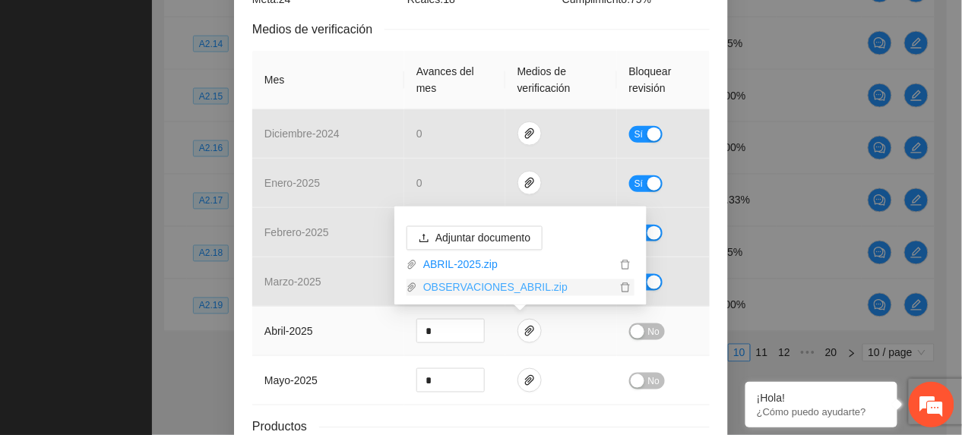
click at [498, 280] on link "OBSERVACIONES_ABRIL.zip" at bounding box center [516, 288] width 199 height 17
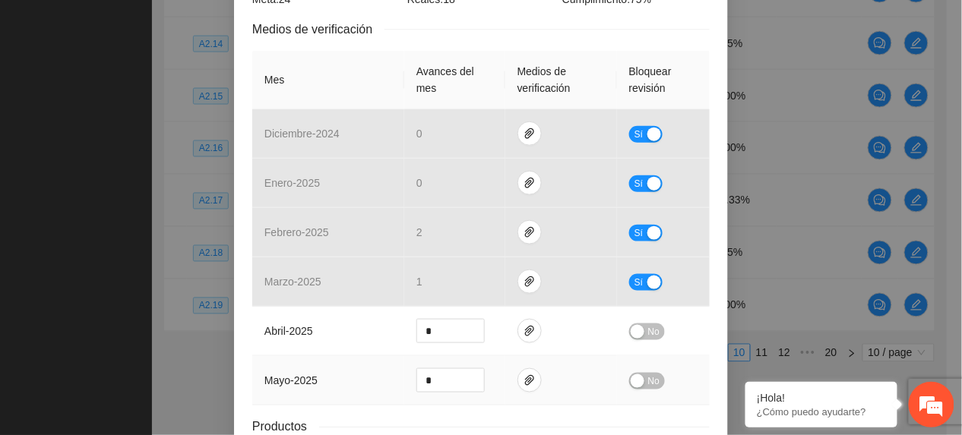
click at [356, 387] on td "mayo - 2025" at bounding box center [328, 380] width 152 height 49
click at [523, 387] on icon "paper-clip" at bounding box center [529, 380] width 12 height 12
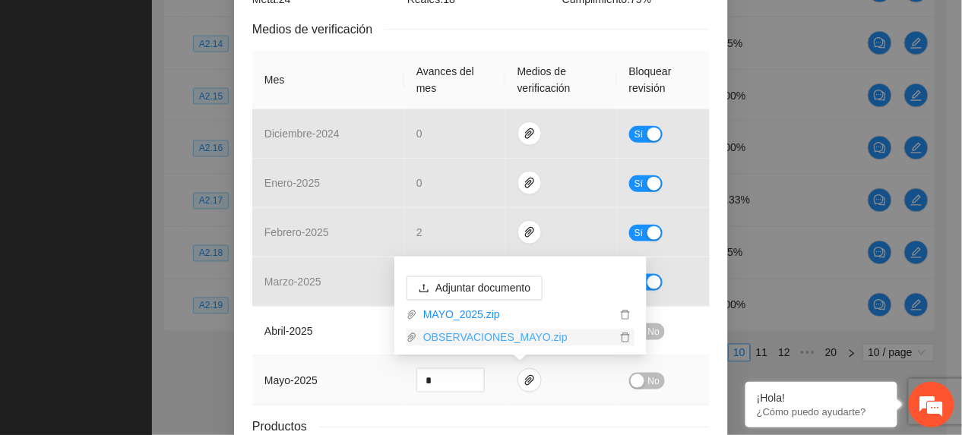
click at [478, 335] on link "OBSERVACIONES_MAYO.zip" at bounding box center [516, 338] width 199 height 17
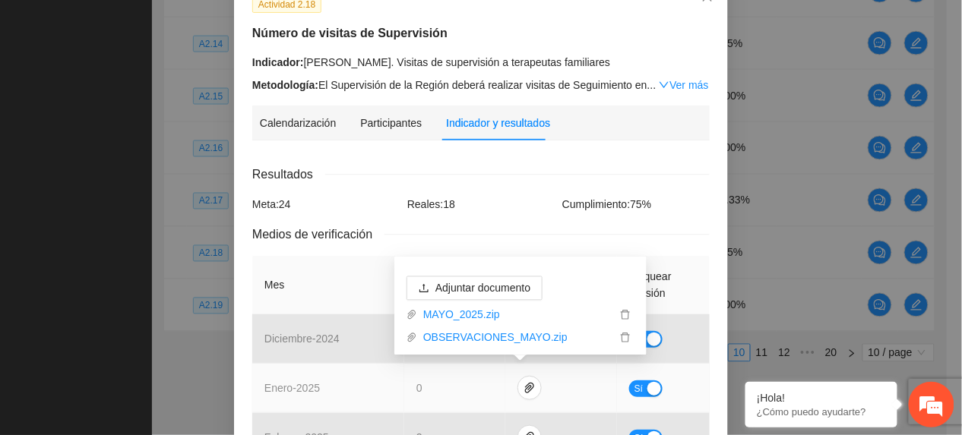
scroll to position [0, 0]
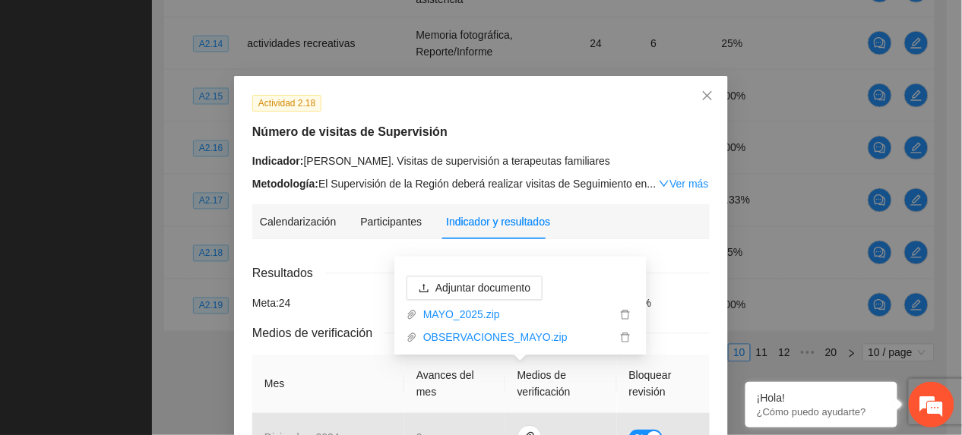
drag, startPoint x: 280, startPoint y: 284, endPoint x: 283, endPoint y: 292, distance: 8.9
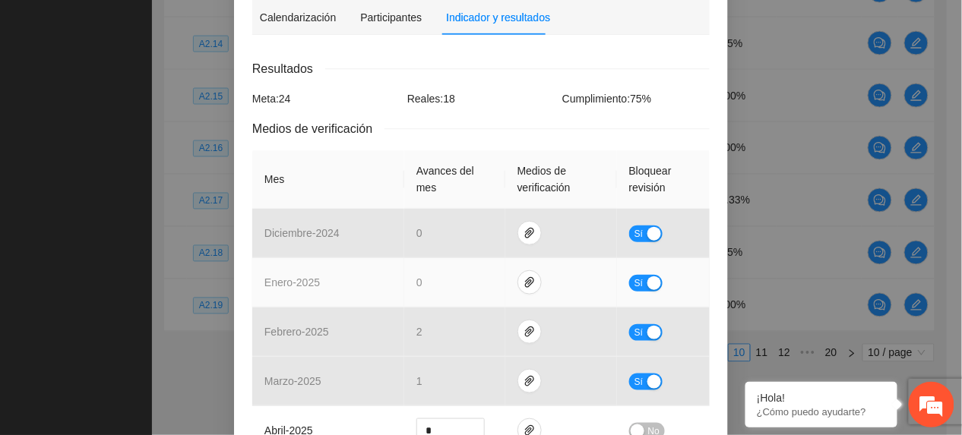
scroll to position [304, 0]
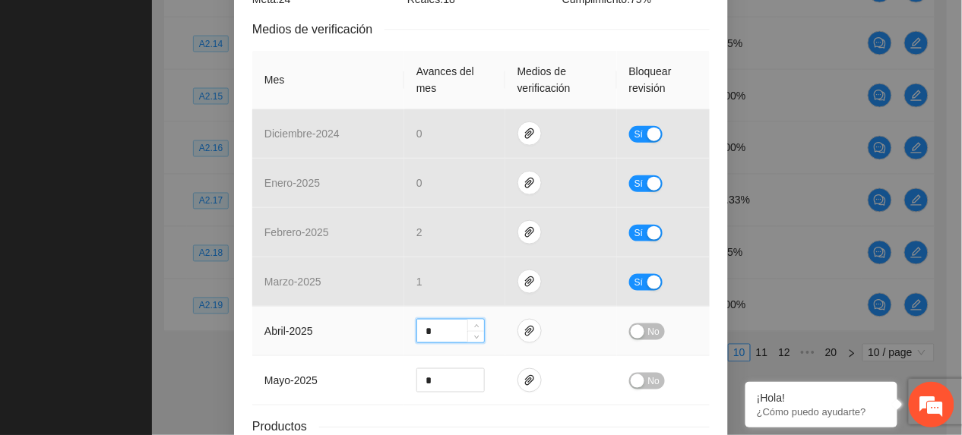
drag, startPoint x: 401, startPoint y: 333, endPoint x: 328, endPoint y: 334, distance: 72.9
click at [328, 334] on tr "abril - 2025 * No" at bounding box center [480, 331] width 457 height 49
type input "*"
drag, startPoint x: 438, startPoint y: 383, endPoint x: 389, endPoint y: 374, distance: 50.1
click at [389, 374] on tr "mayo - 2025 * No" at bounding box center [480, 380] width 457 height 49
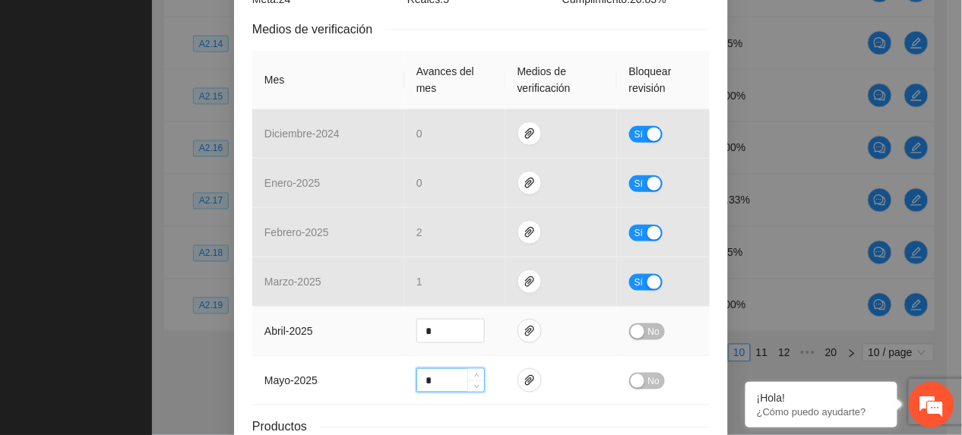
type input "*"
click at [651, 329] on span "No" at bounding box center [653, 332] width 11 height 17
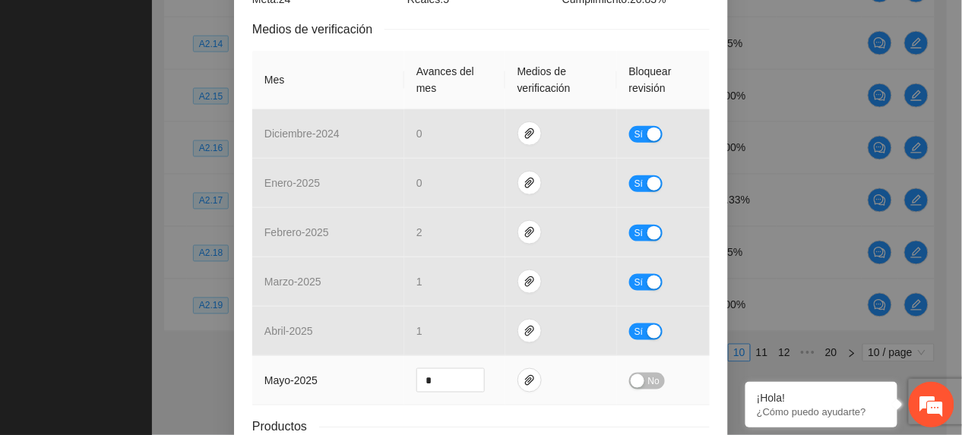
click at [648, 380] on span "No" at bounding box center [653, 381] width 11 height 17
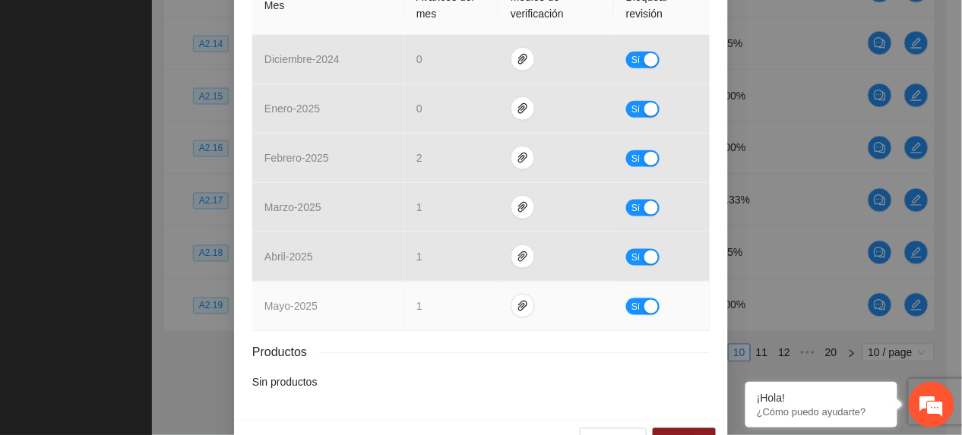
scroll to position [423, 0]
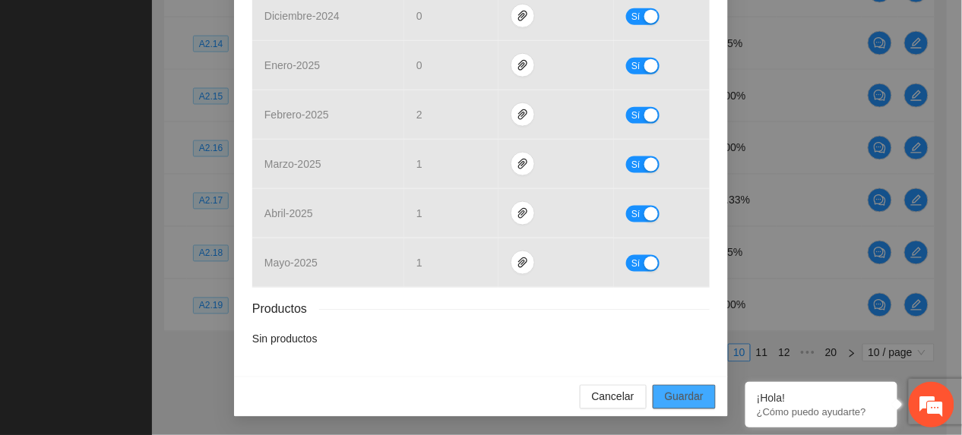
click at [702, 402] on button "Guardar" at bounding box center [683, 397] width 63 height 24
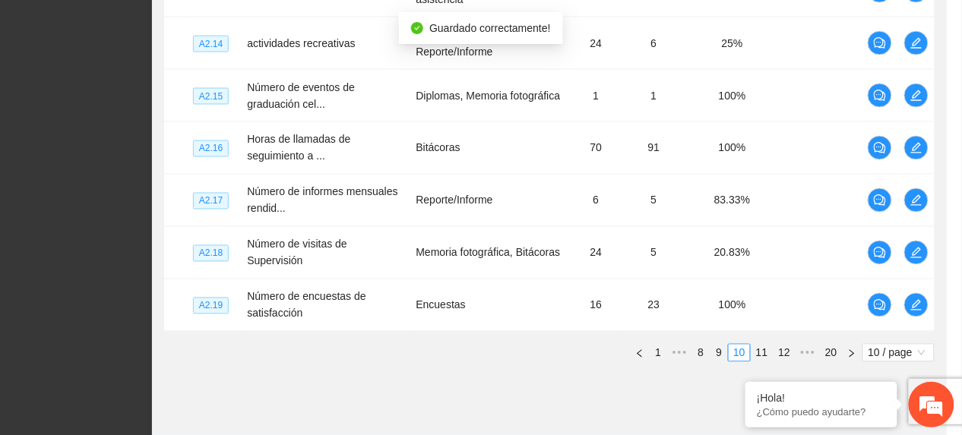
scroll to position [347, 0]
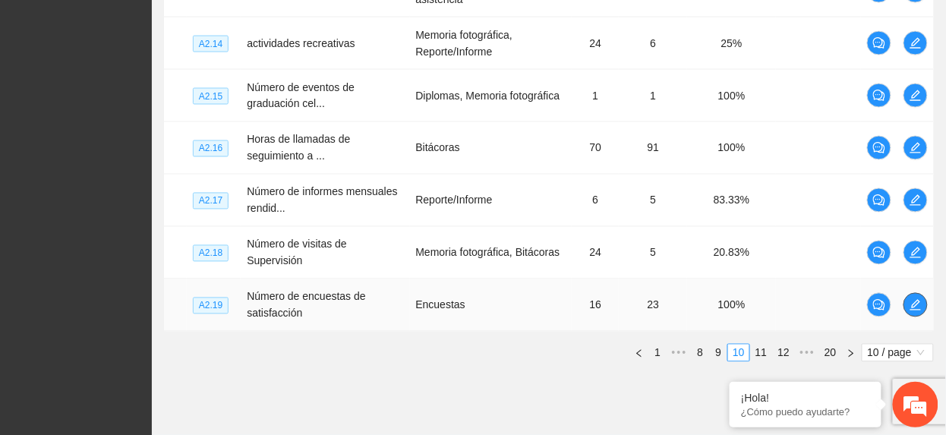
click at [910, 299] on icon "edit" at bounding box center [916, 305] width 12 height 12
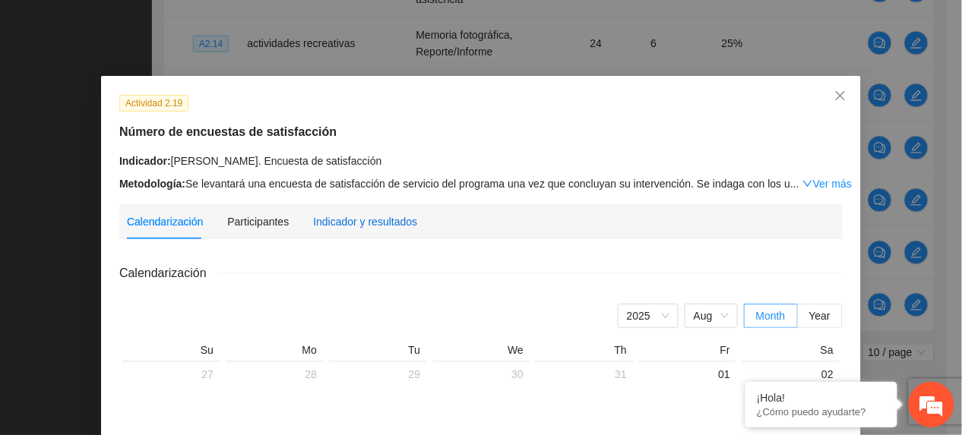
click at [348, 220] on div "Indicador y resultados" at bounding box center [365, 221] width 104 height 17
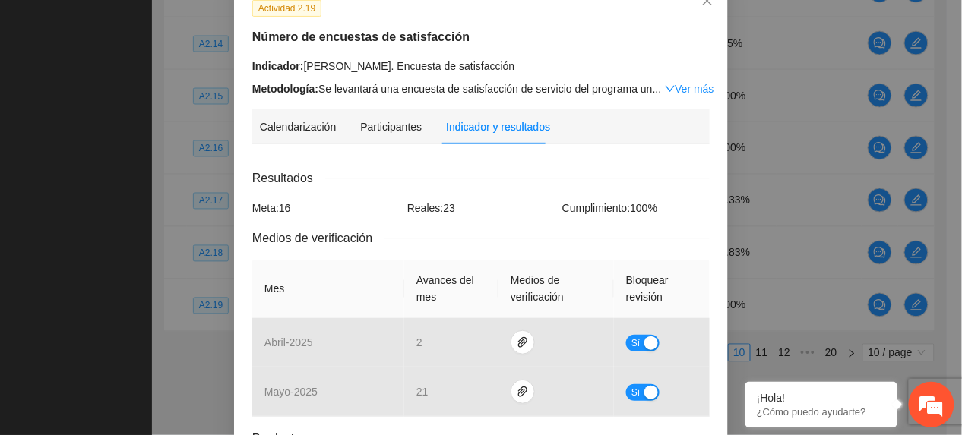
scroll to position [225, 0]
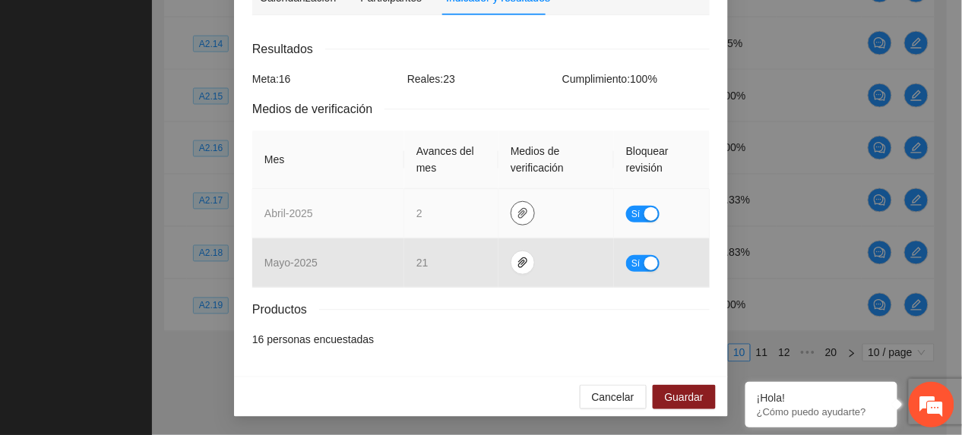
click at [520, 213] on span "paper-clip" at bounding box center [522, 213] width 23 height 12
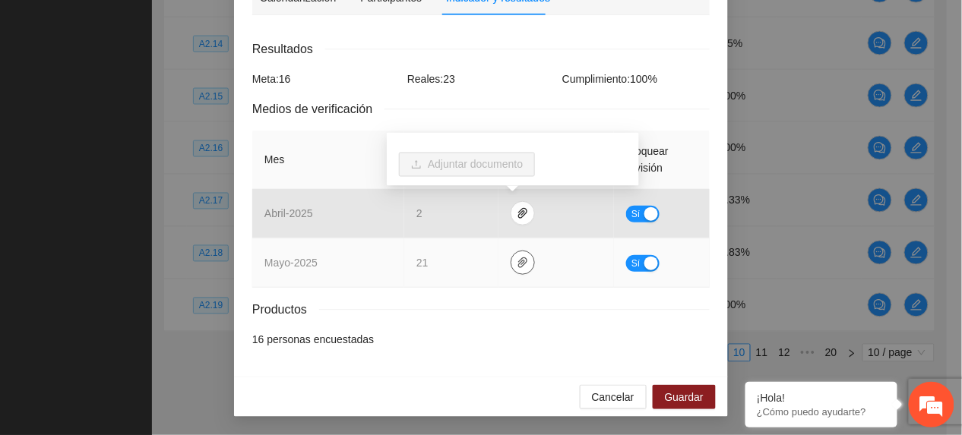
click at [520, 254] on button "button" at bounding box center [522, 263] width 24 height 24
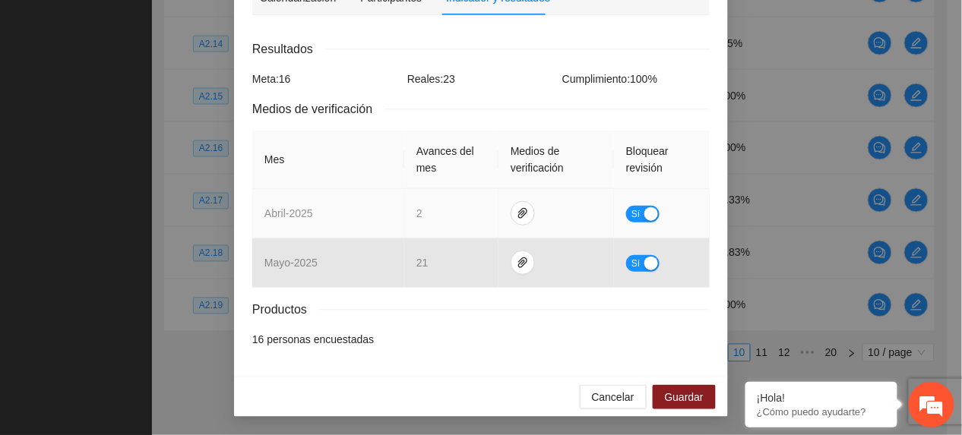
click at [298, 196] on td "abril - 2025" at bounding box center [328, 213] width 152 height 49
drag, startPoint x: 633, startPoint y: 216, endPoint x: 641, endPoint y: 295, distance: 78.6
click at [632, 217] on button "Sí" at bounding box center [642, 214] width 33 height 17
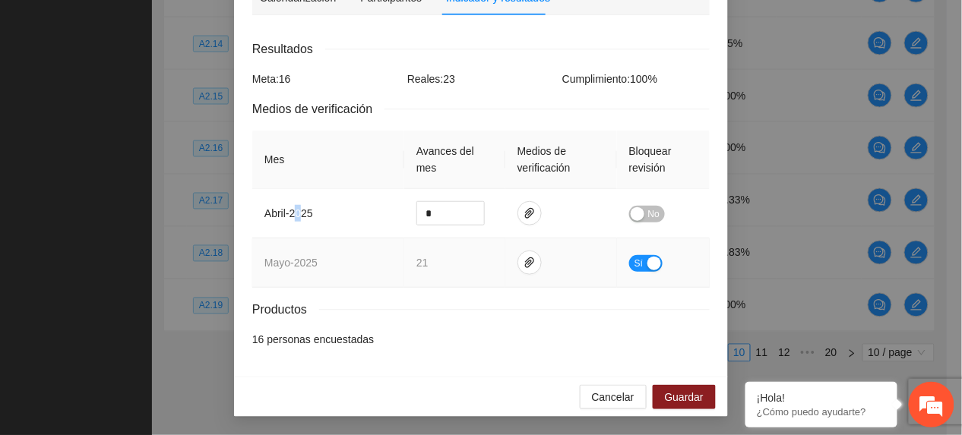
click at [635, 271] on span "Sí" at bounding box center [638, 263] width 9 height 17
click at [690, 402] on span "Guardar" at bounding box center [684, 397] width 39 height 17
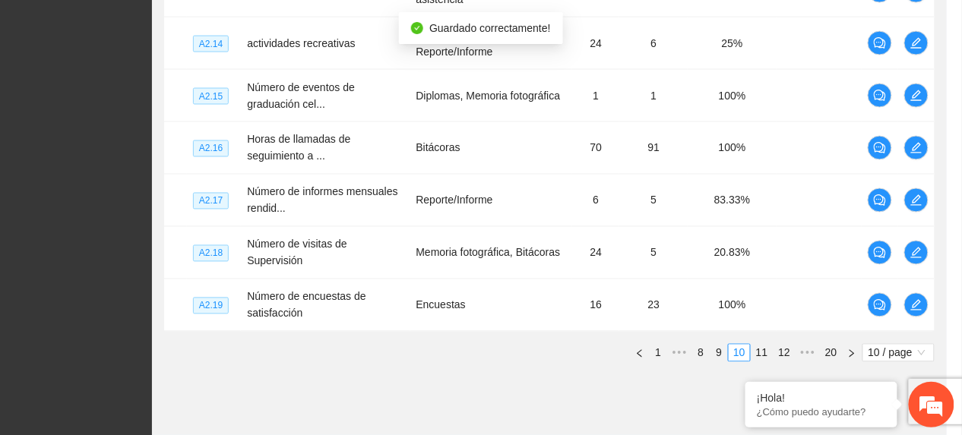
scroll to position [150, 0]
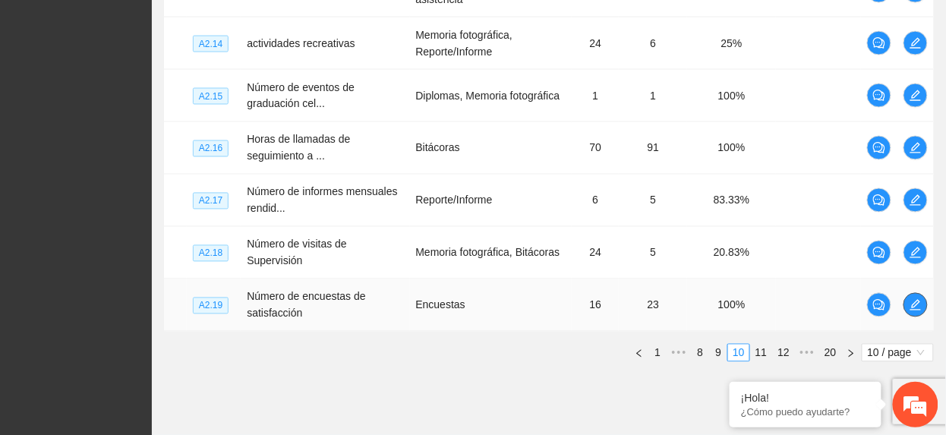
click at [919, 301] on icon "edit" at bounding box center [916, 305] width 12 height 12
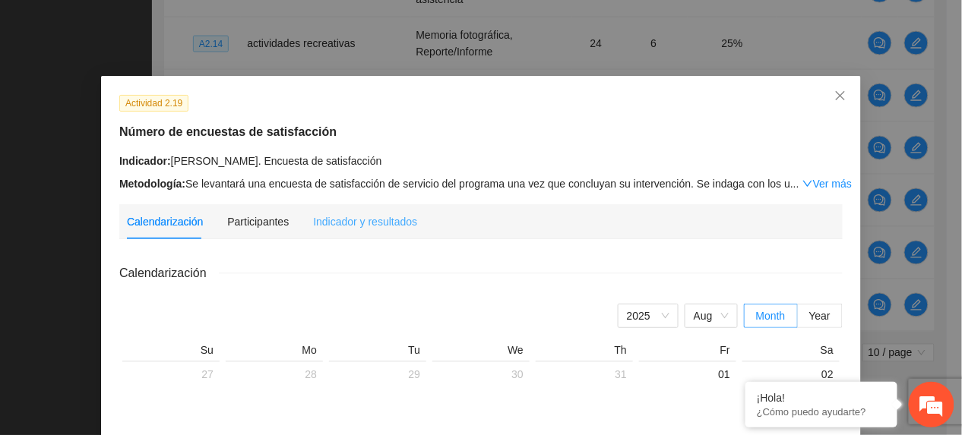
click at [348, 229] on div "Indicador y resultados" at bounding box center [365, 221] width 104 height 35
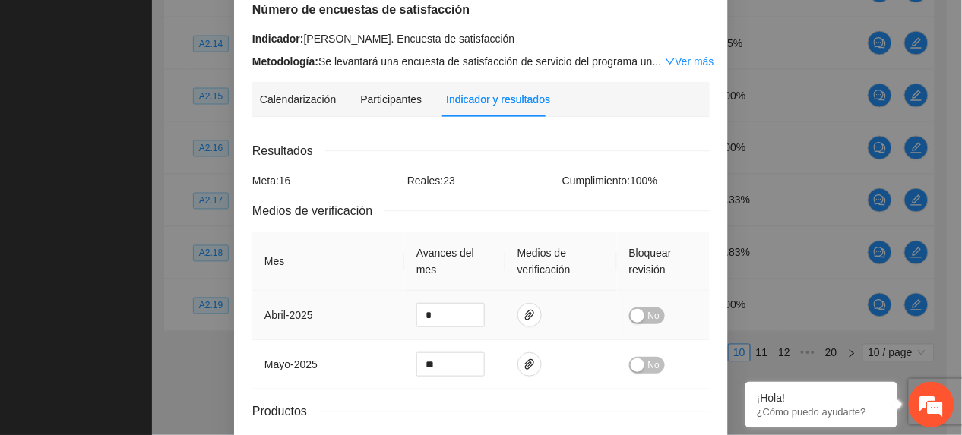
scroll to position [226, 0]
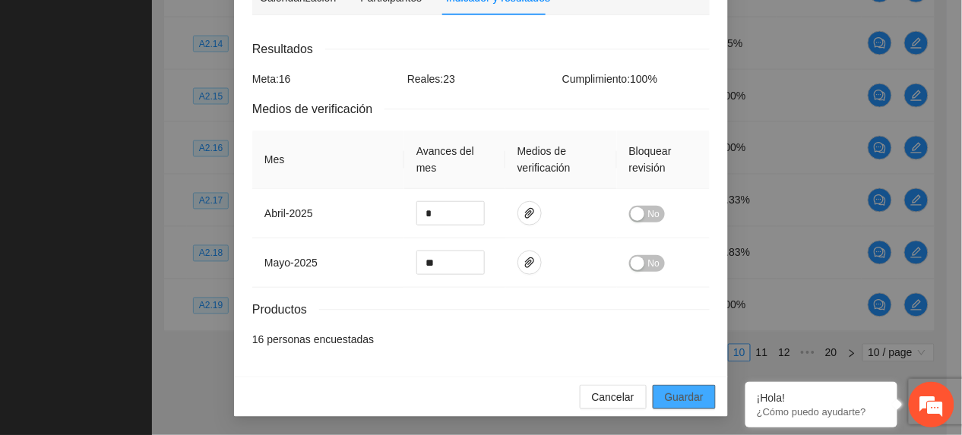
click at [670, 390] on span "Guardar" at bounding box center [684, 397] width 39 height 17
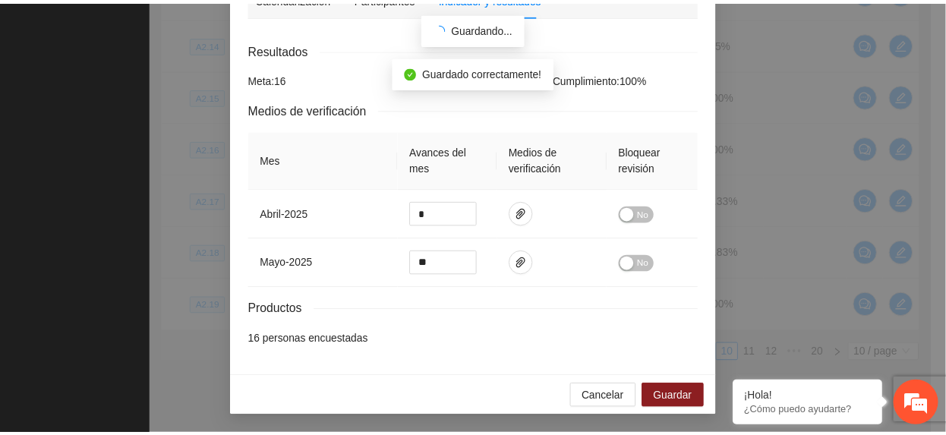
scroll to position [150, 0]
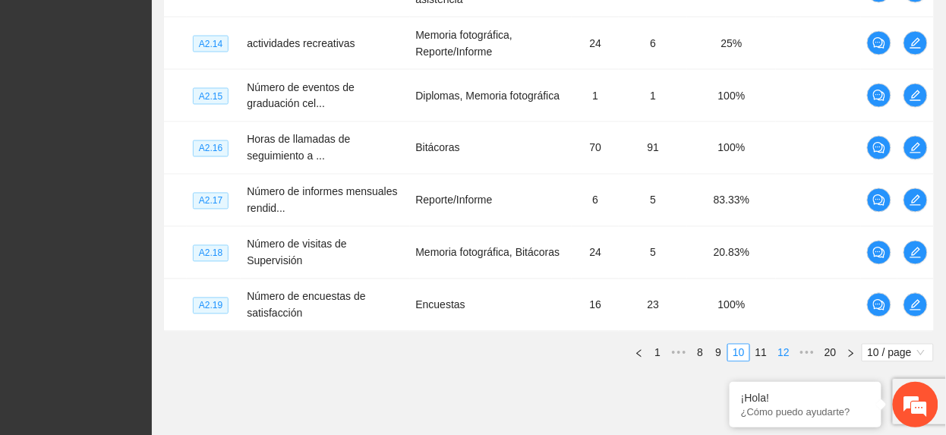
click at [760, 347] on link "11" at bounding box center [761, 353] width 21 height 17
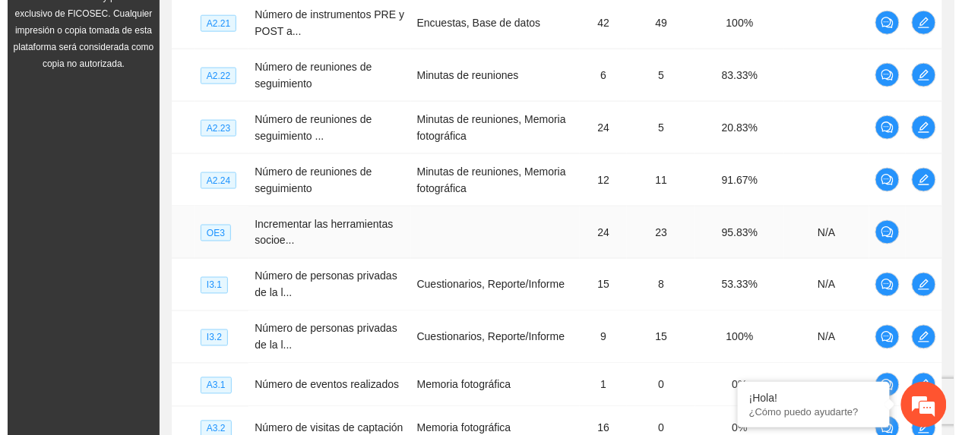
scroll to position [506, 0]
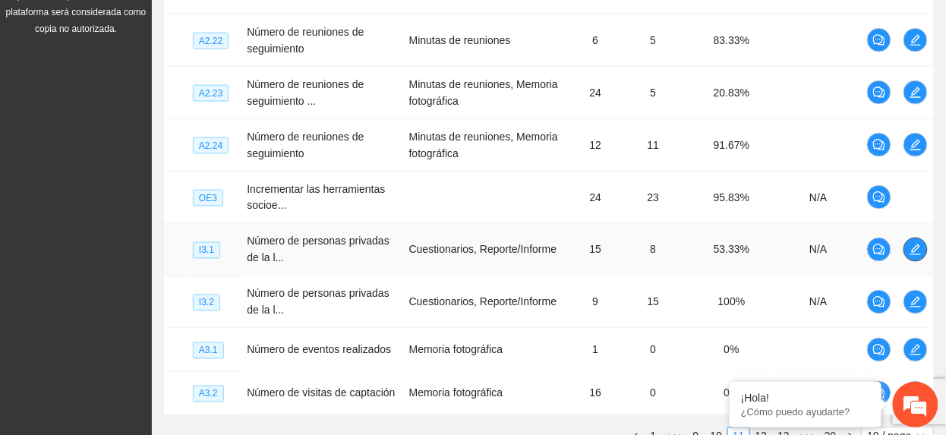
click at [911, 253] on icon "edit" at bounding box center [916, 250] width 12 height 12
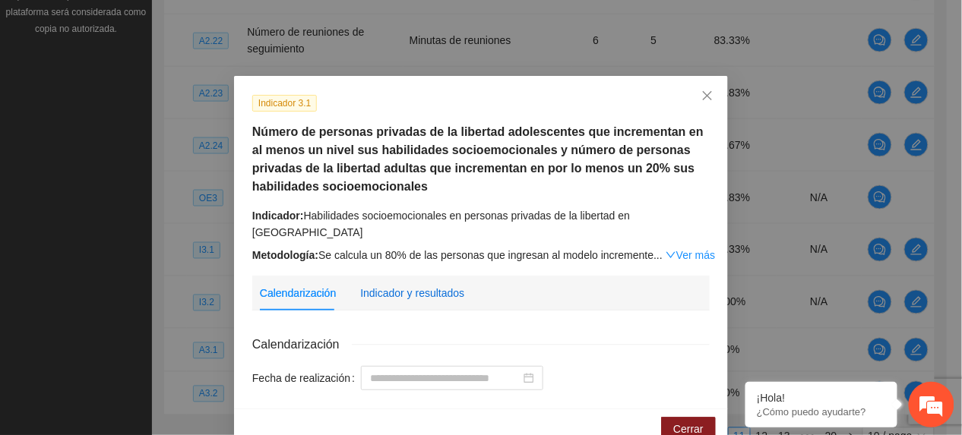
click at [434, 287] on div "Indicador y resultados" at bounding box center [412, 293] width 104 height 17
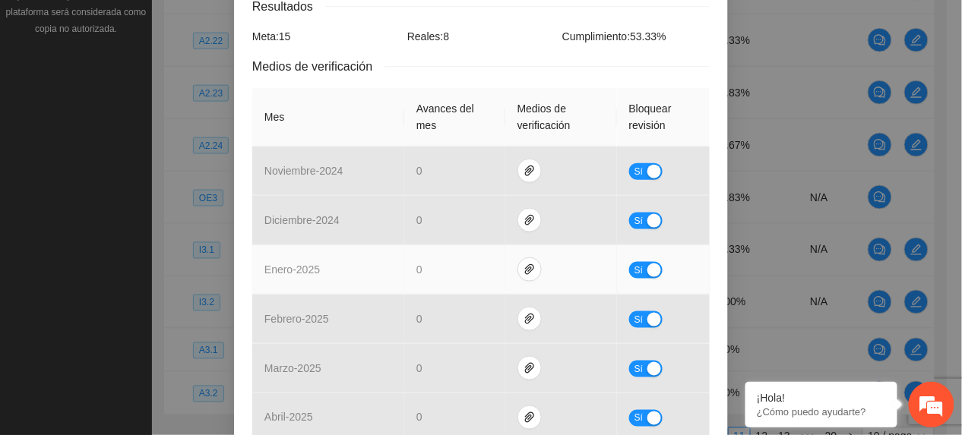
scroll to position [545, 0]
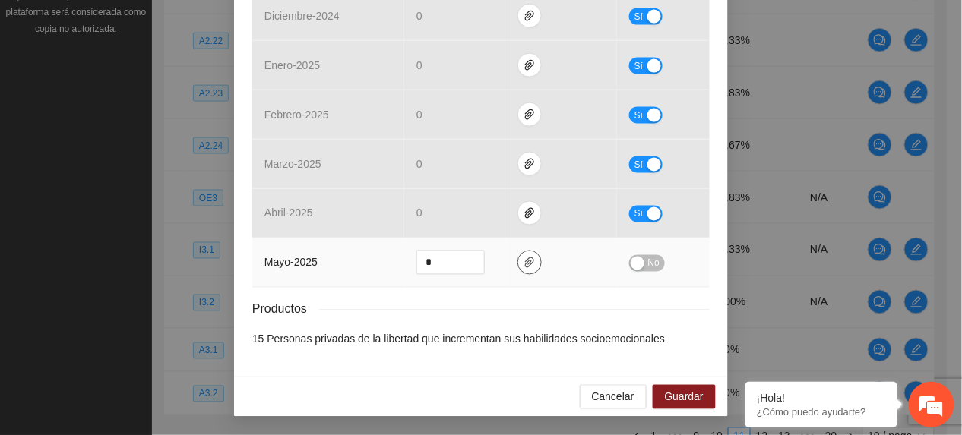
click at [523, 263] on icon "paper-clip" at bounding box center [529, 263] width 12 height 12
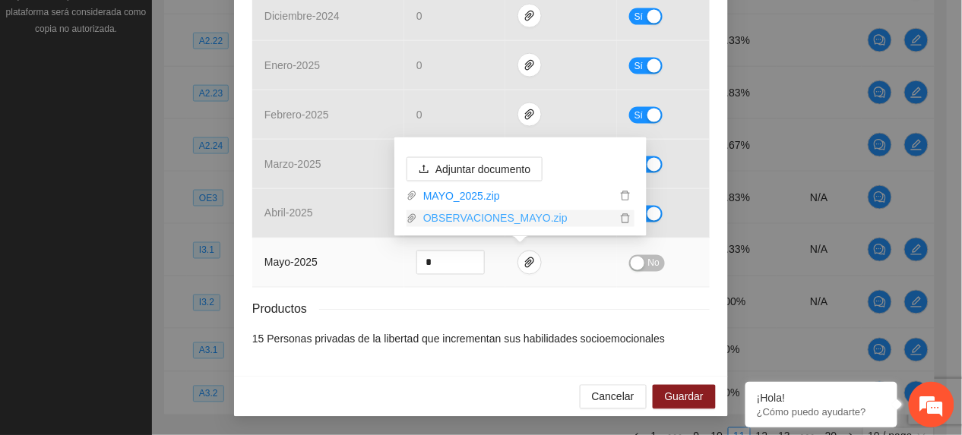
click at [472, 219] on link "OBSERVACIONES_MAYO.zip" at bounding box center [516, 218] width 199 height 17
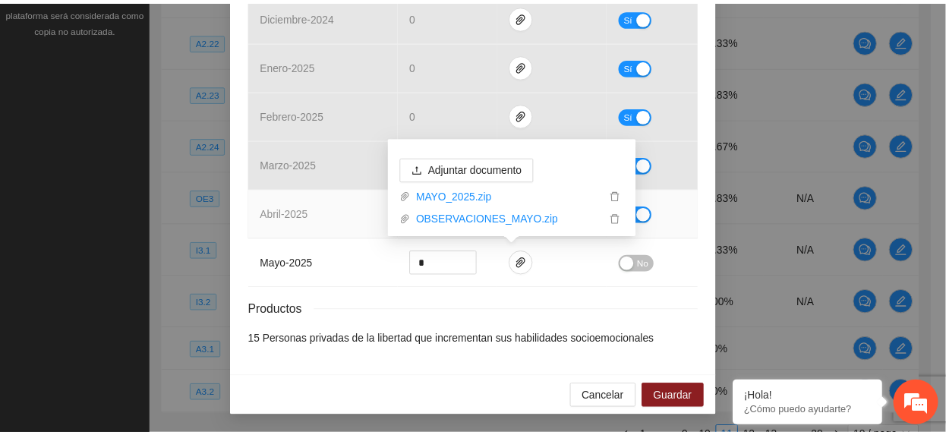
scroll to position [0, 0]
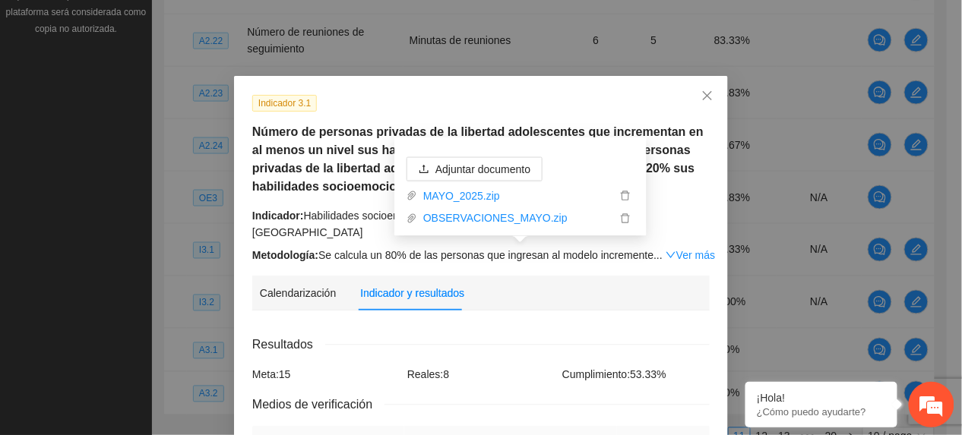
click at [283, 234] on div "Indicador: Habilidades socioemocionales en personas privadas de la libertad en …" at bounding box center [480, 223] width 457 height 33
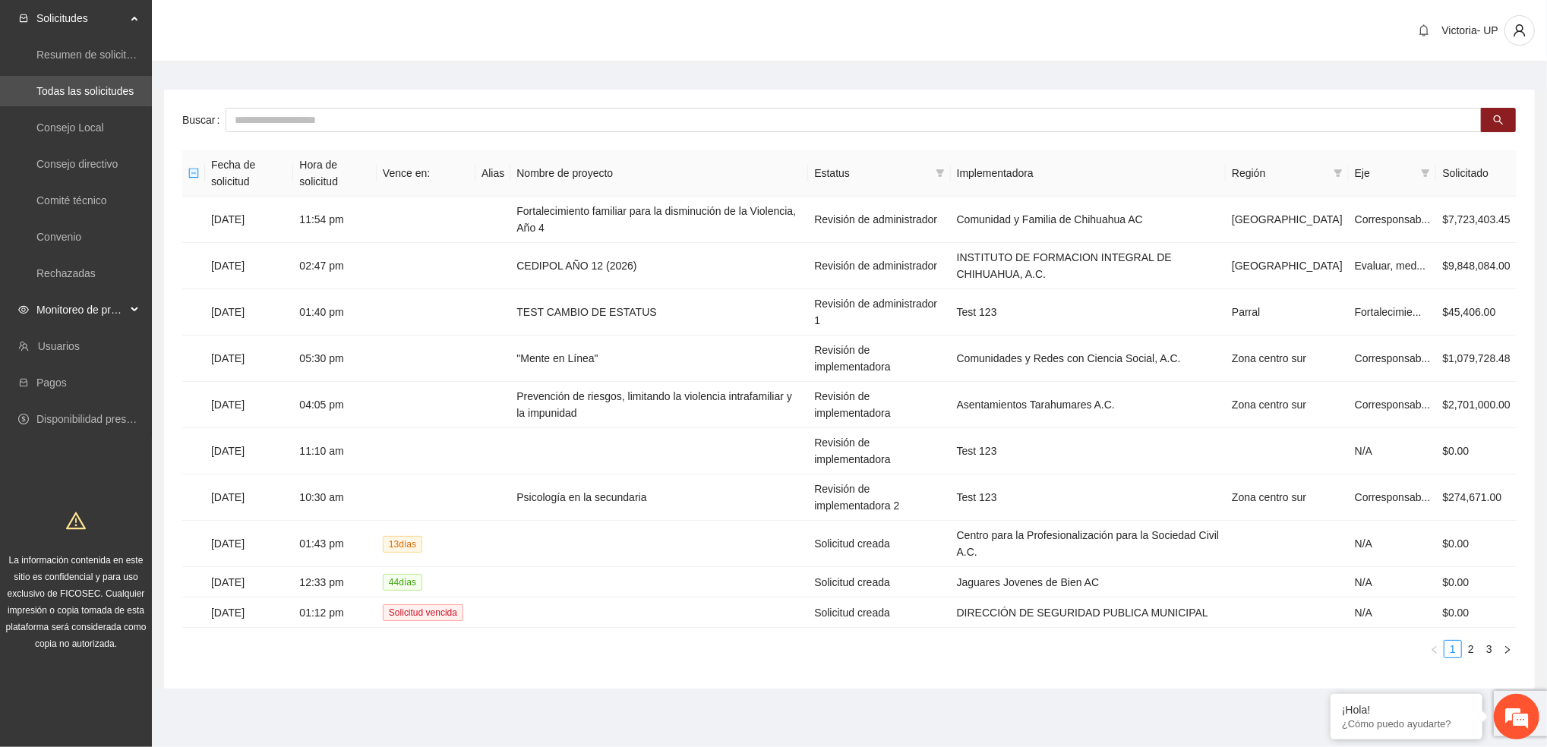
click at [99, 307] on span "Monitoreo de proyectos" at bounding box center [81, 310] width 90 height 30
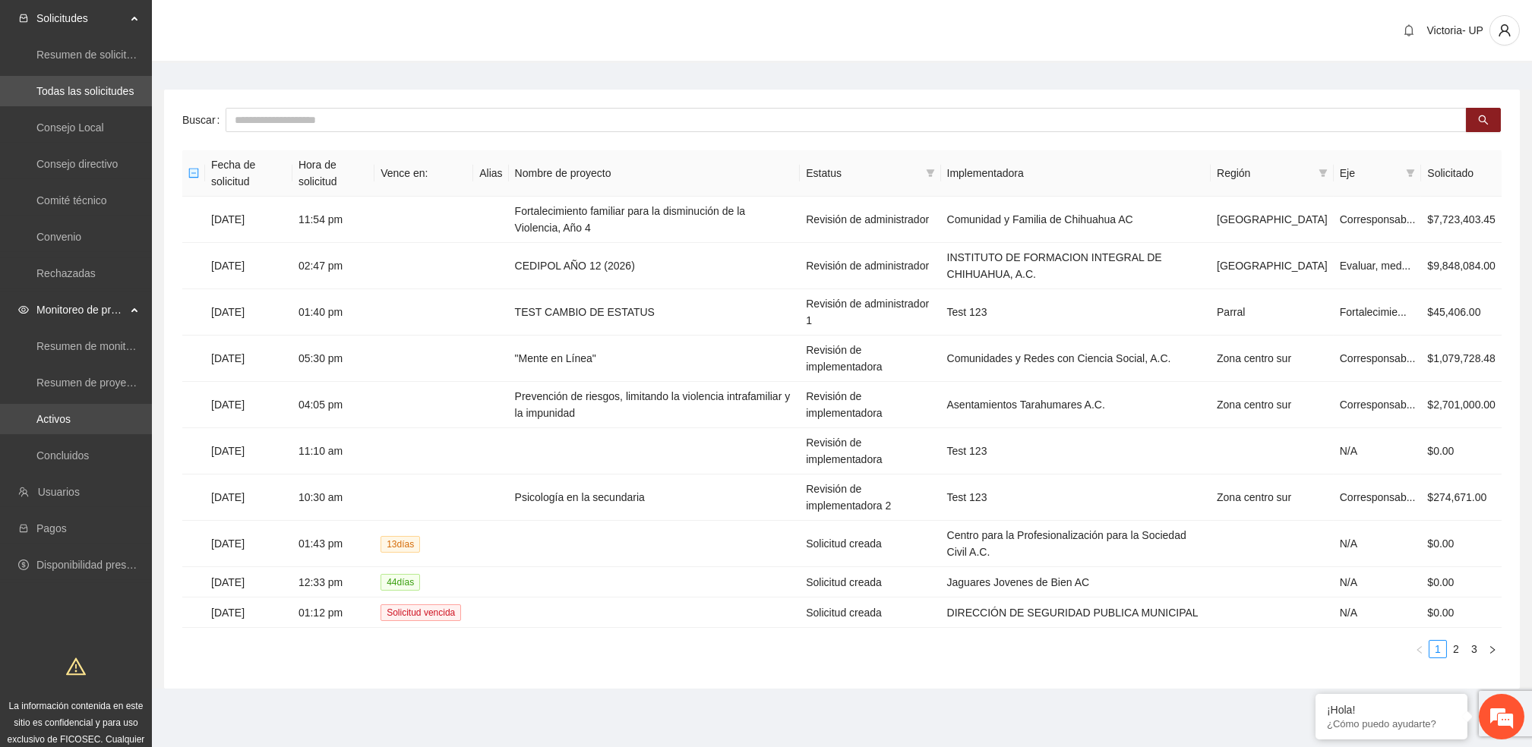
click at [58, 425] on link "Activos" at bounding box center [53, 419] width 34 height 12
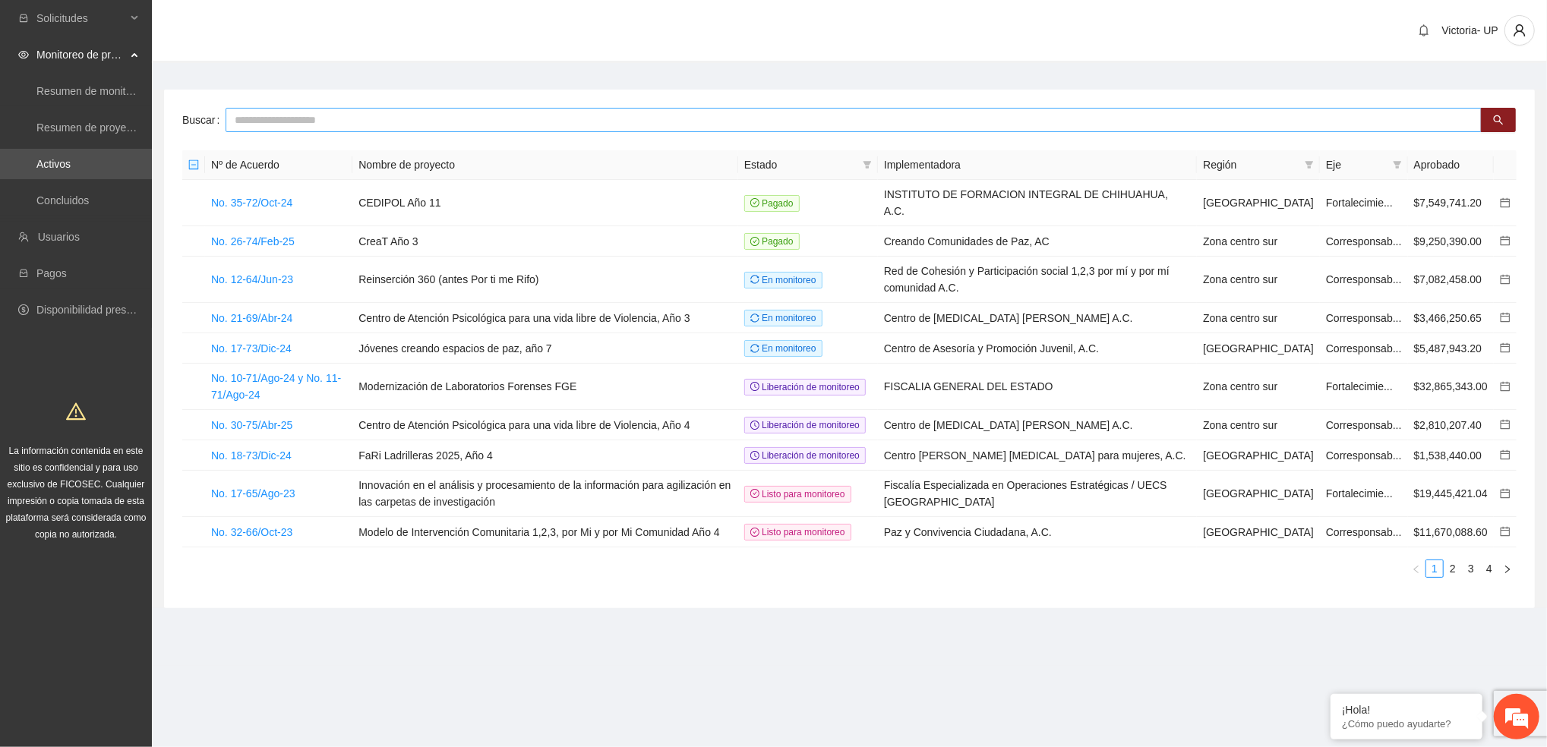
click at [331, 120] on input "text" at bounding box center [854, 120] width 1256 height 24
type input "*******"
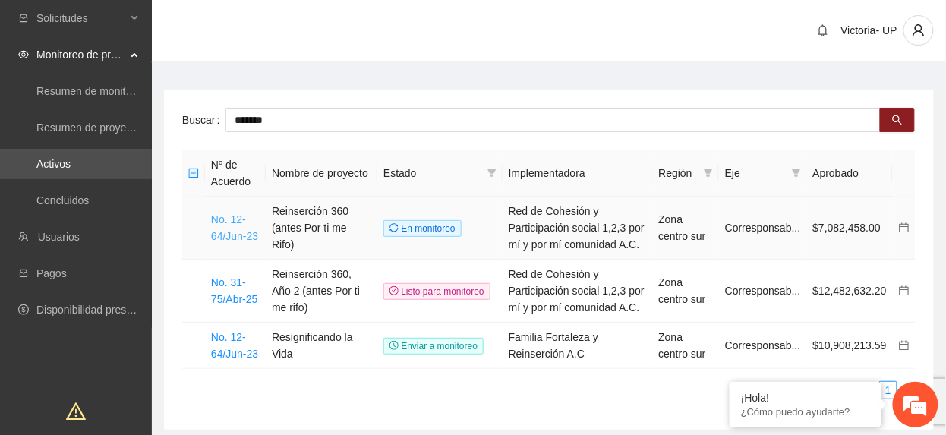
click at [247, 238] on link "No. 12-64/Jun-23" at bounding box center [234, 227] width 47 height 29
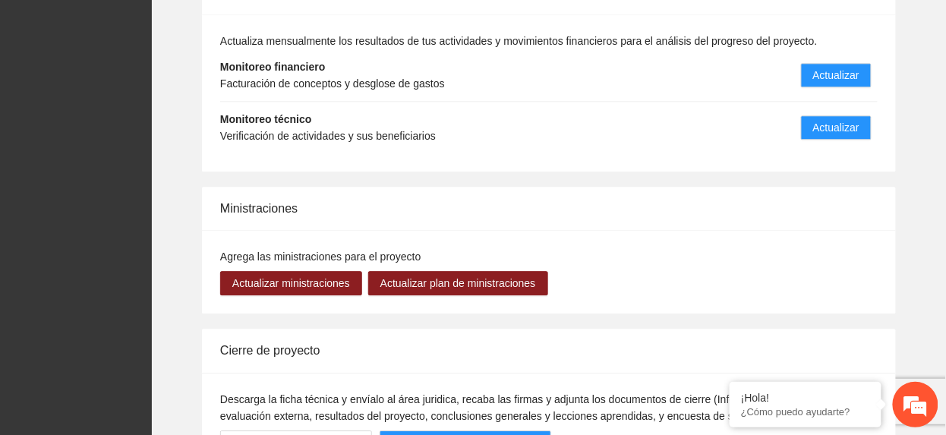
scroll to position [2329, 0]
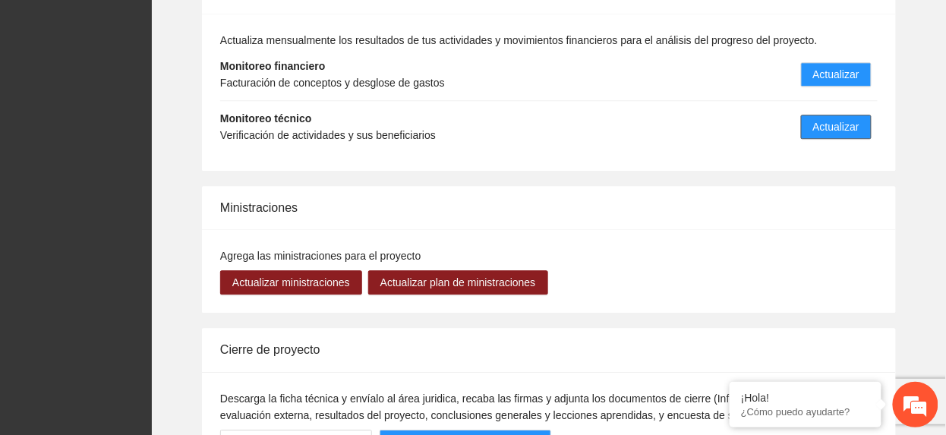
click at [829, 118] on span "Actualizar" at bounding box center [836, 126] width 46 height 17
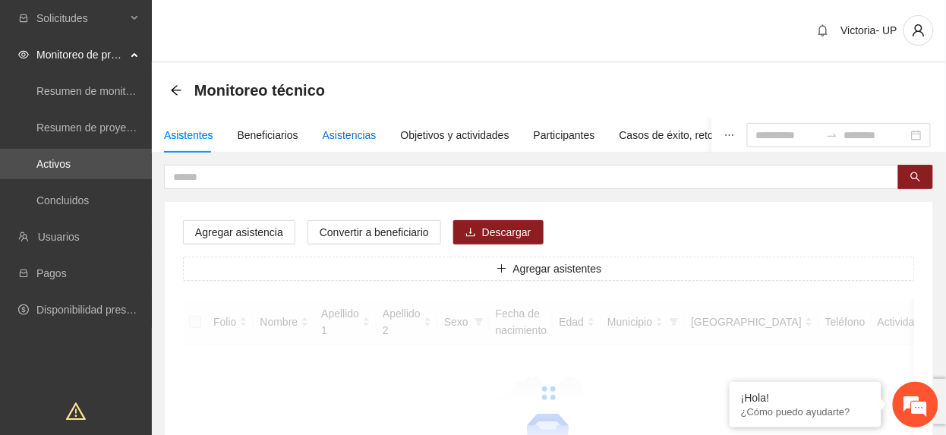
click at [338, 135] on div "Asistencias" at bounding box center [350, 135] width 54 height 17
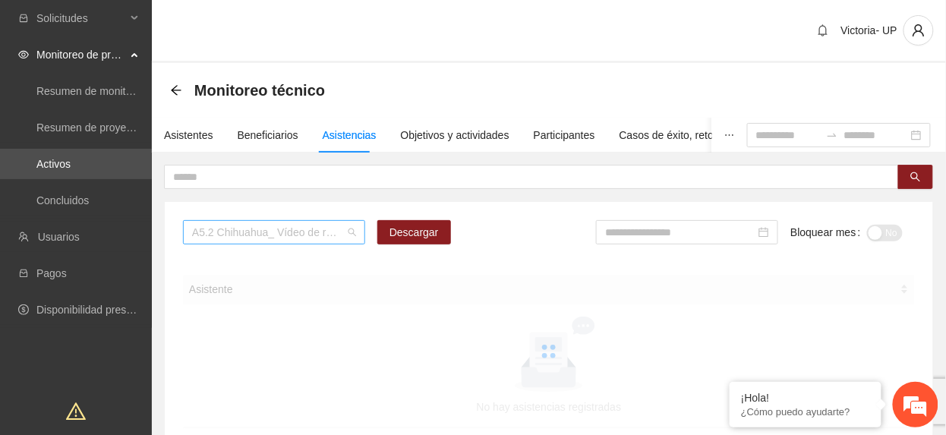
click at [242, 232] on span "A5.2 Chihuahua_ Vídeo de resultados finales del proyecto" at bounding box center [274, 232] width 164 height 23
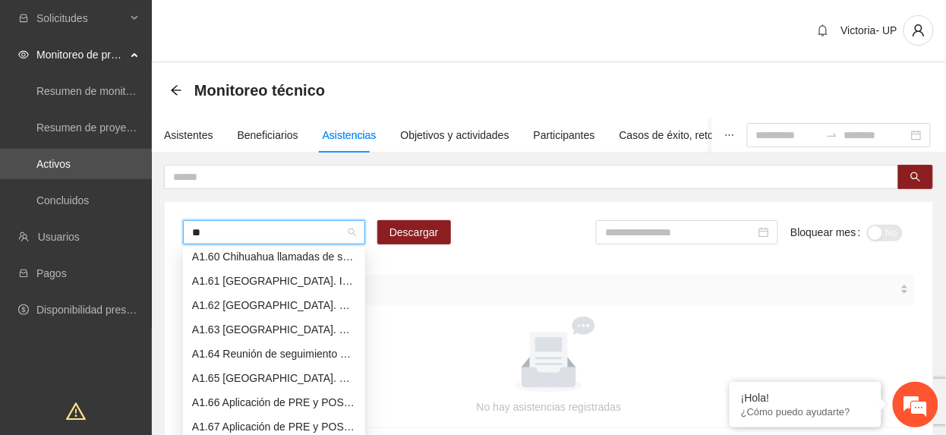
type input "***"
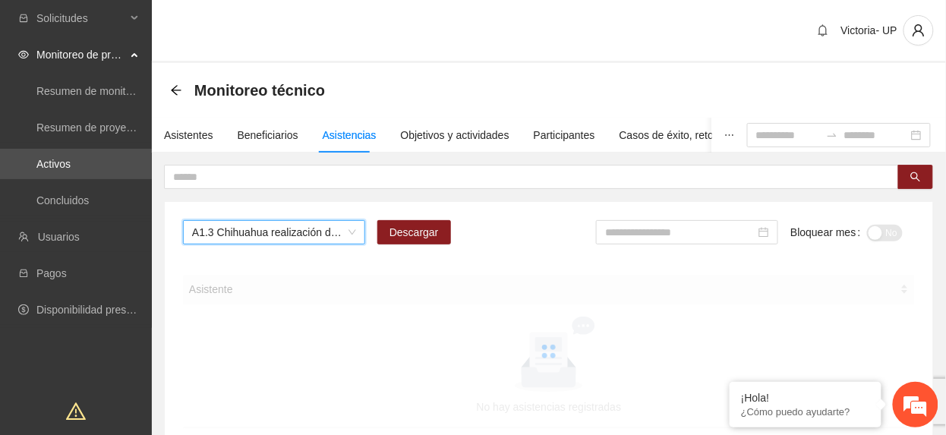
type input "*"
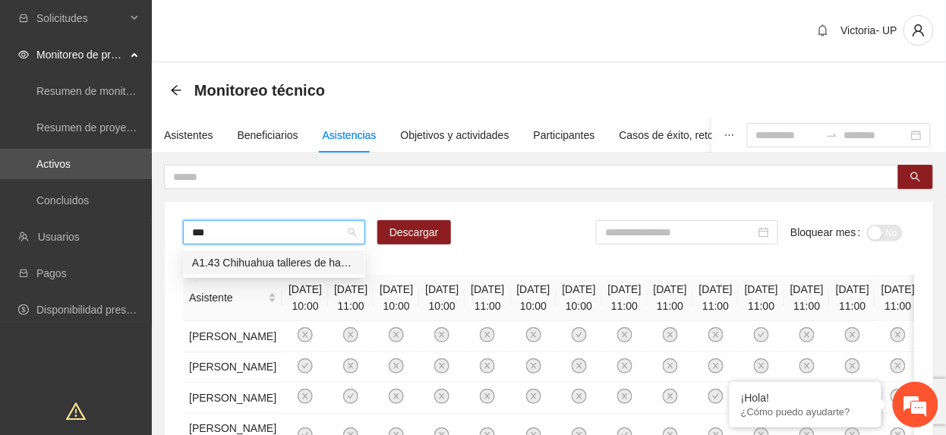
type input "****"
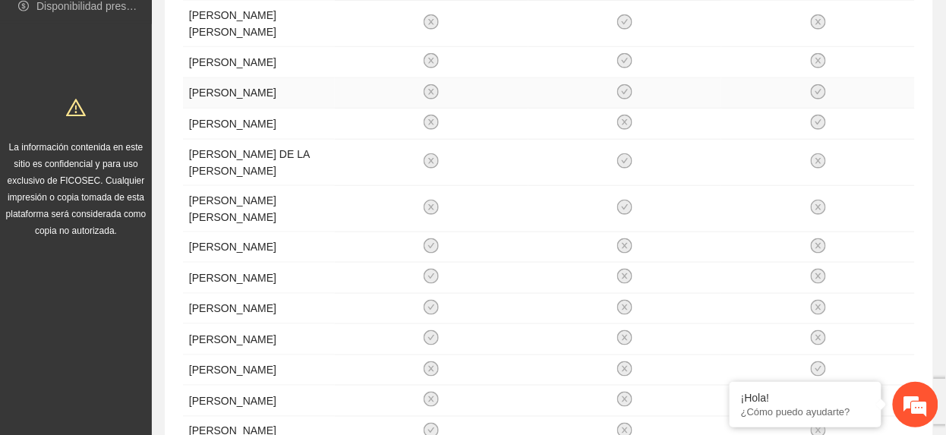
scroll to position [0, 0]
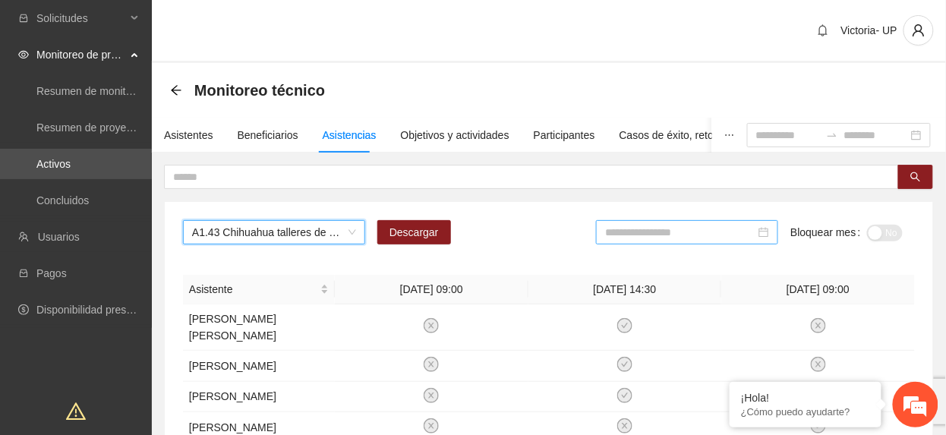
click at [679, 222] on div at bounding box center [687, 232] width 182 height 24
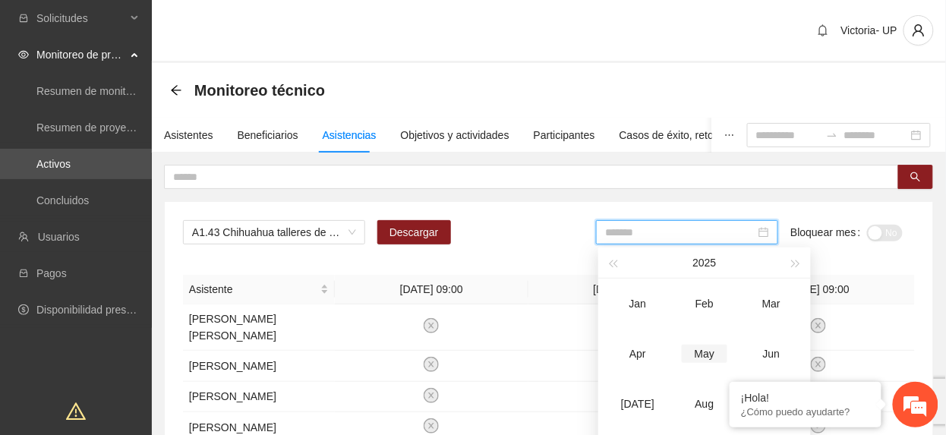
click at [702, 354] on div "May" at bounding box center [705, 354] width 46 height 18
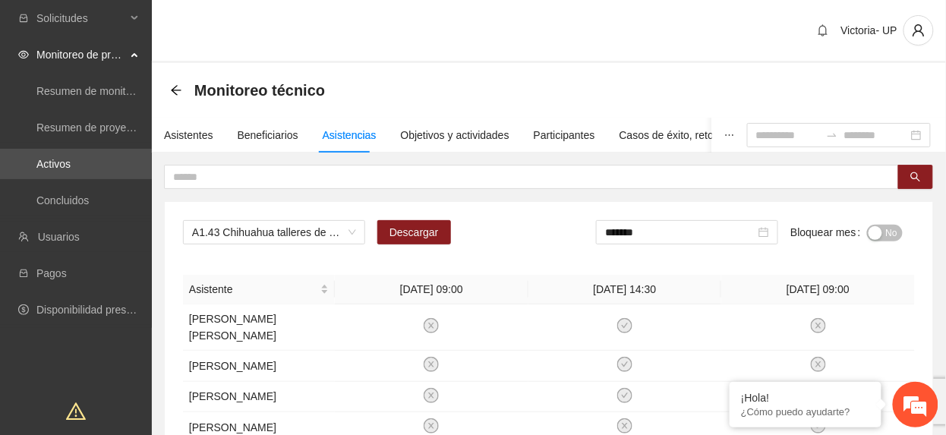
click at [892, 232] on span "No" at bounding box center [891, 233] width 11 height 17
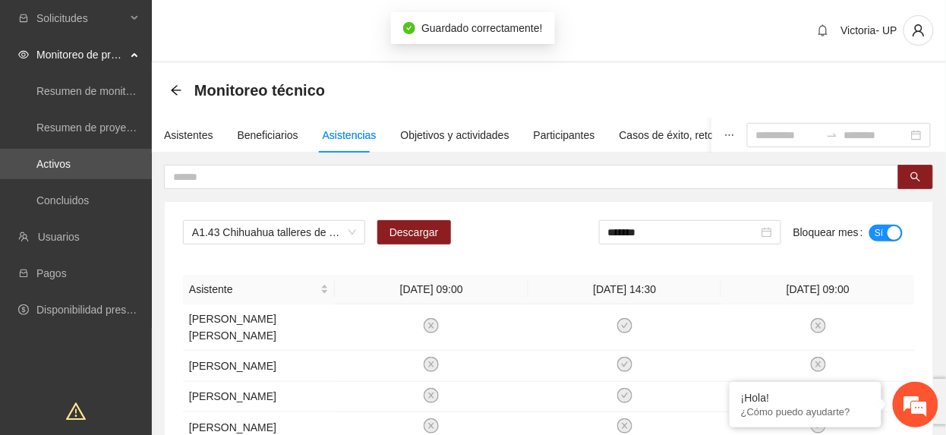
drag, startPoint x: 664, startPoint y: 225, endPoint x: 666, endPoint y: 274, distance: 49.4
click at [664, 226] on input "*******" at bounding box center [683, 232] width 150 height 17
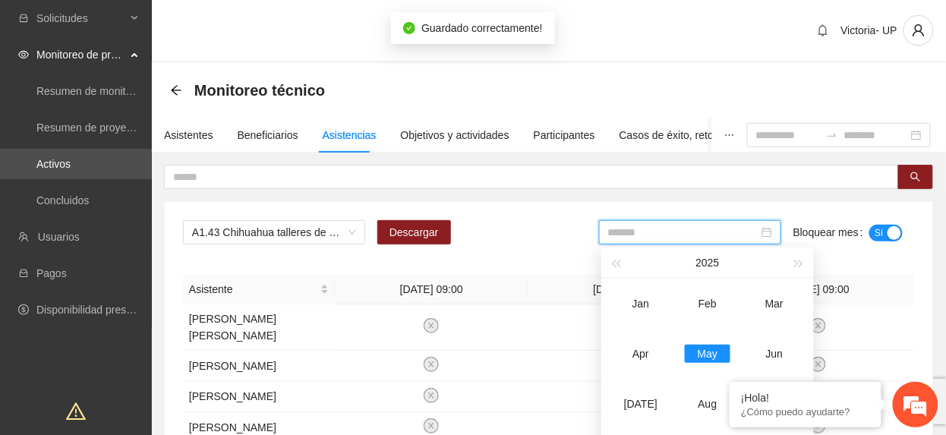
drag, startPoint x: 645, startPoint y: 350, endPoint x: 917, endPoint y: 232, distance: 297.3
click at [645, 352] on div "Apr" at bounding box center [641, 354] width 46 height 18
type input "*******"
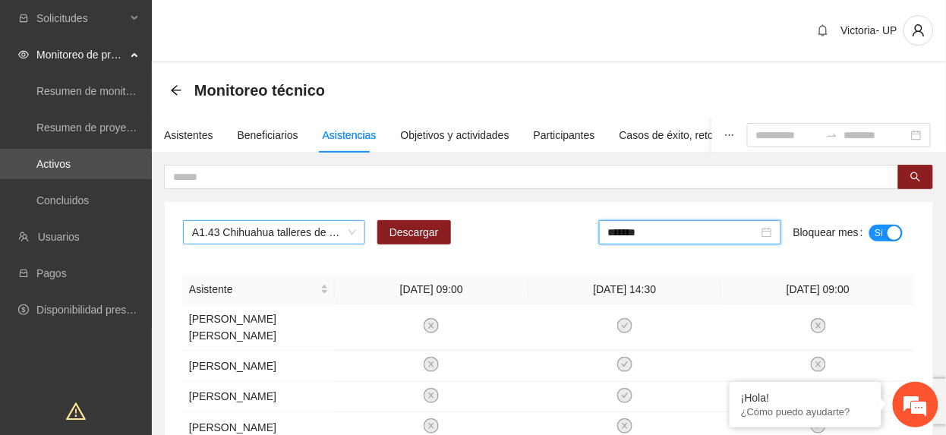
click at [293, 228] on span "A1.43 Chihuahua talleres de habilidades para la vida CERESO 2" at bounding box center [274, 232] width 164 height 23
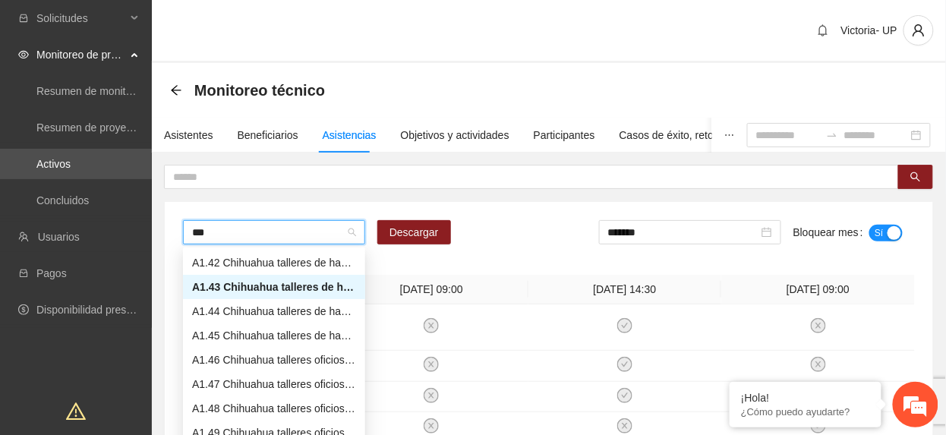
scroll to position [67, 0]
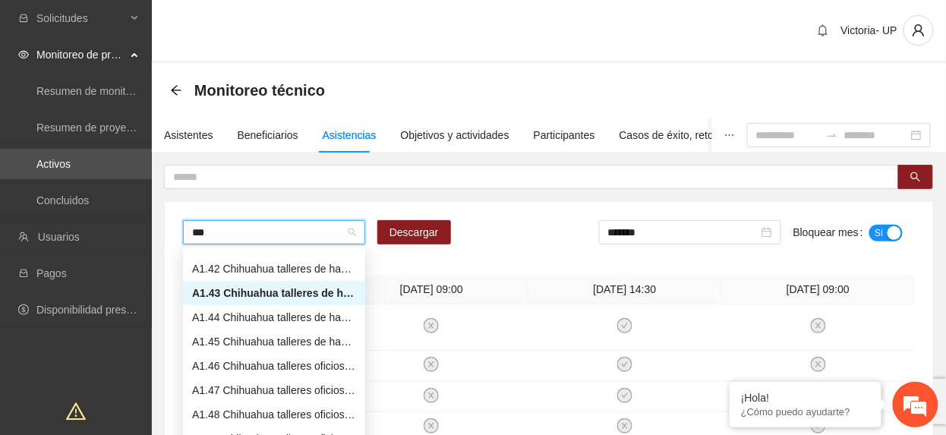
type input "****"
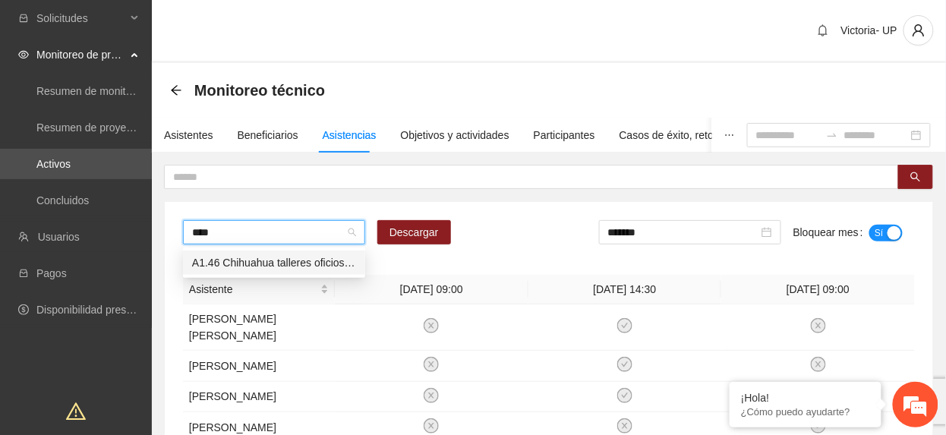
scroll to position [0, 0]
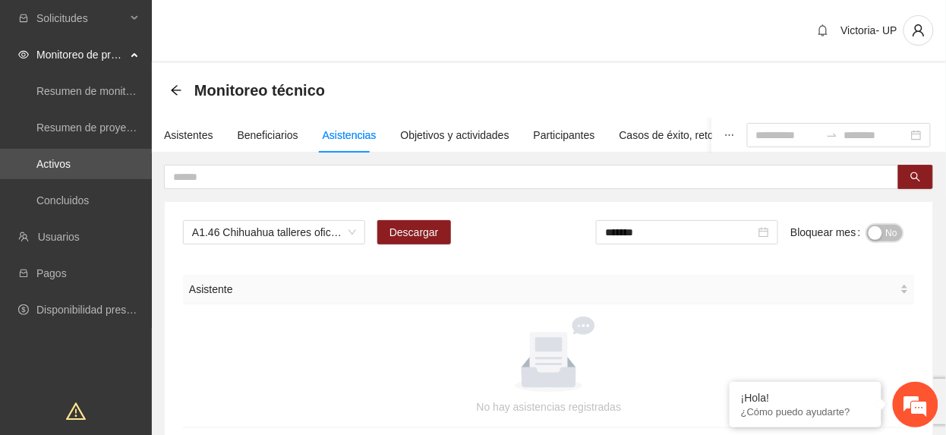
drag, startPoint x: 891, startPoint y: 229, endPoint x: 842, endPoint y: 246, distance: 51.7
click at [890, 229] on span "No" at bounding box center [891, 233] width 11 height 17
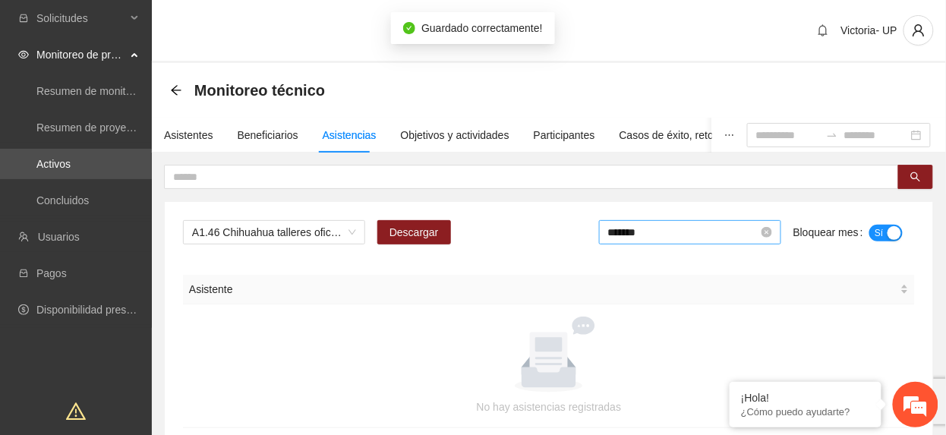
click at [684, 232] on input "*******" at bounding box center [683, 232] width 150 height 17
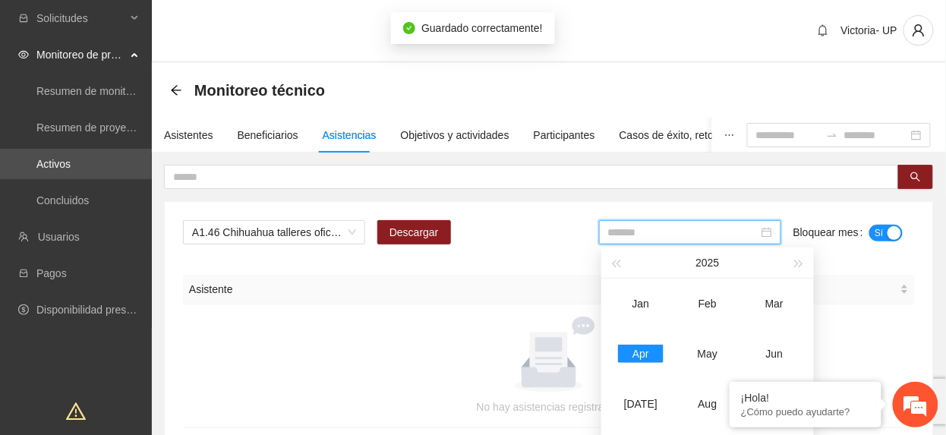
click at [703, 362] on div "May" at bounding box center [708, 354] width 46 height 18
type input "*******"
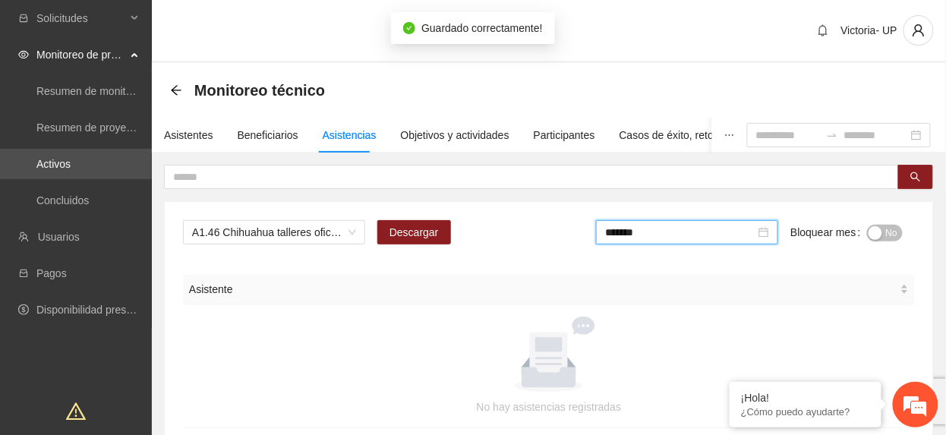
click at [882, 232] on button "No" at bounding box center [885, 233] width 36 height 17
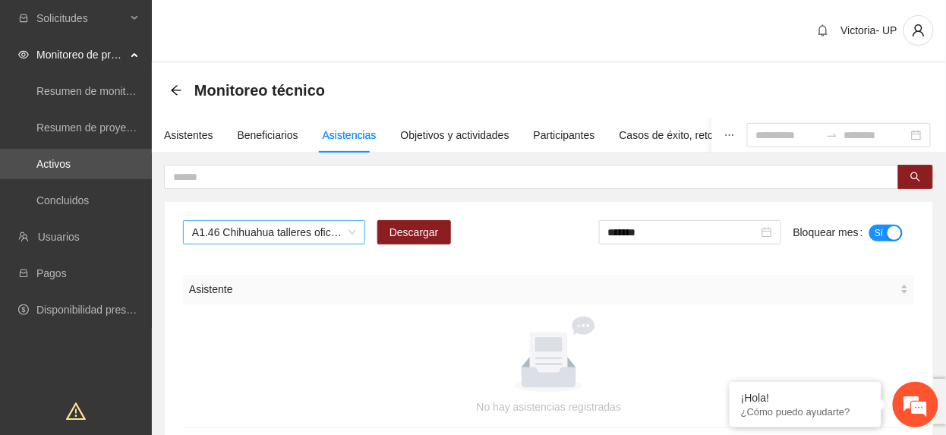
click at [234, 238] on span "A1.46 Chihuahua talleres oficios CERESO 1" at bounding box center [274, 232] width 164 height 23
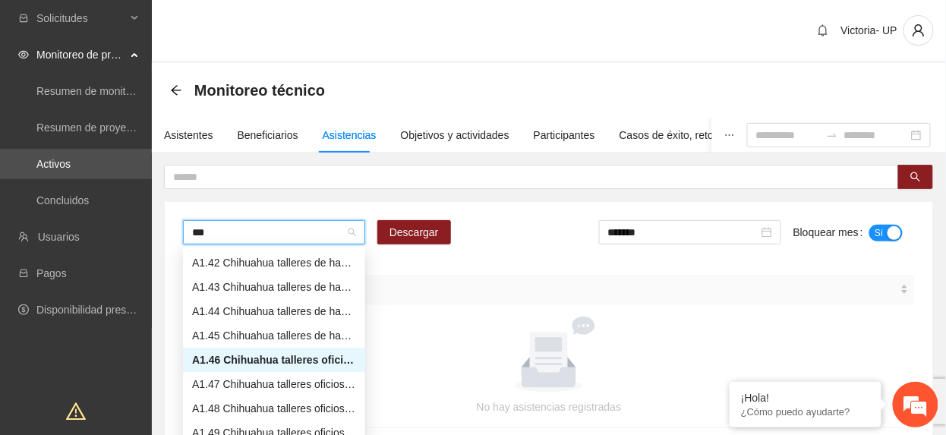
scroll to position [73, 0]
type input "****"
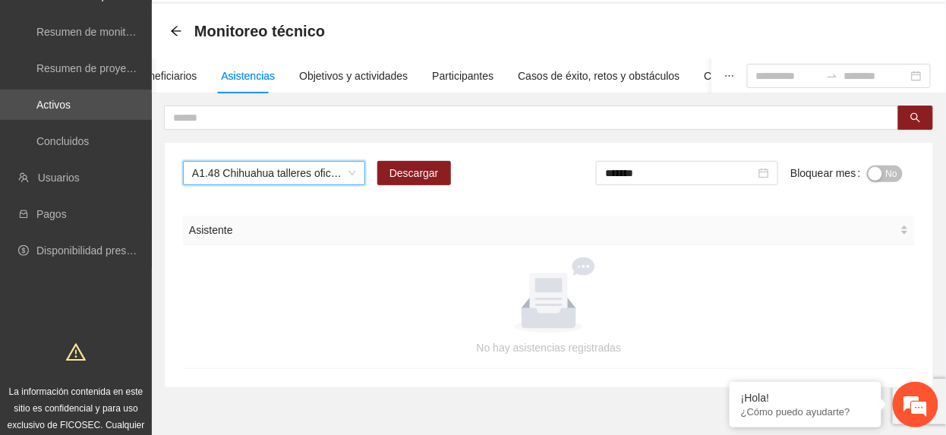
scroll to position [117, 0]
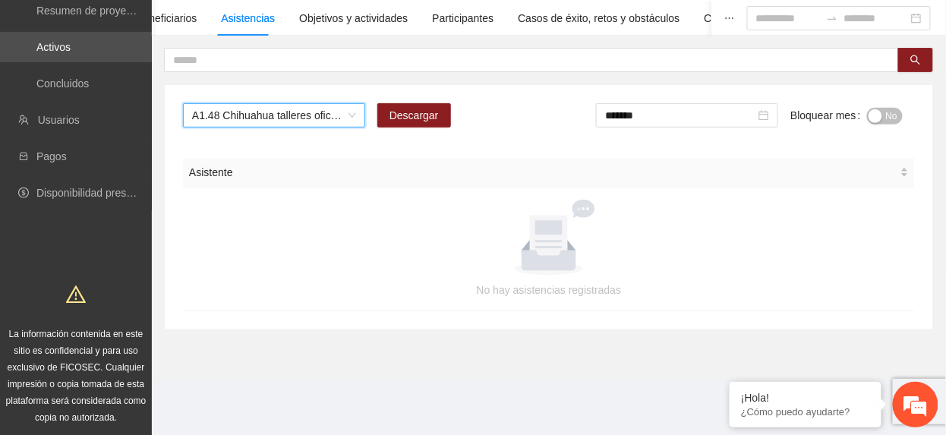
click at [892, 112] on span "No" at bounding box center [891, 116] width 11 height 17
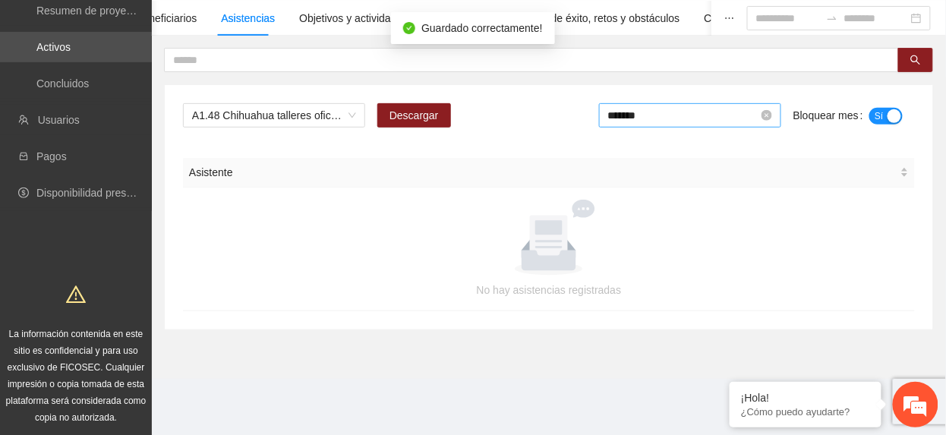
drag, startPoint x: 712, startPoint y: 117, endPoint x: 734, endPoint y: 176, distance: 62.9
click at [712, 119] on input "*******" at bounding box center [683, 115] width 150 height 17
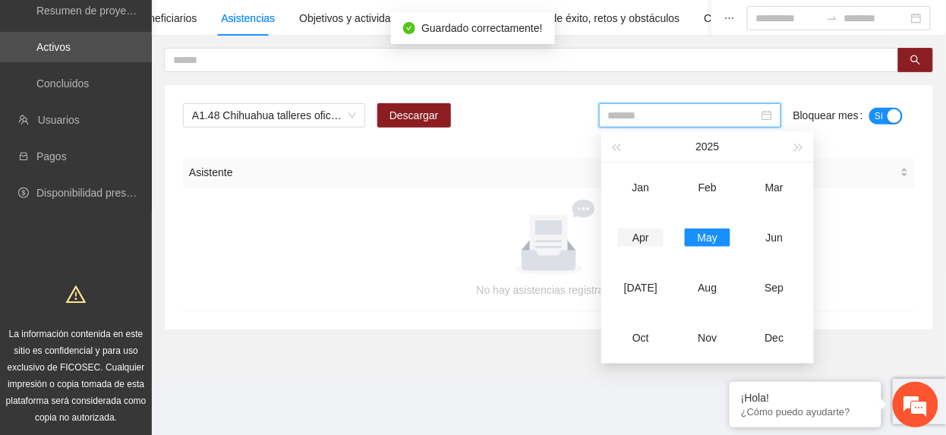
click at [638, 250] on td "Apr" at bounding box center [641, 238] width 67 height 50
type input "*******"
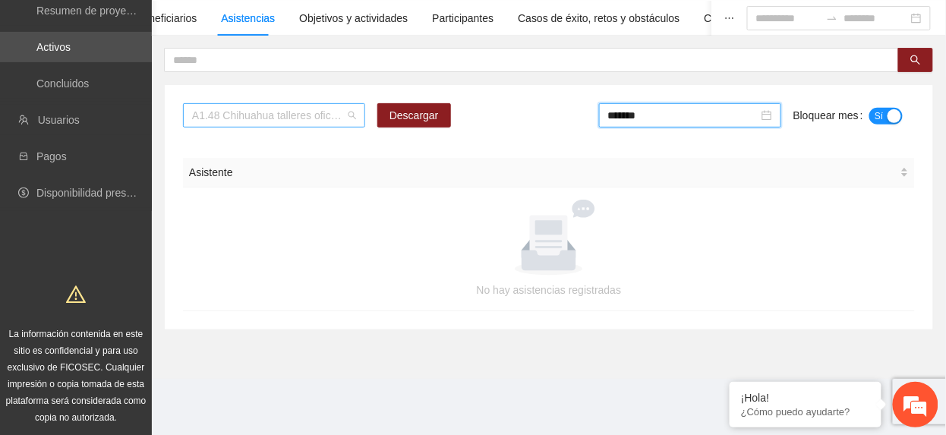
click at [324, 114] on span "A1.48 Chihuahua talleres oficios Femenil" at bounding box center [274, 115] width 164 height 23
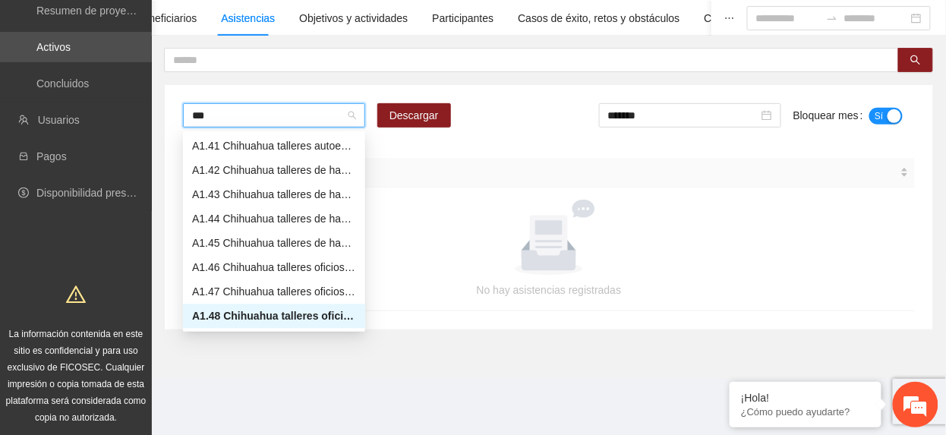
scroll to position [73, 0]
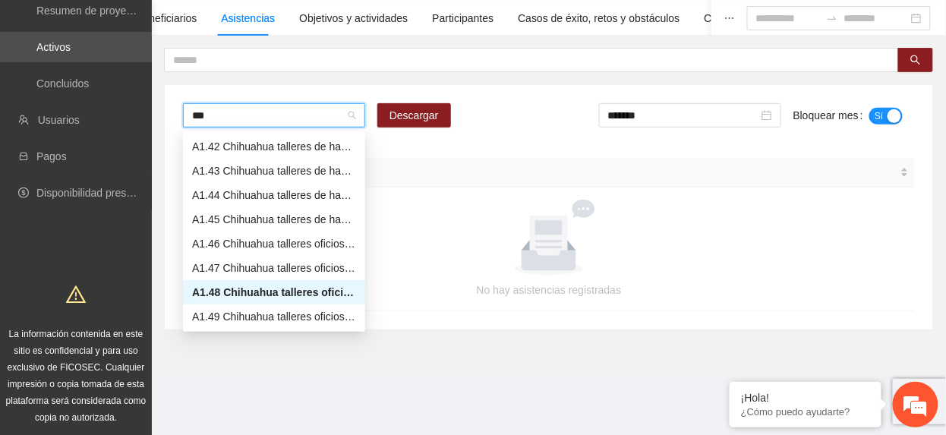
type input "****"
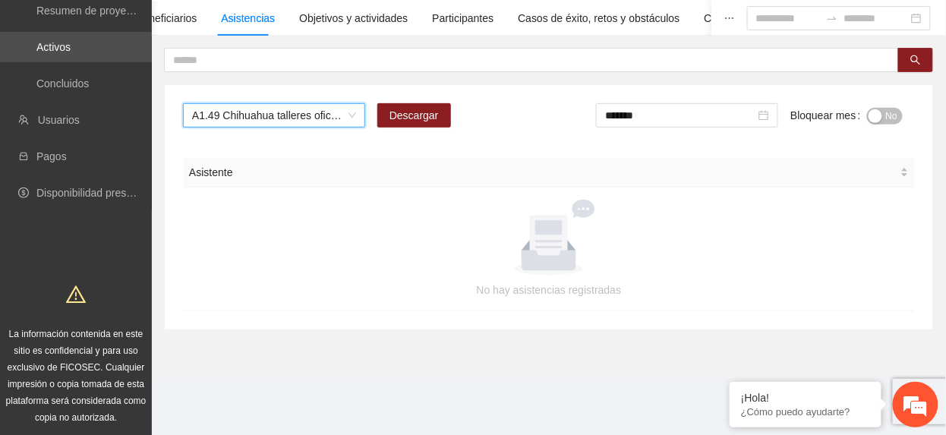
click at [893, 119] on span "No" at bounding box center [891, 116] width 11 height 17
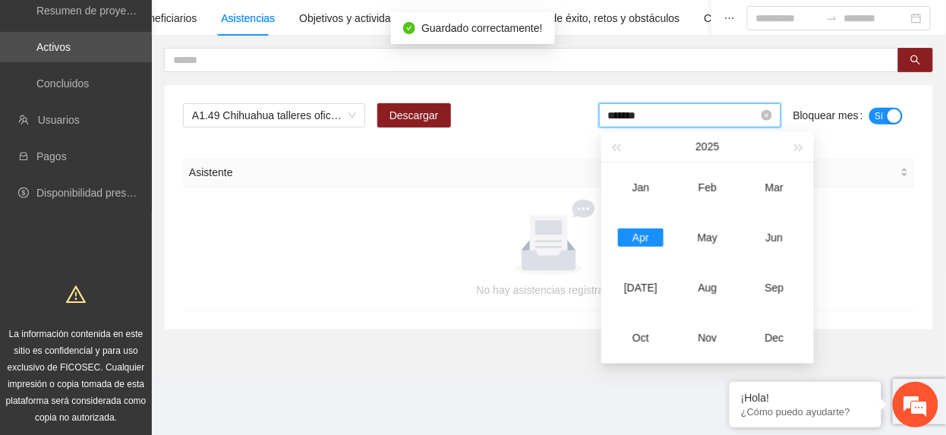
click at [645, 120] on input "*******" at bounding box center [683, 115] width 150 height 17
click at [712, 246] on div "May" at bounding box center [708, 238] width 46 height 18
type input "*******"
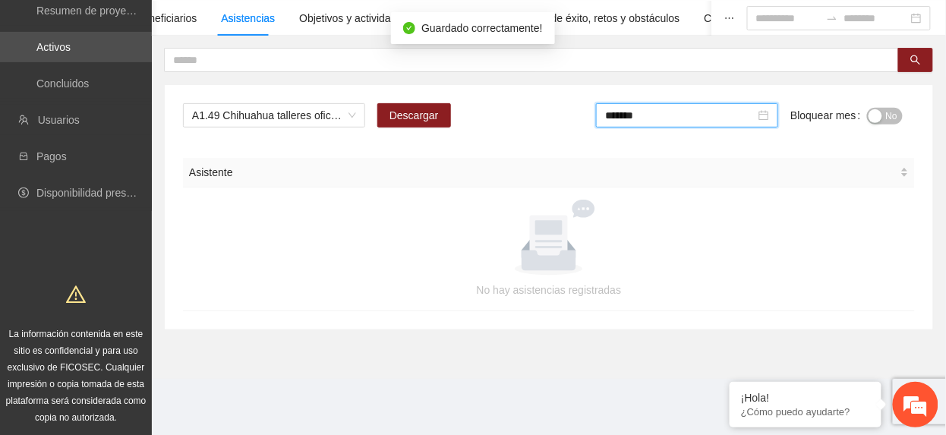
click at [891, 109] on span "No" at bounding box center [891, 116] width 11 height 17
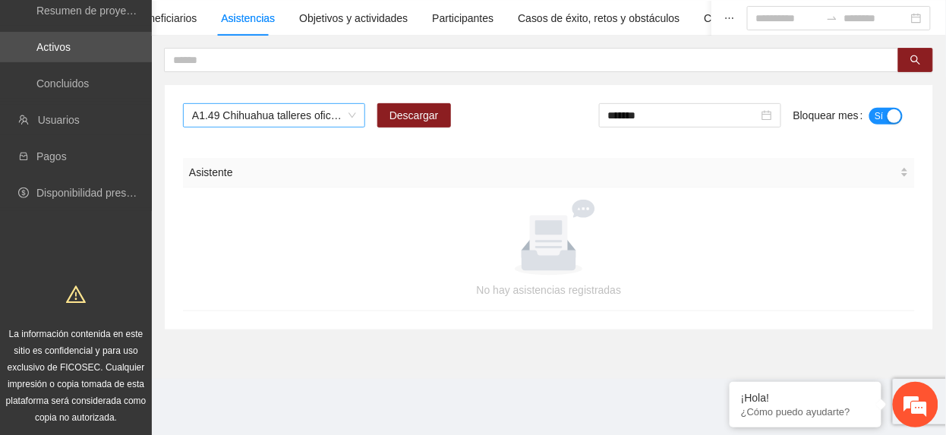
click at [222, 123] on span "A1.49 Chihuahua talleres oficios Adolescentes" at bounding box center [274, 115] width 164 height 23
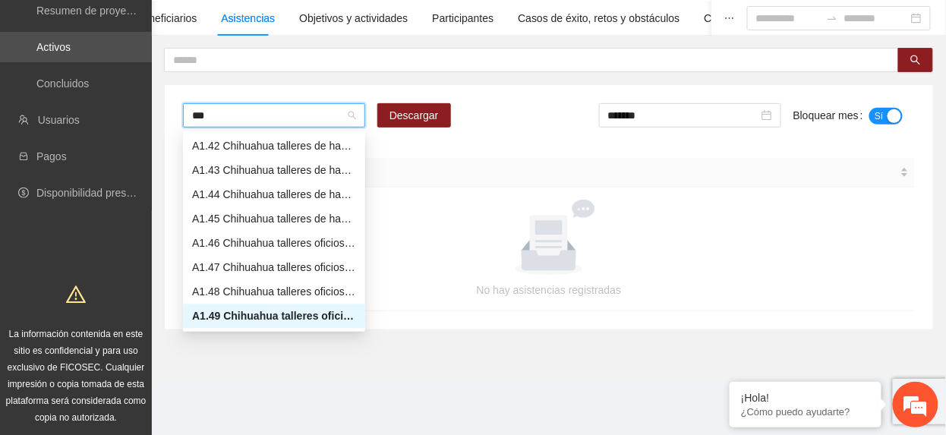
scroll to position [24, 0]
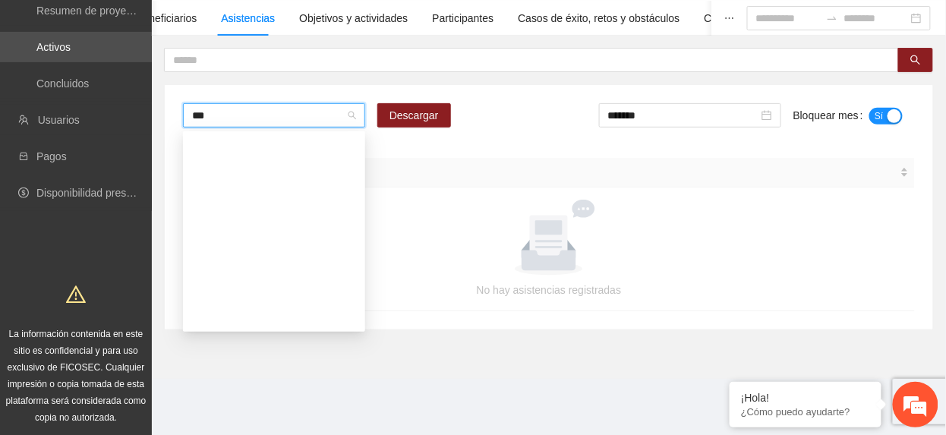
type input "****"
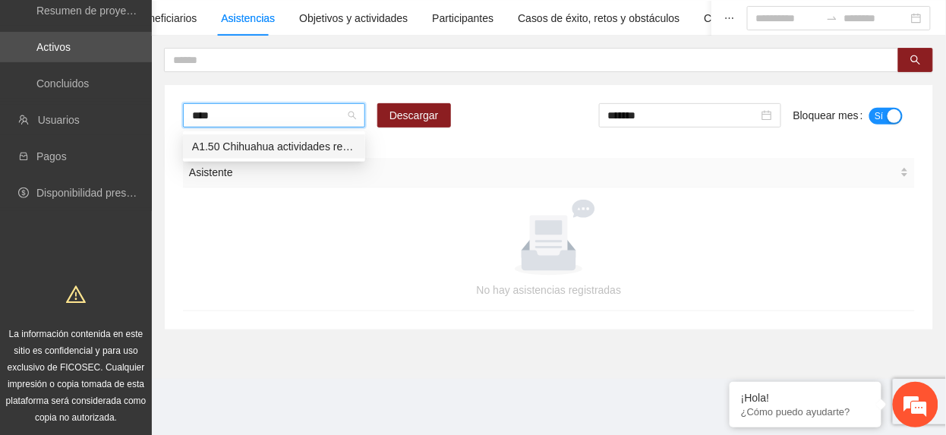
scroll to position [0, 0]
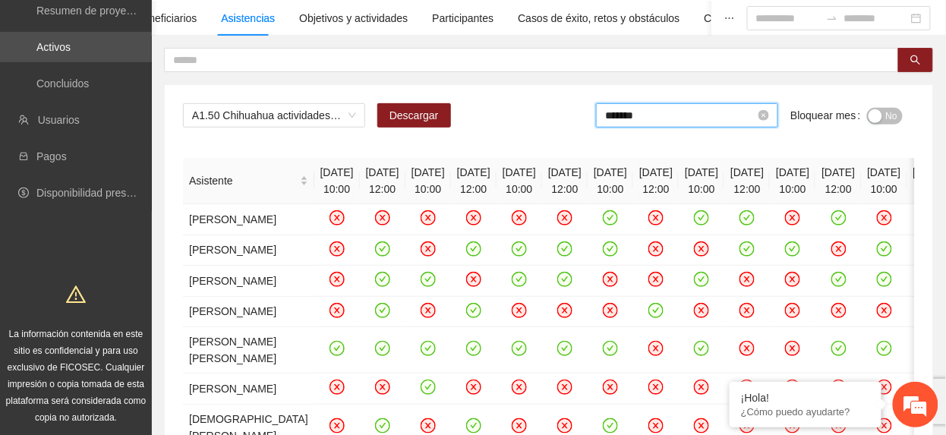
click at [667, 108] on input "*******" at bounding box center [680, 115] width 150 height 17
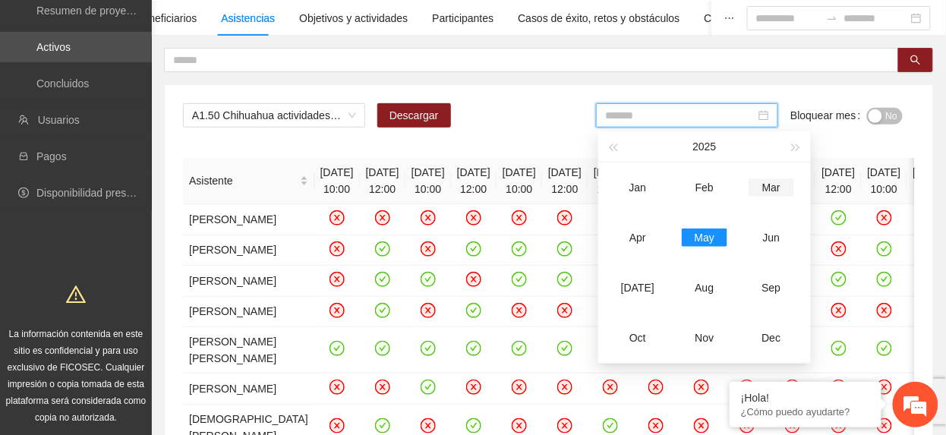
click at [770, 181] on div "Mar" at bounding box center [772, 187] width 46 height 18
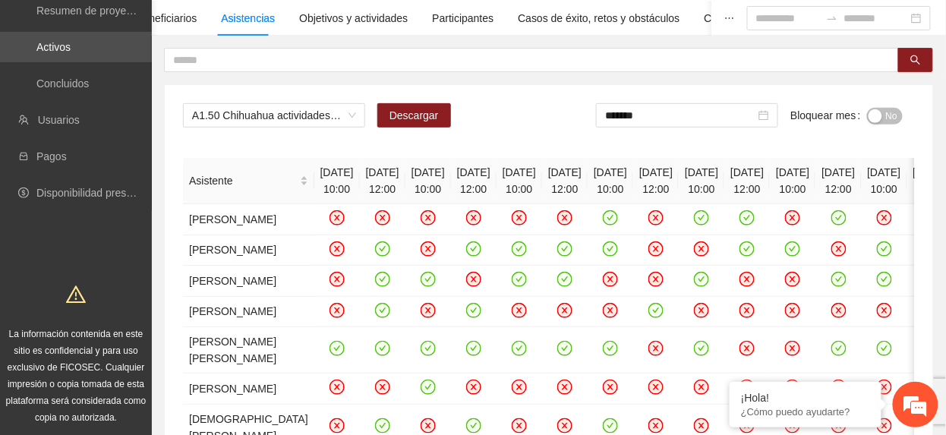
click at [884, 114] on button "No" at bounding box center [885, 116] width 36 height 17
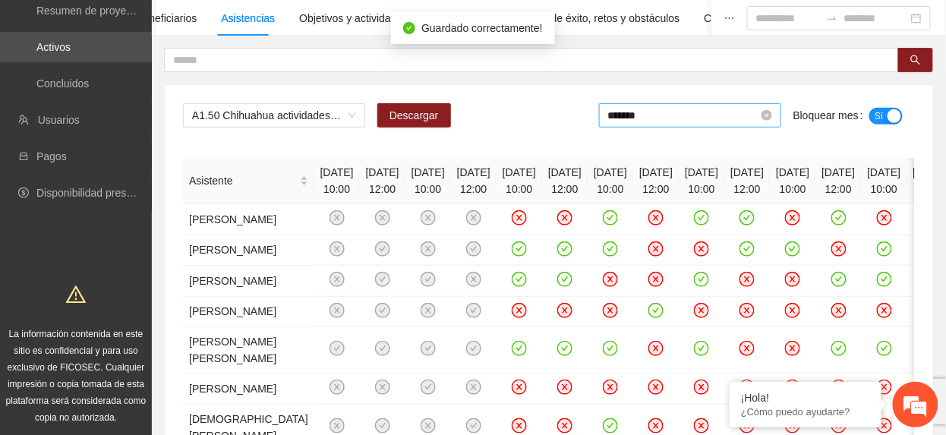
click at [659, 112] on input "*******" at bounding box center [683, 115] width 150 height 17
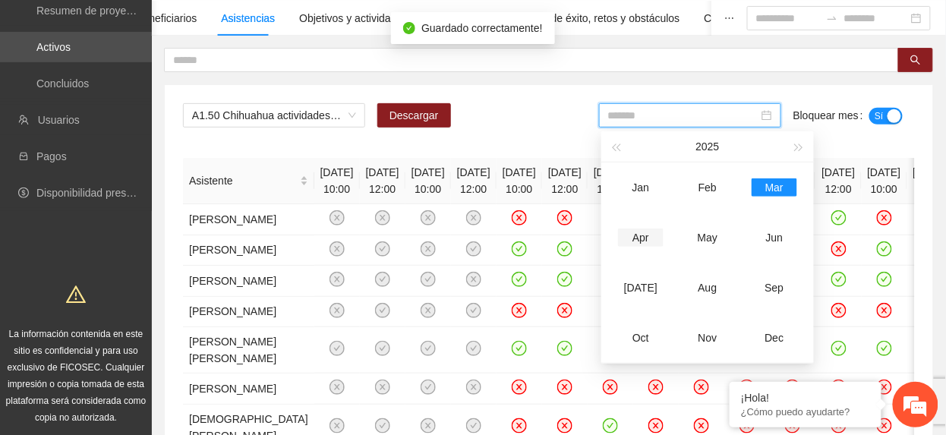
click at [641, 238] on div "Apr" at bounding box center [641, 238] width 46 height 18
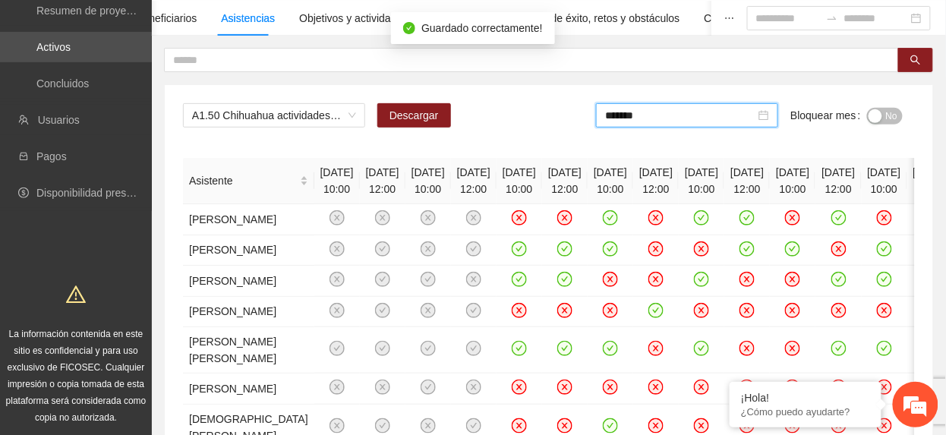
click at [893, 110] on span "No" at bounding box center [891, 116] width 11 height 17
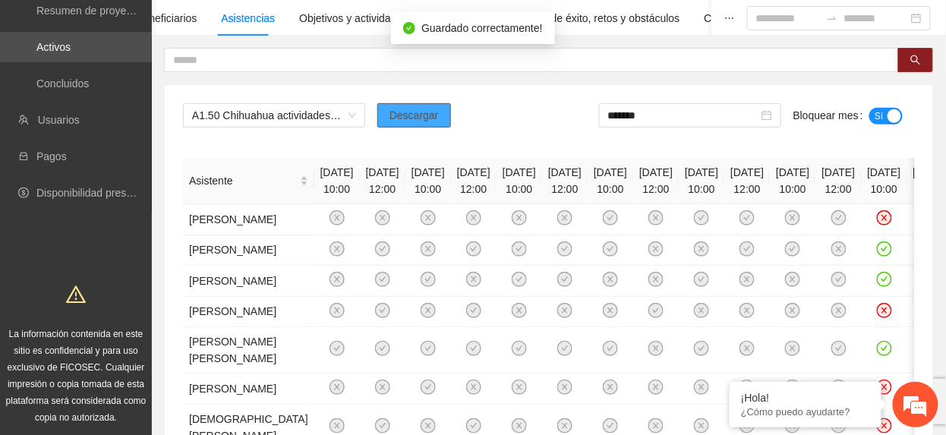
click at [428, 115] on span "Descargar" at bounding box center [414, 115] width 49 height 17
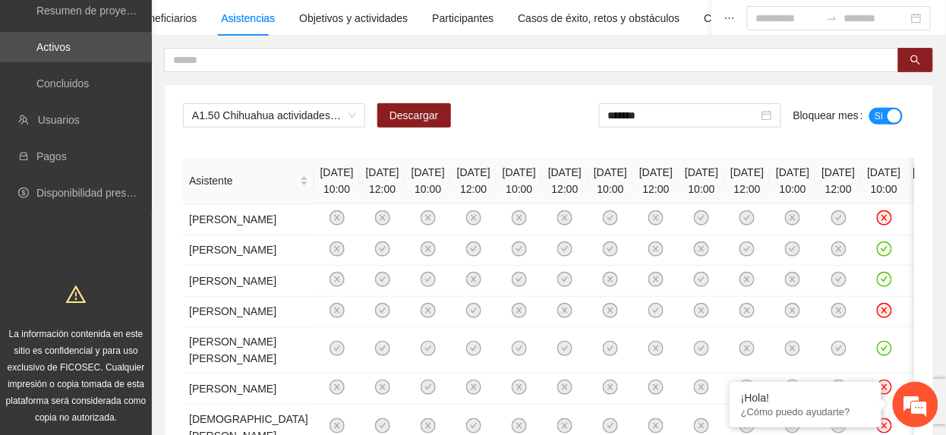
drag, startPoint x: 401, startPoint y: 144, endPoint x: 475, endPoint y: 162, distance: 76.5
drag, startPoint x: 720, startPoint y: 115, endPoint x: 705, endPoint y: 175, distance: 61.2
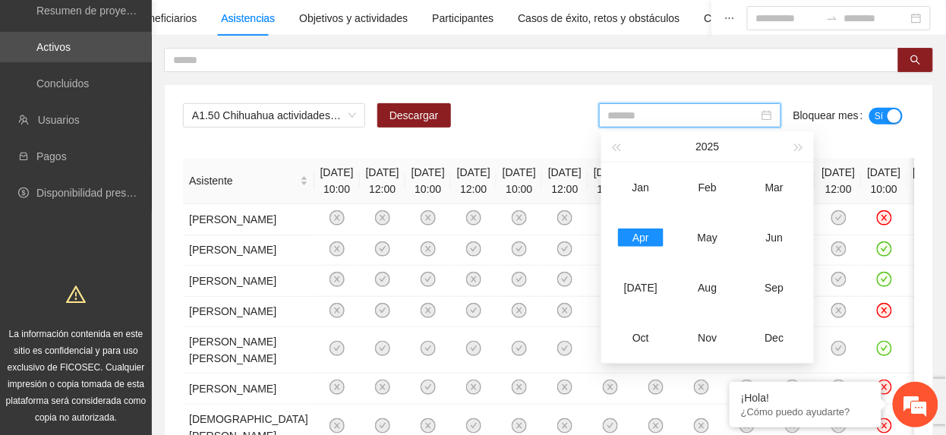
drag, startPoint x: 706, startPoint y: 240, endPoint x: 960, endPoint y: 111, distance: 285.3
click at [708, 240] on div "May" at bounding box center [708, 238] width 46 height 18
type input "*******"
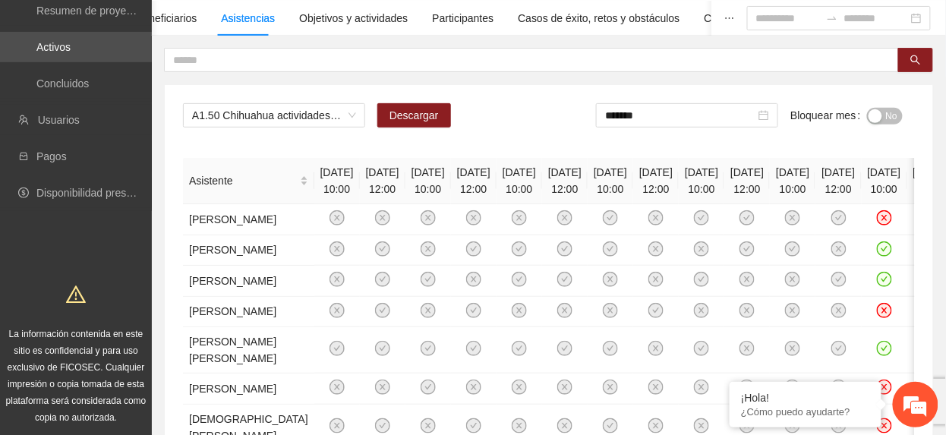
click at [888, 119] on span "No" at bounding box center [891, 116] width 11 height 17
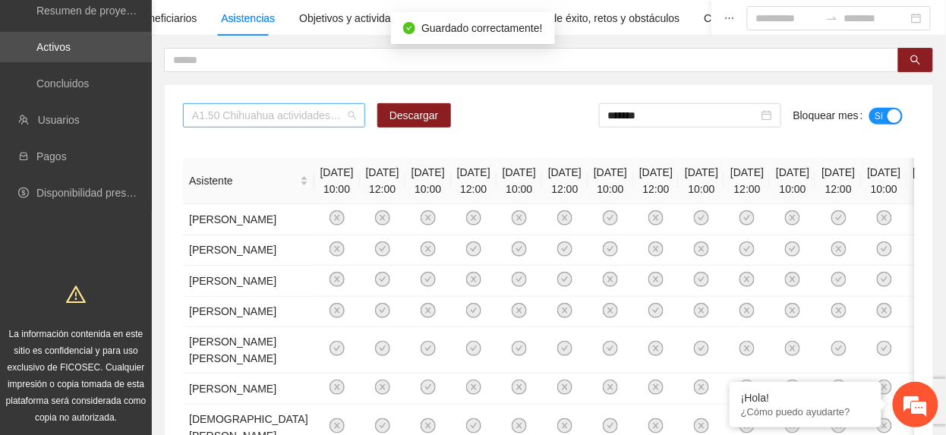
click at [305, 109] on span "A1.50 Chihuahua actividades recreativas CERESO 1" at bounding box center [274, 115] width 164 height 23
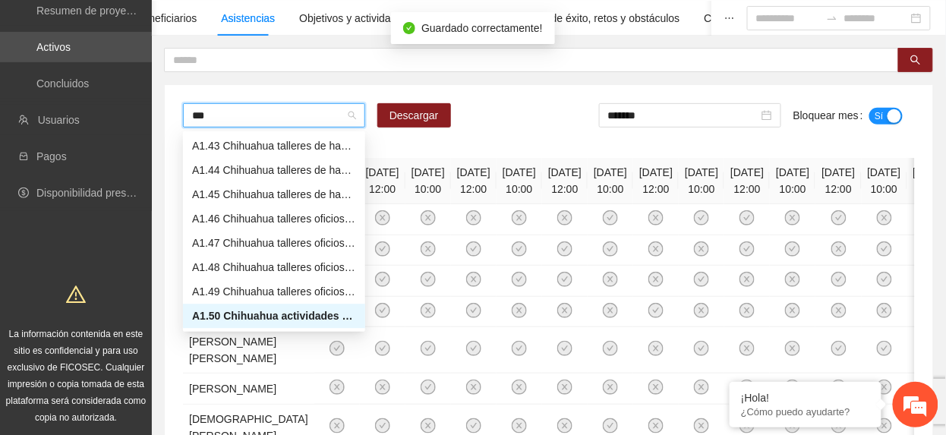
scroll to position [24, 0]
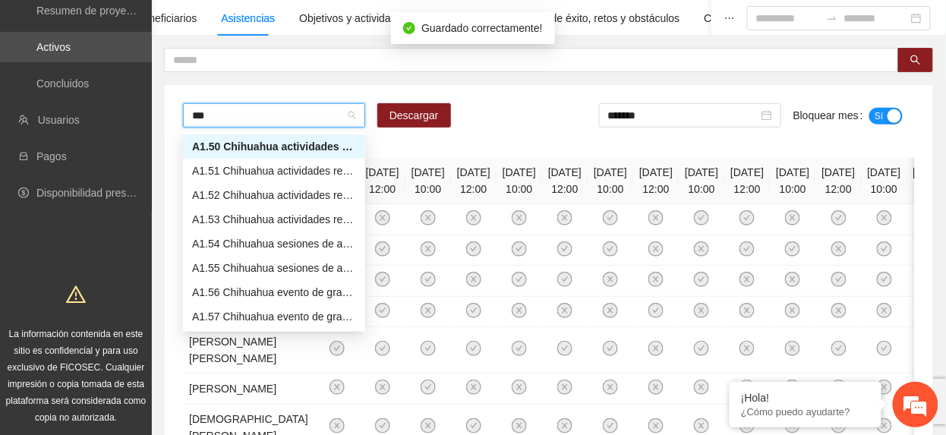
type input "****"
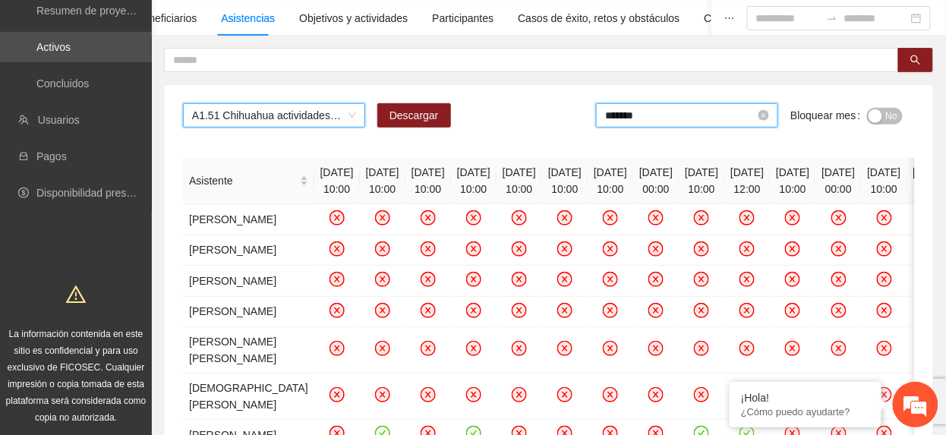
click at [667, 122] on input "*******" at bounding box center [680, 115] width 150 height 17
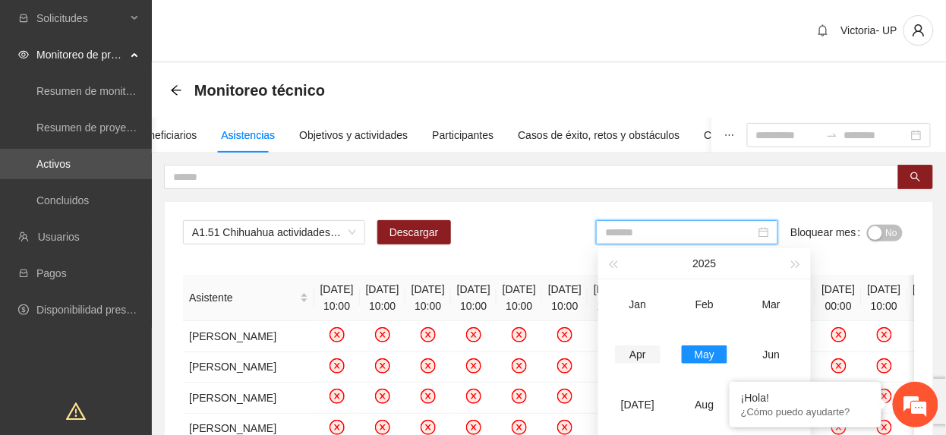
click at [630, 341] on td "Apr" at bounding box center [638, 355] width 67 height 50
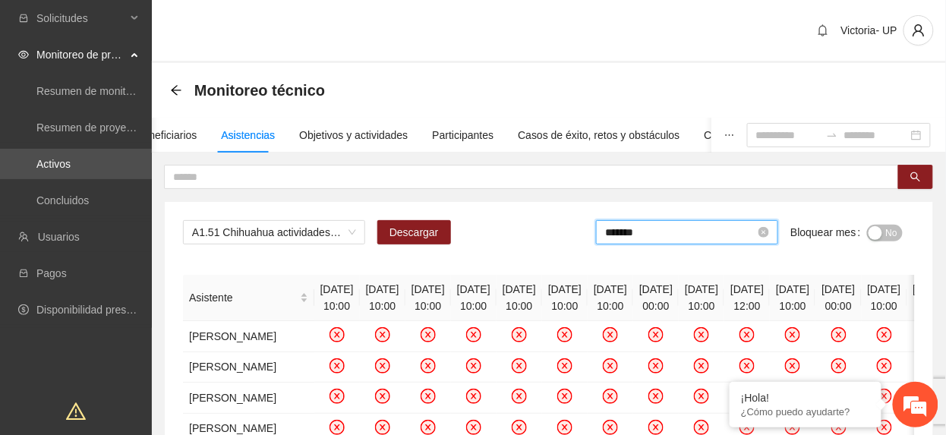
click at [720, 229] on input "*******" at bounding box center [680, 232] width 150 height 17
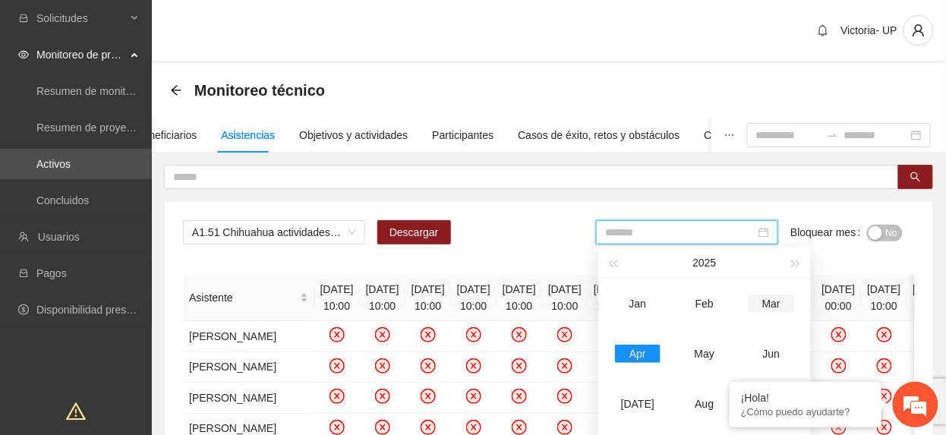
click at [763, 296] on div "Mar" at bounding box center [772, 304] width 46 height 18
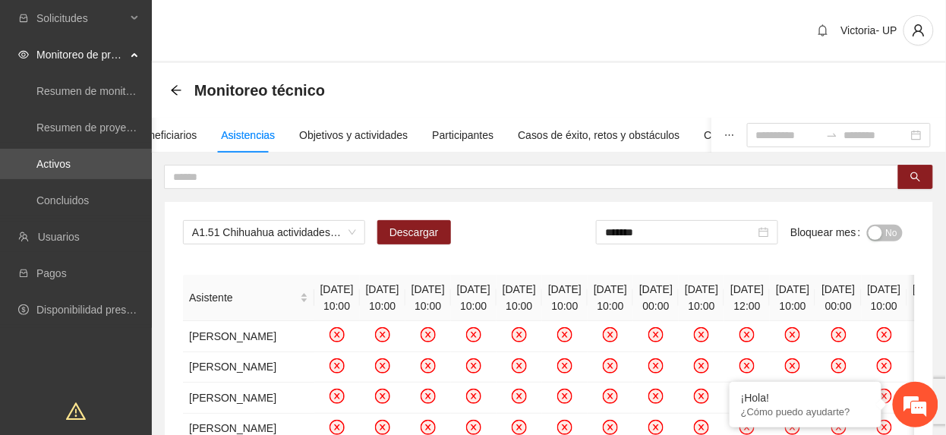
click at [893, 229] on span "No" at bounding box center [891, 233] width 11 height 17
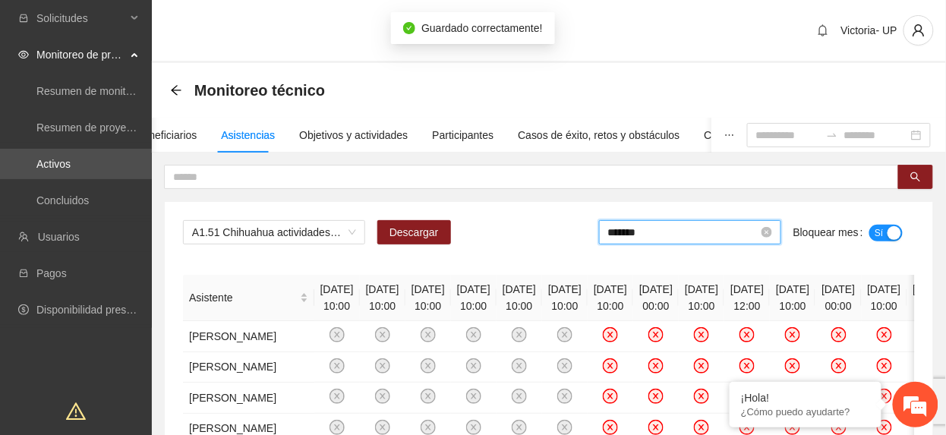
click at [666, 234] on input "*******" at bounding box center [683, 232] width 150 height 17
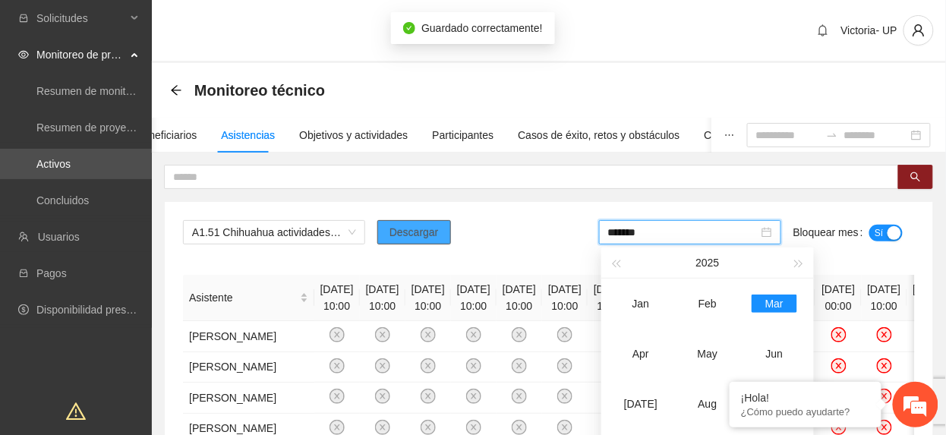
click at [401, 232] on span "Descargar" at bounding box center [414, 232] width 49 height 17
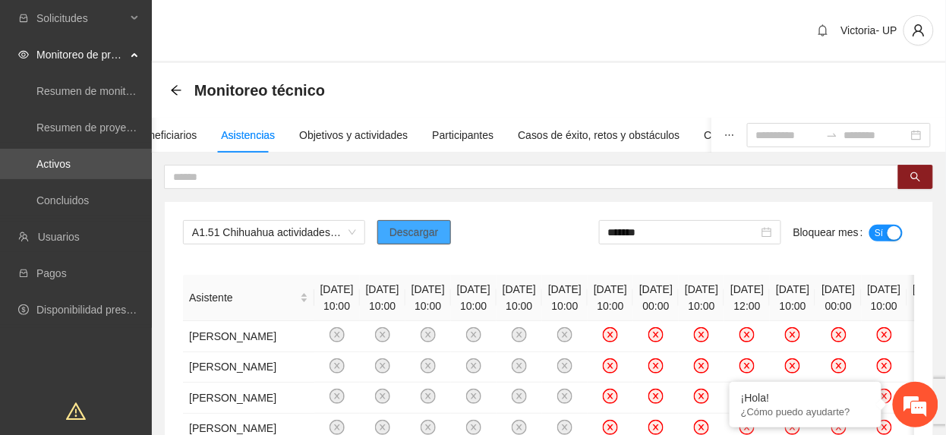
drag, startPoint x: 448, startPoint y: 238, endPoint x: 469, endPoint y: 251, distance: 24.5
click at [450, 240] on div "A1.51 Chihuahua actividades recreativas CERESO 2 Descargar ******* Bloquear mes…" at bounding box center [549, 238] width 732 height 36
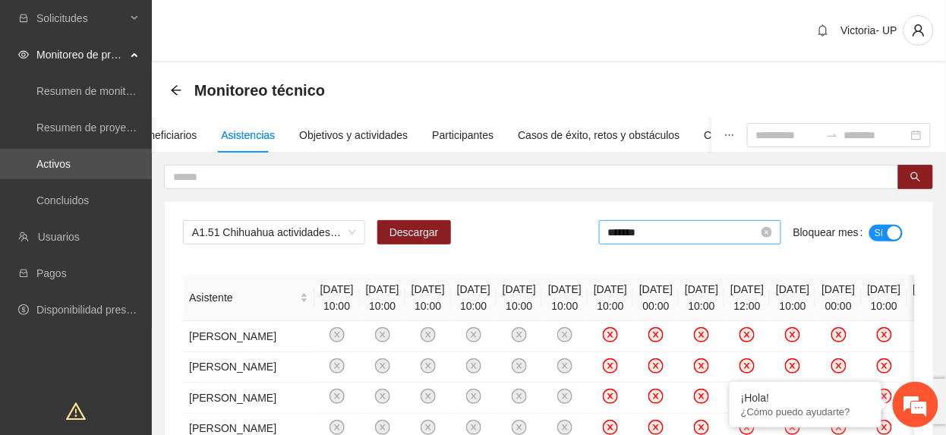
click at [718, 235] on input "*******" at bounding box center [683, 232] width 150 height 17
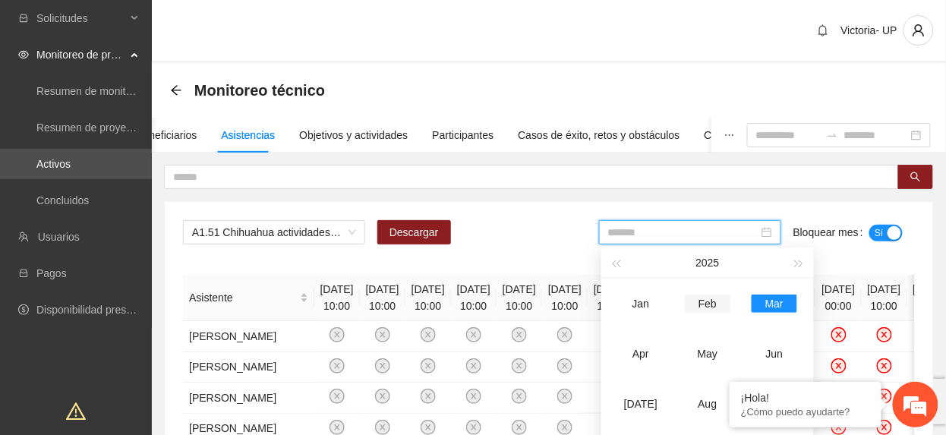
click at [709, 307] on div "Feb" at bounding box center [708, 304] width 46 height 18
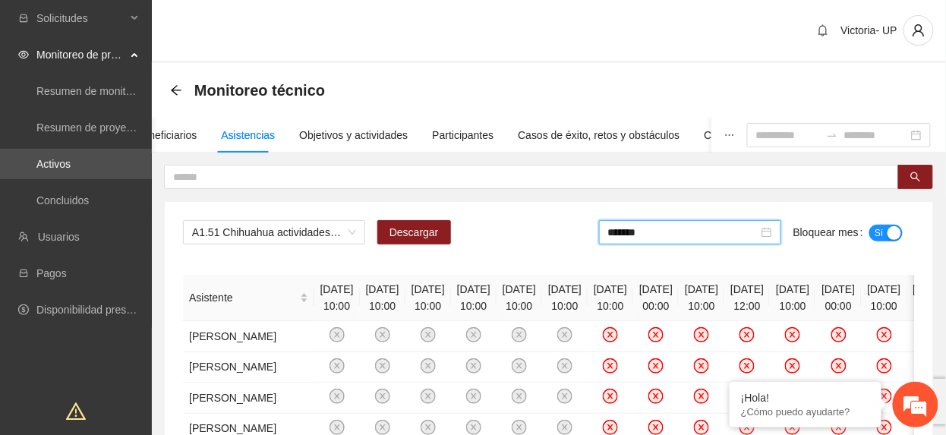
drag, startPoint x: 708, startPoint y: 229, endPoint x: 703, endPoint y: 242, distance: 14.0
click at [703, 238] on input "*******" at bounding box center [683, 232] width 150 height 17
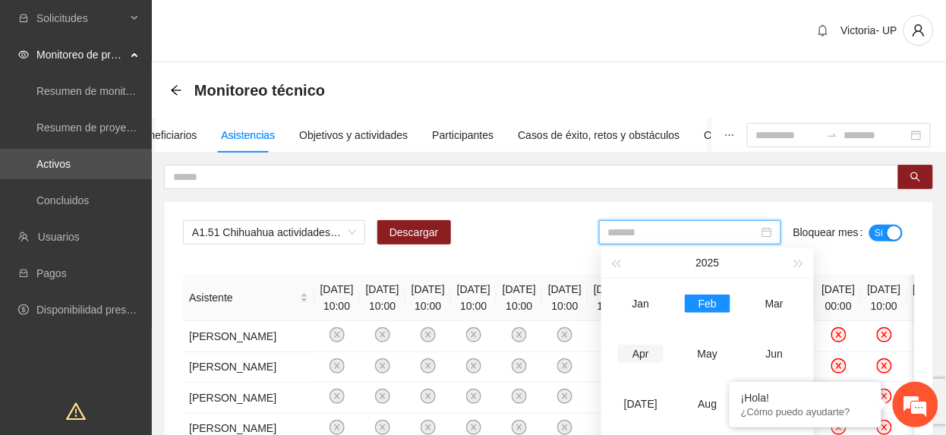
click at [643, 356] on div "Apr" at bounding box center [641, 354] width 46 height 18
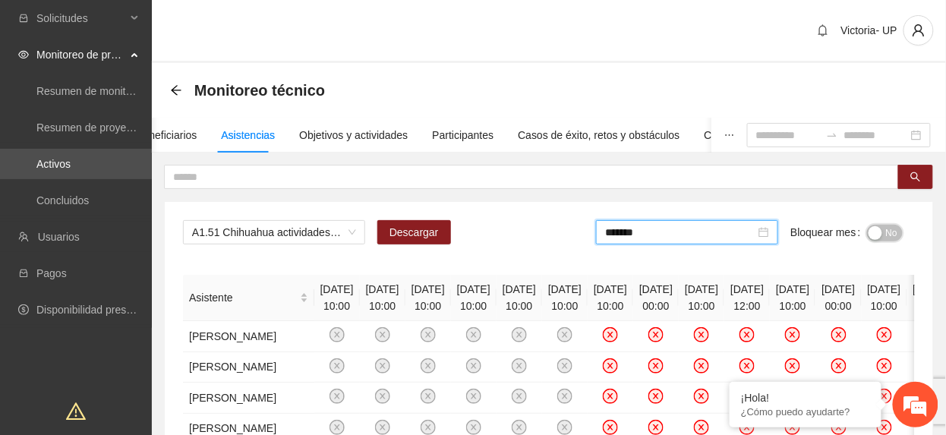
drag, startPoint x: 886, startPoint y: 229, endPoint x: 782, endPoint y: 247, distance: 105.6
click at [886, 229] on span "No" at bounding box center [891, 233] width 11 height 17
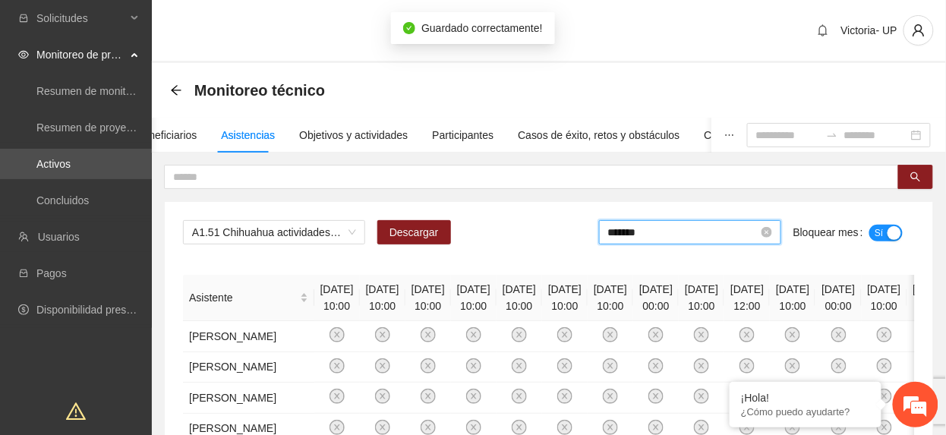
click at [674, 237] on input "*******" at bounding box center [683, 232] width 150 height 17
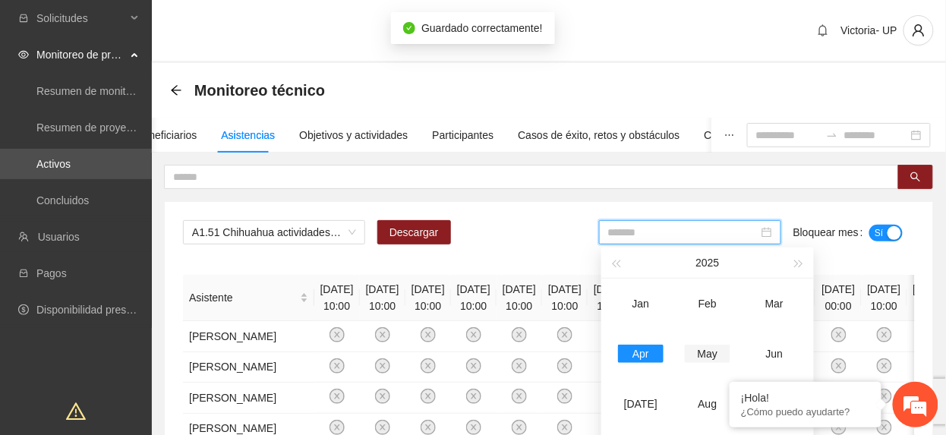
click at [706, 358] on div "May" at bounding box center [708, 354] width 46 height 18
type input "*******"
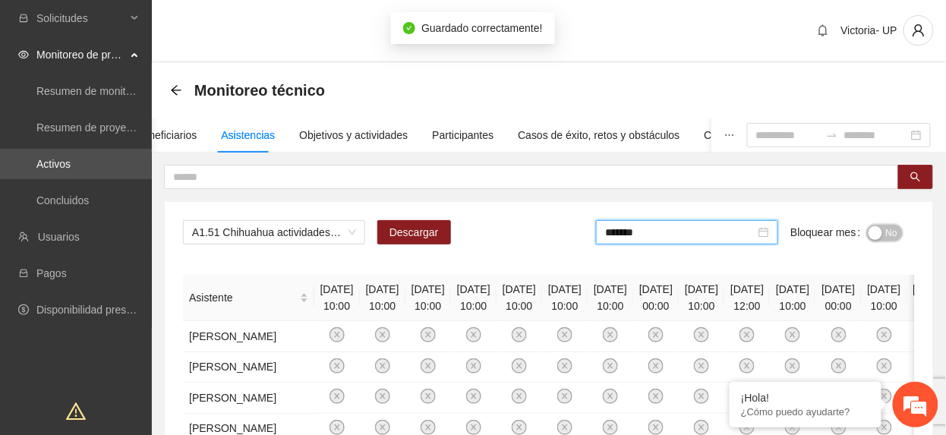
drag, startPoint x: 894, startPoint y: 225, endPoint x: 910, endPoint y: 231, distance: 17.1
click at [894, 226] on span "No" at bounding box center [891, 233] width 11 height 17
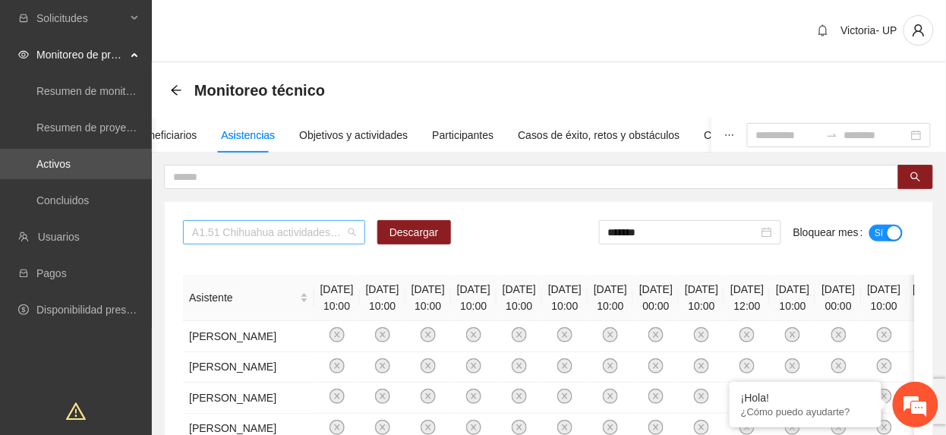
click at [317, 235] on span "A1.51 Chihuahua actividades recreativas CERESO 2" at bounding box center [274, 232] width 164 height 23
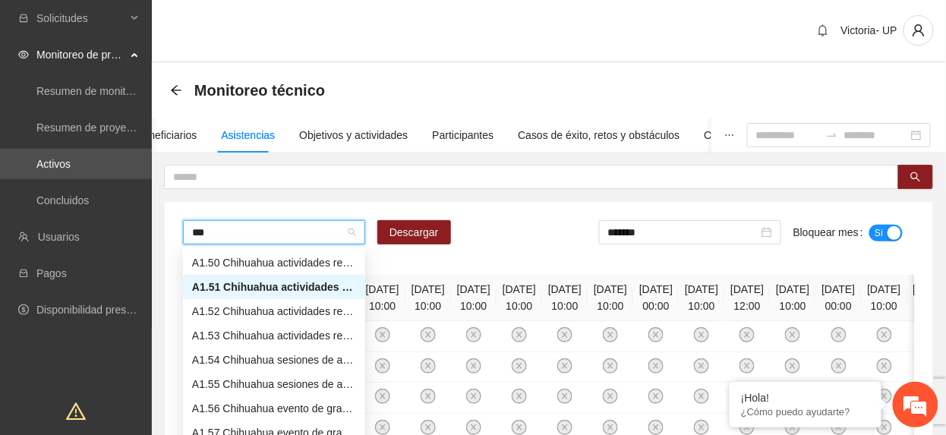
type input "****"
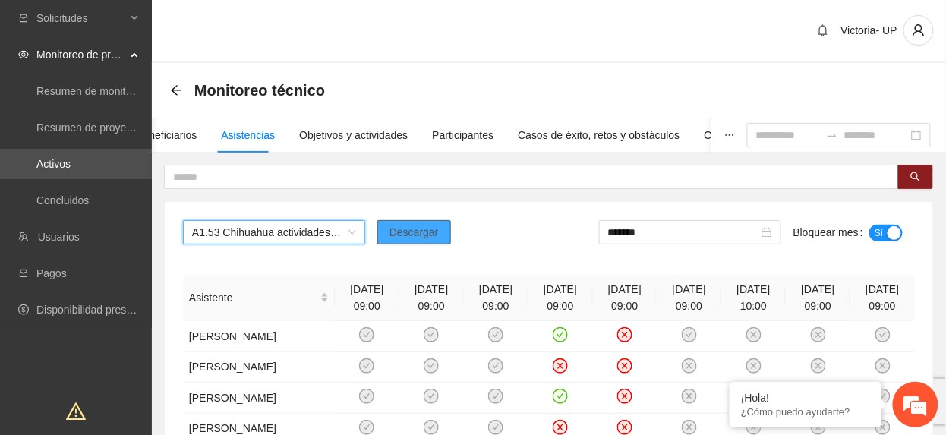
click at [404, 235] on span "Descargar" at bounding box center [414, 232] width 49 height 17
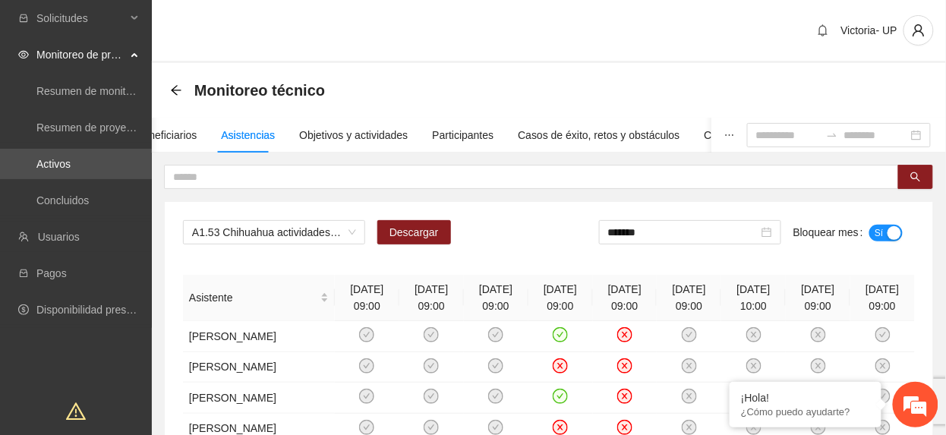
drag, startPoint x: 459, startPoint y: 244, endPoint x: 475, endPoint y: 246, distance: 16.9
click at [459, 244] on div "A1.53 Chihuahua actividades recreativas Adolescentes Descargar ******* Bloquear…" at bounding box center [549, 238] width 732 height 36
click at [697, 235] on input "*******" at bounding box center [683, 232] width 150 height 17
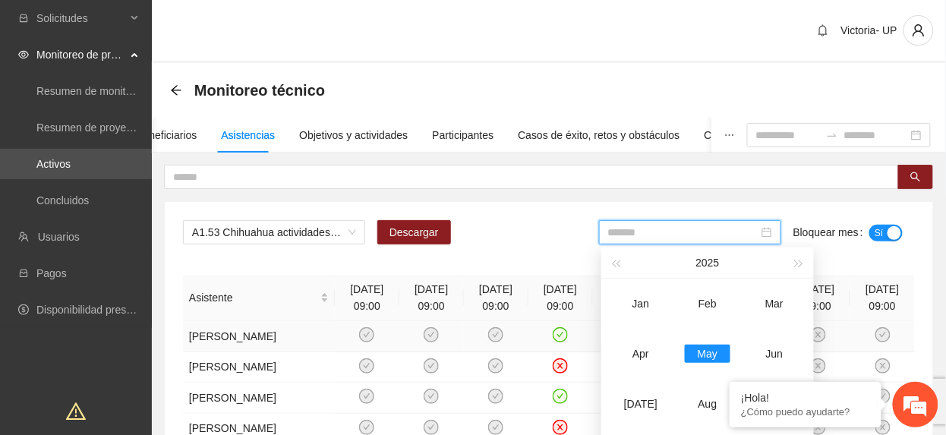
click at [629, 341] on td "Apr" at bounding box center [641, 354] width 67 height 50
type input "*******"
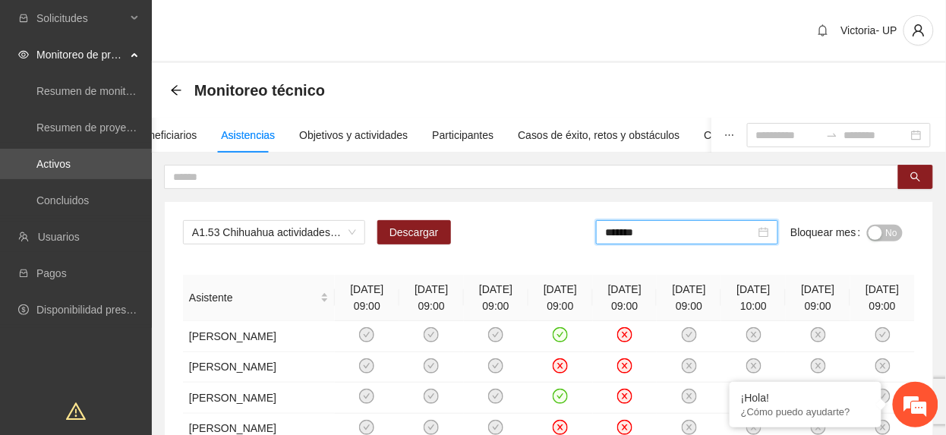
click at [893, 232] on span "No" at bounding box center [891, 233] width 11 height 17
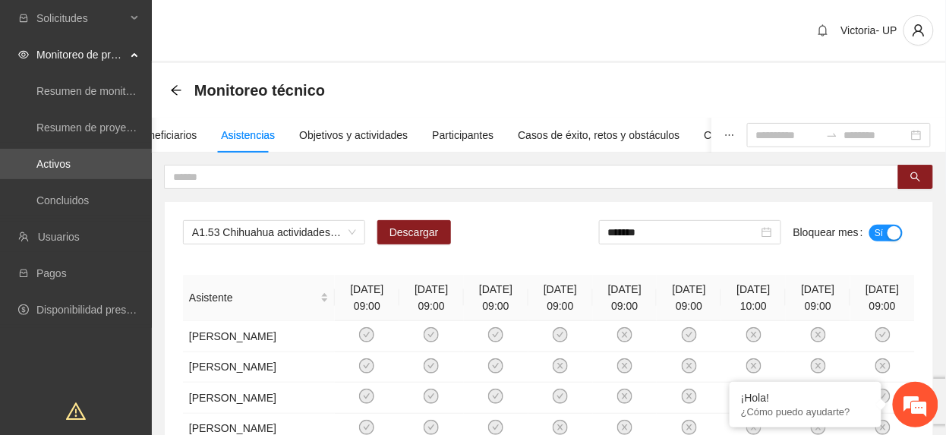
drag, startPoint x: 269, startPoint y: 232, endPoint x: 243, endPoint y: 258, distance: 36.5
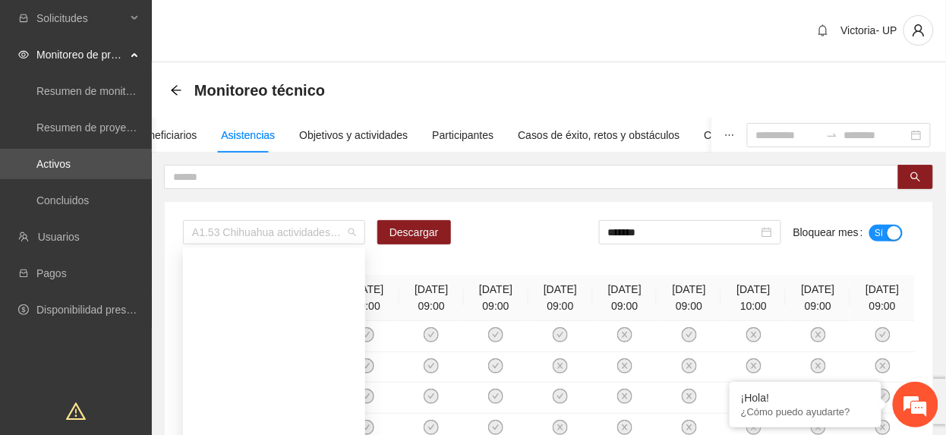
scroll to position [1009, 0]
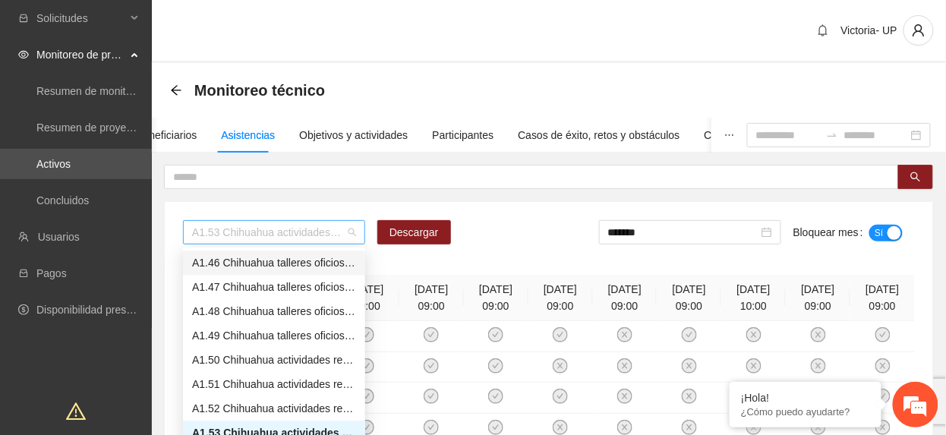
click at [235, 231] on span "A1.53 Chihuahua actividades recreativas Adolescentes" at bounding box center [274, 232] width 164 height 23
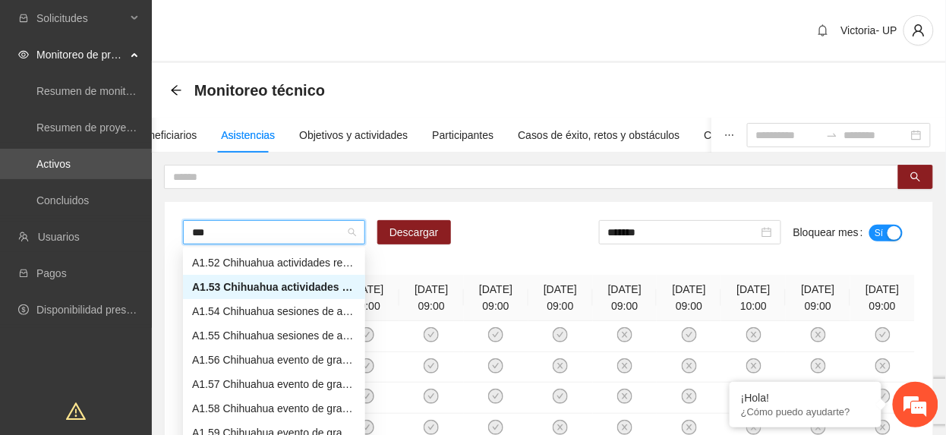
scroll to position [73, 0]
type input "****"
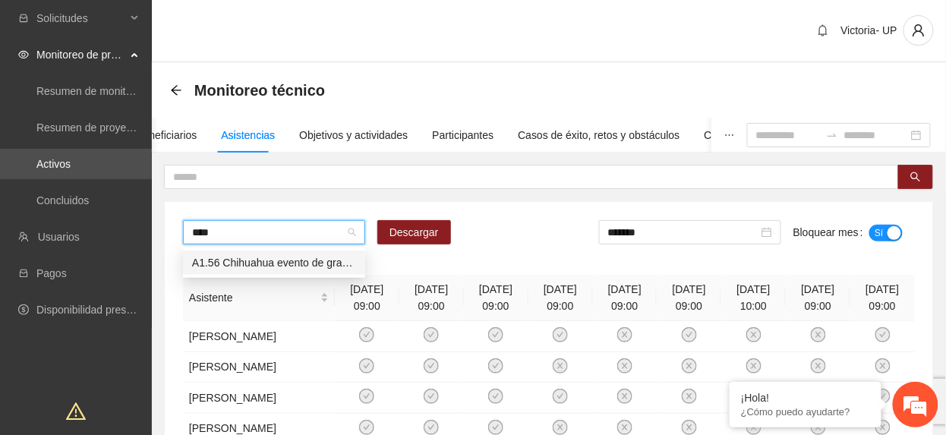
scroll to position [0, 0]
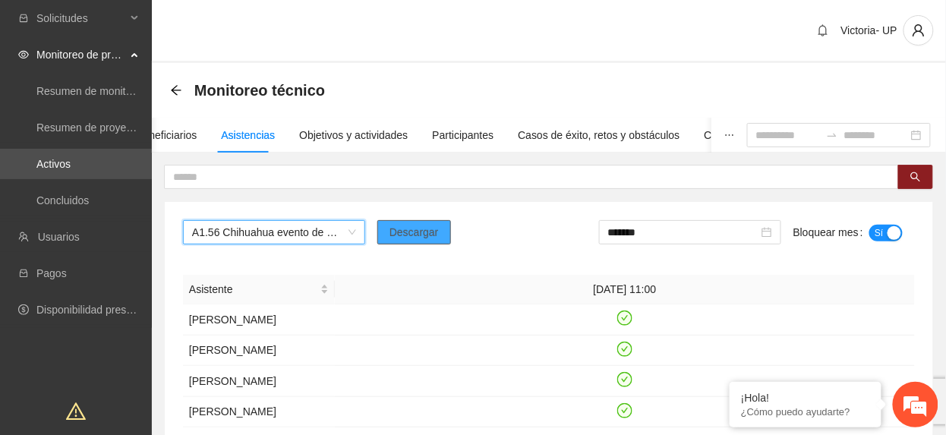
click at [383, 232] on button "Descargar" at bounding box center [414, 232] width 74 height 24
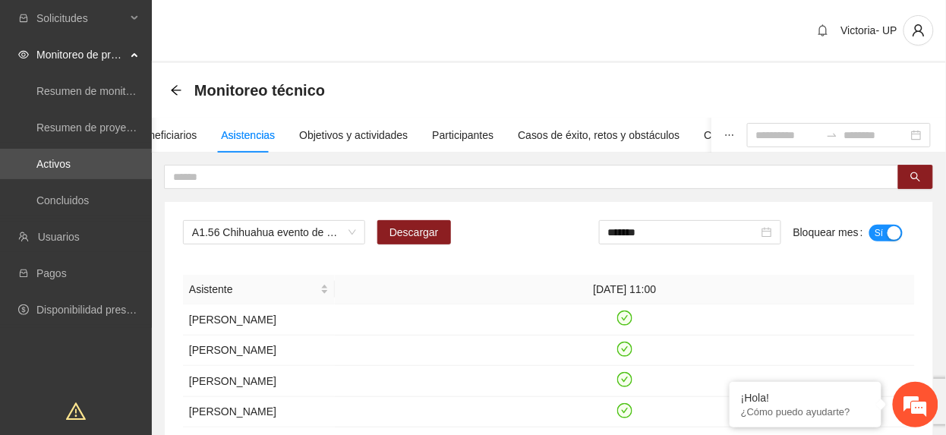
drag, startPoint x: 404, startPoint y: 280, endPoint x: 427, endPoint y: 287, distance: 24.0
click at [404, 280] on th "28/05/2025 11:00" at bounding box center [625, 290] width 580 height 30
drag, startPoint x: 653, startPoint y: 240, endPoint x: 703, endPoint y: 295, distance: 74.7
click at [653, 241] on input "*******" at bounding box center [683, 232] width 150 height 17
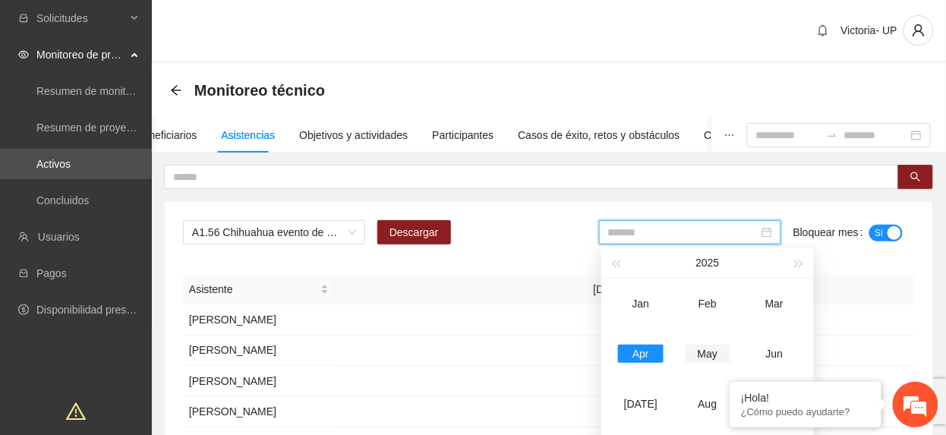
click at [715, 339] on td "May" at bounding box center [707, 354] width 67 height 50
type input "*******"
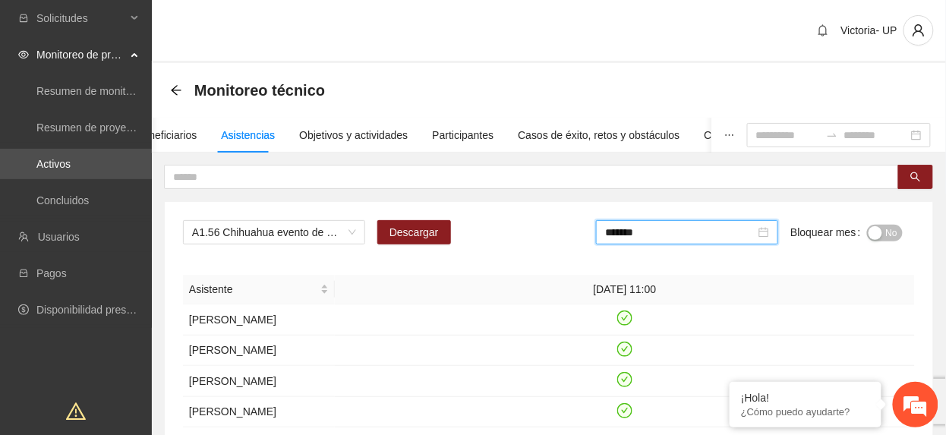
click at [882, 238] on button "No" at bounding box center [885, 233] width 36 height 17
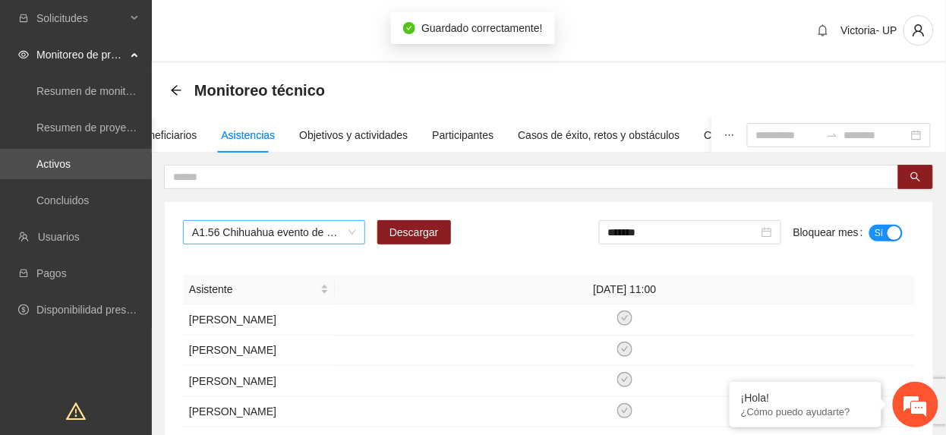
click at [345, 223] on span "A1.56 Chihuahua evento de graduación del programa "Por ti me rifo" CERESO 1" at bounding box center [274, 232] width 164 height 23
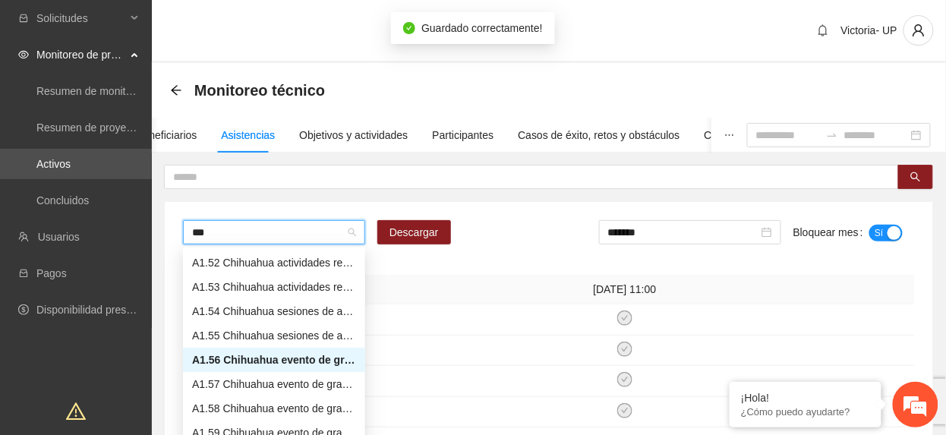
scroll to position [73, 0]
type input "****"
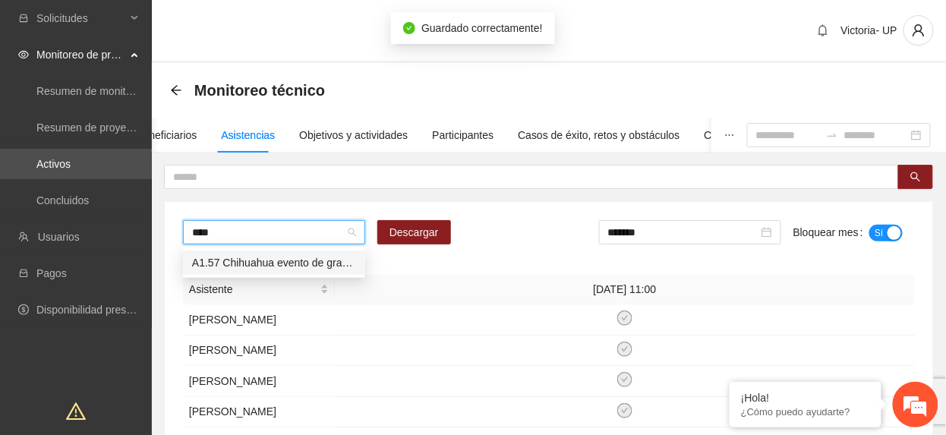
scroll to position [0, 0]
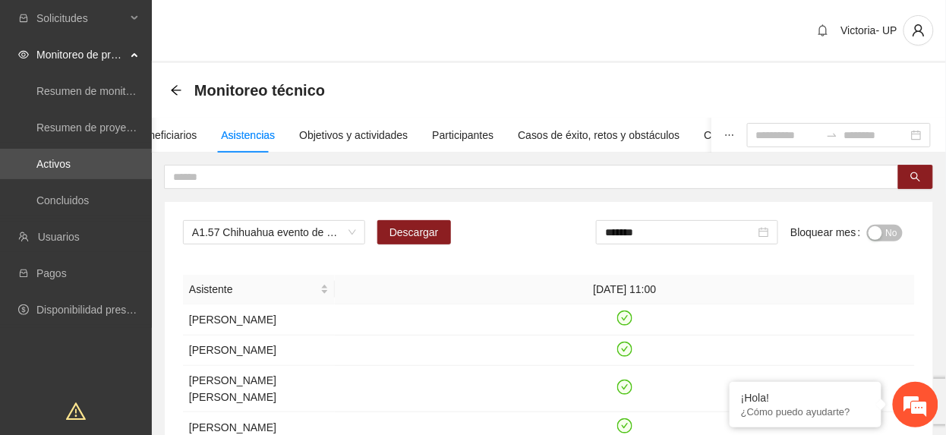
drag, startPoint x: 875, startPoint y: 234, endPoint x: 897, endPoint y: 238, distance: 22.5
click at [875, 234] on div "button" at bounding box center [876, 233] width 14 height 14
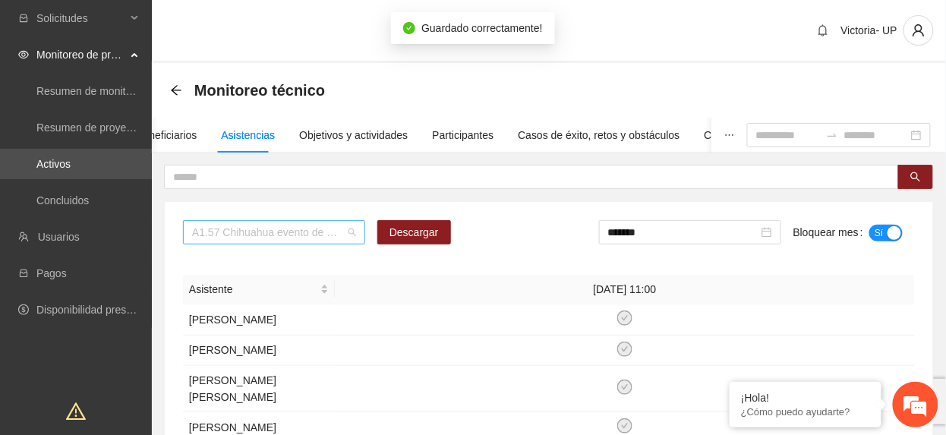
click at [289, 220] on div "A1.57 Chihuahua evento de graduación del programa "Por ti me rifo" CERESO 2" at bounding box center [274, 232] width 182 height 24
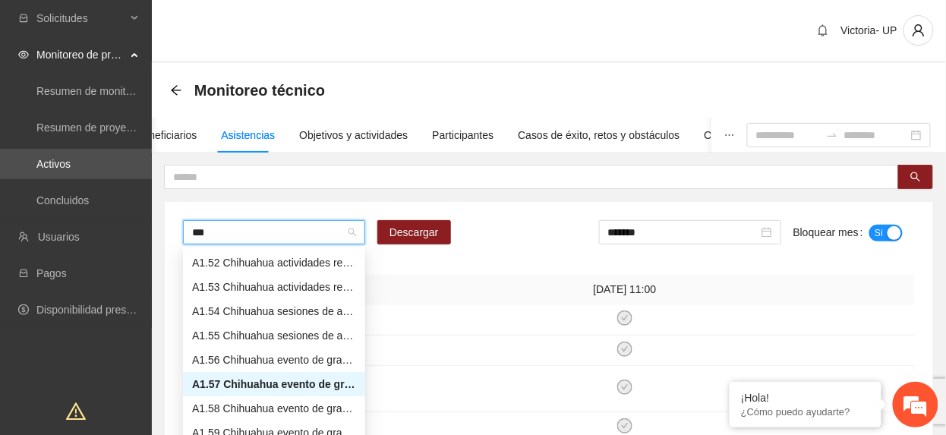
scroll to position [73, 0]
type input "****"
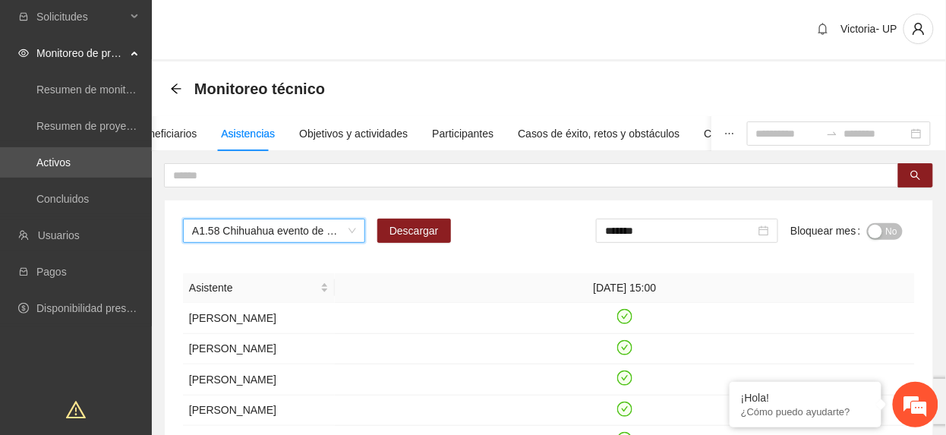
scroll to position [0, 0]
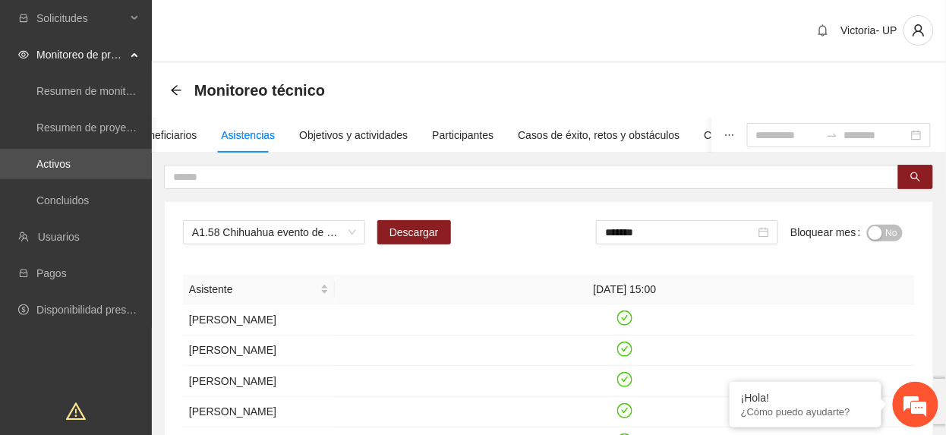
click at [876, 232] on div "button" at bounding box center [876, 233] width 14 height 14
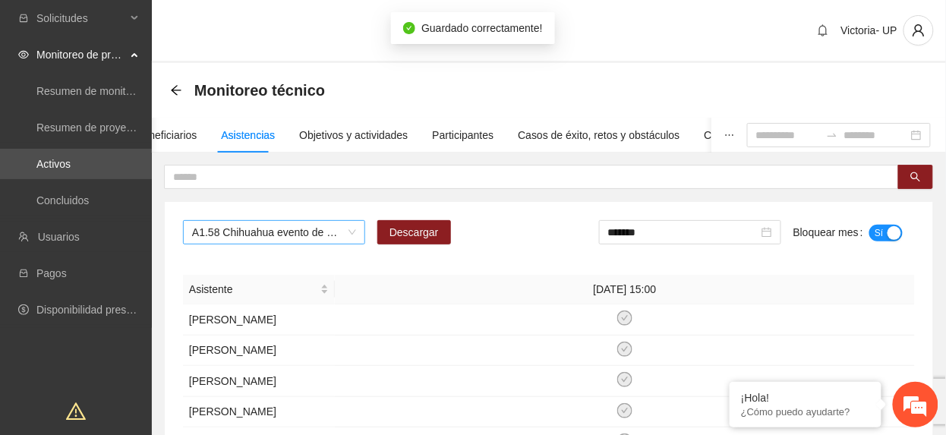
click at [284, 235] on span "A1.58 Chihuahua evento de graduación del programa "Por ti me rifo" Femenil" at bounding box center [274, 232] width 164 height 23
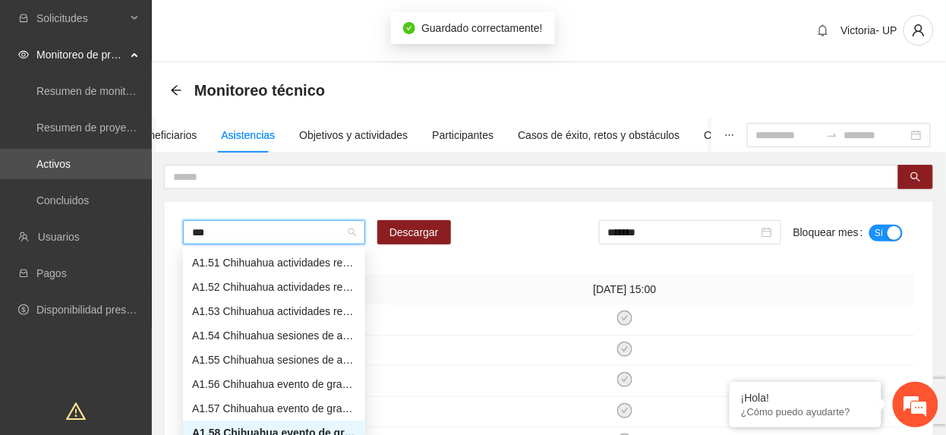
scroll to position [73, 0]
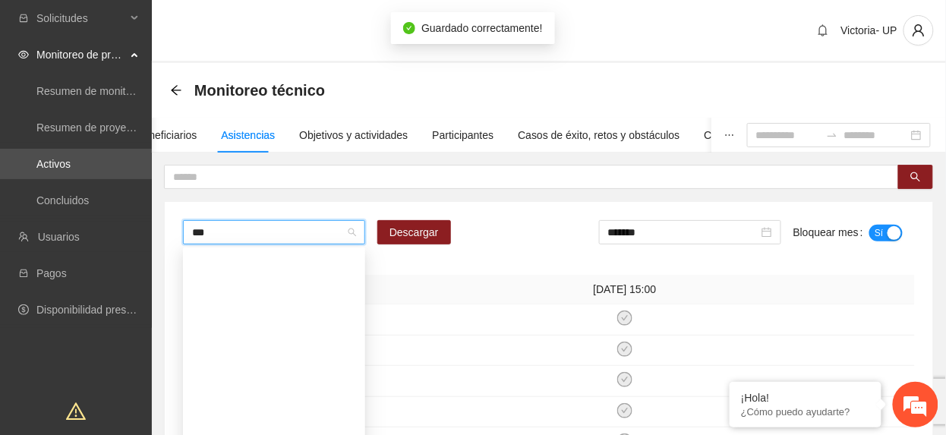
type input "****"
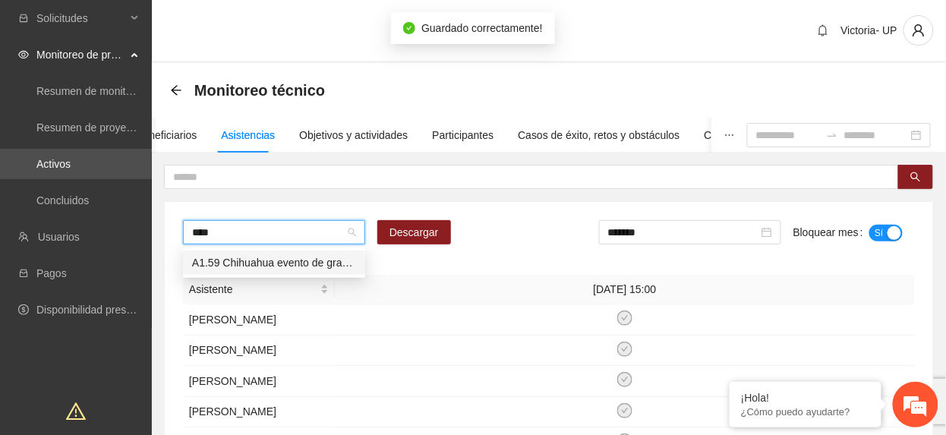
scroll to position [0, 0]
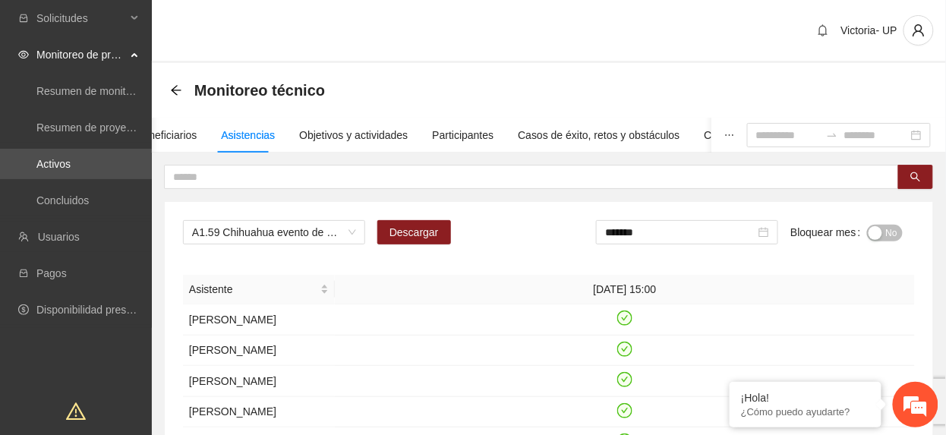
click at [895, 229] on span "No" at bounding box center [891, 233] width 11 height 17
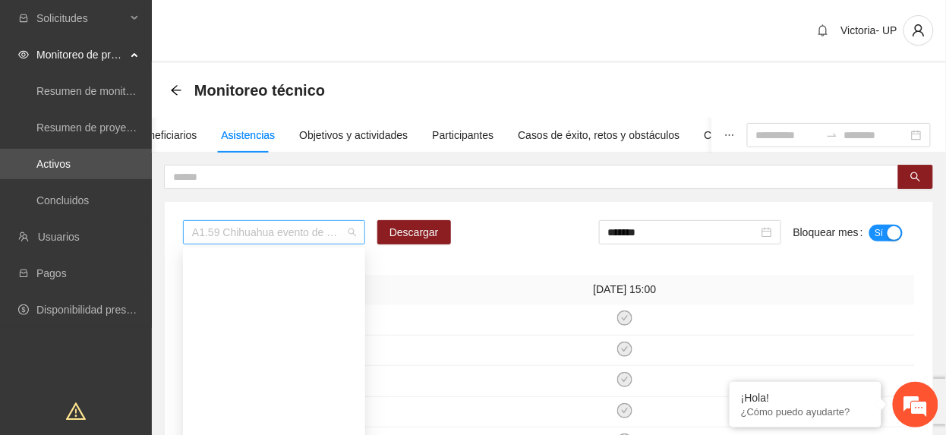
click at [280, 235] on span "A1.59 Chihuahua evento de graduación del programa "Por ti me rifo" Adolescentes" at bounding box center [274, 232] width 164 height 23
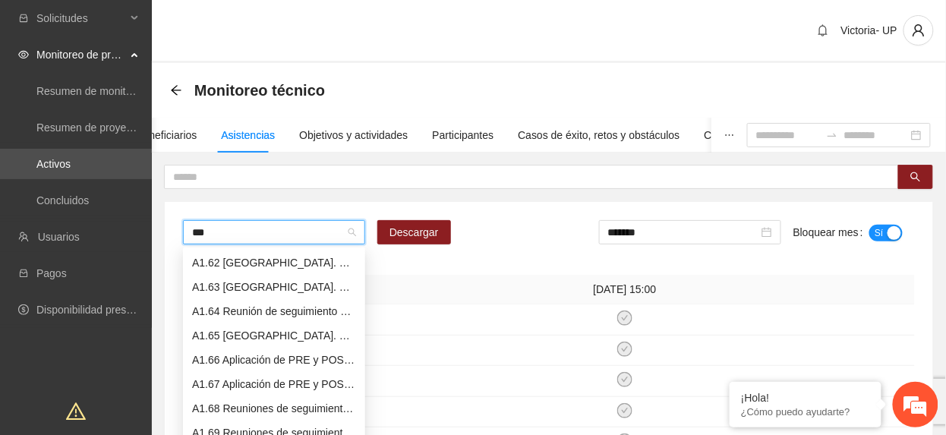
scroll to position [73, 0]
type input "****"
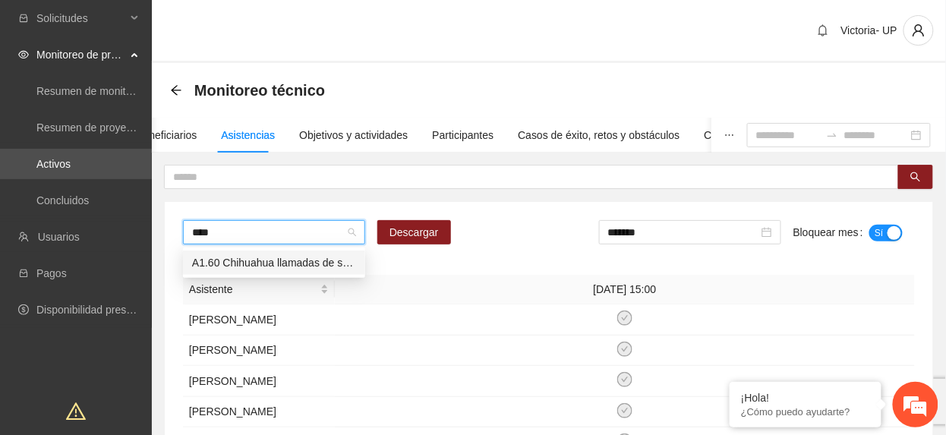
scroll to position [0, 0]
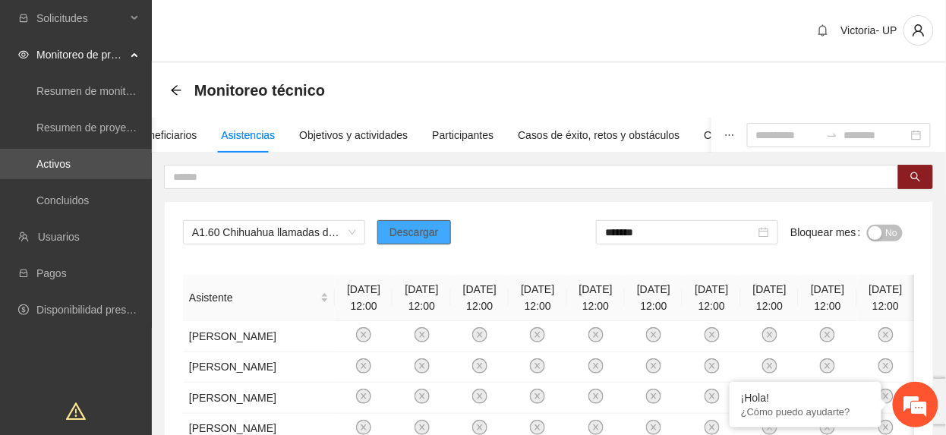
click at [411, 238] on span "Descargar" at bounding box center [414, 232] width 49 height 17
drag, startPoint x: 403, startPoint y: 283, endPoint x: 410, endPoint y: 280, distance: 8.2
click at [451, 280] on th "04/03/2025 12:00" at bounding box center [480, 298] width 58 height 46
drag, startPoint x: 887, startPoint y: 231, endPoint x: 715, endPoint y: 269, distance: 176.5
click at [882, 234] on button "No" at bounding box center [885, 233] width 36 height 17
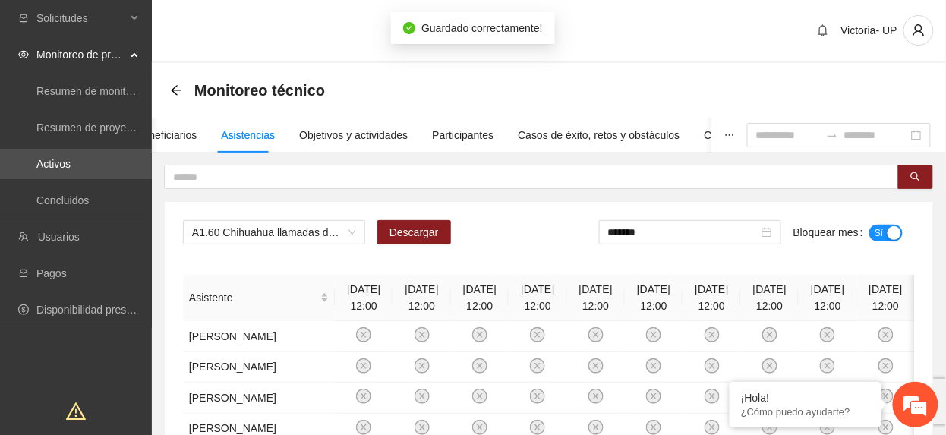
click at [664, 232] on input "*******" at bounding box center [683, 232] width 150 height 17
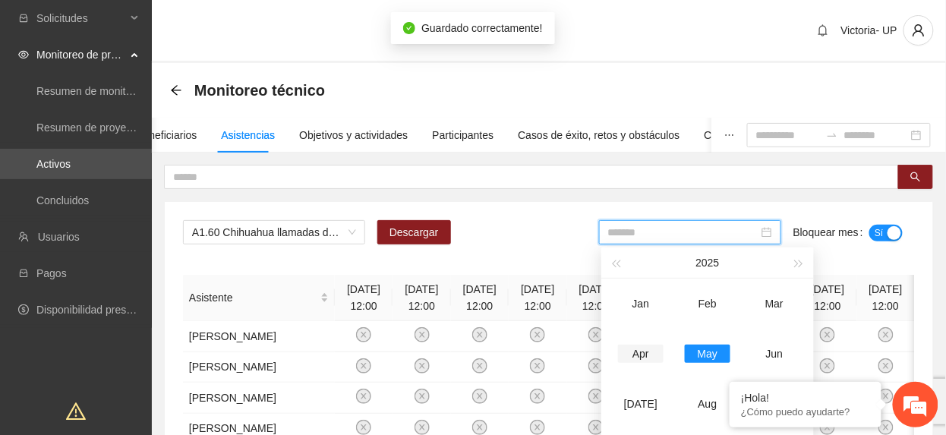
click at [654, 365] on td "Apr" at bounding box center [641, 354] width 67 height 50
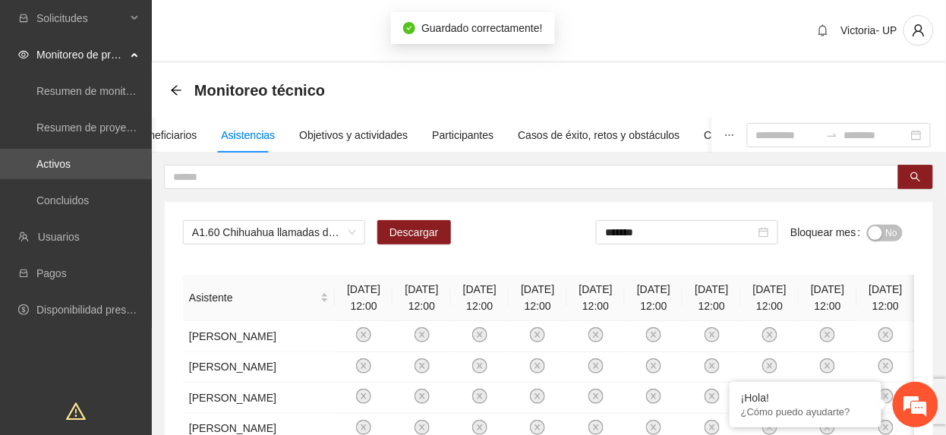
click at [892, 231] on span "No" at bounding box center [891, 233] width 11 height 17
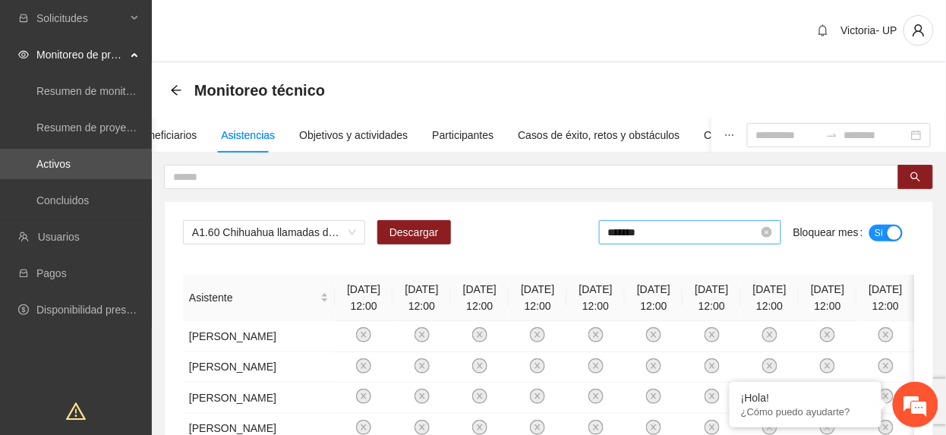
click at [647, 235] on input "*******" at bounding box center [683, 232] width 150 height 17
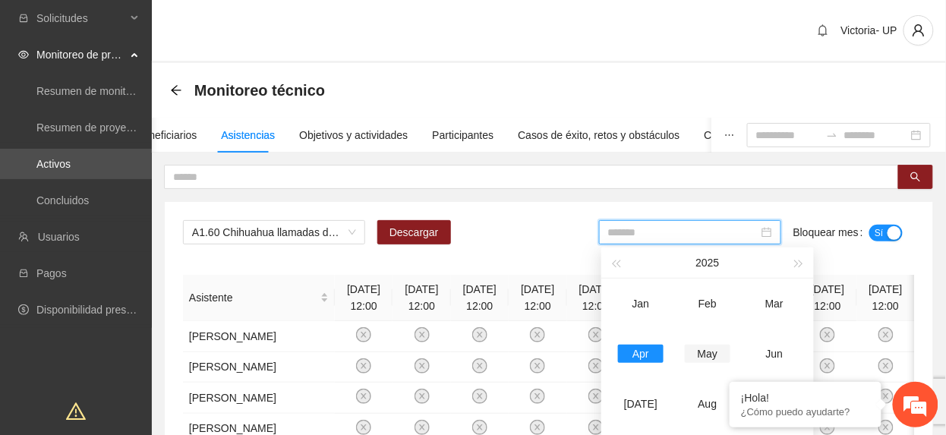
click at [706, 343] on td "May" at bounding box center [707, 354] width 67 height 50
type input "*******"
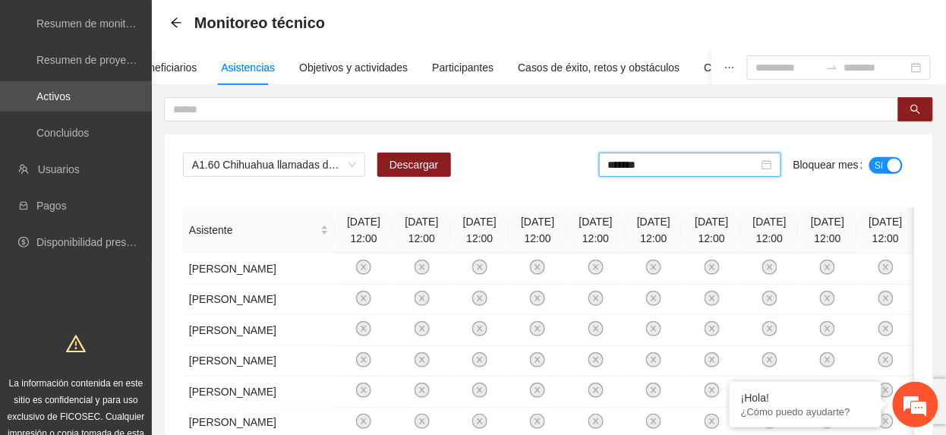
scroll to position [101, 0]
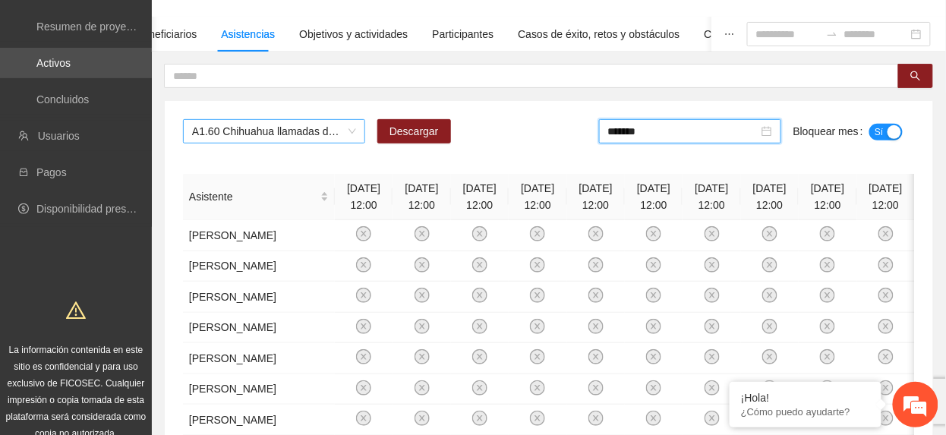
click at [301, 135] on span "A1.60 Chihuahua llamadas de seguimiento a personas familiares beneficiarias" at bounding box center [274, 131] width 164 height 23
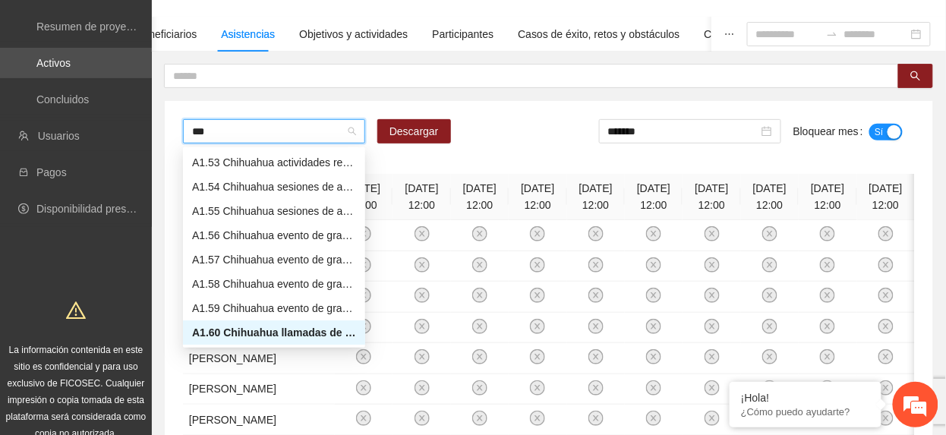
scroll to position [24, 0]
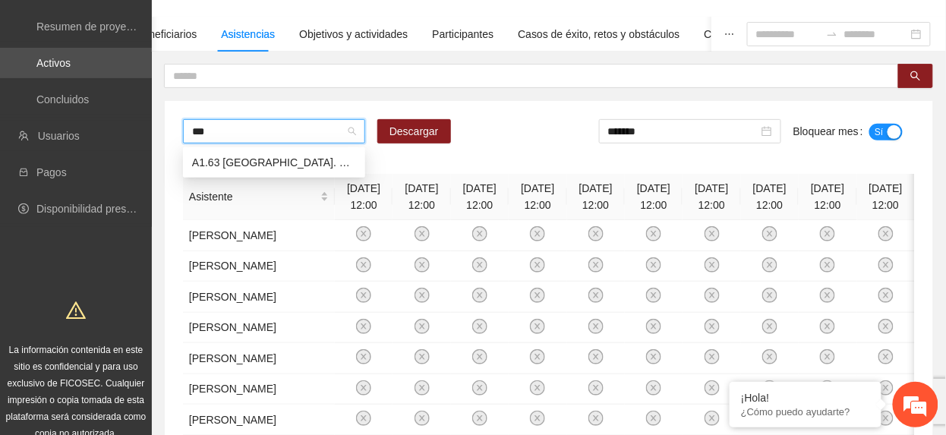
type input "****"
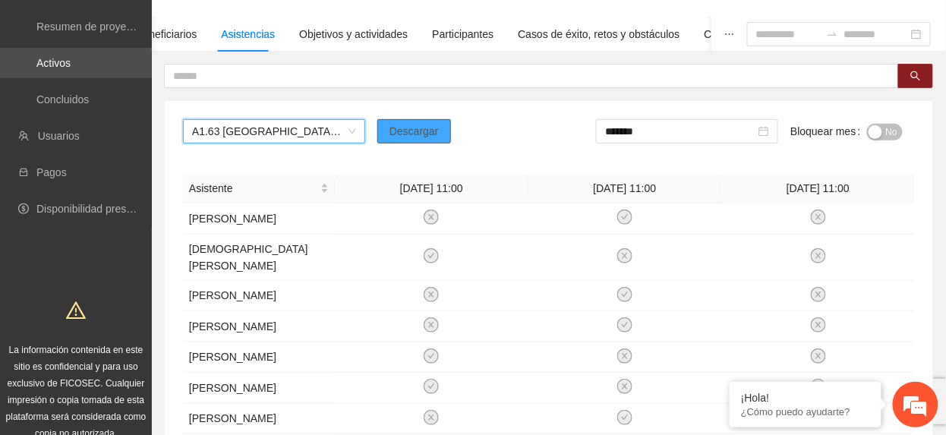
click at [407, 128] on span "Descargar" at bounding box center [414, 131] width 49 height 17
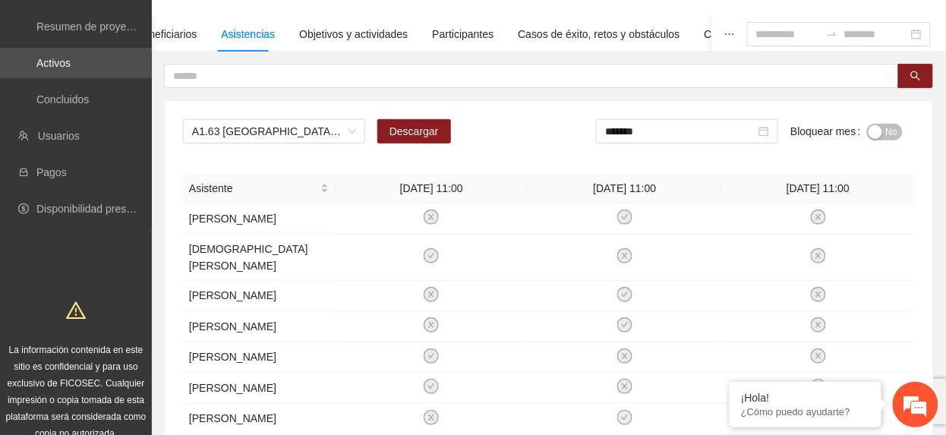
drag, startPoint x: 368, startPoint y: 161, endPoint x: 477, endPoint y: 162, distance: 108.6
drag, startPoint x: 897, startPoint y: 134, endPoint x: 845, endPoint y: 150, distance: 54.6
click at [891, 135] on span "No" at bounding box center [891, 132] width 11 height 17
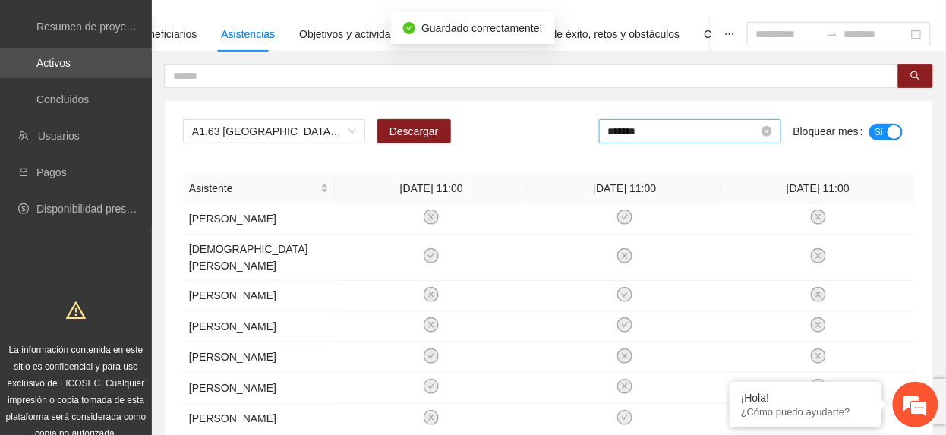
click at [644, 134] on input "*******" at bounding box center [683, 131] width 150 height 17
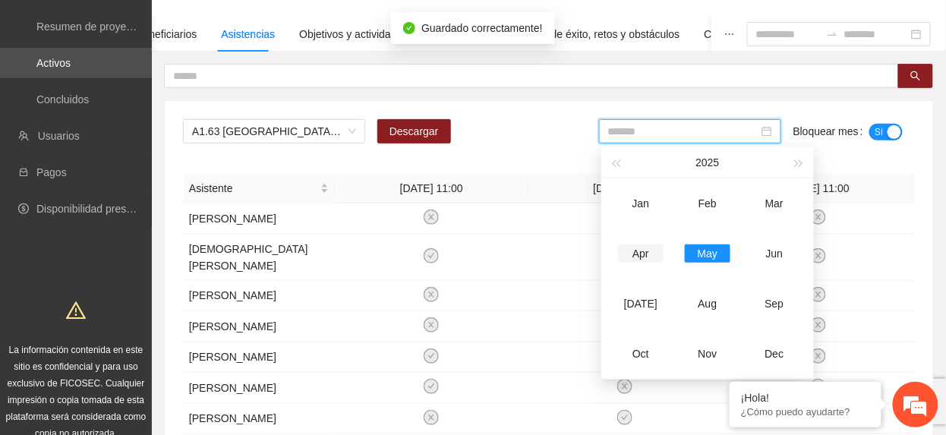
click at [645, 243] on td "Apr" at bounding box center [641, 254] width 67 height 50
type input "*******"
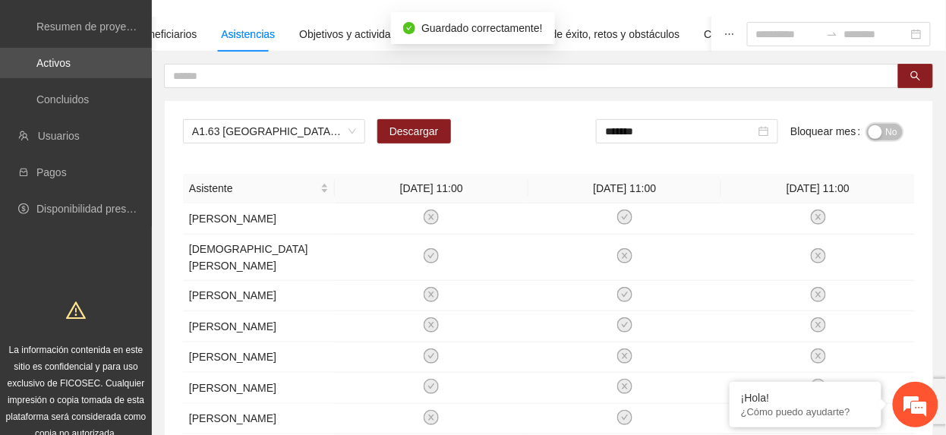
drag, startPoint x: 887, startPoint y: 131, endPoint x: 949, endPoint y: 147, distance: 64.1
click at [887, 132] on span "No" at bounding box center [891, 132] width 11 height 17
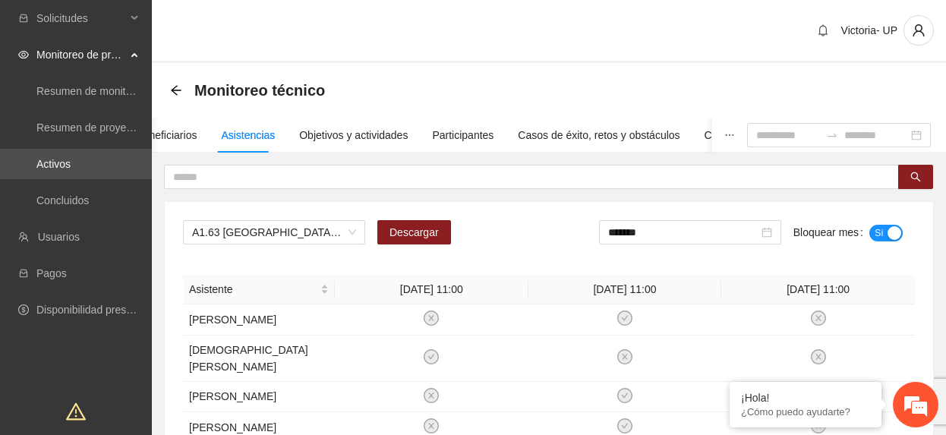
scroll to position [101, 0]
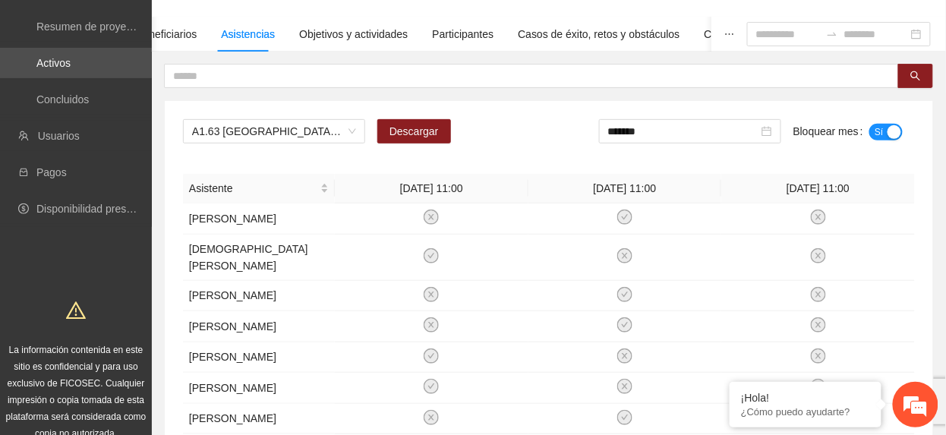
click at [314, 129] on span "A1.63 [GEOGRAPHIC_DATA]. Encuesta de satisfacción" at bounding box center [274, 131] width 164 height 23
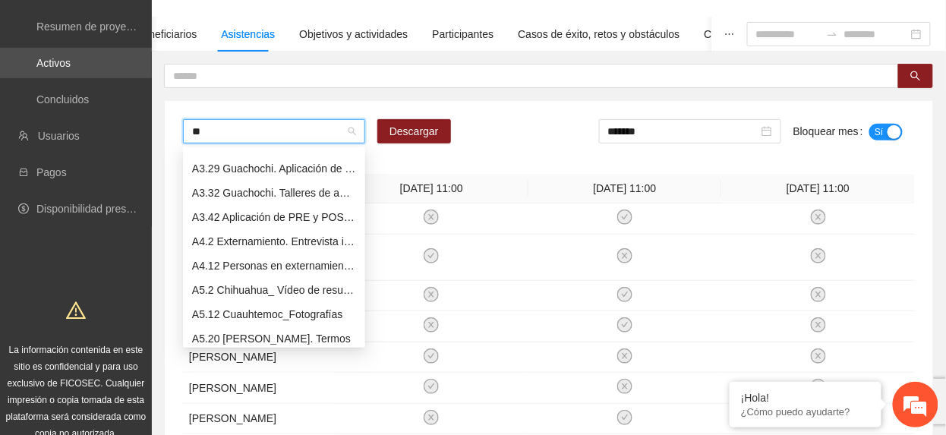
scroll to position [243, 0]
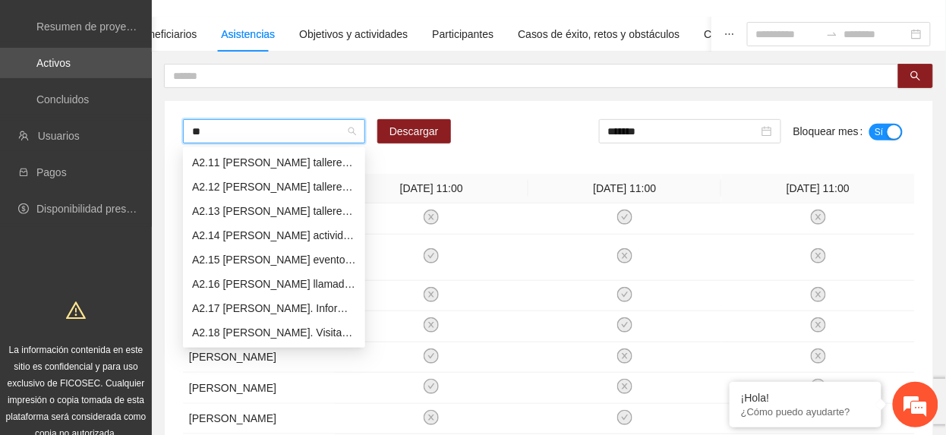
type input "***"
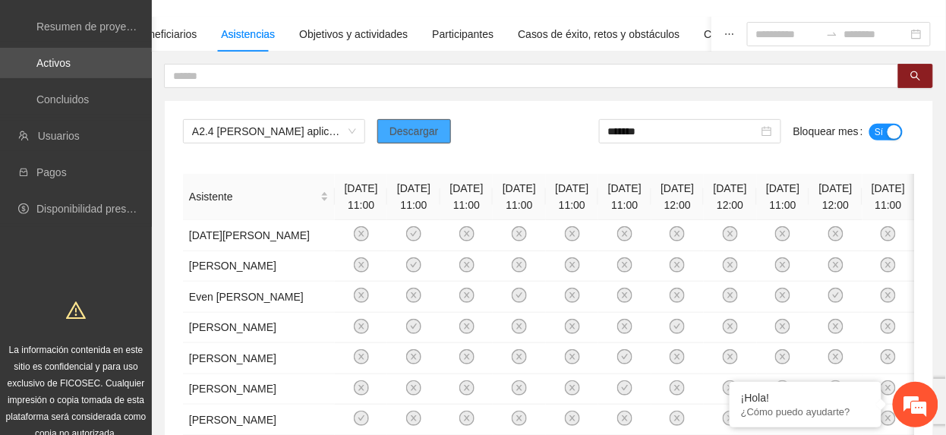
drag, startPoint x: 438, startPoint y: 137, endPoint x: 431, endPoint y: 143, distance: 8.7
click at [431, 143] on button "Descargar" at bounding box center [414, 131] width 74 height 24
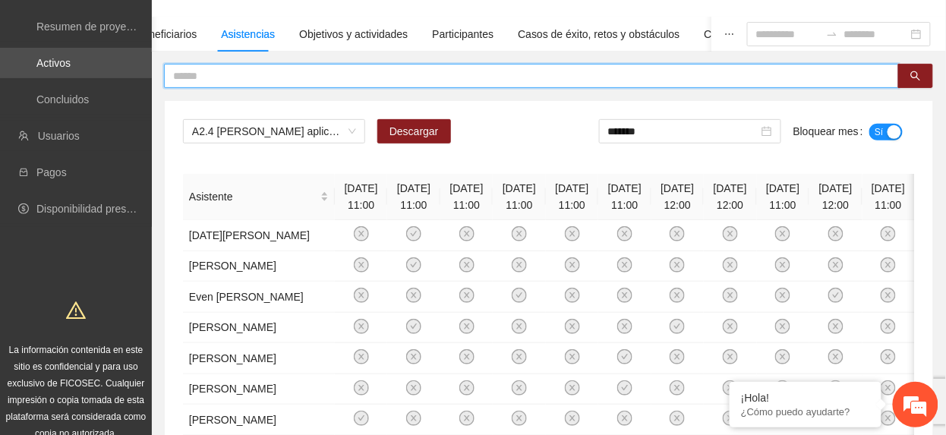
drag, startPoint x: 304, startPoint y: 77, endPoint x: 292, endPoint y: 86, distance: 14.7
click at [302, 77] on input "text" at bounding box center [525, 76] width 705 height 17
type input "*******"
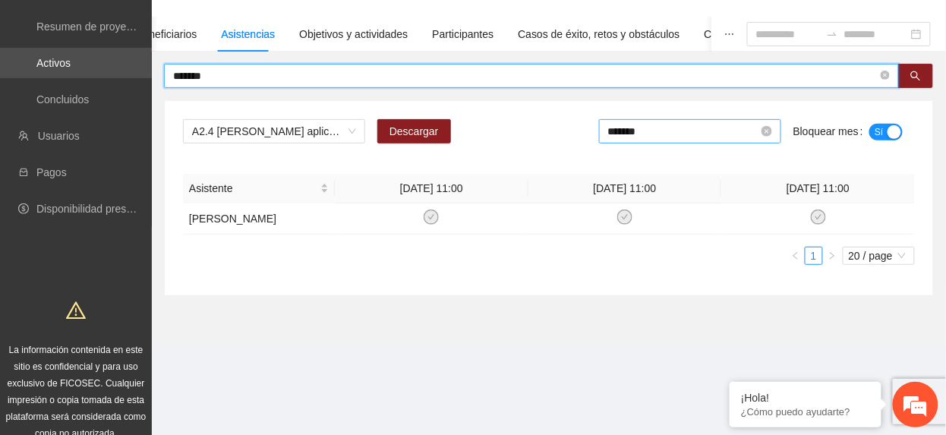
click at [666, 134] on input "*******" at bounding box center [683, 131] width 150 height 17
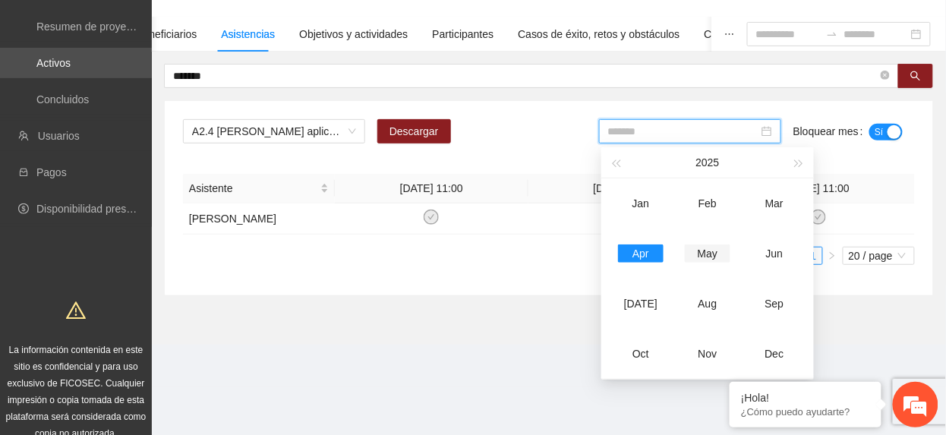
click at [690, 257] on div "May" at bounding box center [708, 254] width 46 height 18
type input "*******"
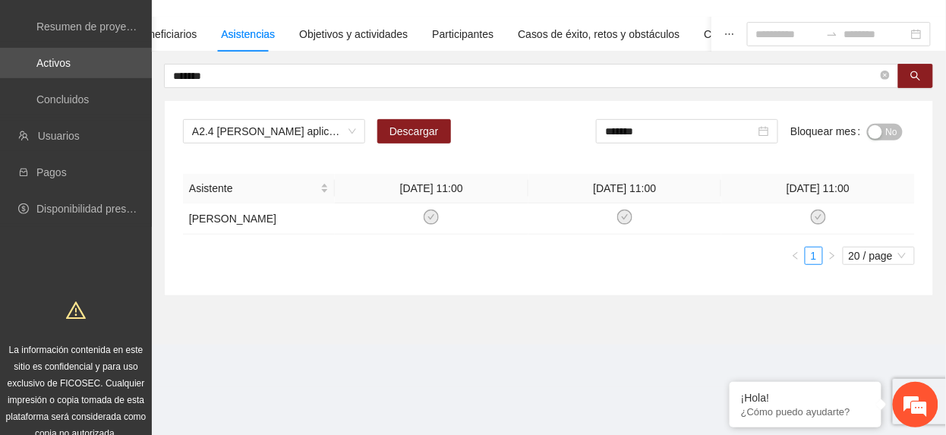
click at [887, 128] on span "No" at bounding box center [891, 132] width 11 height 17
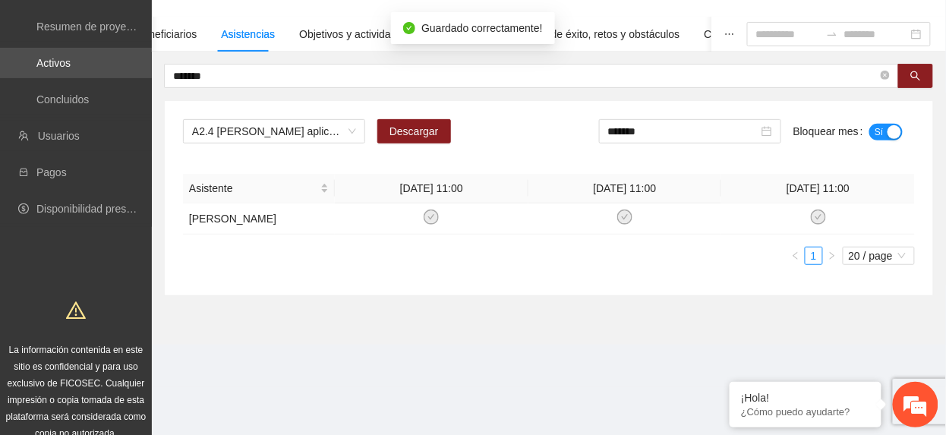
click at [885, 134] on button "Sí" at bounding box center [886, 132] width 33 height 17
click at [911, 393] on em at bounding box center [915, 404] width 41 height 41
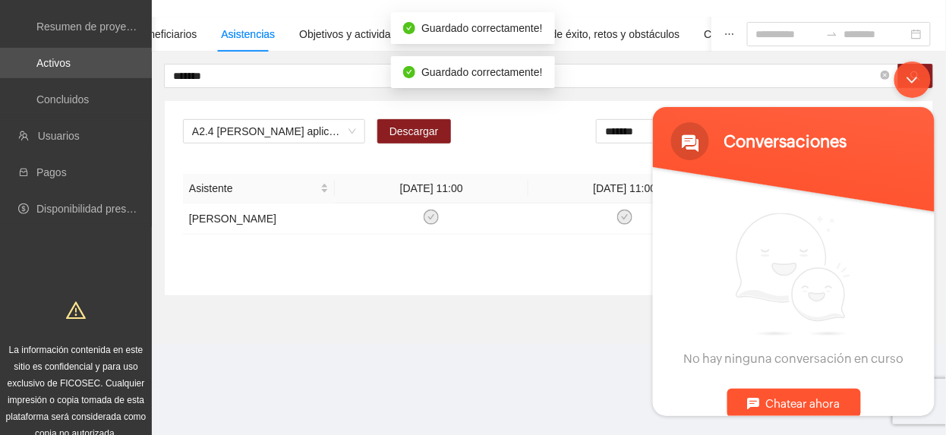
click at [835, 391] on div "Chatear ahora" at bounding box center [794, 402] width 134 height 29
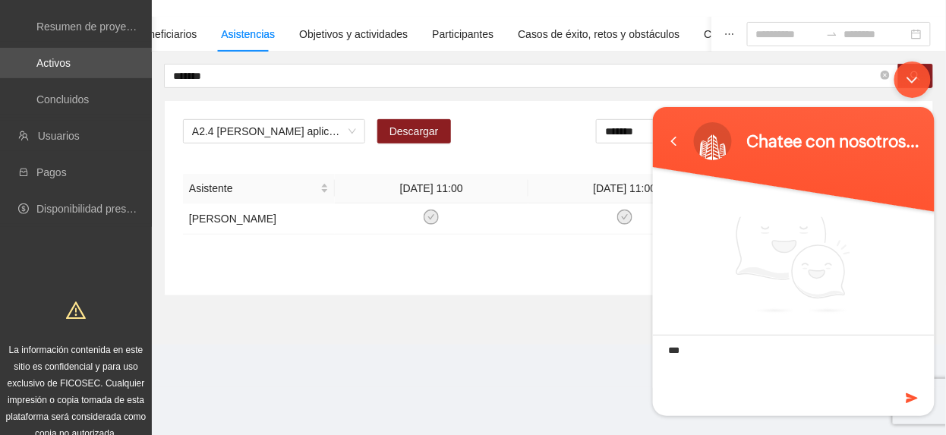
type textarea "****"
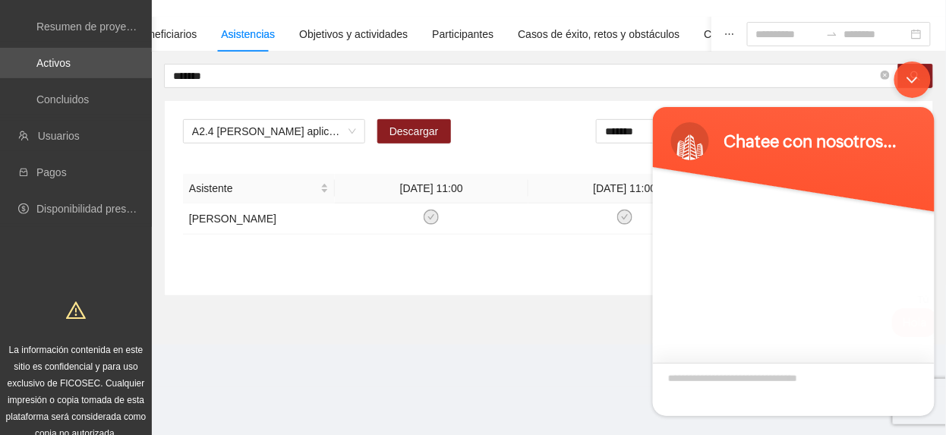
scroll to position [1, 0]
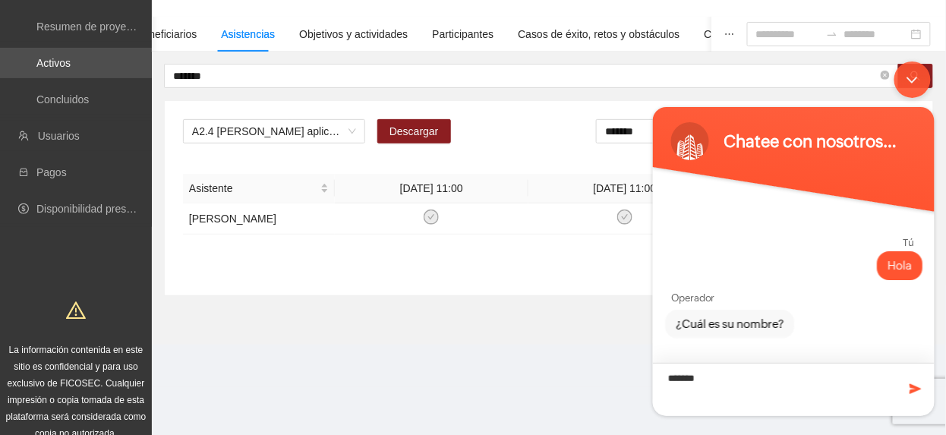
type textarea "********"
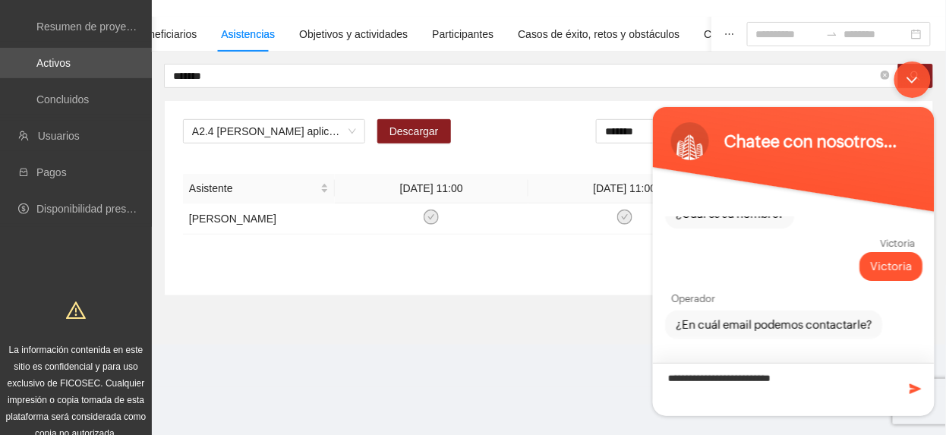
type textarea "**********"
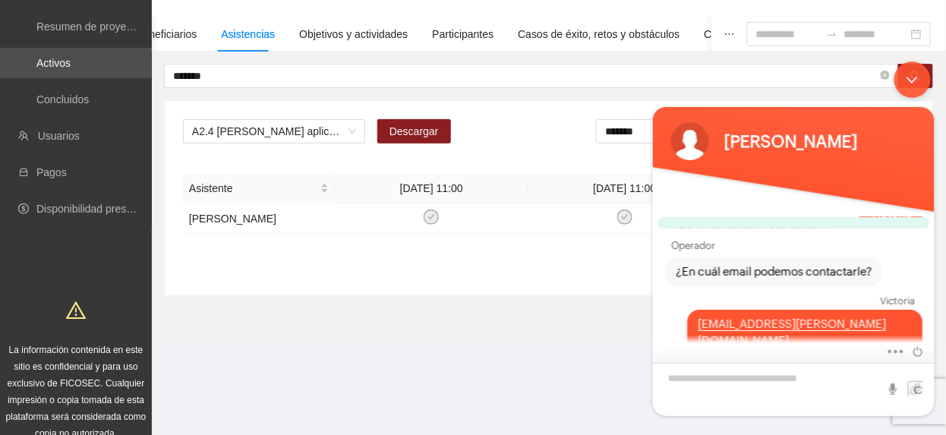
scroll to position [152, 0]
click at [847, 377] on textarea "Escriba su mensaje y pulse “Intro”" at bounding box center [793, 388] width 282 height 53
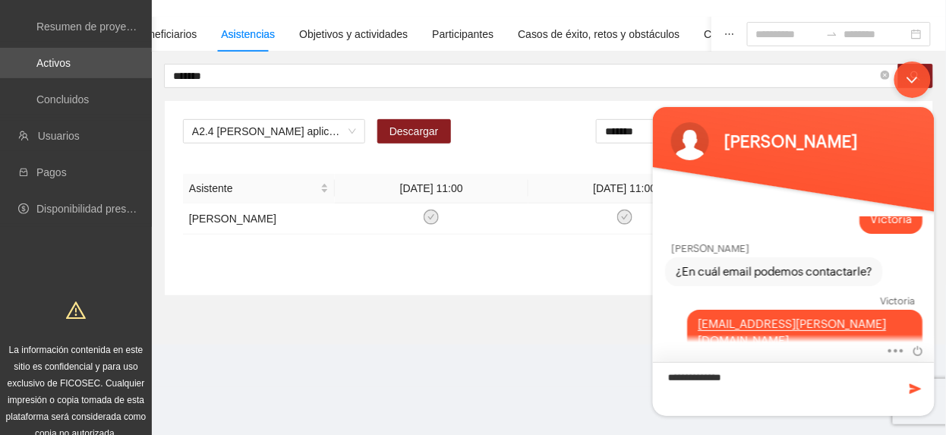
type textarea "**********"
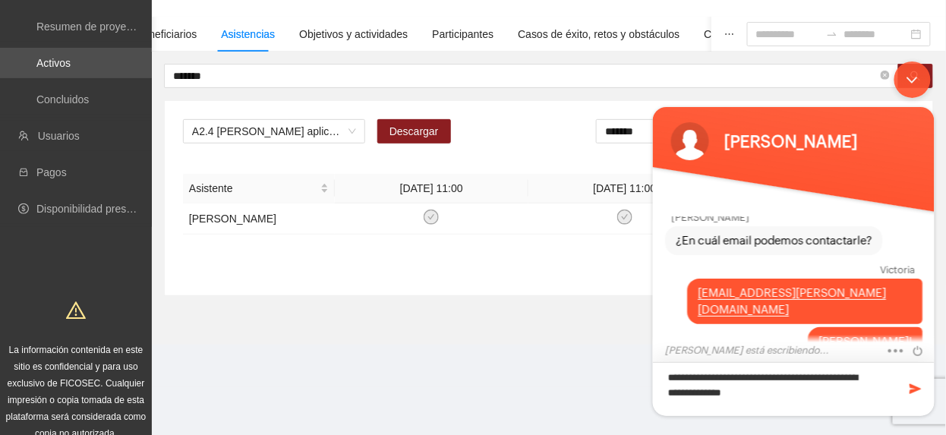
scroll to position [235, 0]
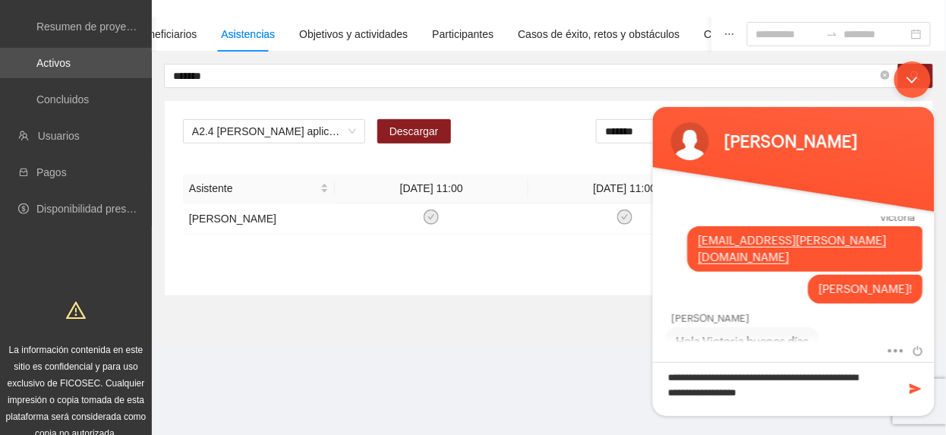
type textarea "**********"
click at [824, 392] on textarea "**********" at bounding box center [793, 389] width 282 height 54
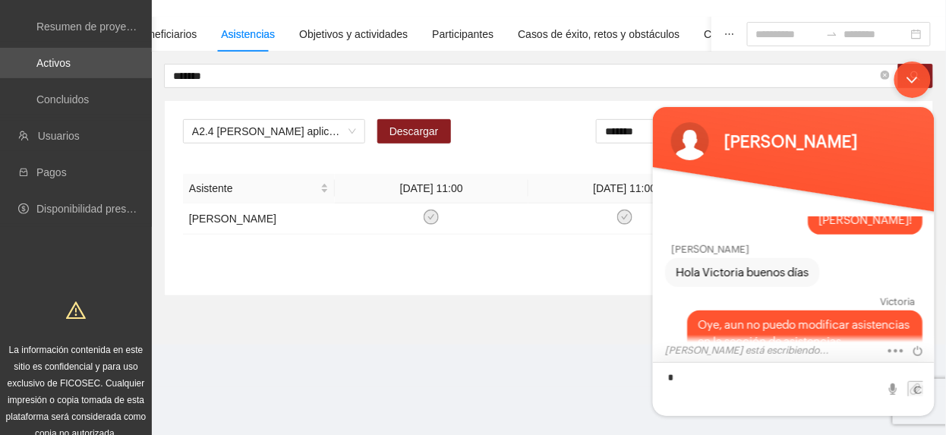
scroll to position [356, 0]
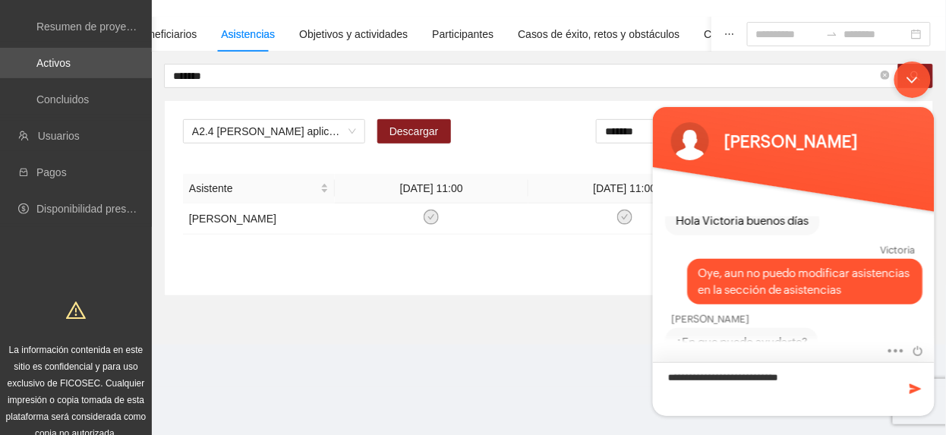
type textarea "**********"
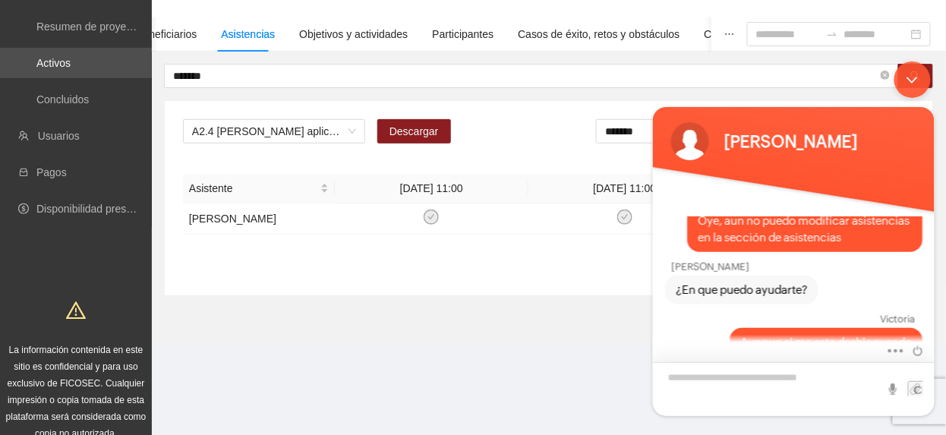
scroll to position [478, 0]
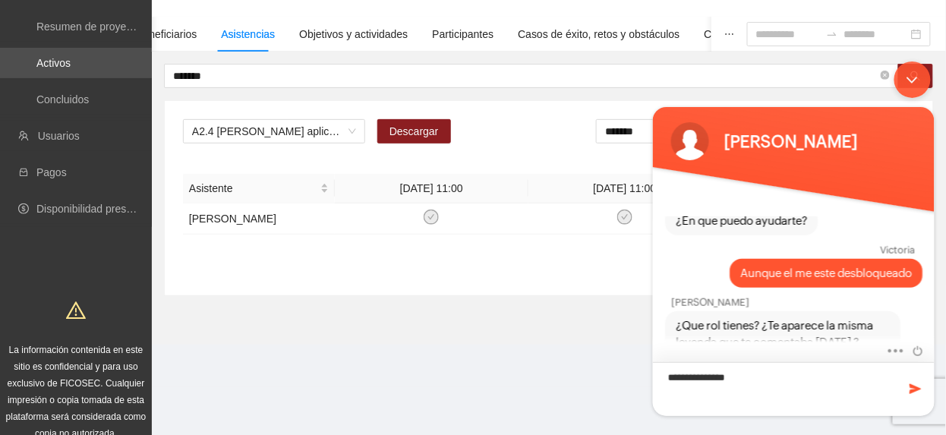
type textarea "**********"
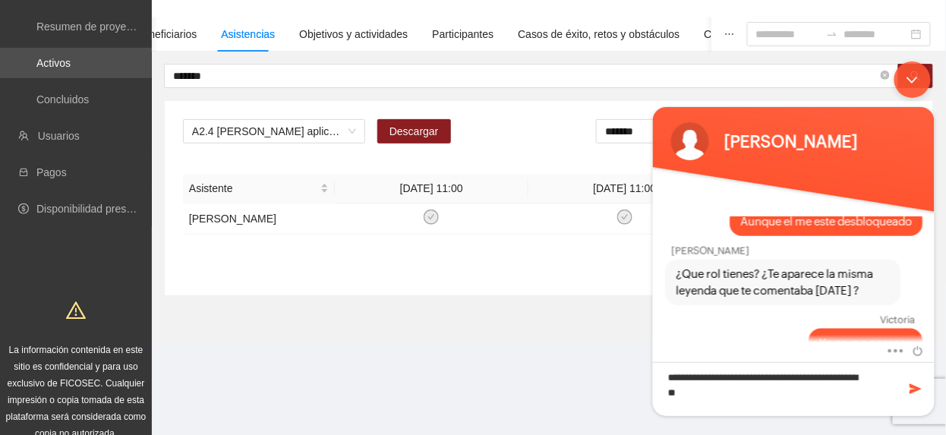
type textarea "**********"
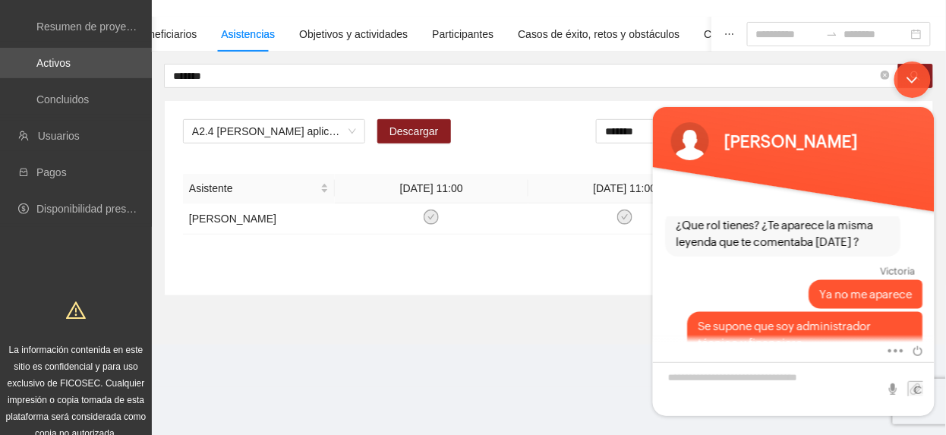
click at [905, 83] on div "Minimizar ventana de chat en vivo" at bounding box center [912, 79] width 36 height 36
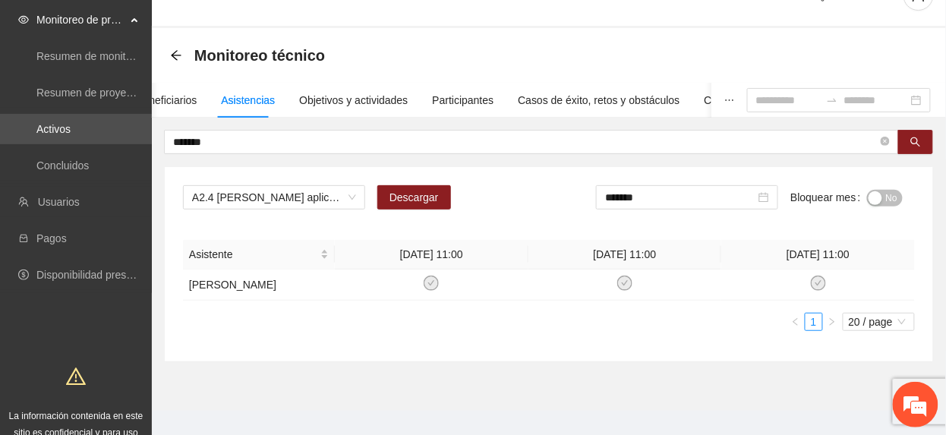
scroll to position [0, 0]
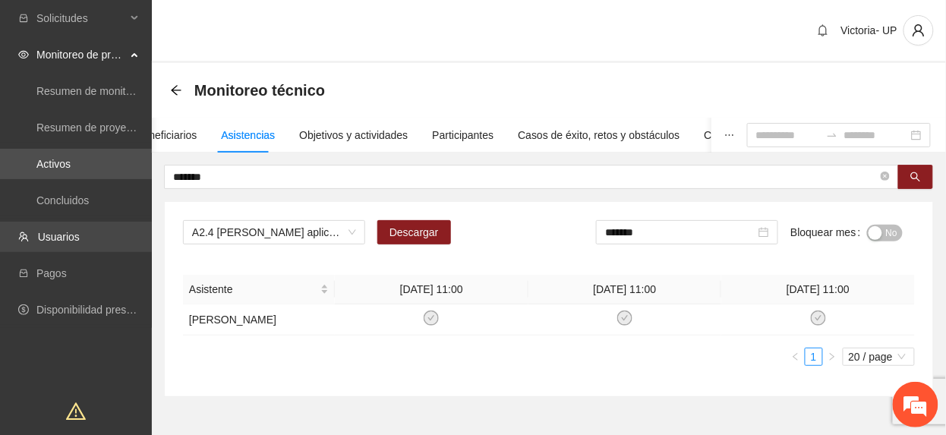
click at [80, 241] on link "Usuarios" at bounding box center [59, 237] width 42 height 12
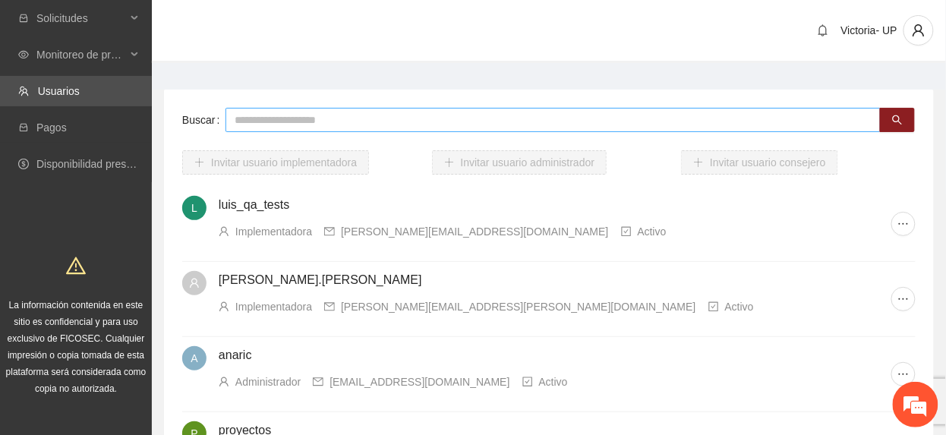
click at [365, 120] on input "text" at bounding box center [553, 120] width 655 height 24
type input "********"
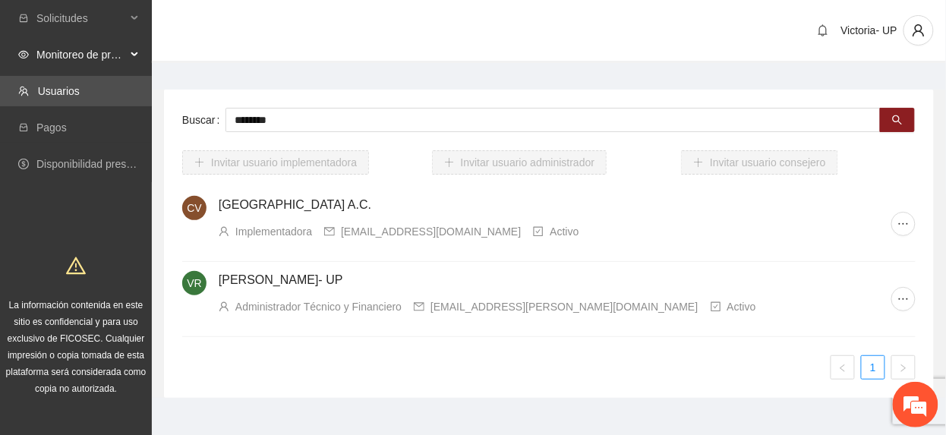
click at [77, 49] on span "Monitoreo de proyectos" at bounding box center [81, 54] width 90 height 30
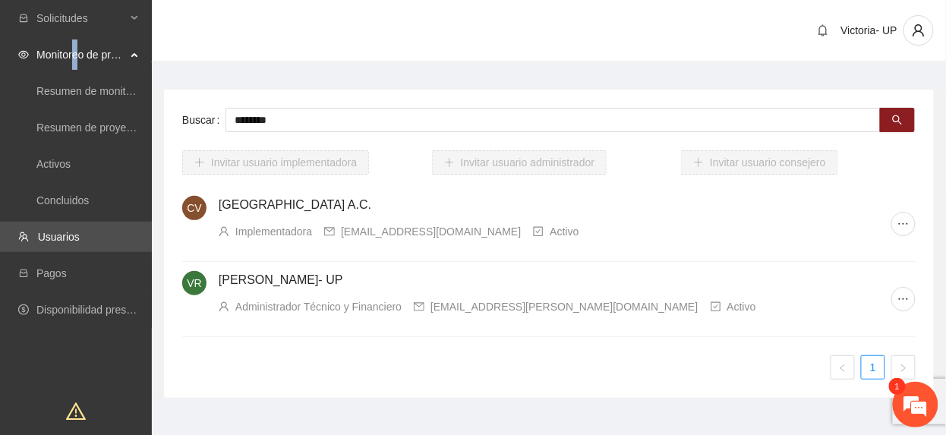
scroll to position [630, 0]
drag, startPoint x: 77, startPoint y: 49, endPoint x: 46, endPoint y: 158, distance: 112.8
click at [46, 158] on link "Activos" at bounding box center [53, 164] width 34 height 12
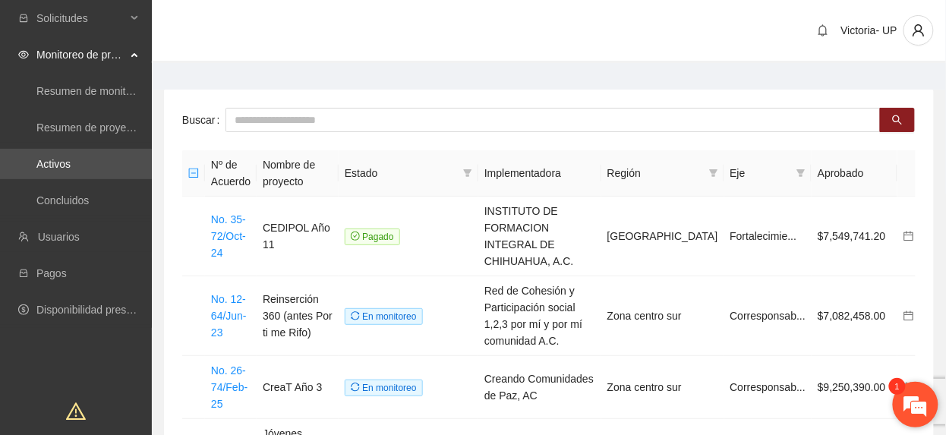
click at [927, 393] on em at bounding box center [915, 404] width 41 height 41
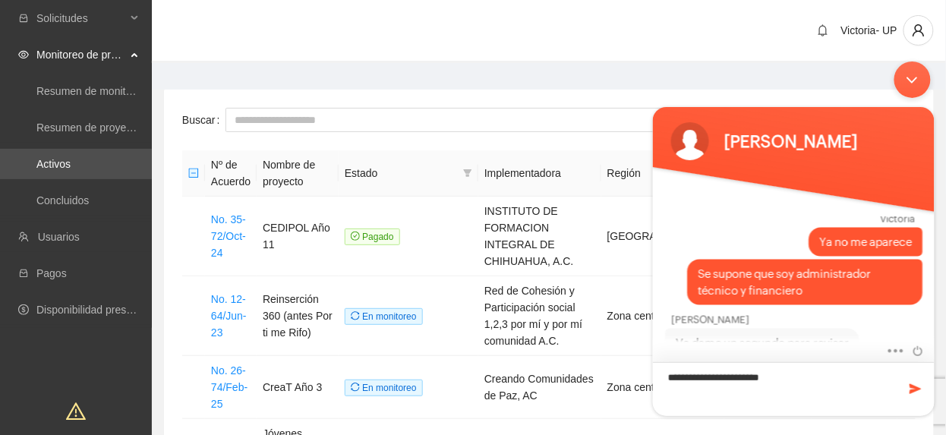
scroll to position [662, 0]
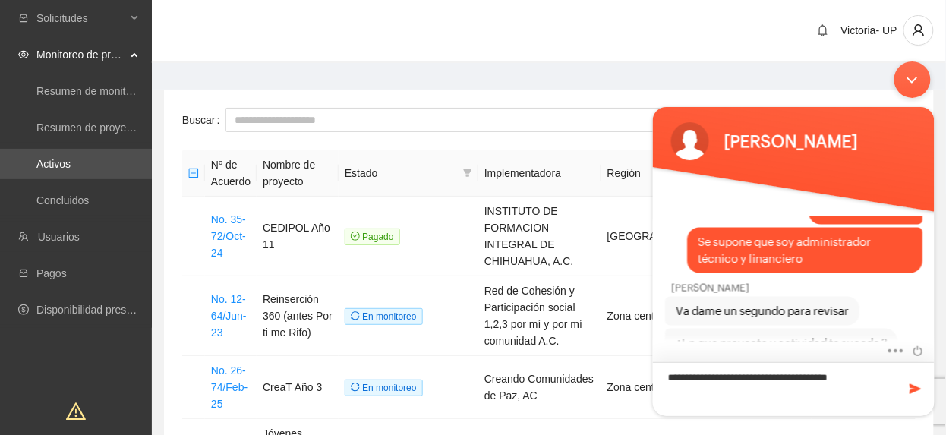
type textarea "**********"
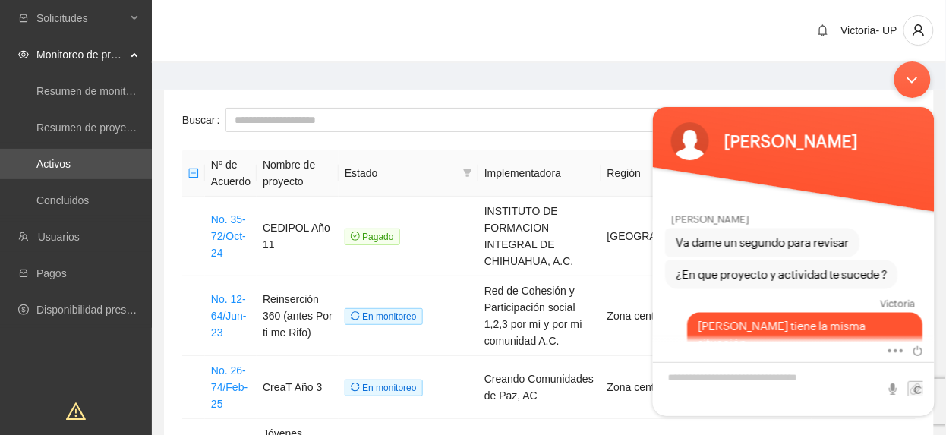
click at [909, 75] on div "Minimizar ventana de chat en vivo" at bounding box center [912, 79] width 36 height 36
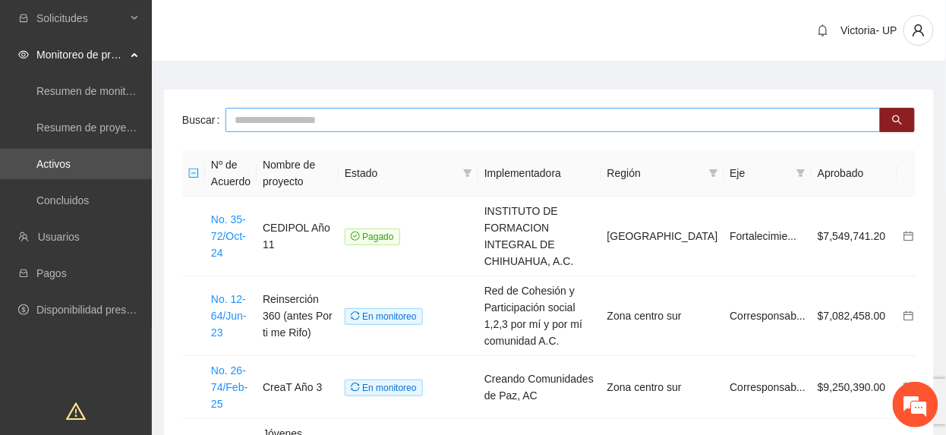
click at [450, 125] on input "text" at bounding box center [553, 120] width 655 height 24
type input "*******"
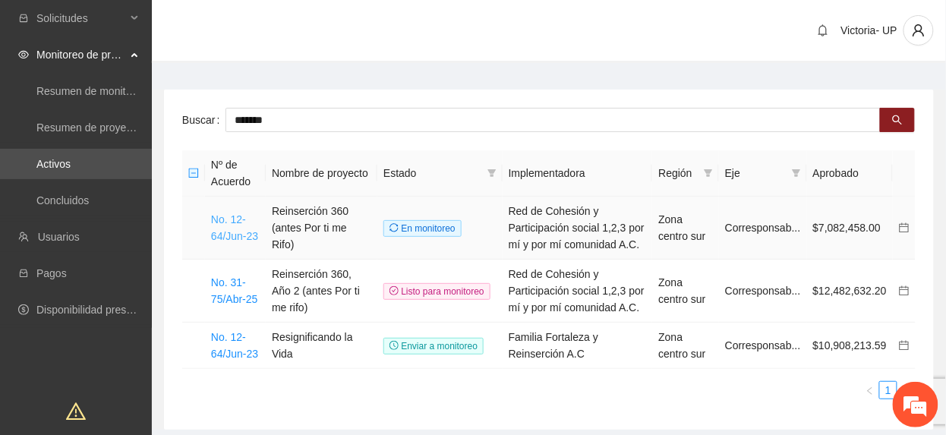
click at [226, 229] on link "No. 12-64/Jun-23" at bounding box center [234, 227] width 47 height 29
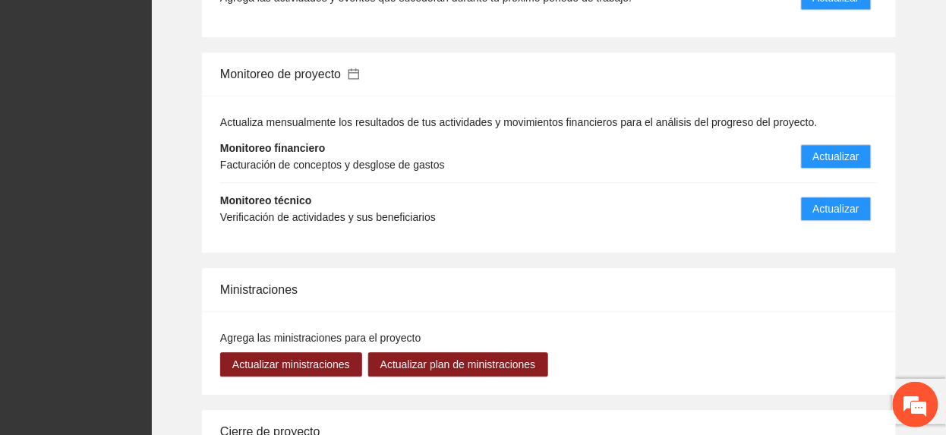
scroll to position [2236, 0]
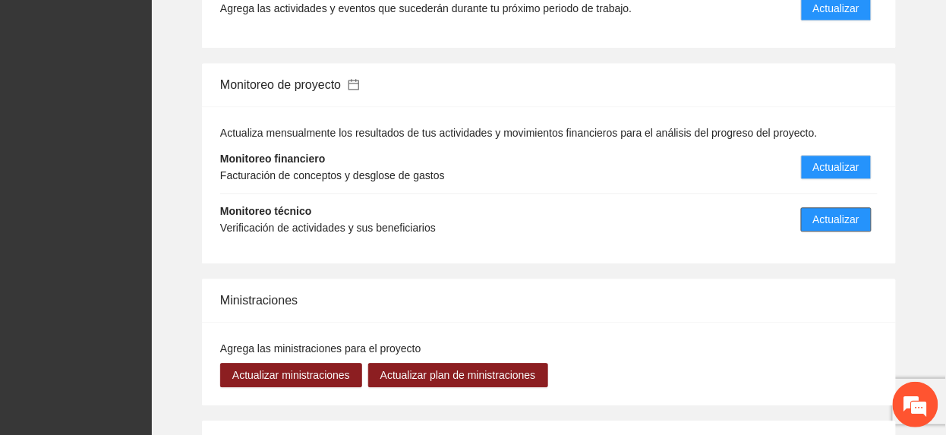
drag, startPoint x: 828, startPoint y: 205, endPoint x: 822, endPoint y: 211, distance: 8.6
click at [827, 211] on span "Actualizar" at bounding box center [836, 219] width 46 height 17
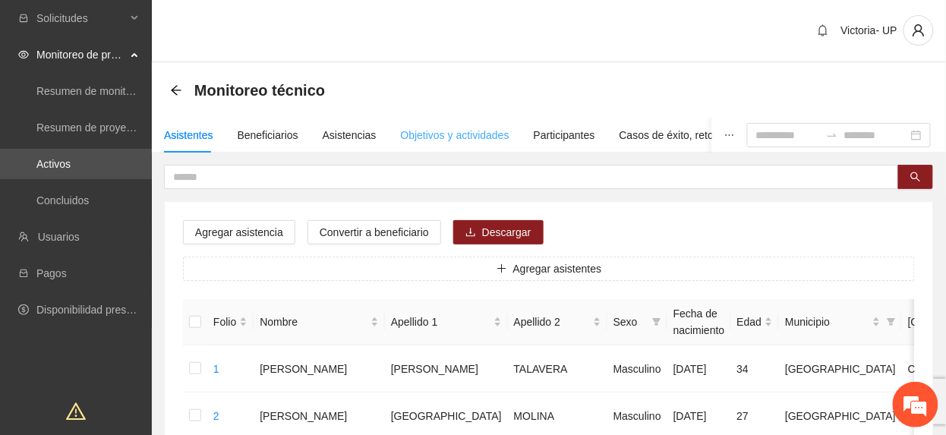
click at [419, 144] on div "Objetivos y actividades" at bounding box center [455, 135] width 109 height 35
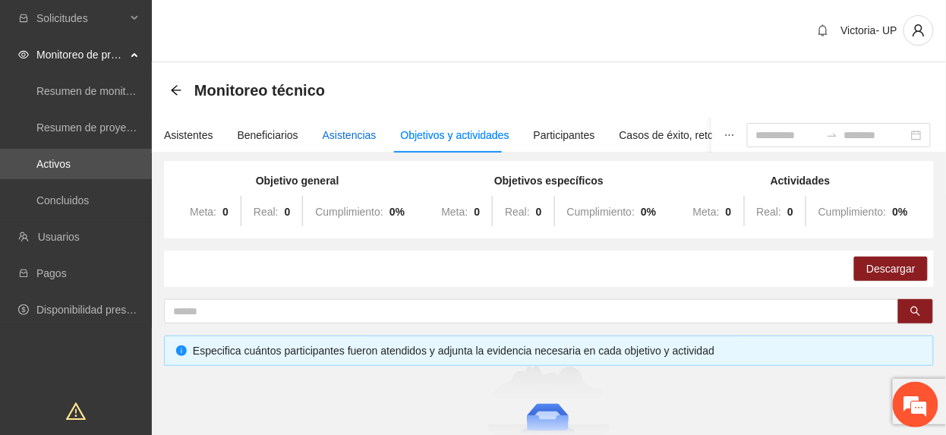
click at [327, 138] on div "Asistencias" at bounding box center [350, 135] width 54 height 17
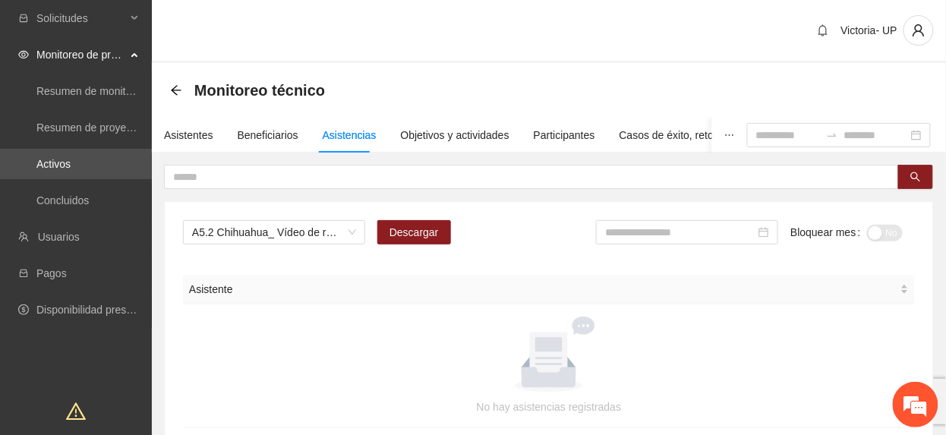
scroll to position [784, 0]
click at [234, 235] on span "A5.2 Chihuahua_ Vídeo de resultados finales del proyecto" at bounding box center [274, 232] width 164 height 23
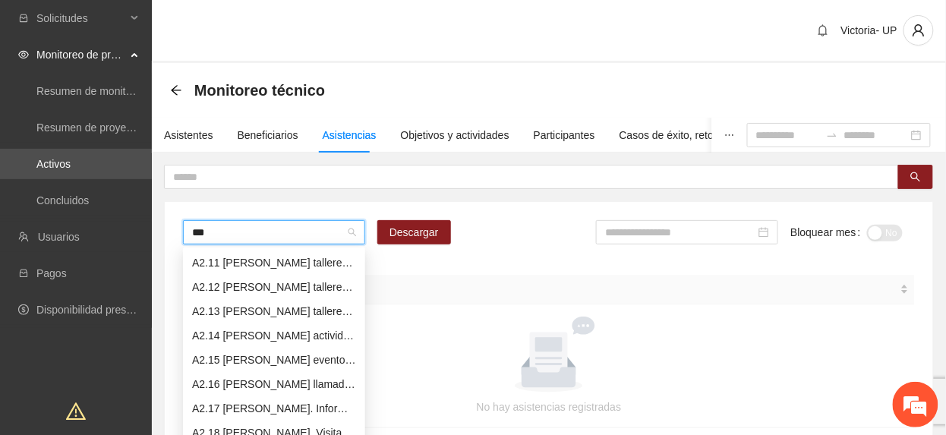
scroll to position [0, 0]
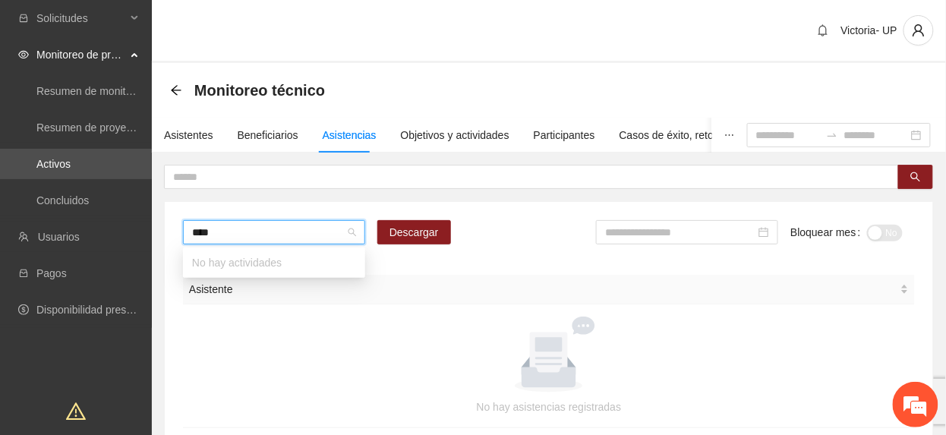
type input "***"
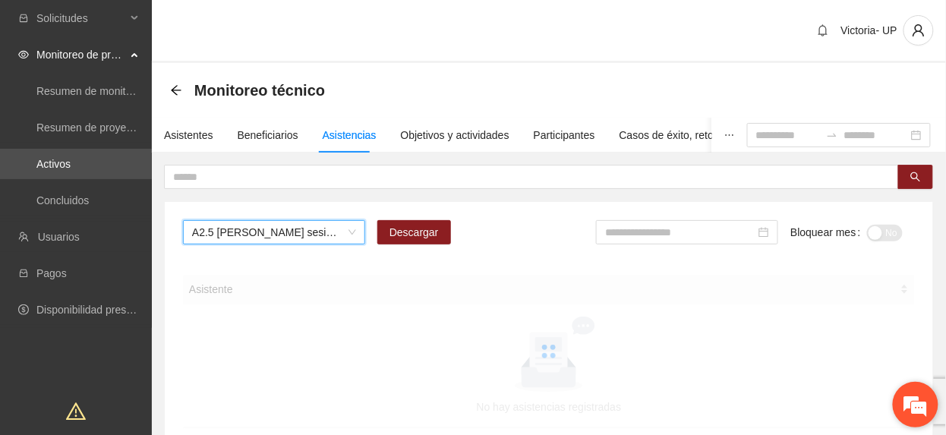
click at [906, 407] on em at bounding box center [915, 404] width 41 height 41
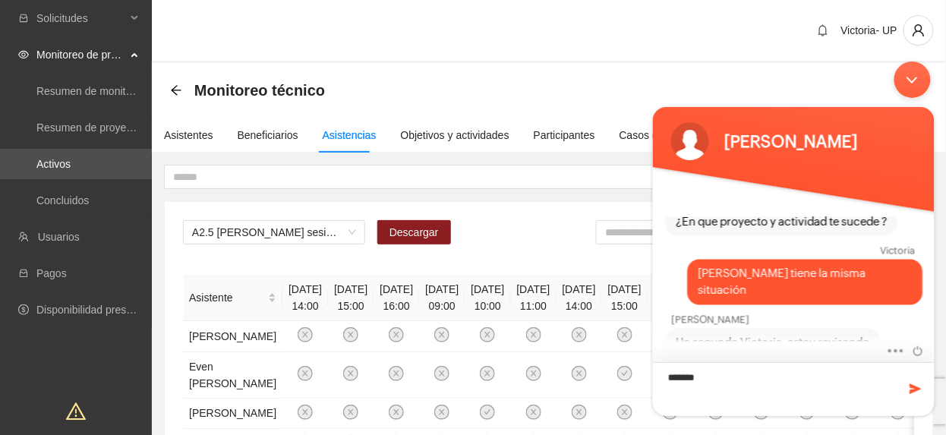
type textarea "********"
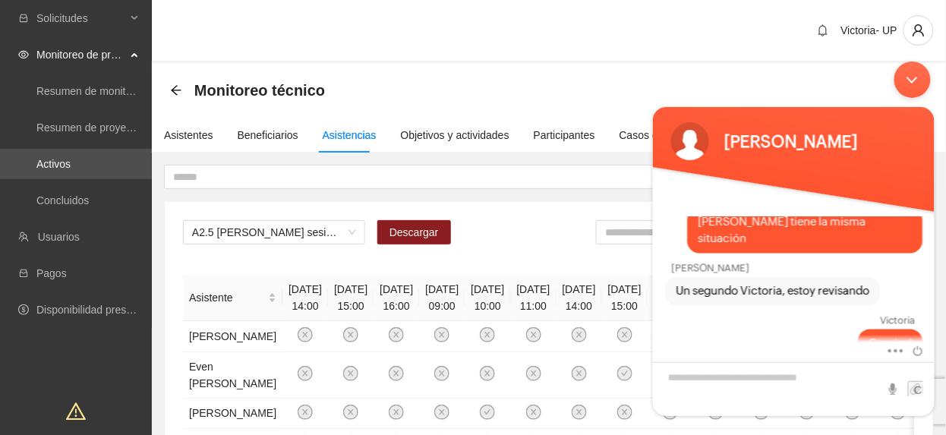
click at [900, 78] on div "Minimizar ventana de chat en vivo" at bounding box center [912, 79] width 36 height 36
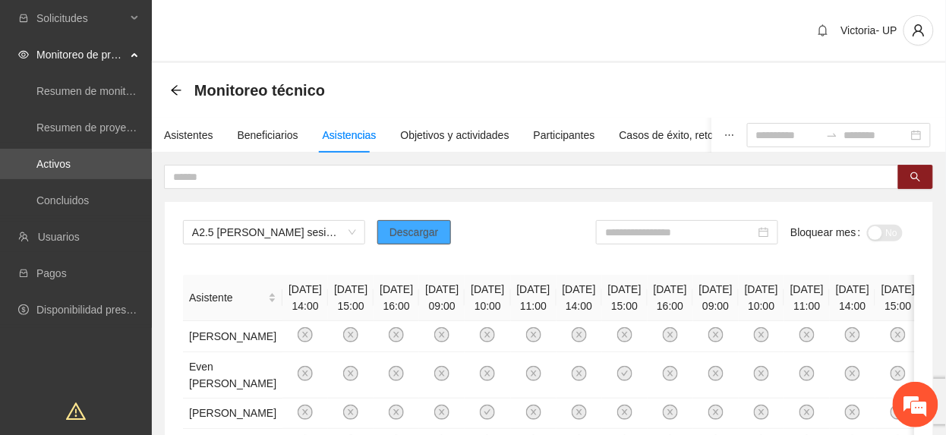
click at [428, 225] on button "Descargar" at bounding box center [414, 232] width 74 height 24
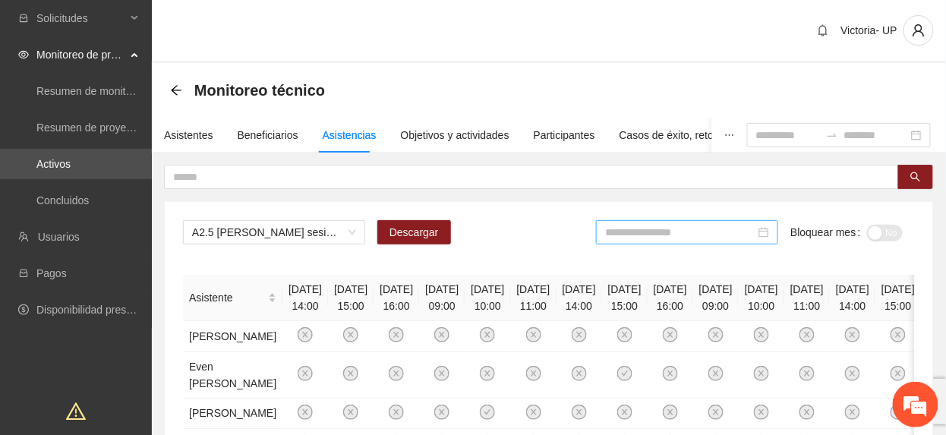
click at [696, 229] on input at bounding box center [680, 232] width 150 height 17
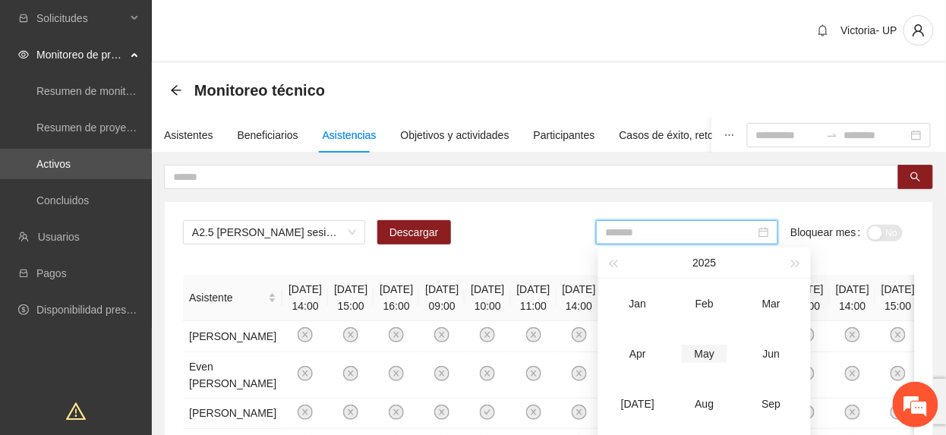
click at [711, 347] on div "May" at bounding box center [705, 354] width 46 height 18
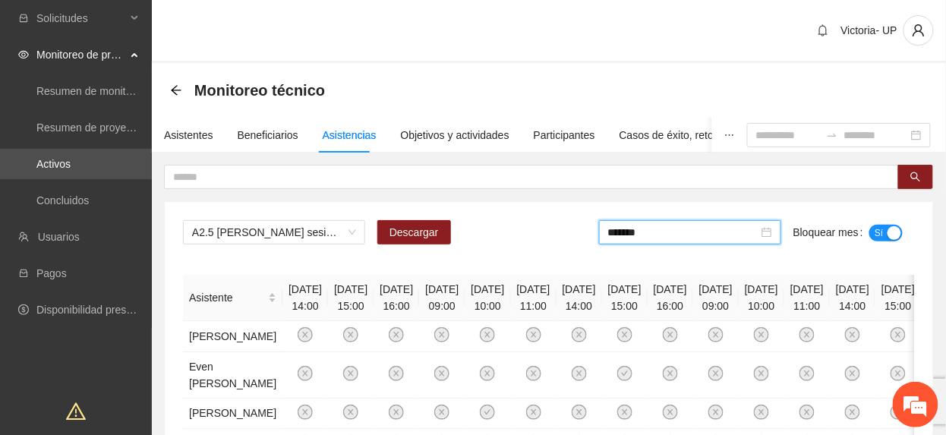
click at [717, 244] on div "*******" at bounding box center [690, 232] width 182 height 24
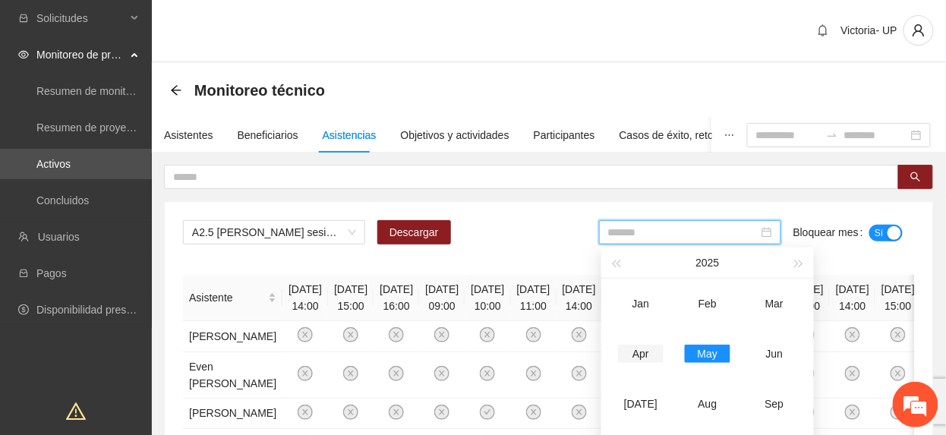
click at [641, 346] on div "Apr" at bounding box center [641, 354] width 46 height 18
type input "*******"
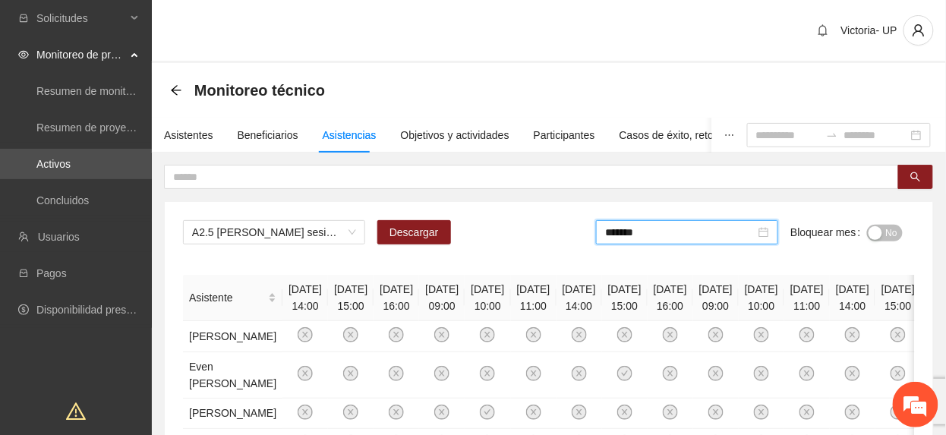
click at [891, 229] on span "No" at bounding box center [891, 233] width 11 height 17
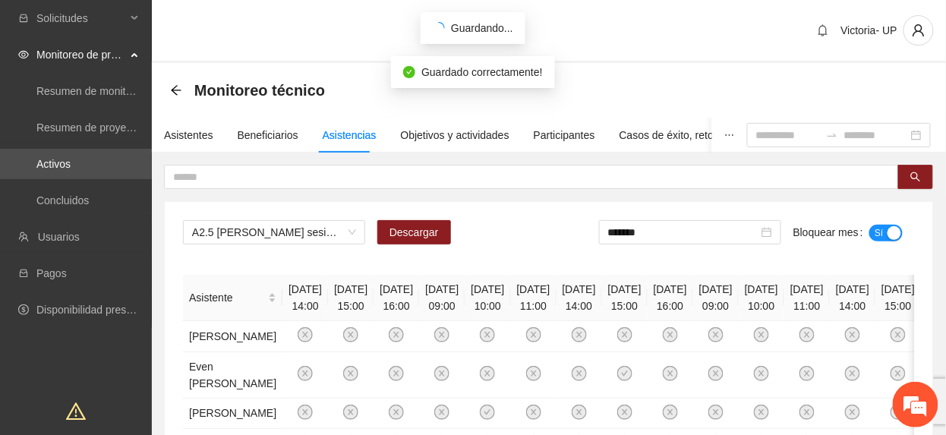
scroll to position [936, 0]
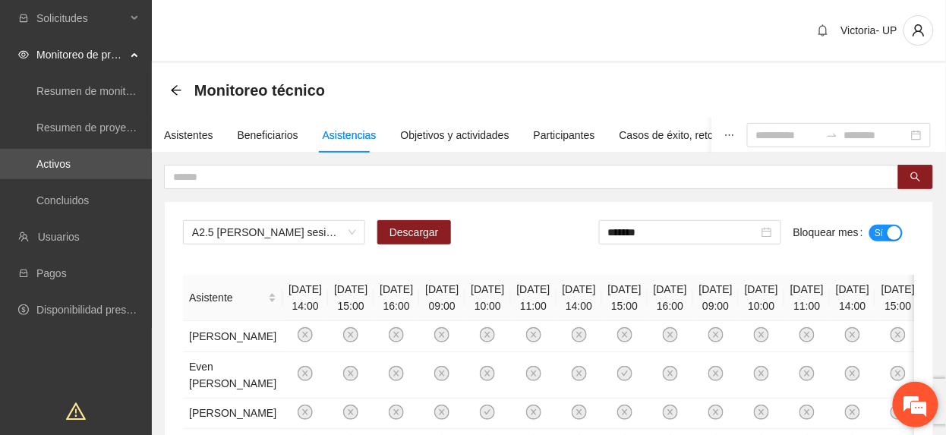
drag, startPoint x: 905, startPoint y: 398, endPoint x: 260, endPoint y: 27, distance: 744.8
click at [905, 398] on em at bounding box center [915, 404] width 41 height 41
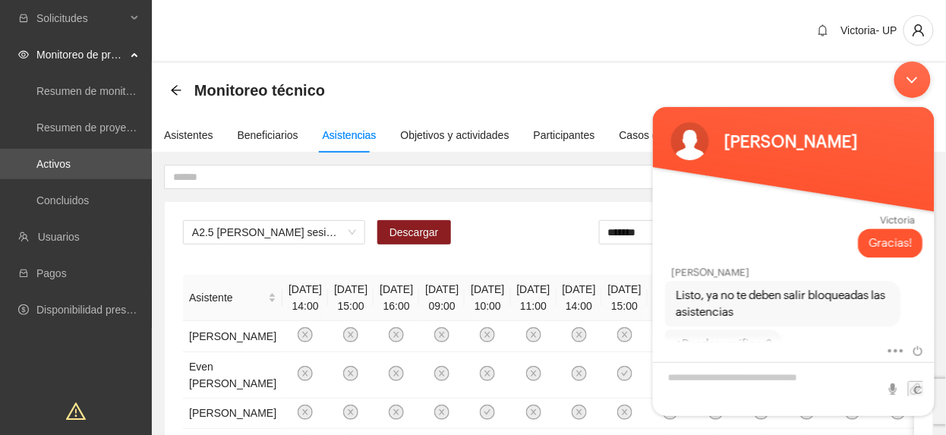
click at [913, 73] on div "Minimizar ventana de chat en vivo" at bounding box center [912, 79] width 36 height 36
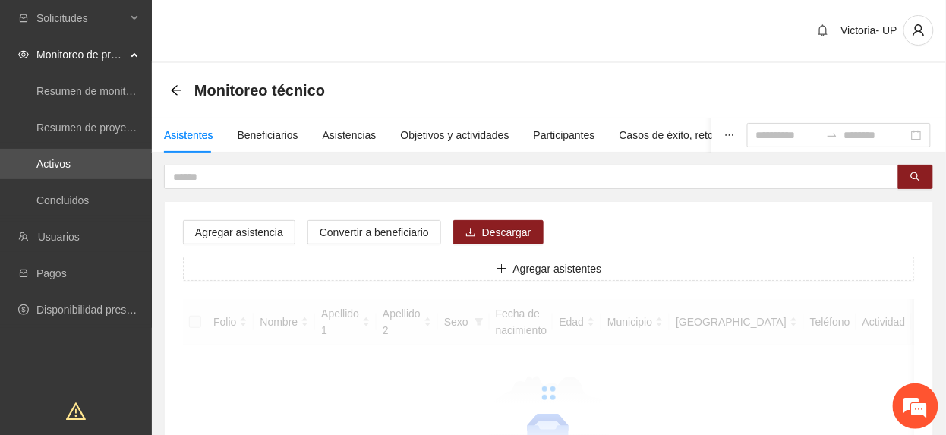
scroll to position [936, 0]
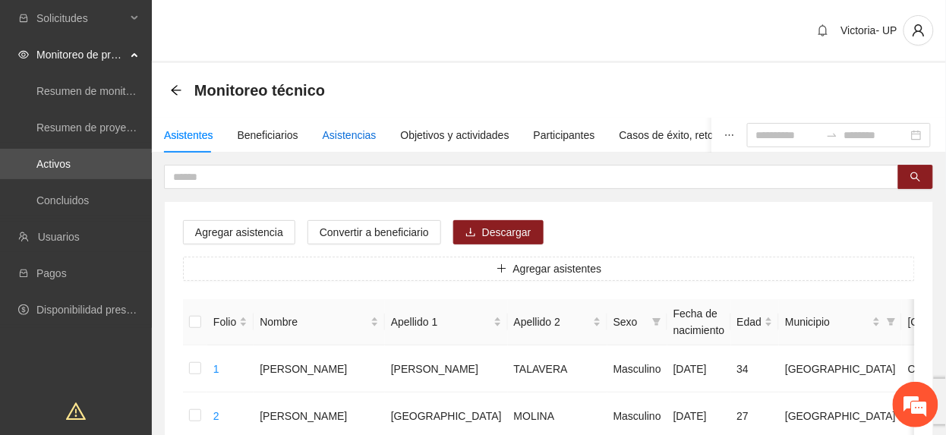
click at [343, 138] on div "Asistencias" at bounding box center [350, 135] width 54 height 17
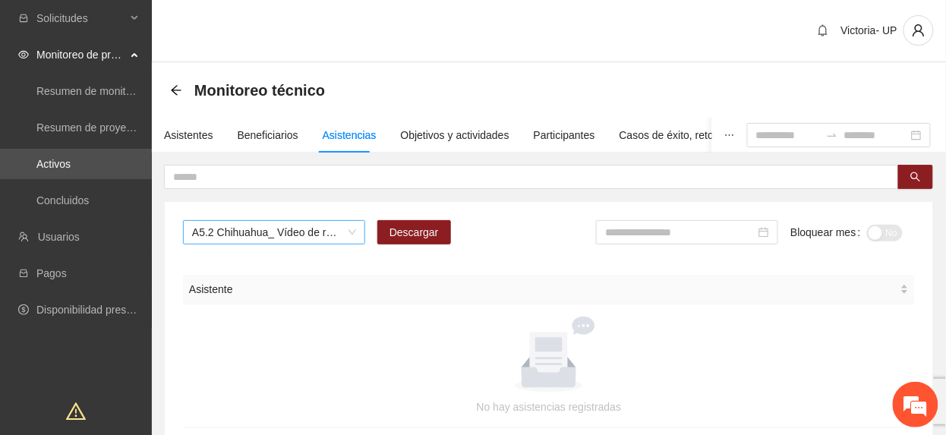
click at [311, 242] on span "A5.2 Chihuahua_ Vídeo de resultados finales del proyecto" at bounding box center [274, 232] width 164 height 23
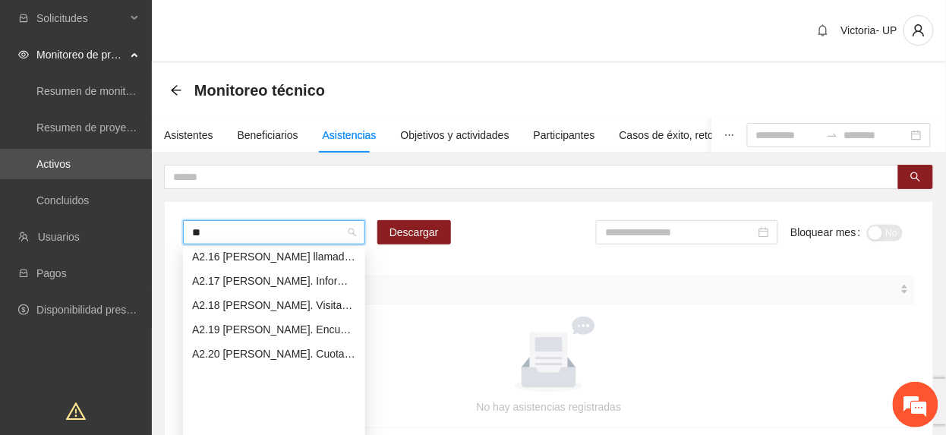
scroll to position [0, 0]
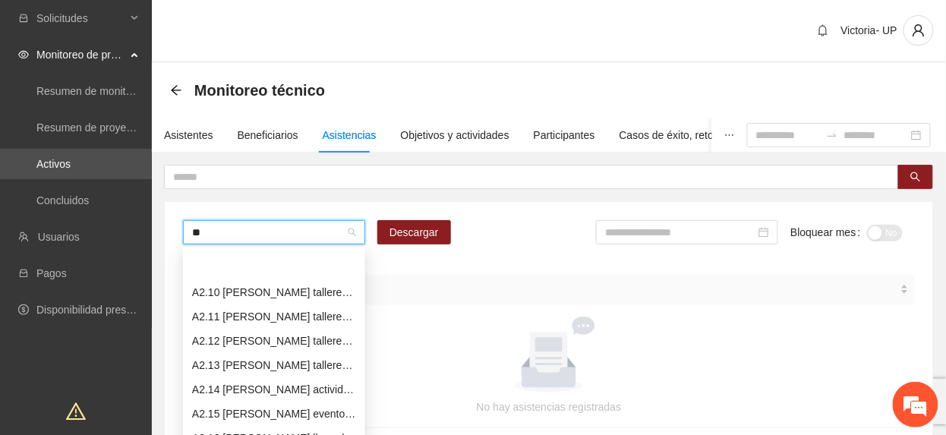
type input "***"
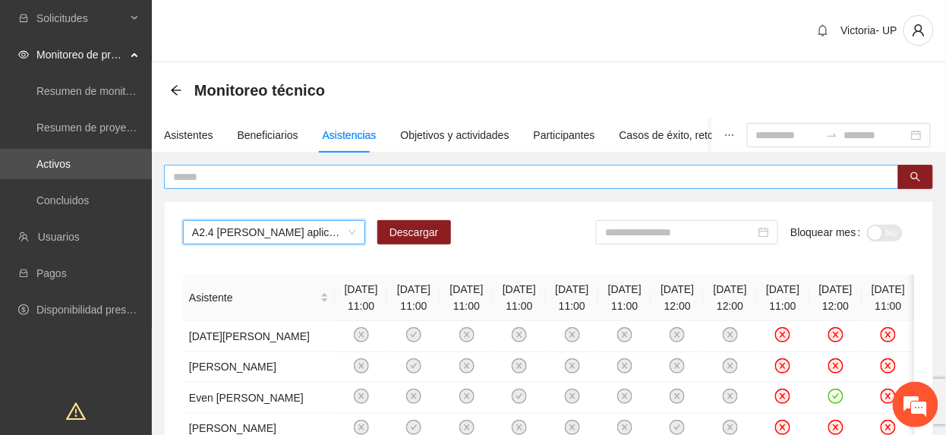
click at [181, 168] on span at bounding box center [531, 177] width 735 height 24
type input "*******"
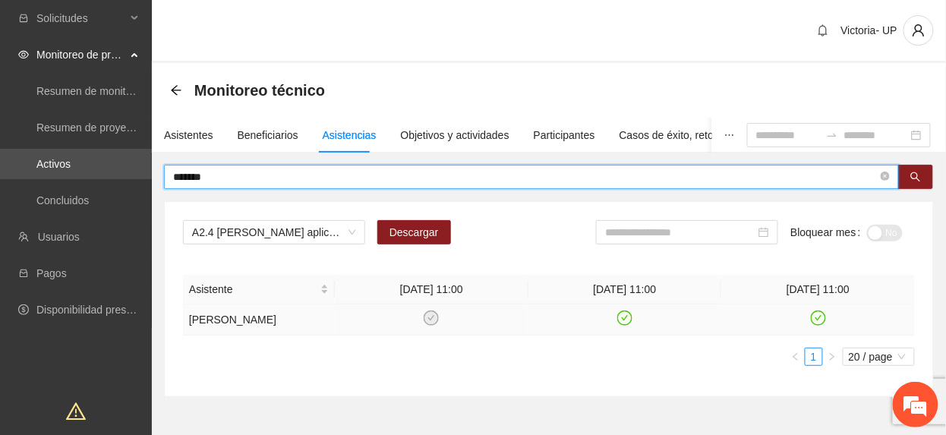
click at [818, 325] on icon "check-circle" at bounding box center [818, 318] width 13 height 13
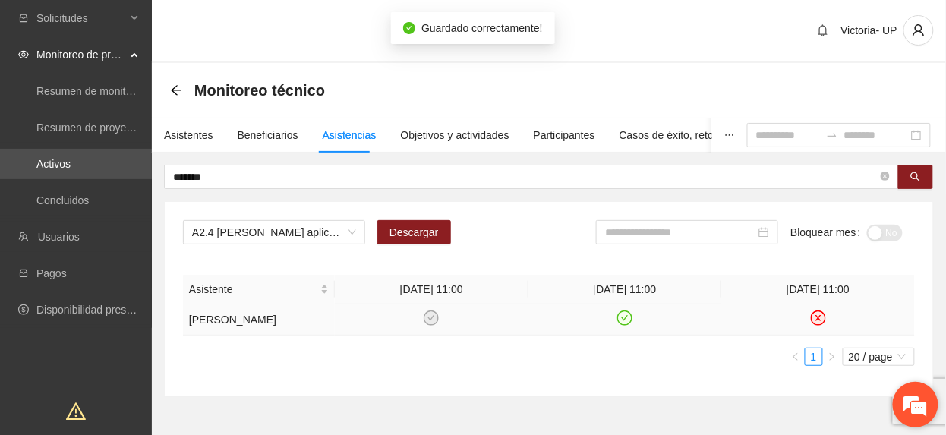
click at [924, 401] on em at bounding box center [915, 404] width 41 height 41
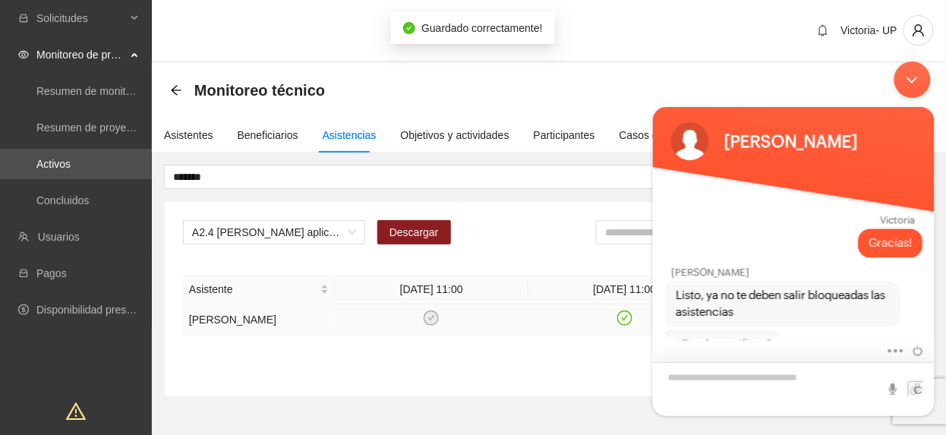
click at [804, 383] on textarea "Escriba su mensaje y pulse “Intro”" at bounding box center [793, 389] width 282 height 54
type textarea "*****"
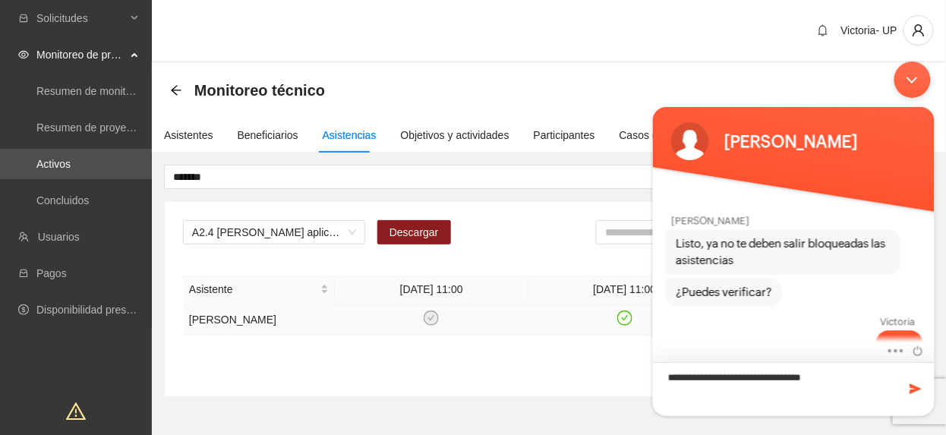
type textarea "**********"
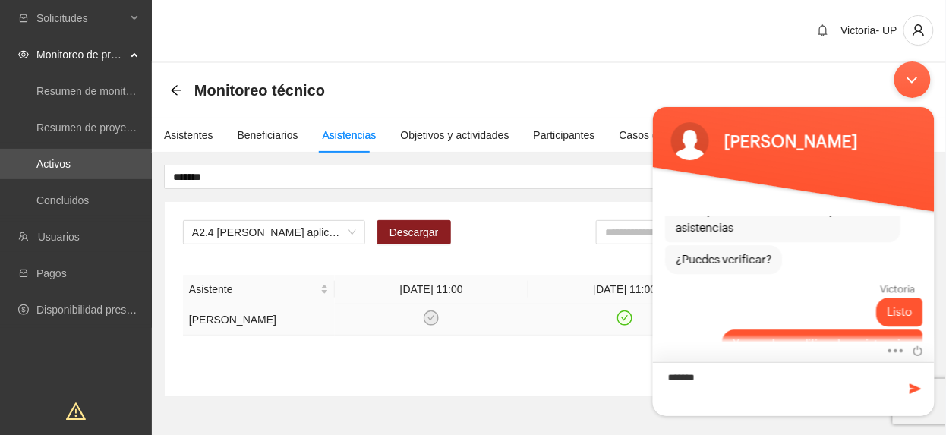
type textarea "********"
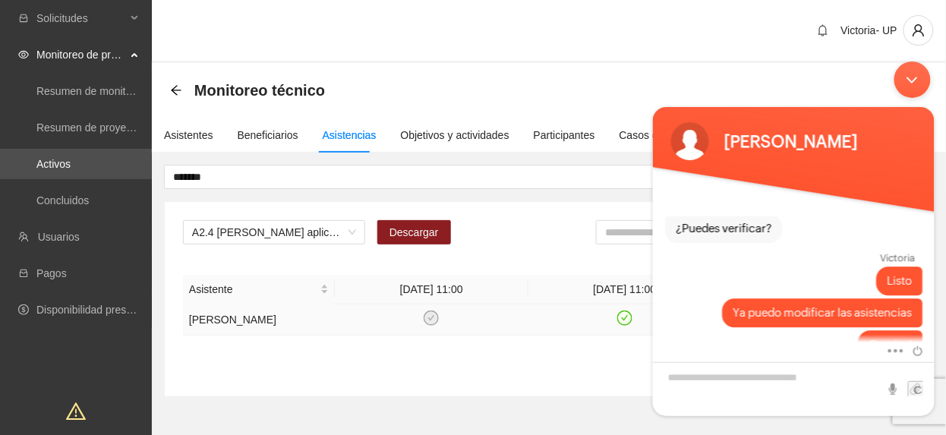
click at [920, 83] on div "Minimizar ventana de chat en vivo" at bounding box center [912, 79] width 36 height 36
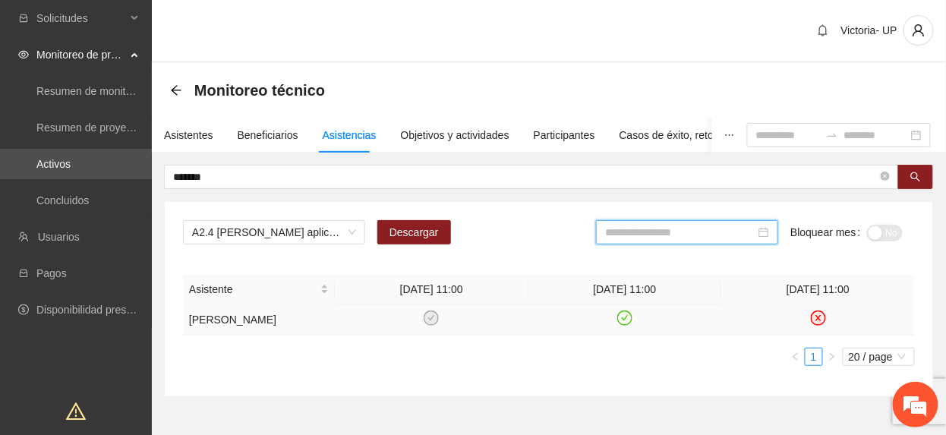
drag, startPoint x: 706, startPoint y: 232, endPoint x: 696, endPoint y: 289, distance: 56.9
click at [706, 235] on input at bounding box center [680, 232] width 150 height 17
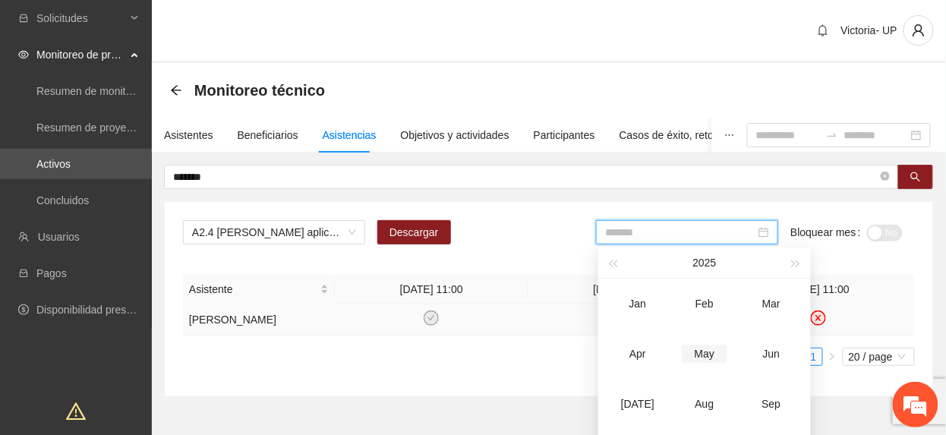
click at [717, 346] on div "May" at bounding box center [705, 354] width 46 height 18
type input "*******"
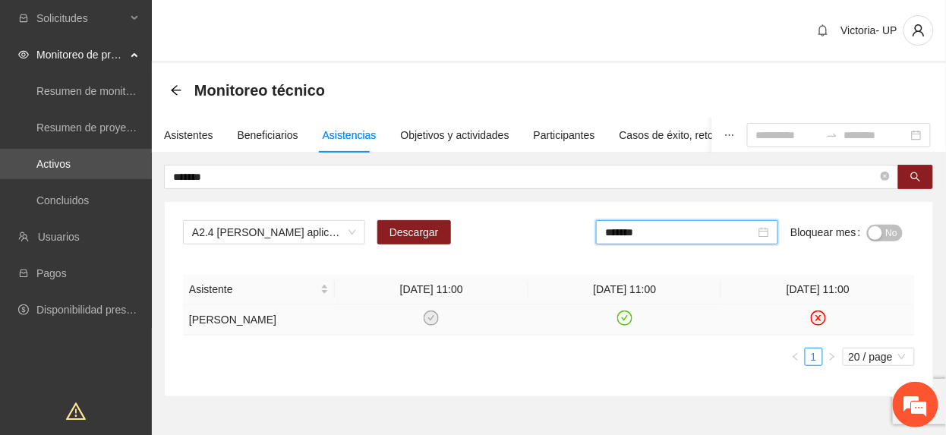
click at [887, 231] on span "No" at bounding box center [891, 233] width 11 height 17
click at [927, 416] on em at bounding box center [915, 404] width 41 height 41
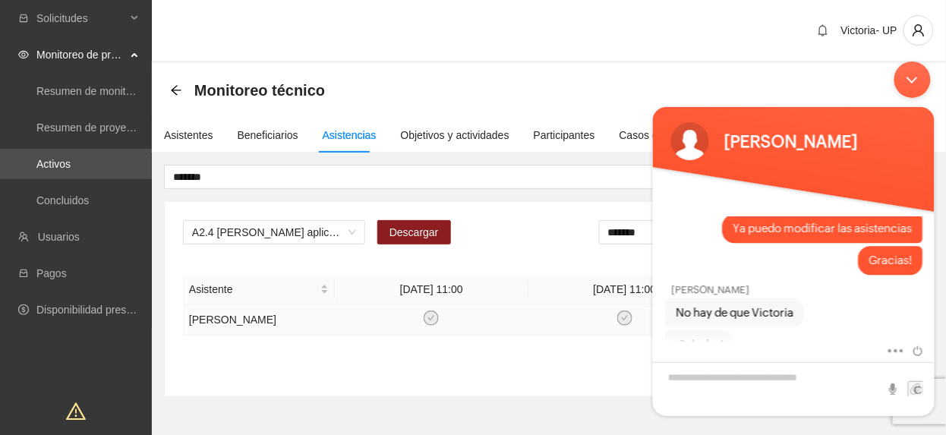
drag, startPoint x: 897, startPoint y: 71, endPoint x: 904, endPoint y: 82, distance: 13.3
click at [904, 81] on div "Minimizar ventana de chat en vivo" at bounding box center [912, 79] width 36 height 36
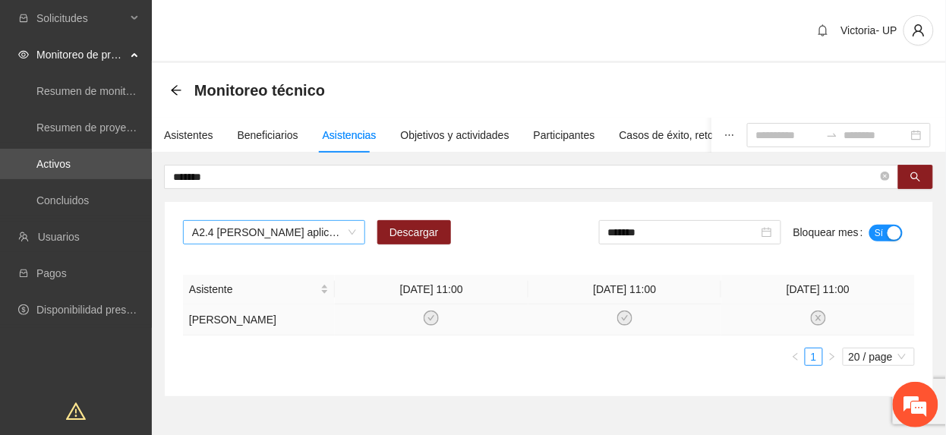
click at [250, 240] on span "A2.4 [PERSON_NAME] aplicación de PRE y POST Inteligencia Emocional" at bounding box center [274, 232] width 164 height 23
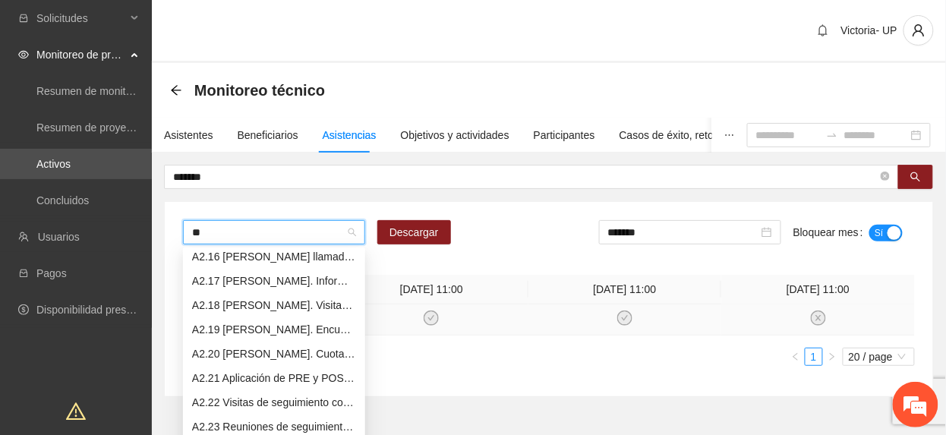
scroll to position [73, 0]
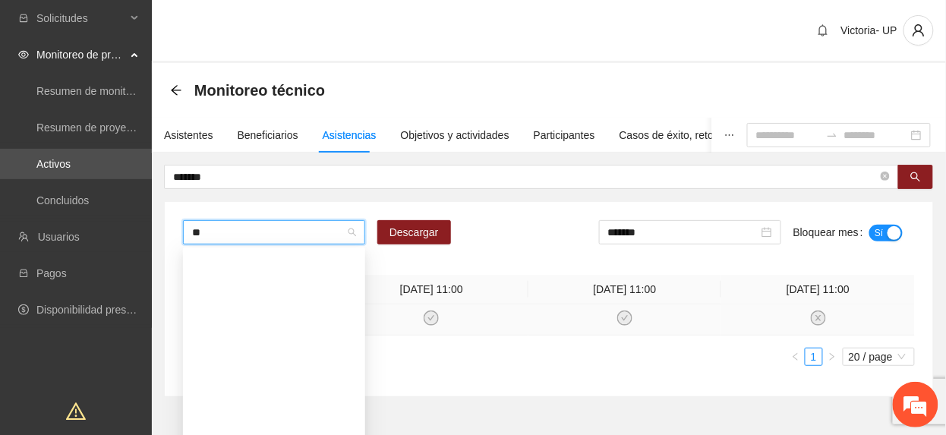
type input "***"
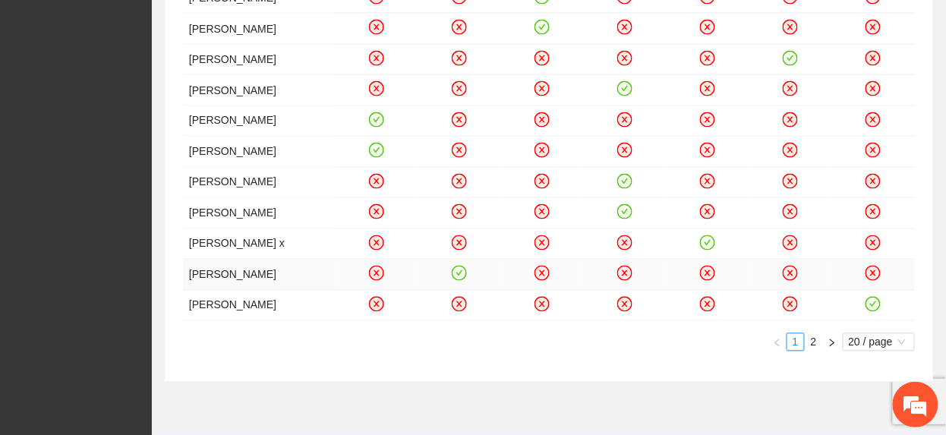
scroll to position [737, 0]
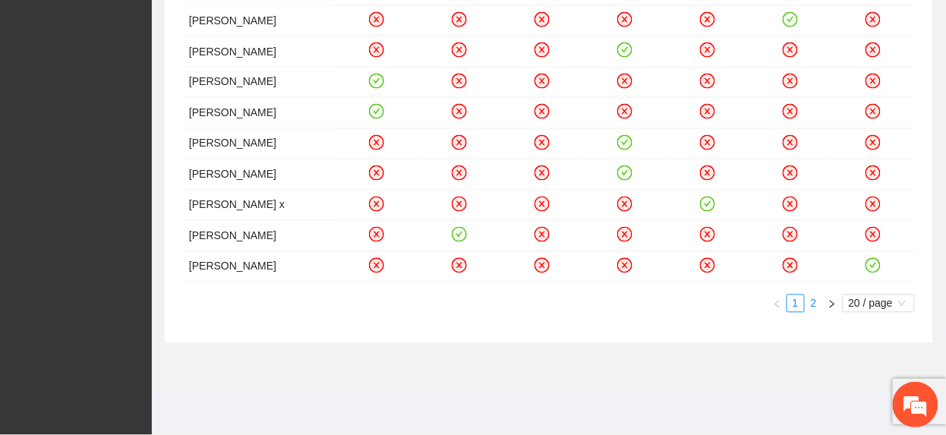
click at [814, 311] on link "2" at bounding box center [814, 303] width 17 height 17
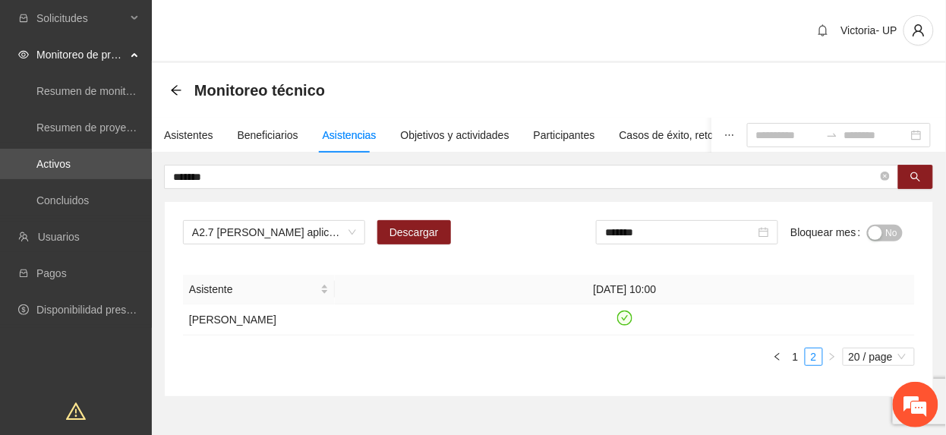
scroll to position [117, 0]
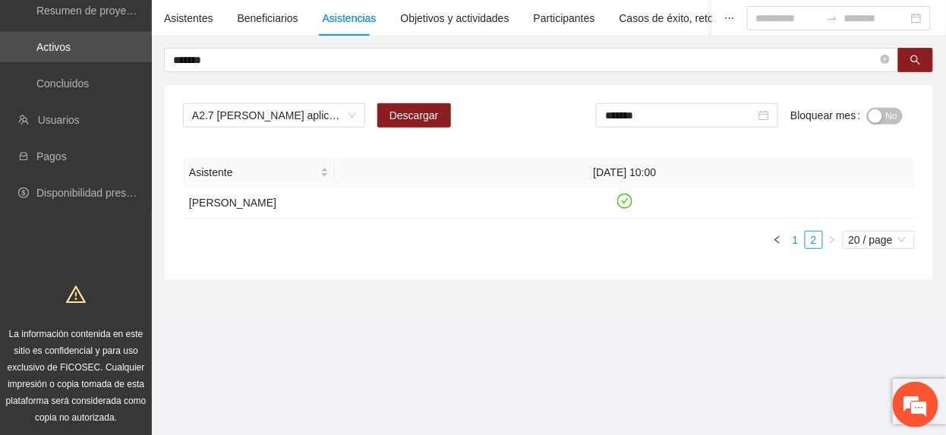
click at [801, 238] on link "1" at bounding box center [796, 240] width 17 height 17
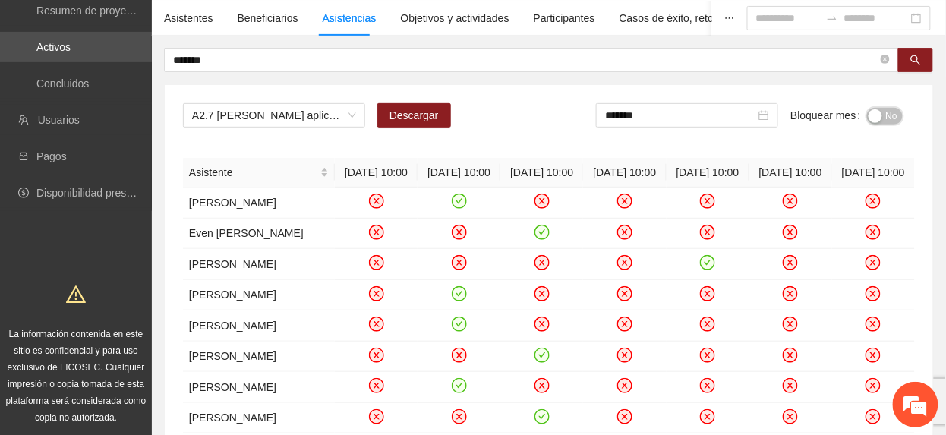
drag, startPoint x: 881, startPoint y: 118, endPoint x: 770, endPoint y: 129, distance: 111.4
click at [879, 118] on div "button" at bounding box center [876, 116] width 14 height 14
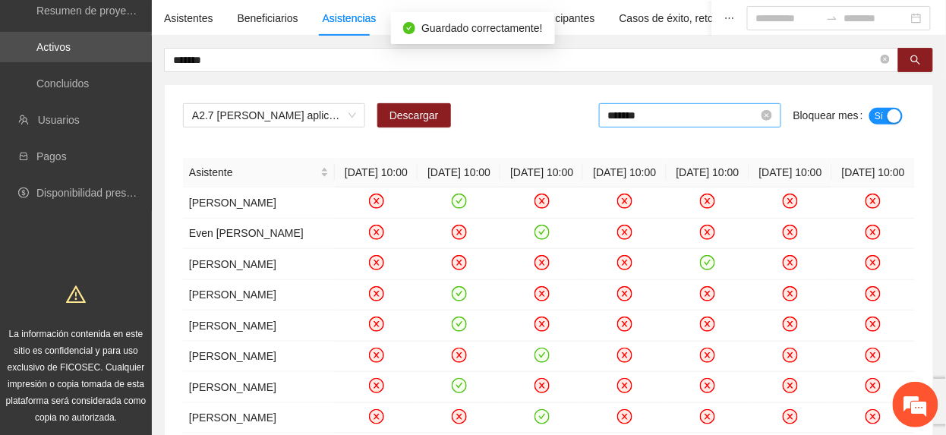
click at [635, 116] on input "*******" at bounding box center [683, 115] width 150 height 17
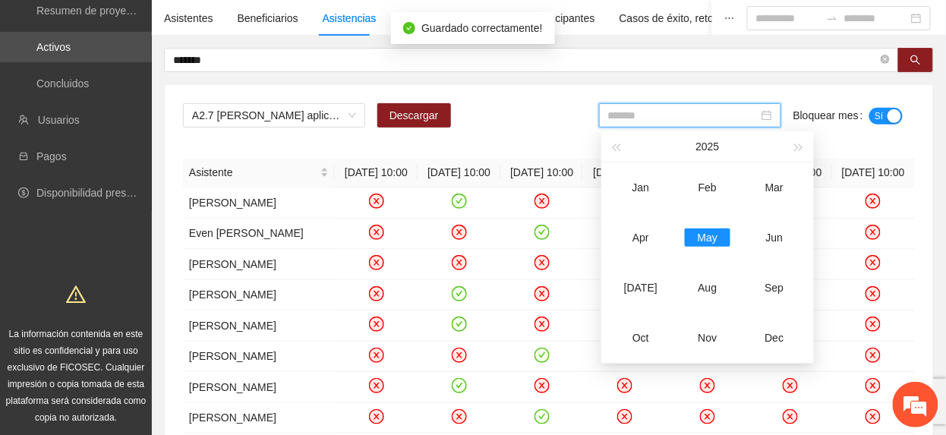
drag, startPoint x: 647, startPoint y: 242, endPoint x: 730, endPoint y: 199, distance: 93.1
click at [647, 241] on div "Apr" at bounding box center [641, 238] width 46 height 18
type input "*******"
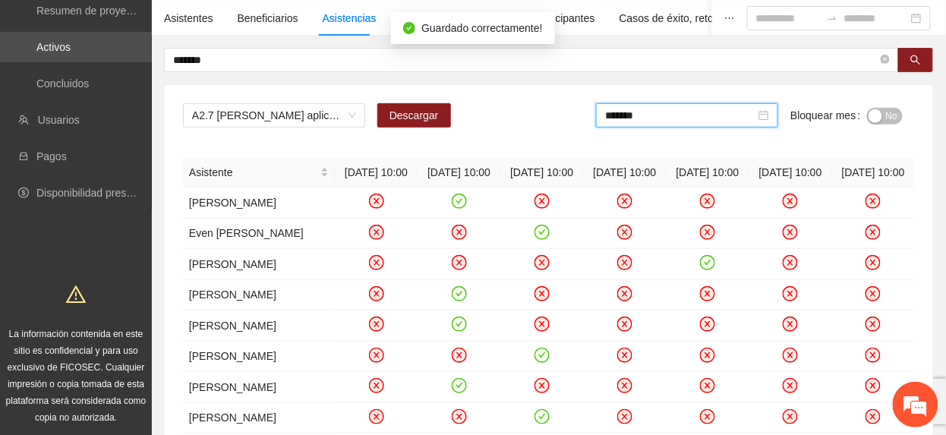
click at [882, 120] on button "No" at bounding box center [885, 116] width 36 height 17
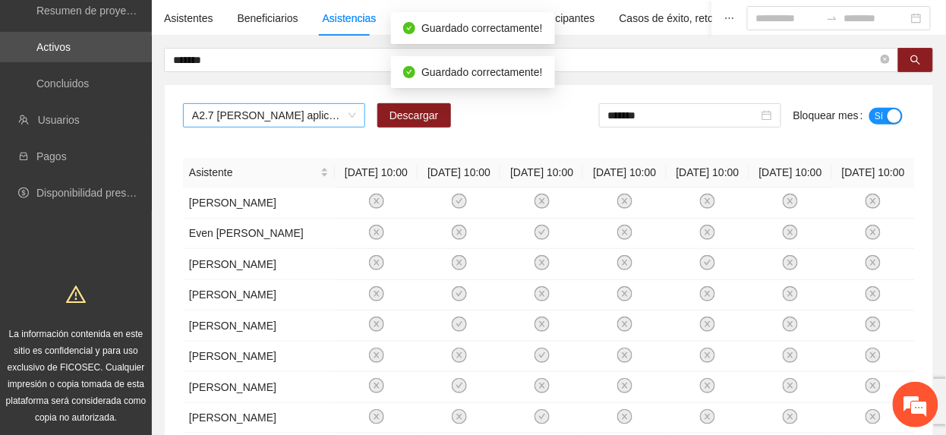
click at [293, 122] on span "A2.7 [PERSON_NAME] aplicación de la prueba breve ASSIST" at bounding box center [274, 115] width 164 height 23
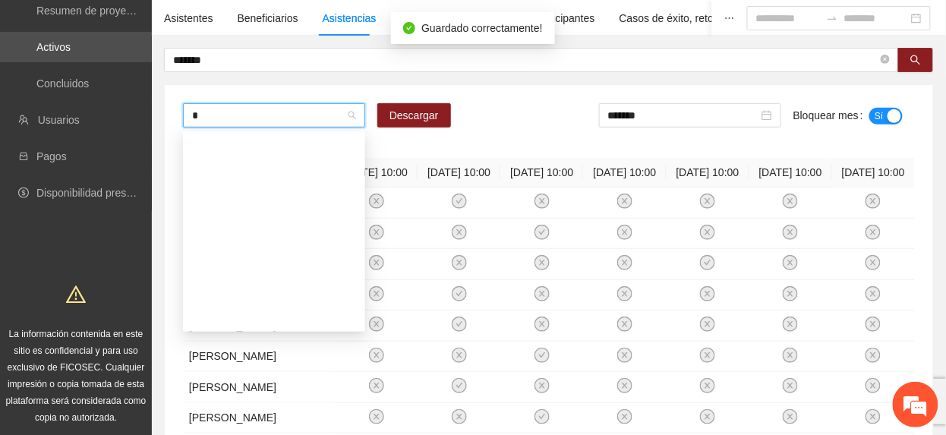
scroll to position [146, 0]
type input "***"
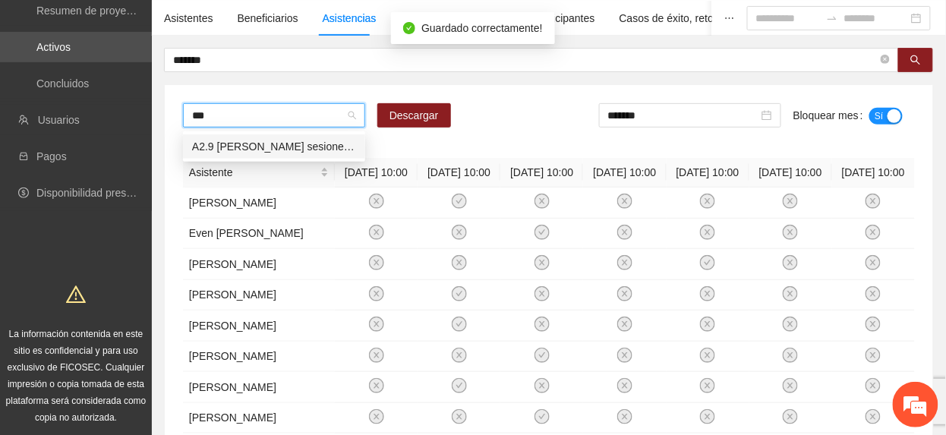
scroll to position [0, 0]
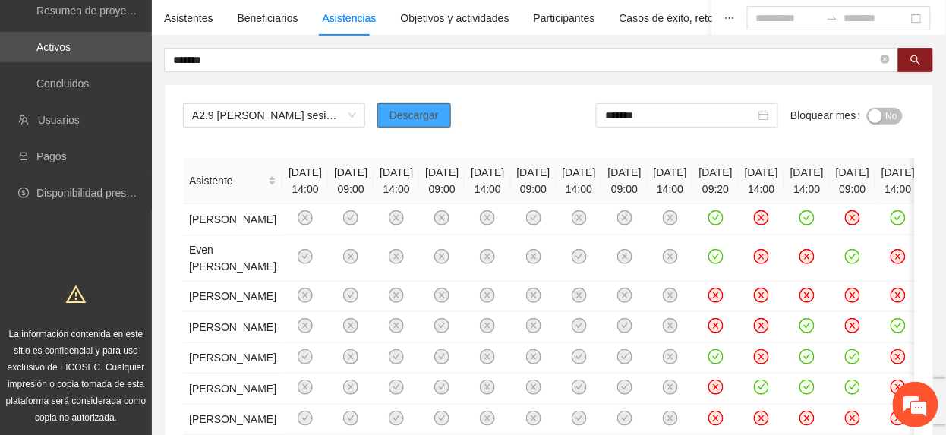
click at [417, 111] on span "Descargar" at bounding box center [414, 115] width 49 height 17
click at [305, 120] on span "A2.9 [PERSON_NAME] sesiones de círculos restaurativos [PERSON_NAME]" at bounding box center [274, 115] width 164 height 23
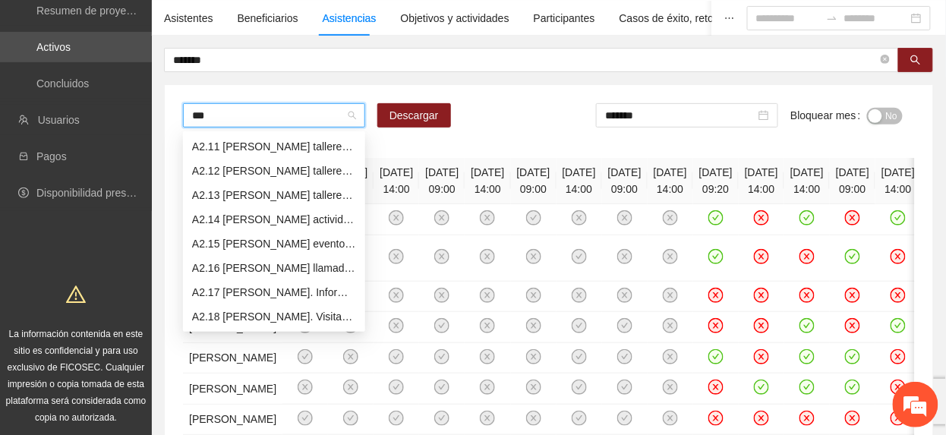
type input "****"
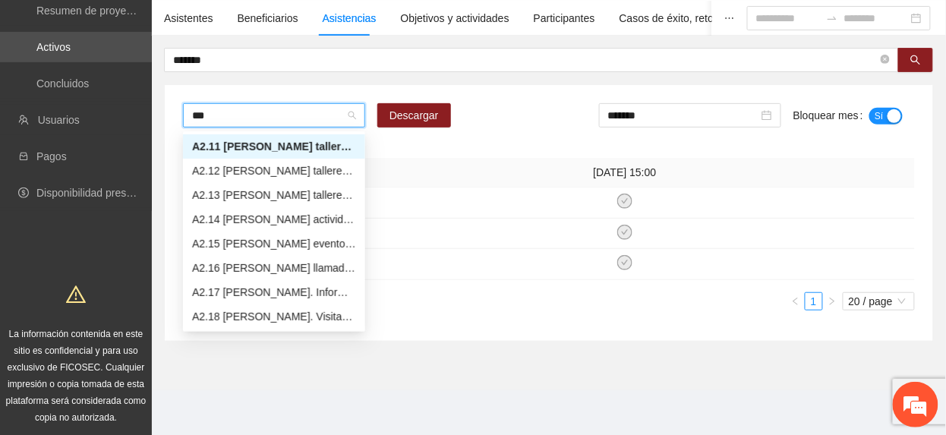
scroll to position [49, 0]
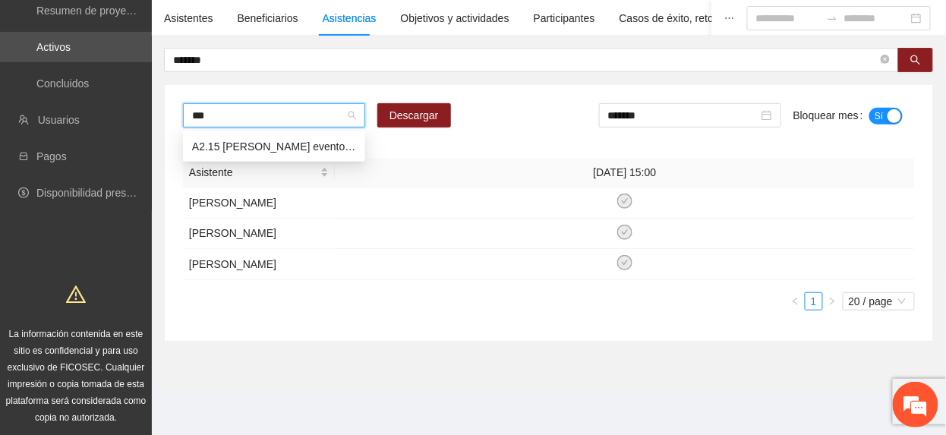
type input "****"
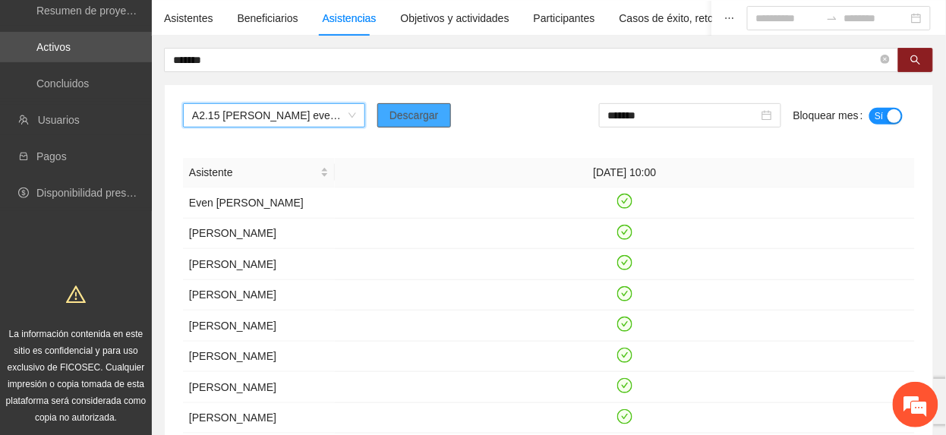
click at [418, 119] on span "Descargar" at bounding box center [414, 115] width 49 height 17
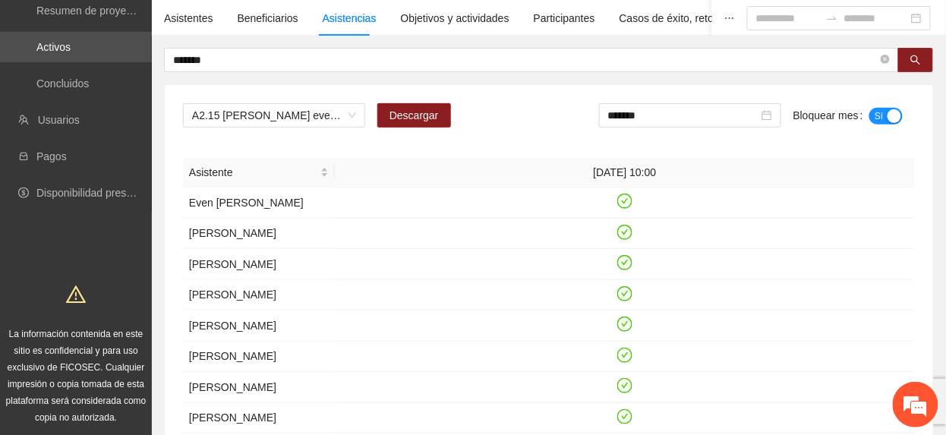
click at [678, 115] on input "*******" at bounding box center [683, 115] width 150 height 17
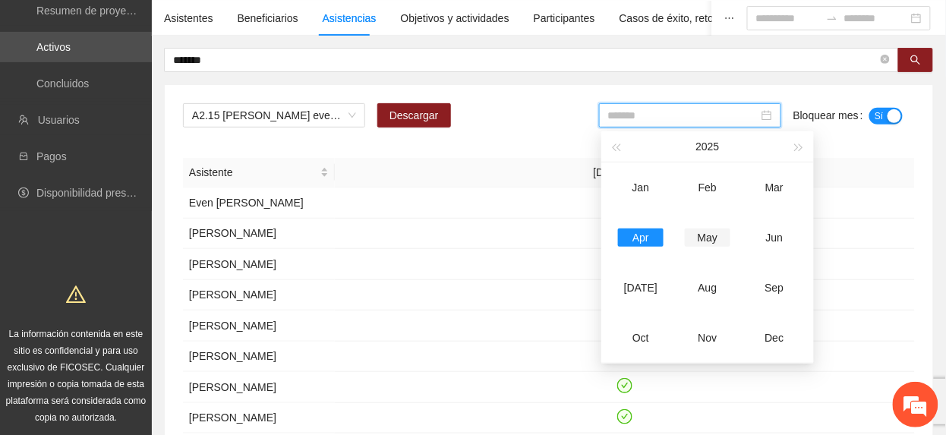
click at [714, 244] on div "May" at bounding box center [708, 238] width 46 height 18
type input "*******"
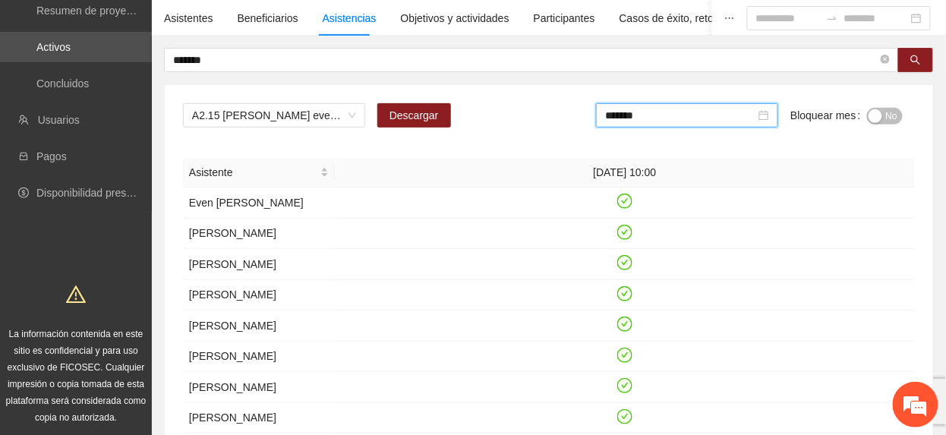
drag, startPoint x: 891, startPoint y: 113, endPoint x: 881, endPoint y: 115, distance: 10.1
click at [892, 113] on span "No" at bounding box center [891, 116] width 11 height 17
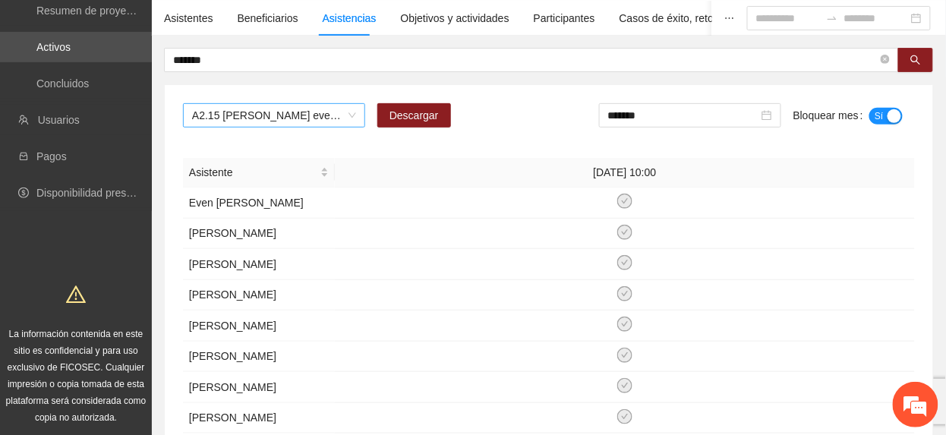
drag, startPoint x: 295, startPoint y: 120, endPoint x: 289, endPoint y: 113, distance: 8.7
click at [289, 115] on span "A2.15 [PERSON_NAME] evento de graduación del programa "Por ti me rifo" CERESO 7" at bounding box center [274, 115] width 164 height 23
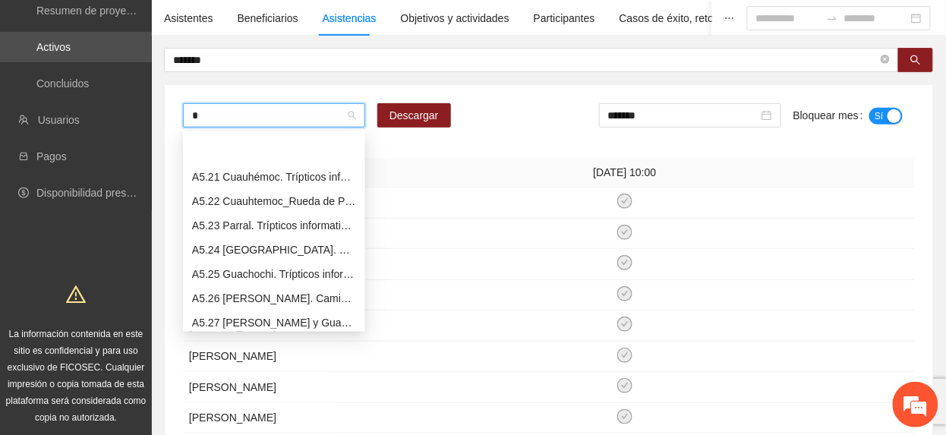
scroll to position [340, 0]
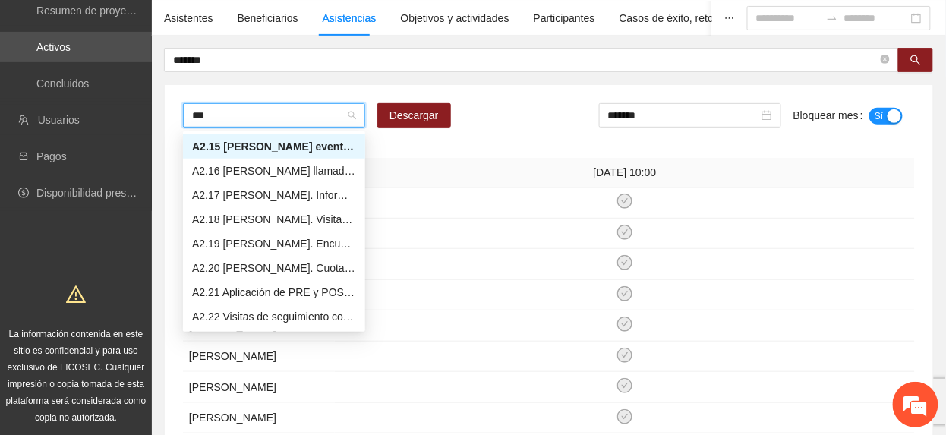
type input "****"
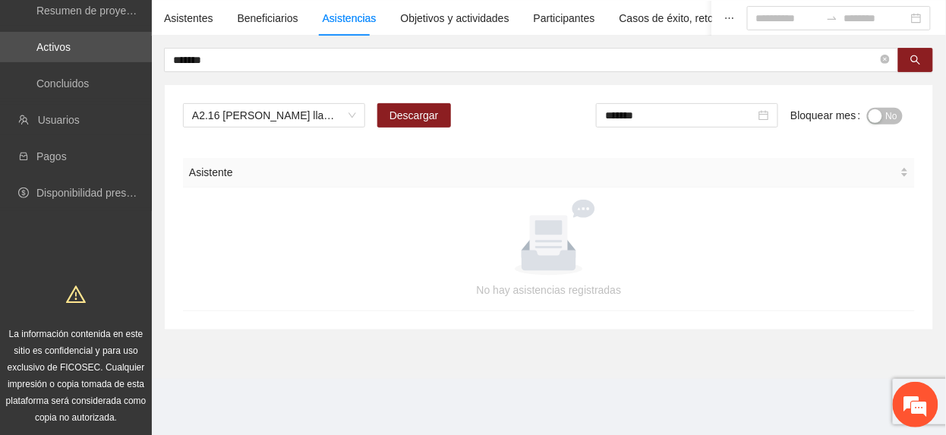
click at [889, 111] on span "No" at bounding box center [891, 116] width 11 height 17
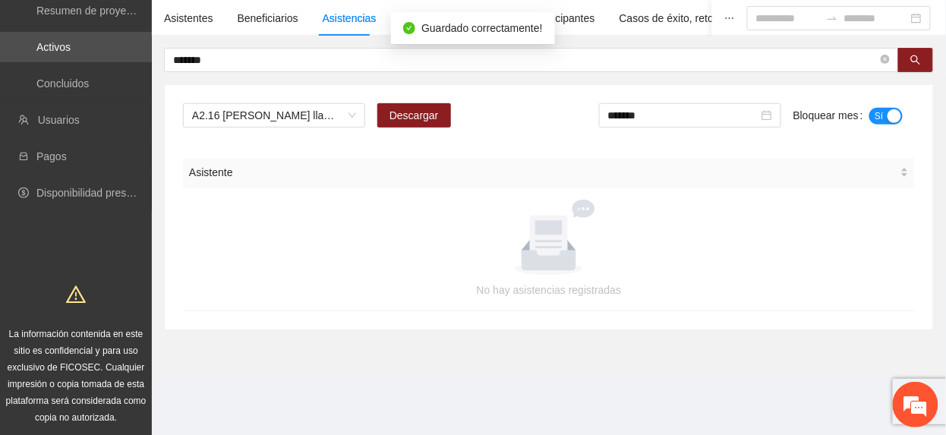
drag, startPoint x: 678, startPoint y: 117, endPoint x: 691, endPoint y: 165, distance: 49.6
click at [678, 120] on input "*******" at bounding box center [683, 115] width 150 height 17
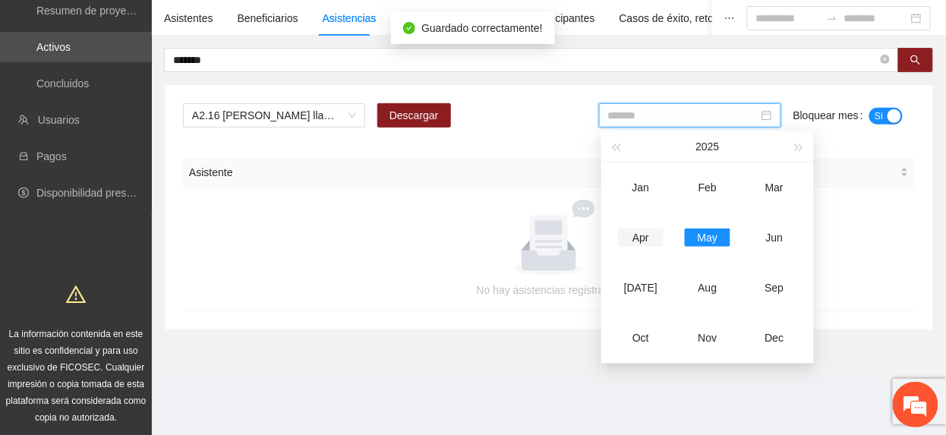
click at [650, 226] on td "Apr" at bounding box center [641, 238] width 67 height 50
type input "*******"
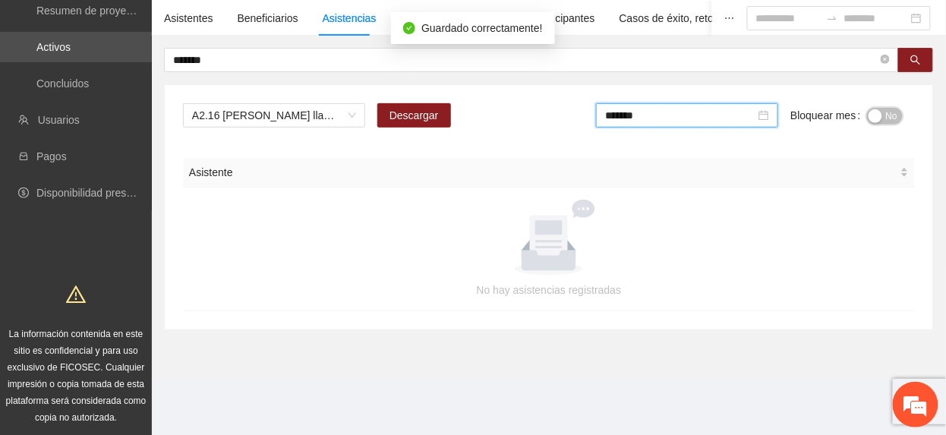
drag, startPoint x: 884, startPoint y: 116, endPoint x: 887, endPoint y: 126, distance: 10.3
click at [884, 117] on button "No" at bounding box center [885, 116] width 36 height 17
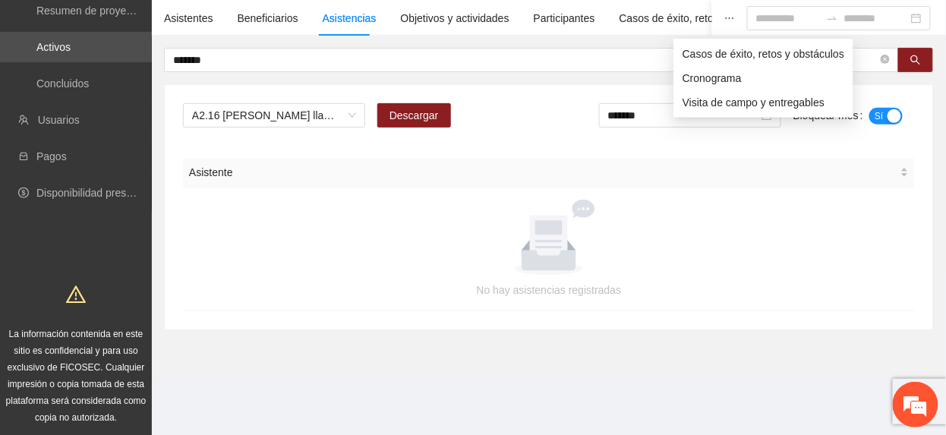
scroll to position [1136, 0]
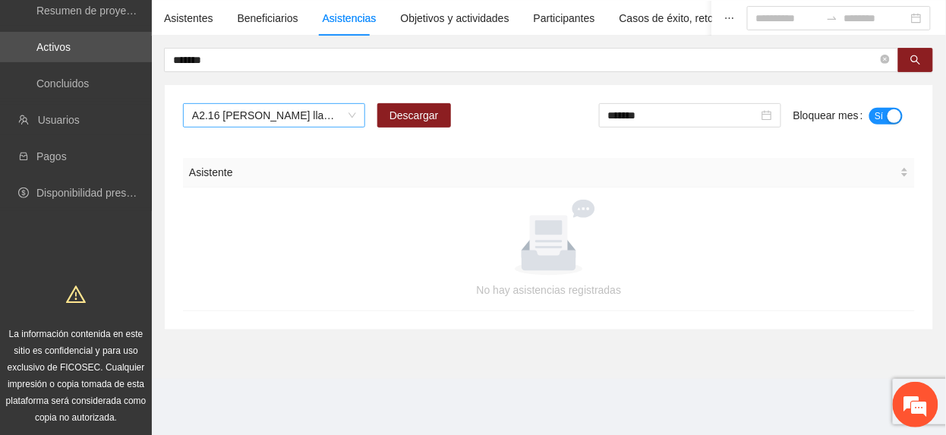
click at [258, 118] on span "A2.16 [PERSON_NAME] llamadas de seguimiento a personas familiares beneficiarias" at bounding box center [274, 115] width 164 height 23
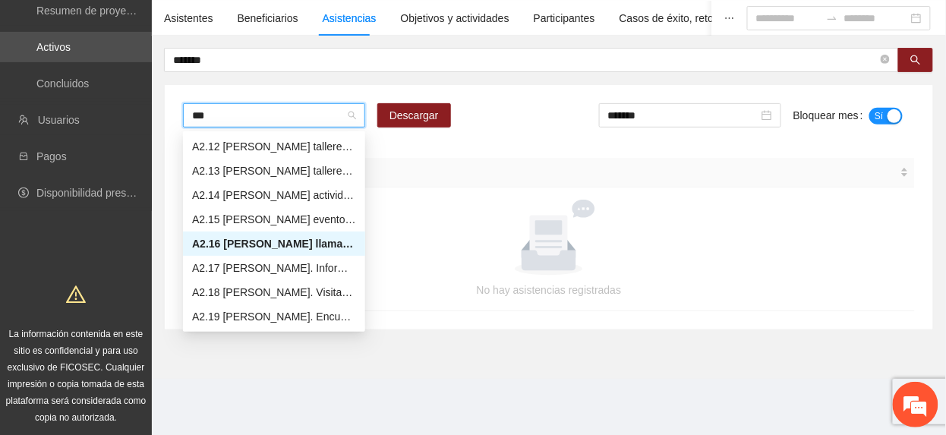
scroll to position [73, 0]
type input "****"
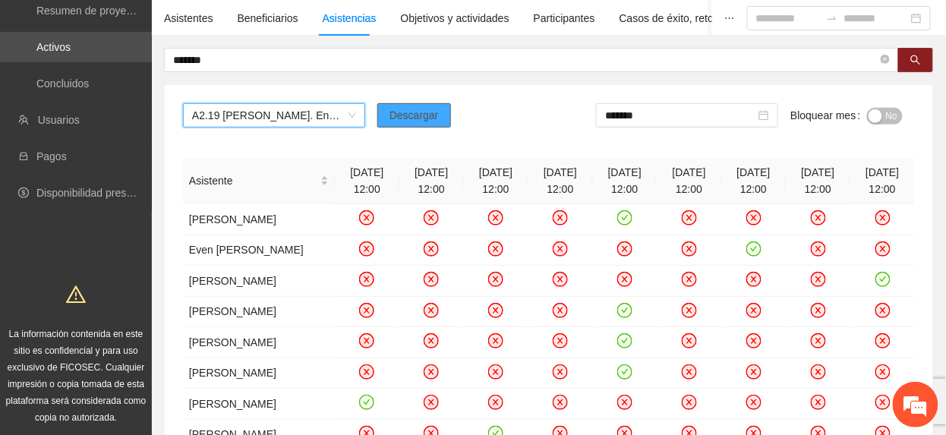
click at [441, 120] on button "Descargar" at bounding box center [414, 115] width 74 height 24
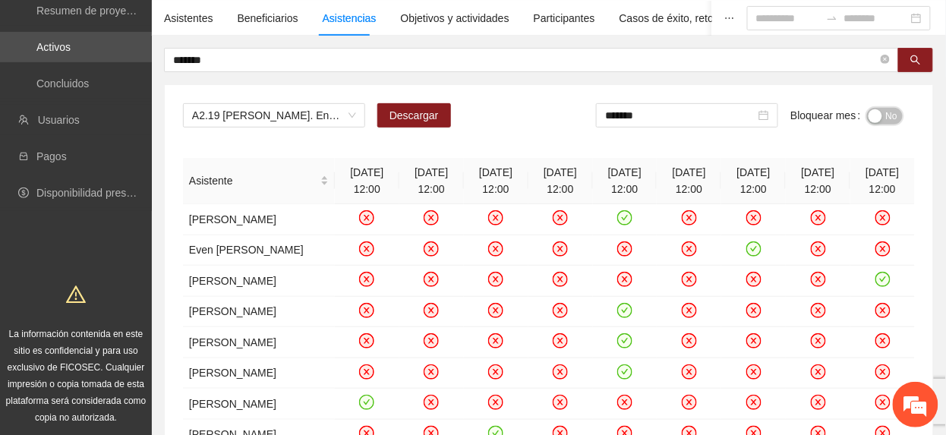
drag, startPoint x: 892, startPoint y: 114, endPoint x: 793, endPoint y: 126, distance: 99.5
click at [889, 115] on span "No" at bounding box center [891, 116] width 11 height 17
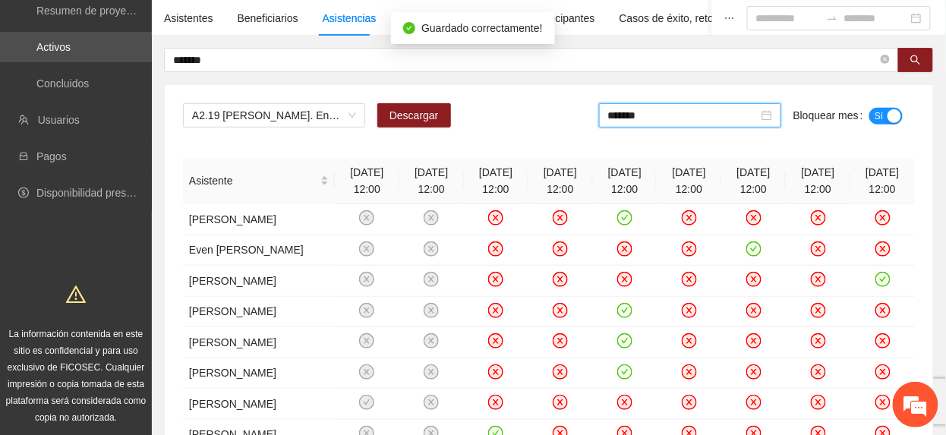
drag, startPoint x: 703, startPoint y: 119, endPoint x: 732, endPoint y: 187, distance: 73.5
click at [703, 120] on input "*******" at bounding box center [683, 115] width 150 height 17
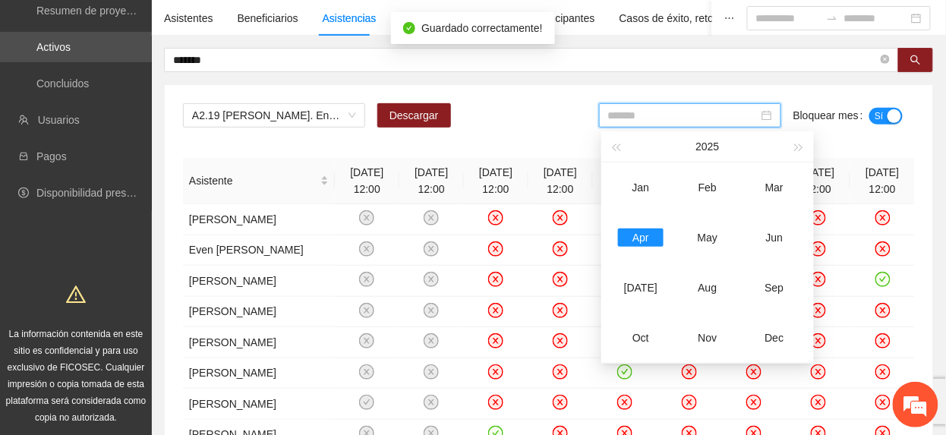
drag, startPoint x: 711, startPoint y: 235, endPoint x: 839, endPoint y: 173, distance: 142.7
click at [711, 240] on div "May" at bounding box center [708, 238] width 46 height 18
type input "*******"
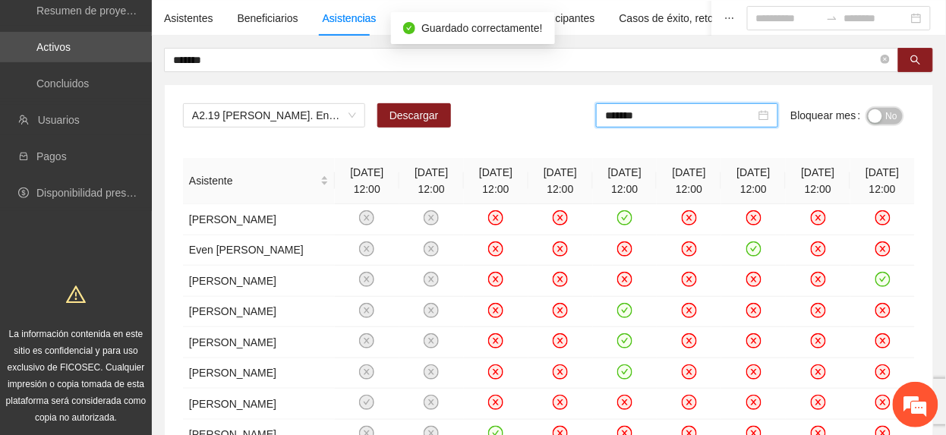
drag, startPoint x: 896, startPoint y: 111, endPoint x: 943, endPoint y: 167, distance: 72.8
click at [894, 113] on span "No" at bounding box center [891, 116] width 11 height 17
